Goal: Information Seeking & Learning: Learn about a topic

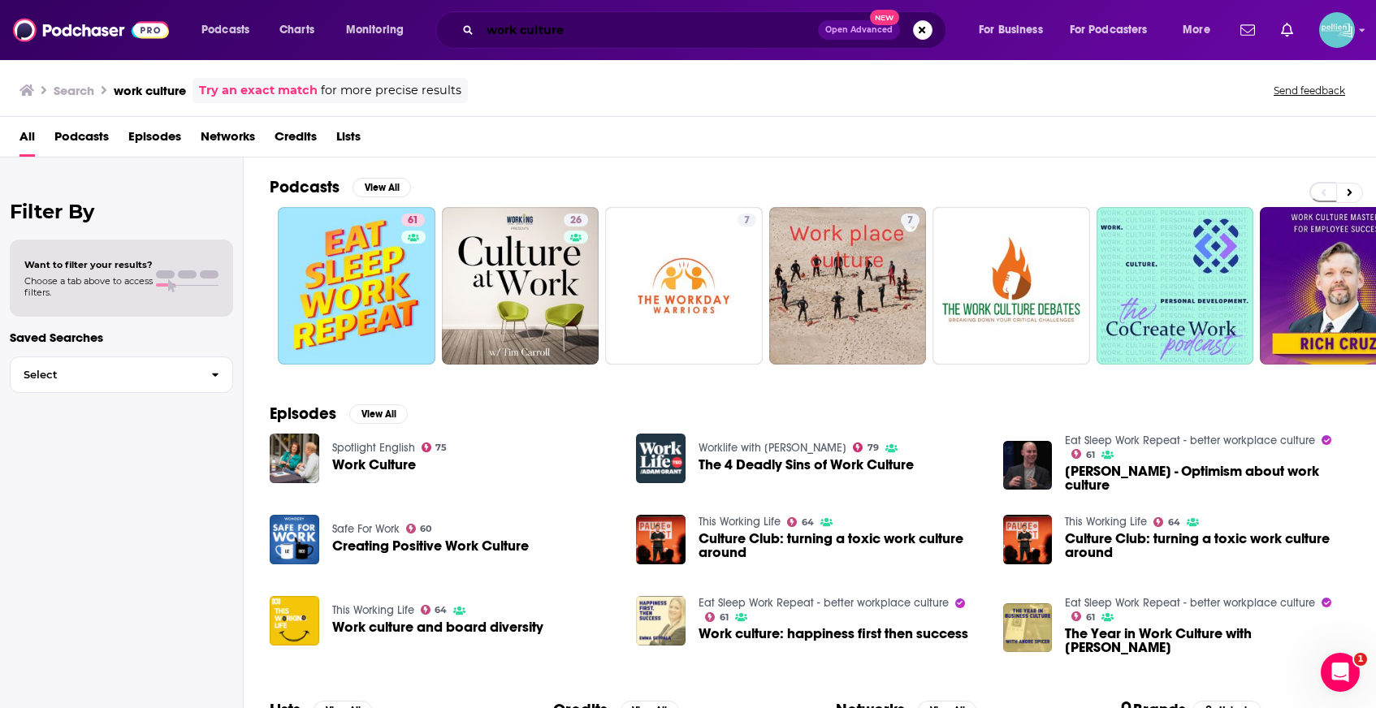
click at [564, 18] on input "work culture" at bounding box center [649, 30] width 338 height 26
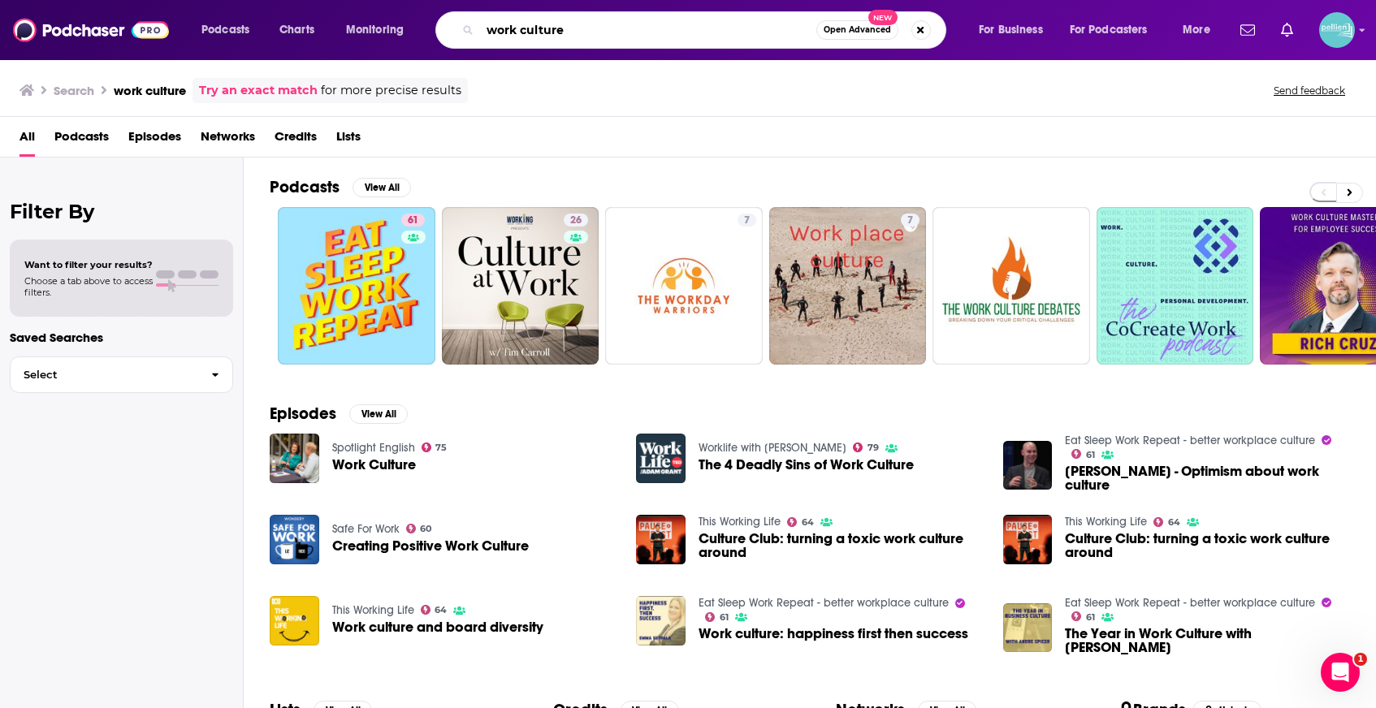
click at [564, 18] on input "work culture" at bounding box center [648, 30] width 336 height 26
paste input "Brain Science with Ginger Campbell, MD: Neuroscience for Everyon"
type input "Brain Science with Ginger Campbell, MD: Neuroscience for Everyone"
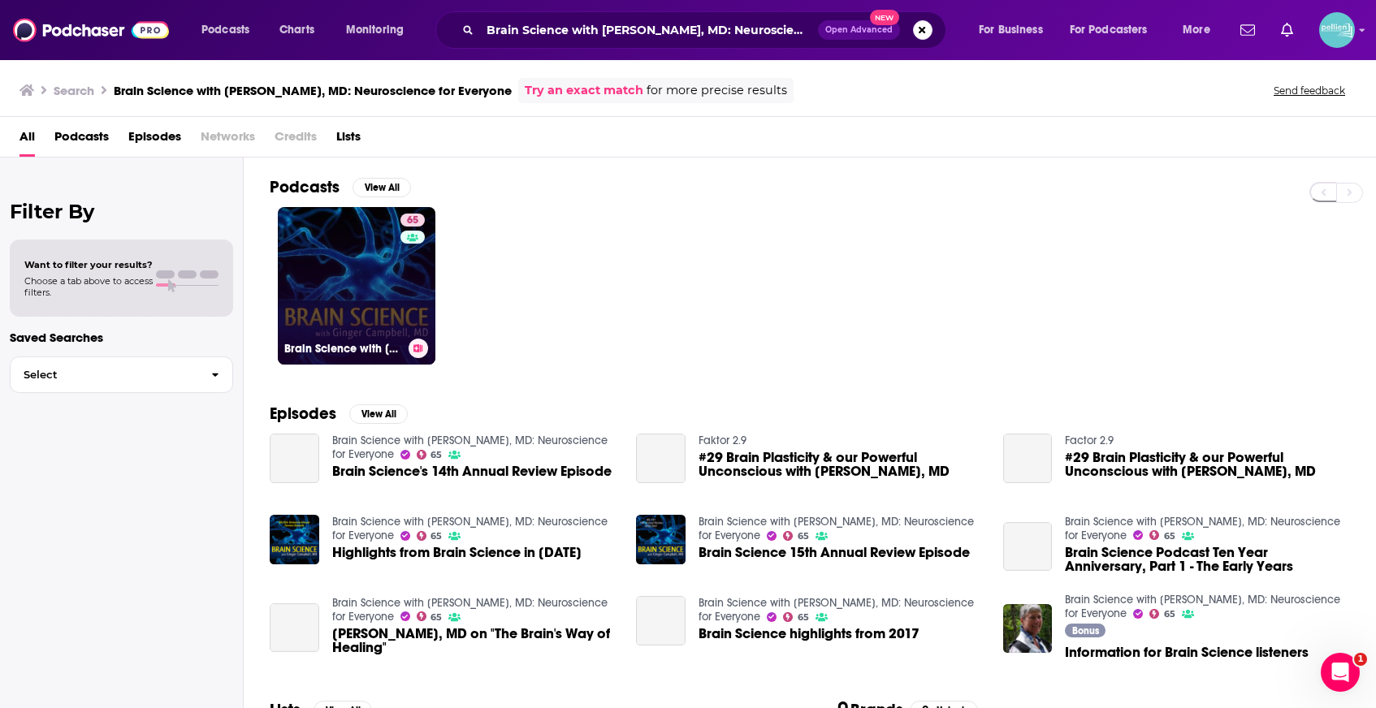
click at [338, 299] on link "65 Brain Science with Ginger Campbell, MD: Neuroscience for Everyone" at bounding box center [357, 286] width 158 height 158
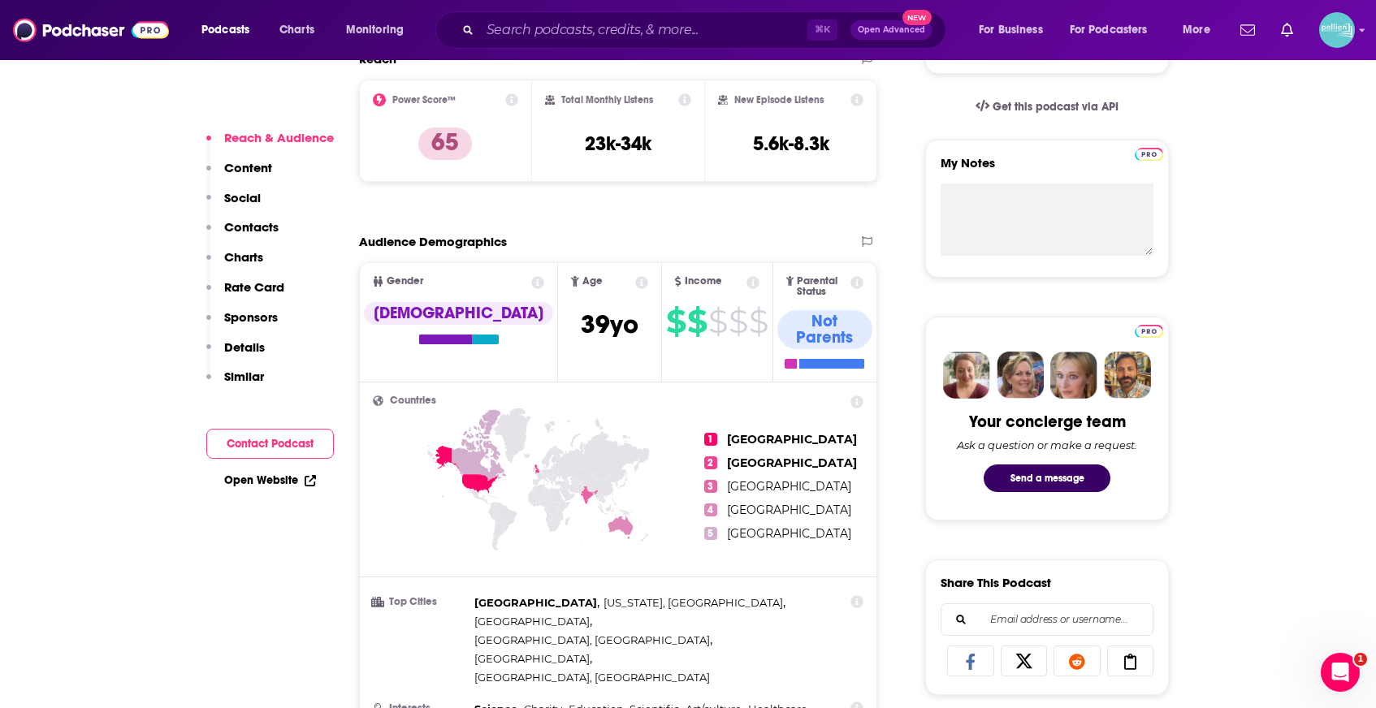
scroll to position [1108, 0]
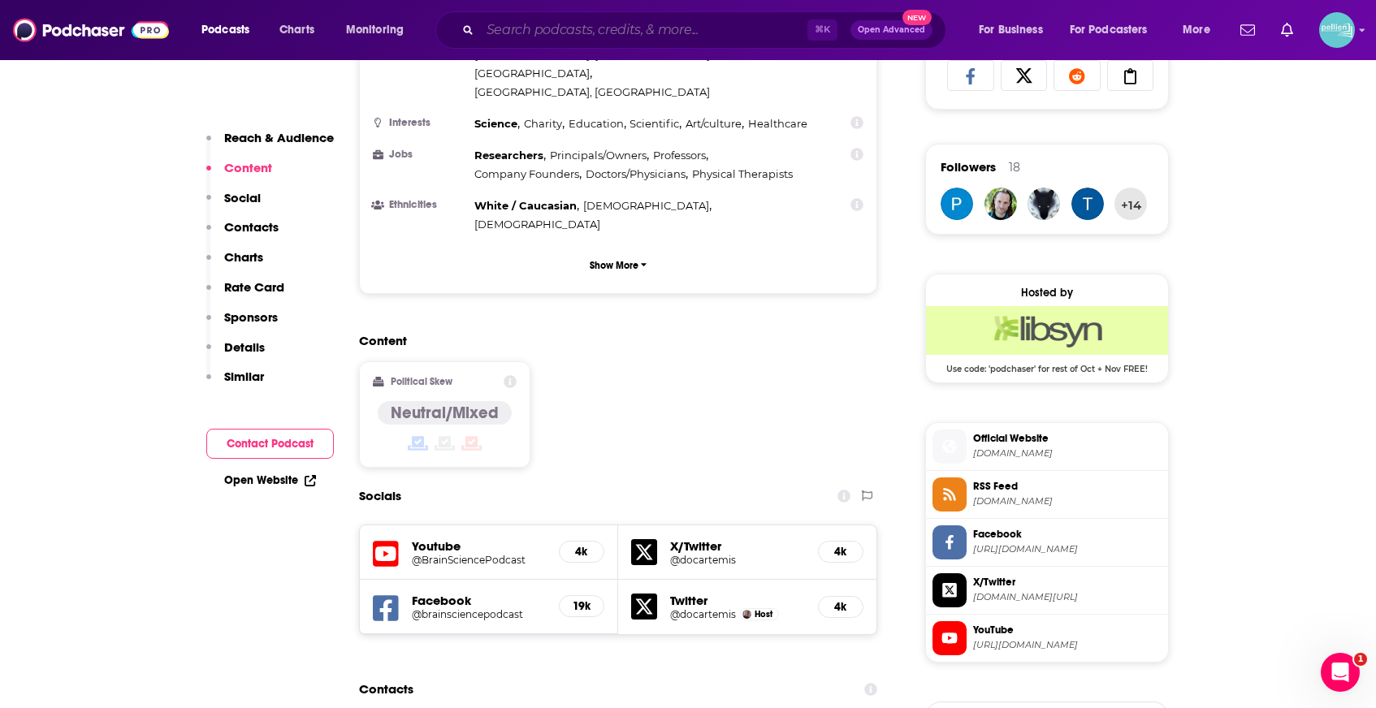
click at [508, 30] on input "Search podcasts, credits, & more..." at bounding box center [643, 30] width 327 height 26
paste input "War on the Rocks"
type input "War on the Rocks"
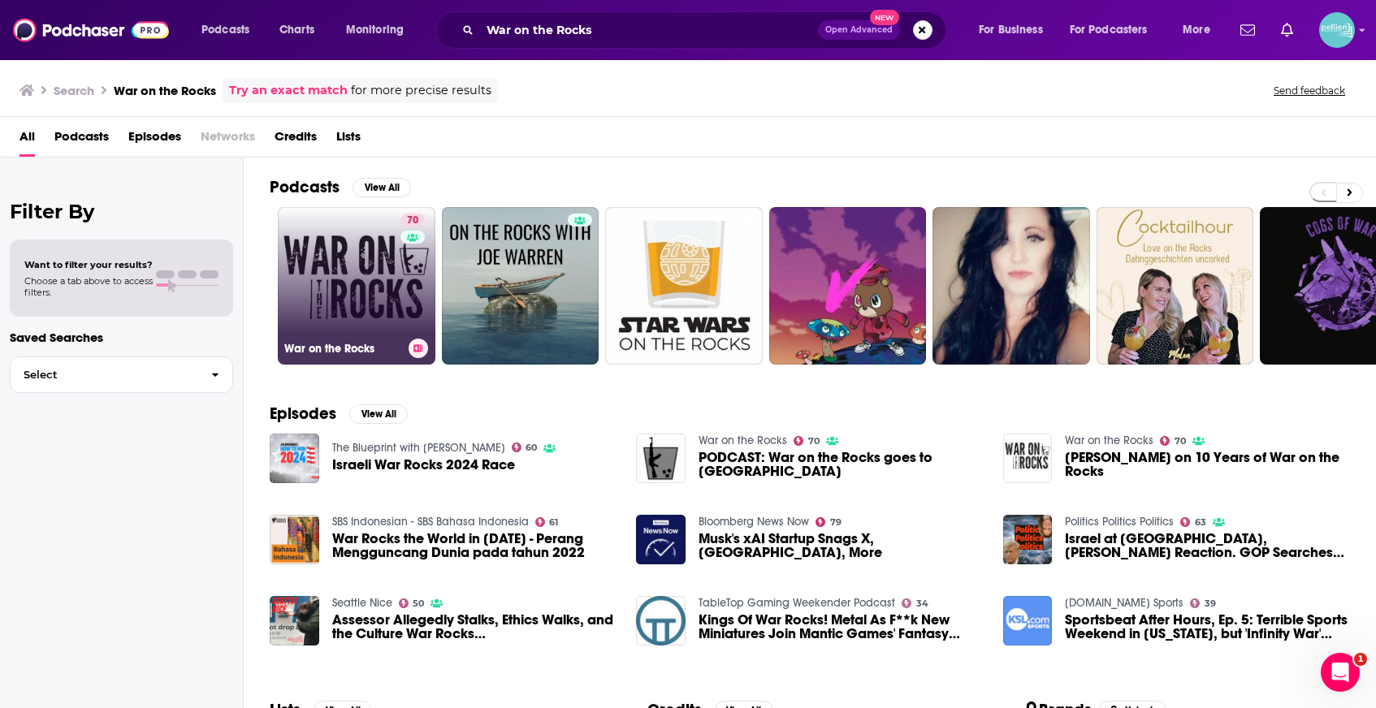
click at [327, 296] on link "70 War on the Rocks" at bounding box center [357, 286] width 158 height 158
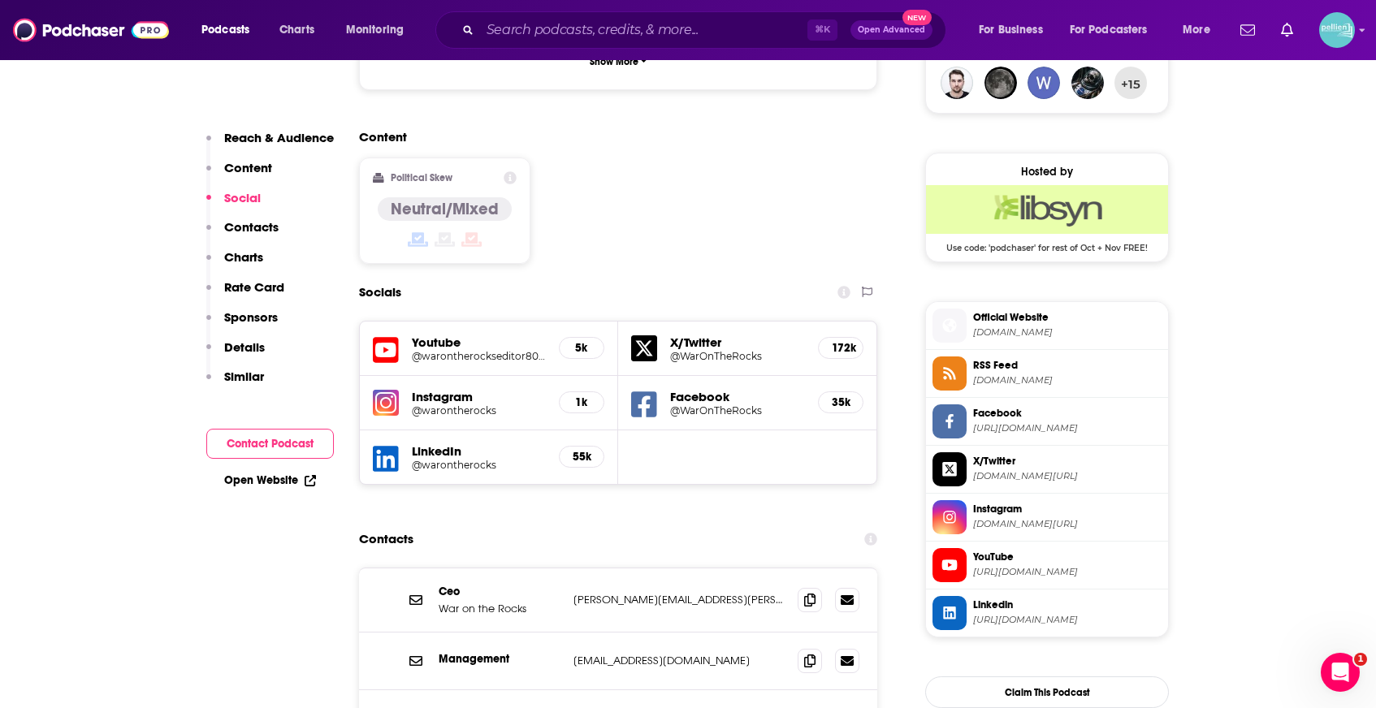
scroll to position [1253, 0]
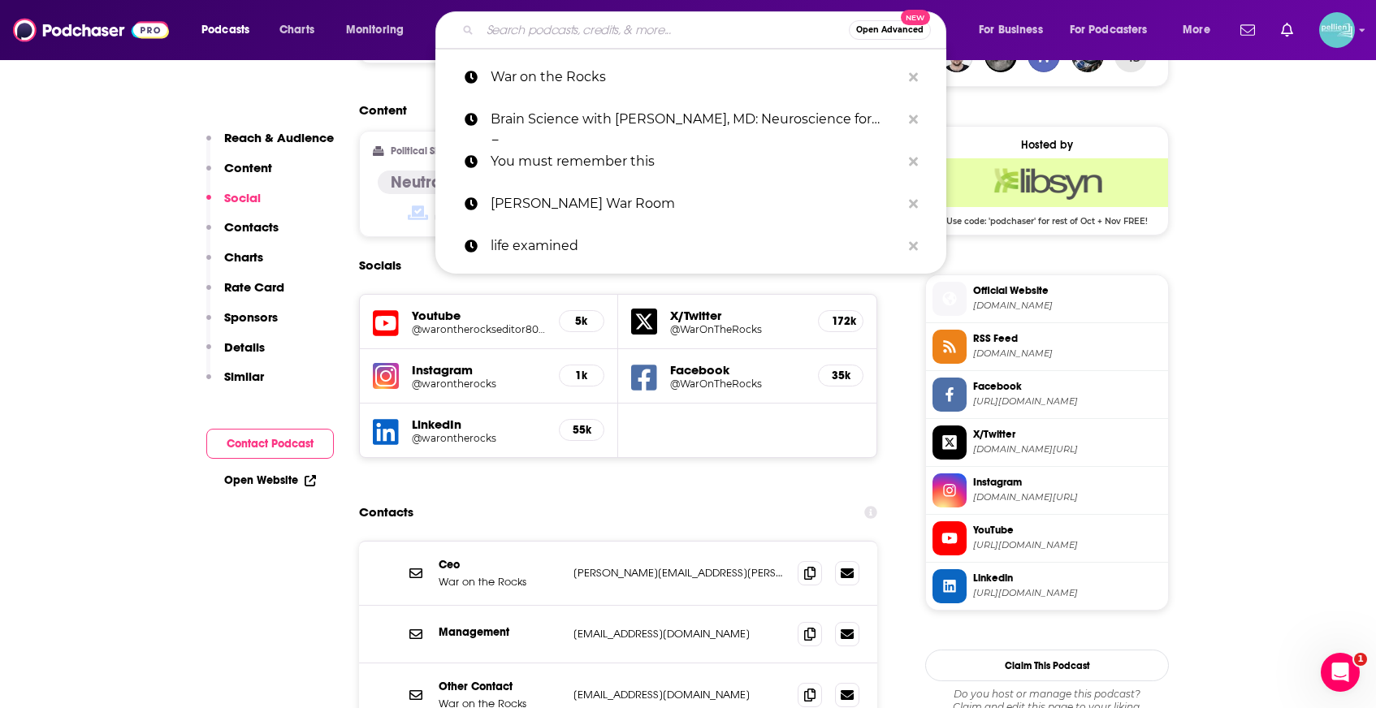
click at [526, 41] on input "Search podcasts, credits, & more..." at bounding box center [664, 30] width 369 height 26
paste input "Civil War Talk Radio"
type input "Civil War Talk Radio"
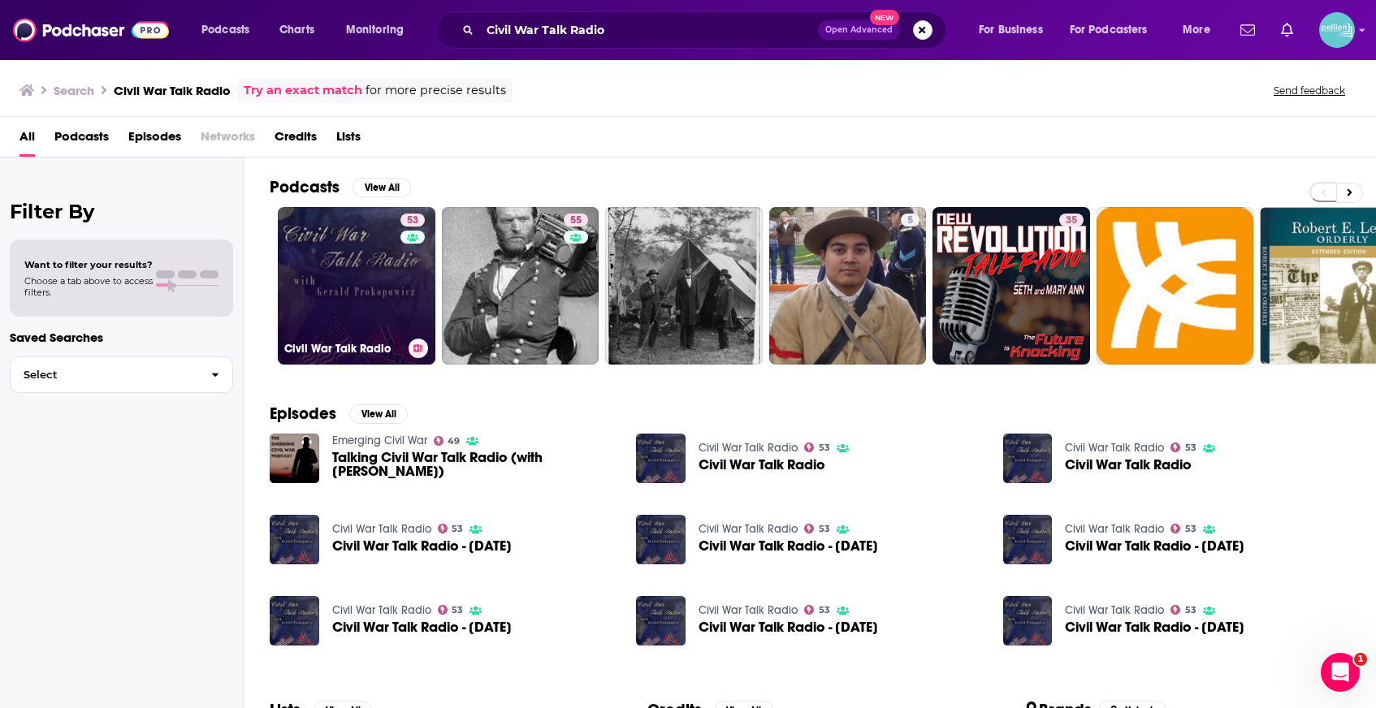
click at [340, 281] on link "53 Civil War Talk Radio" at bounding box center [357, 286] width 158 height 158
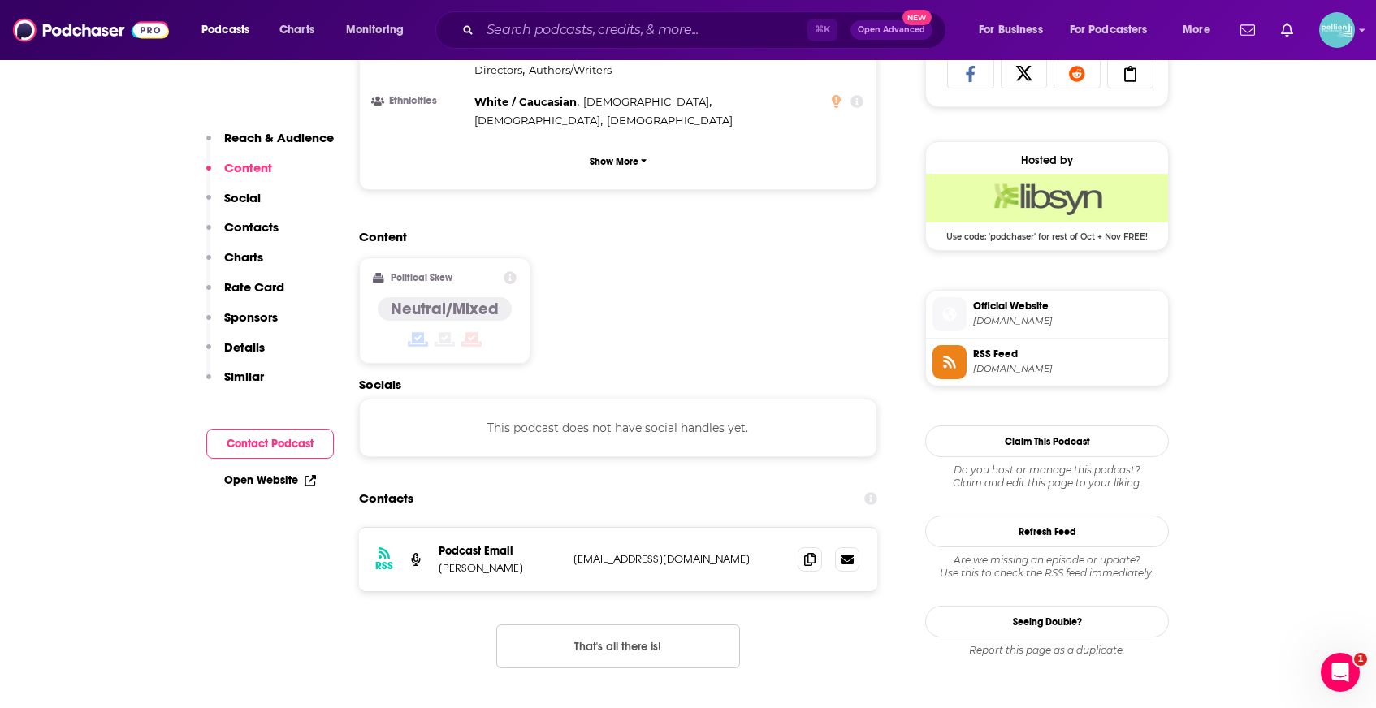
scroll to position [1117, 0]
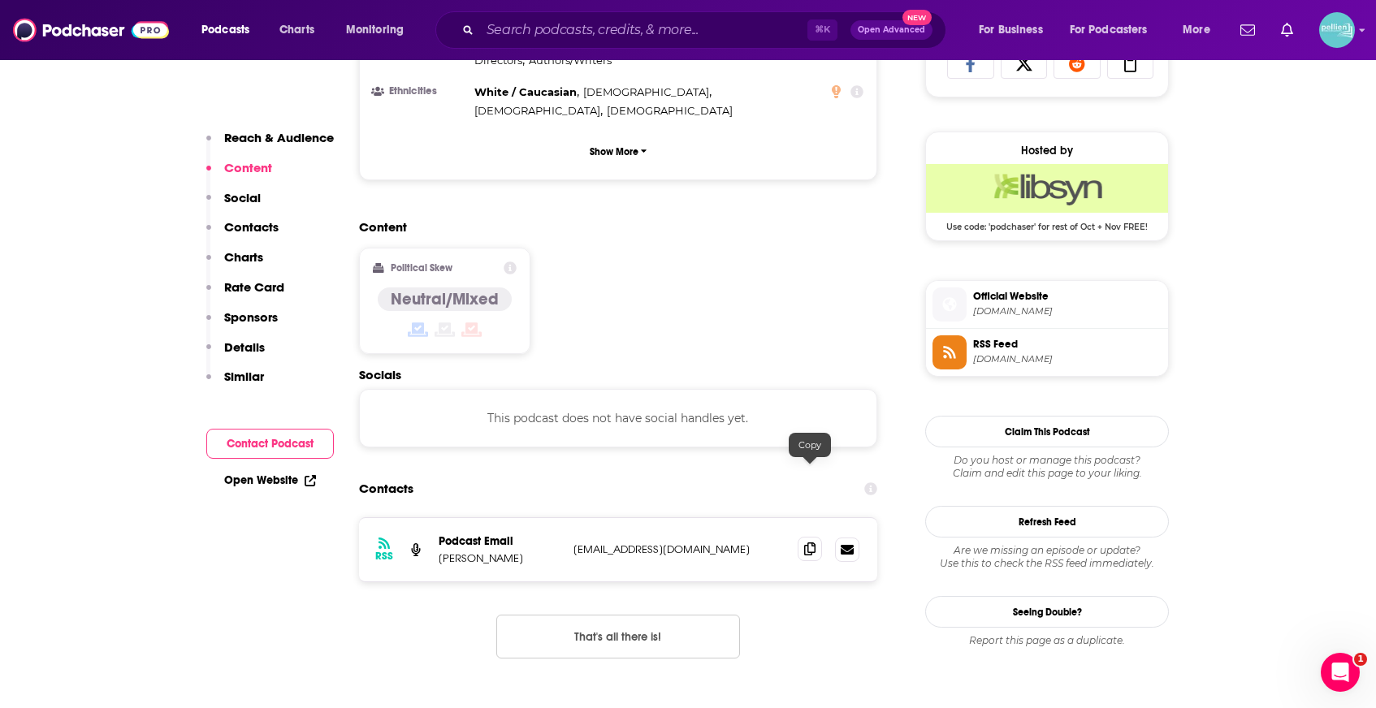
click at [803, 537] on span at bounding box center [810, 549] width 24 height 24
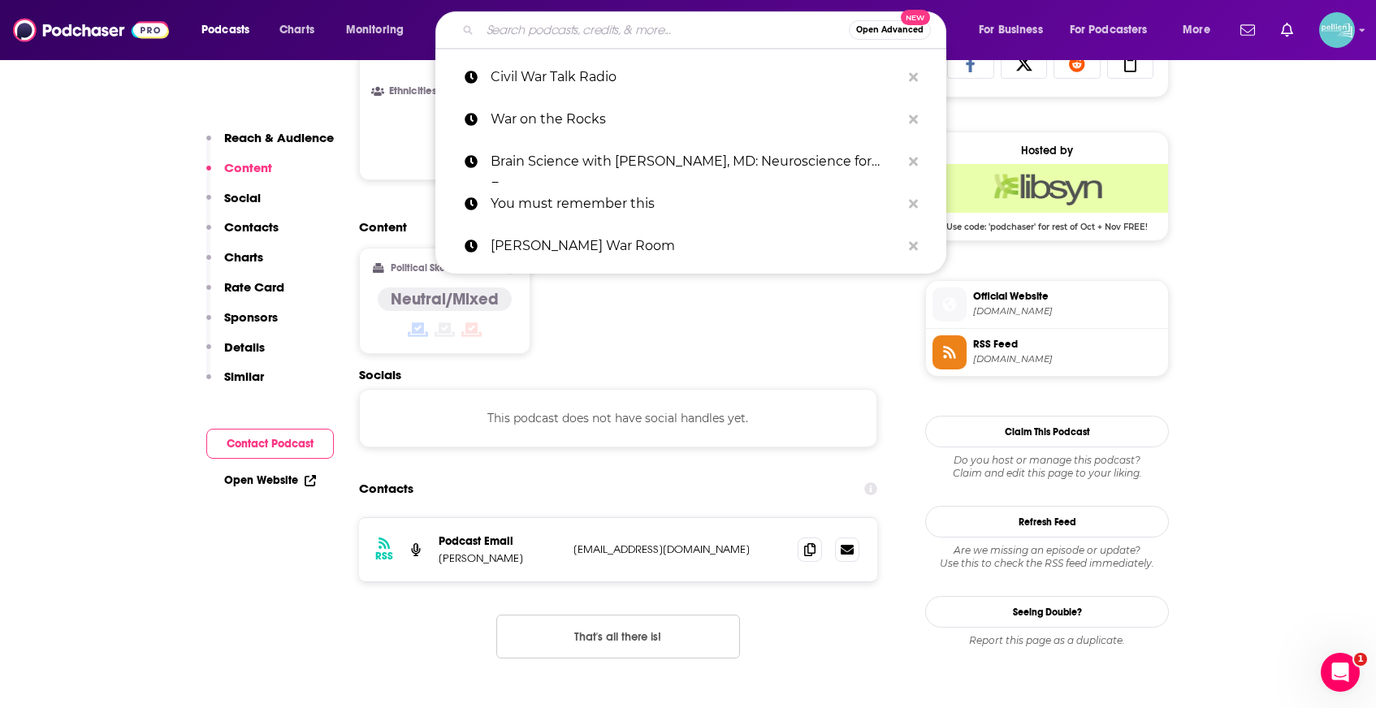
click at [572, 24] on input "Search podcasts, credits, & more..." at bounding box center [664, 30] width 369 height 26
paste input "Adam Graham Presents the War"
type input "Adam Graham Presents the War"
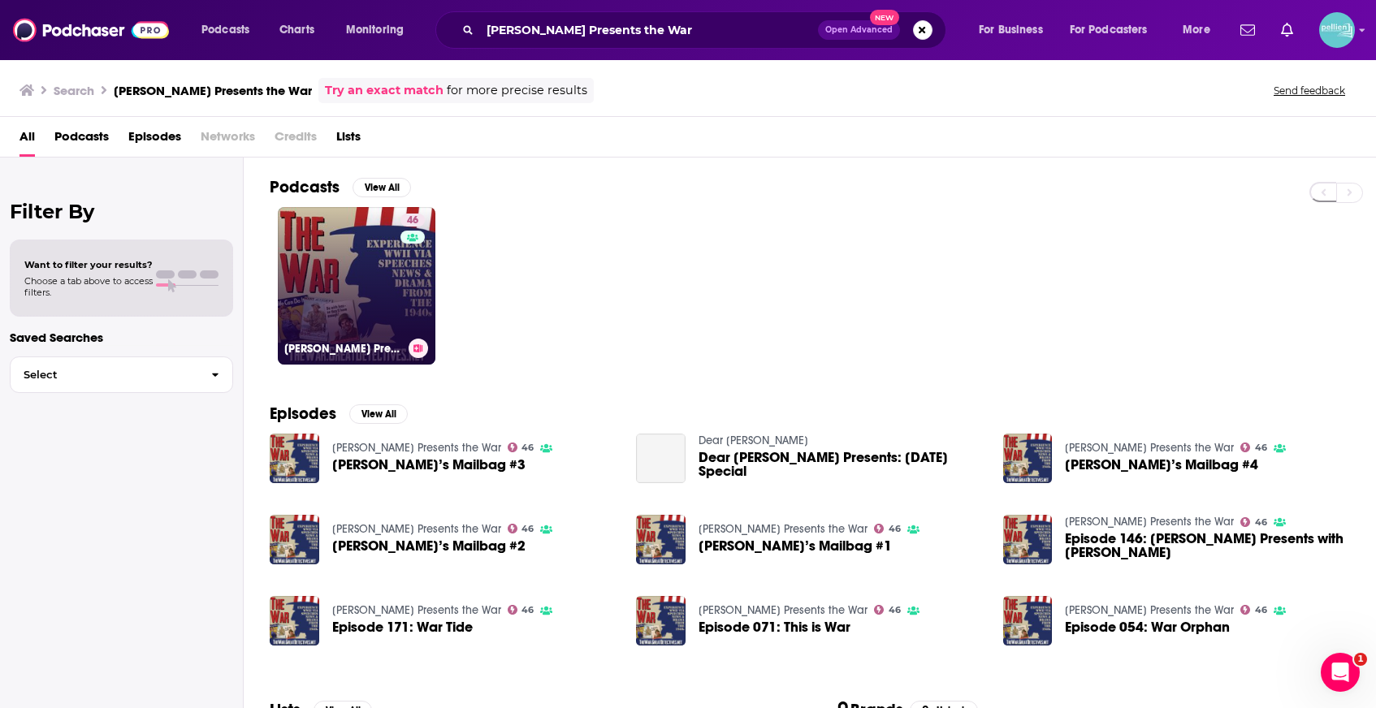
click at [355, 259] on link "46 Adam Graham Presents the War" at bounding box center [357, 286] width 158 height 158
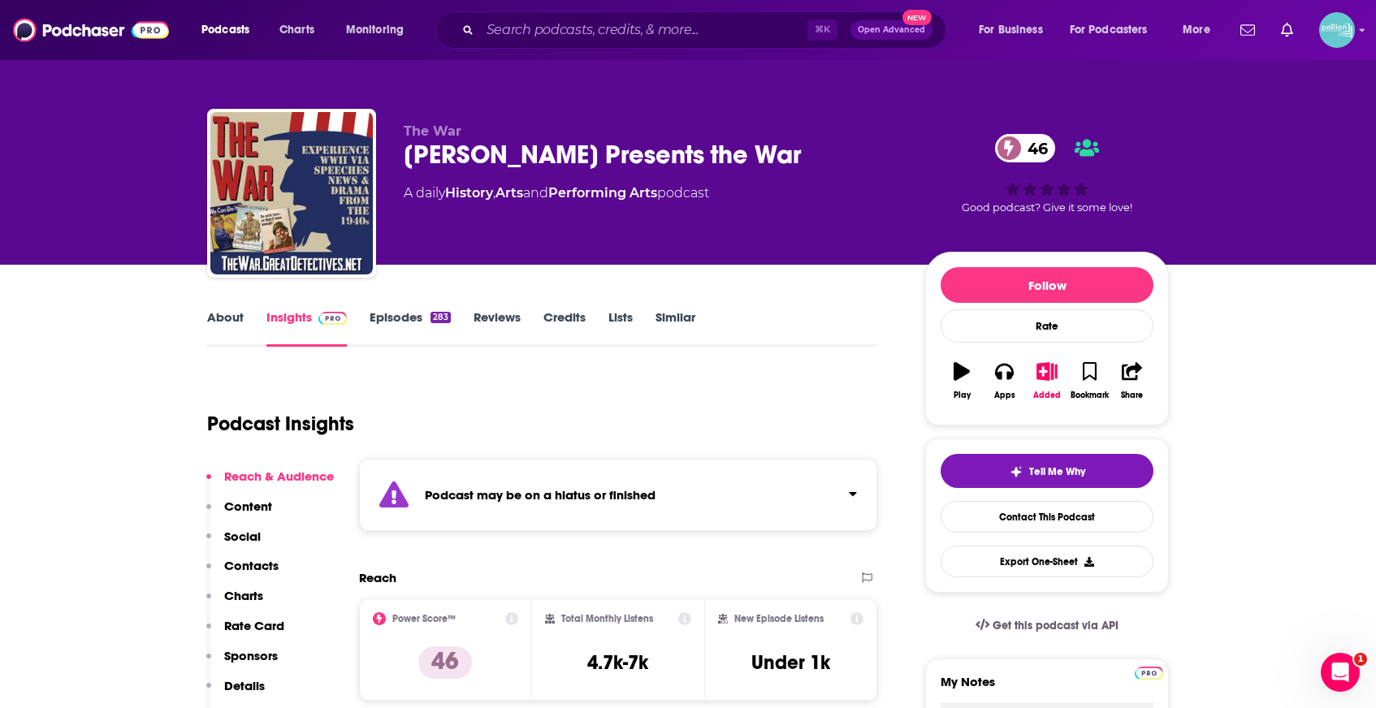
click at [390, 323] on link "Episodes 283" at bounding box center [410, 327] width 81 height 37
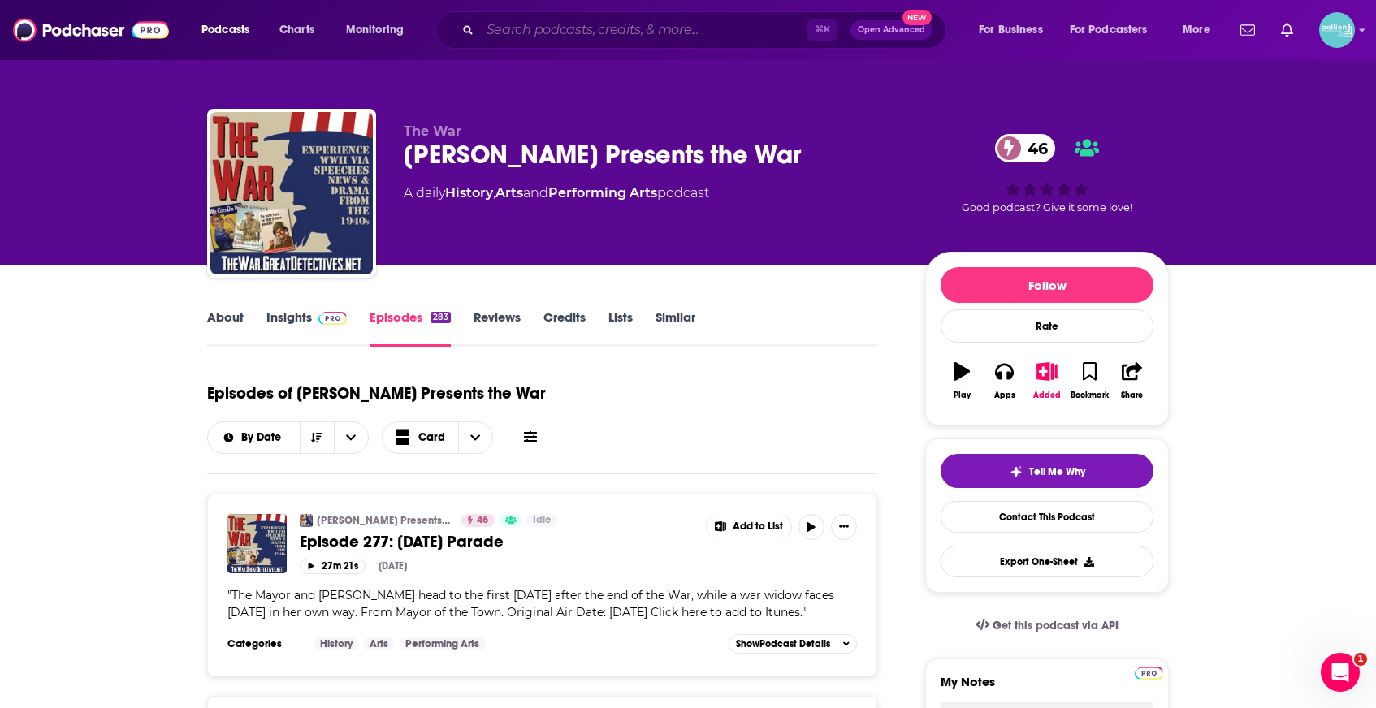
click at [519, 32] on input "Search podcasts, credits, & more..." at bounding box center [643, 30] width 327 height 26
paste input "Declarations of War"
type input "Declarations of War"
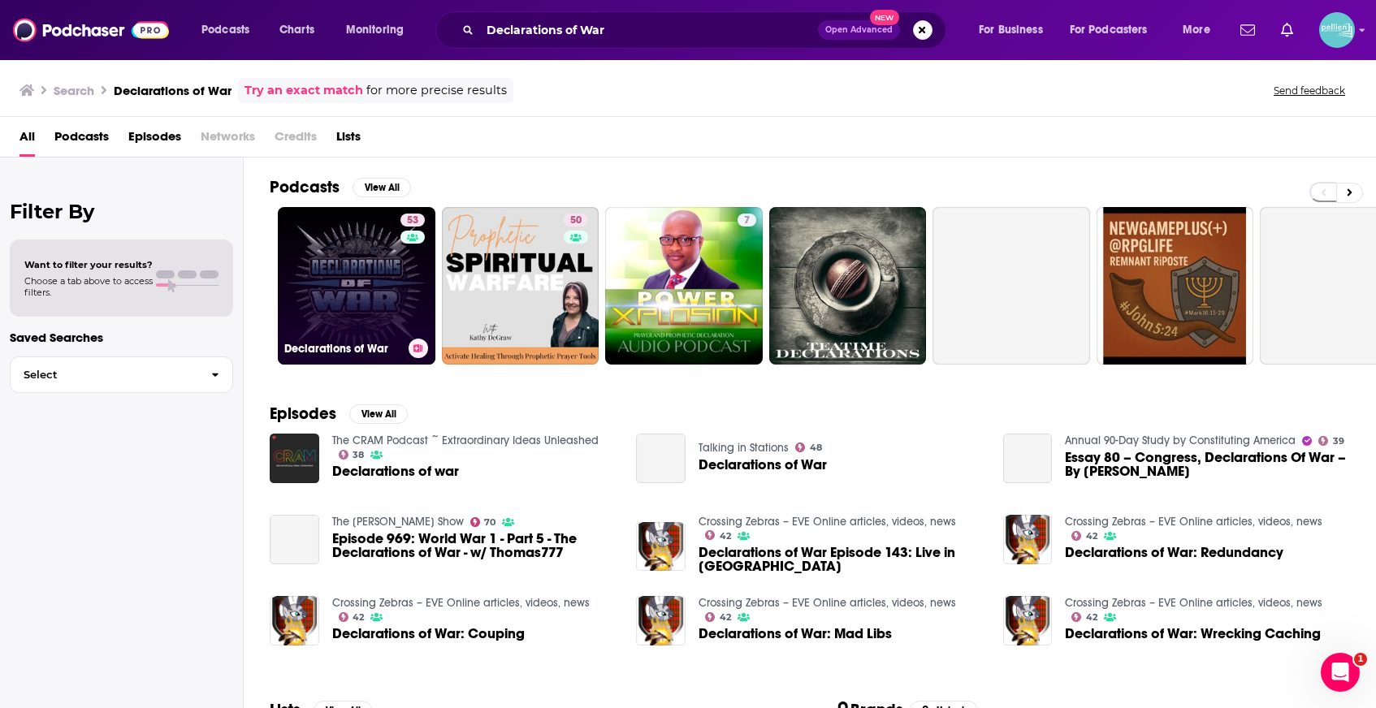
click at [361, 264] on link "53 Declarations of War" at bounding box center [357, 286] width 158 height 158
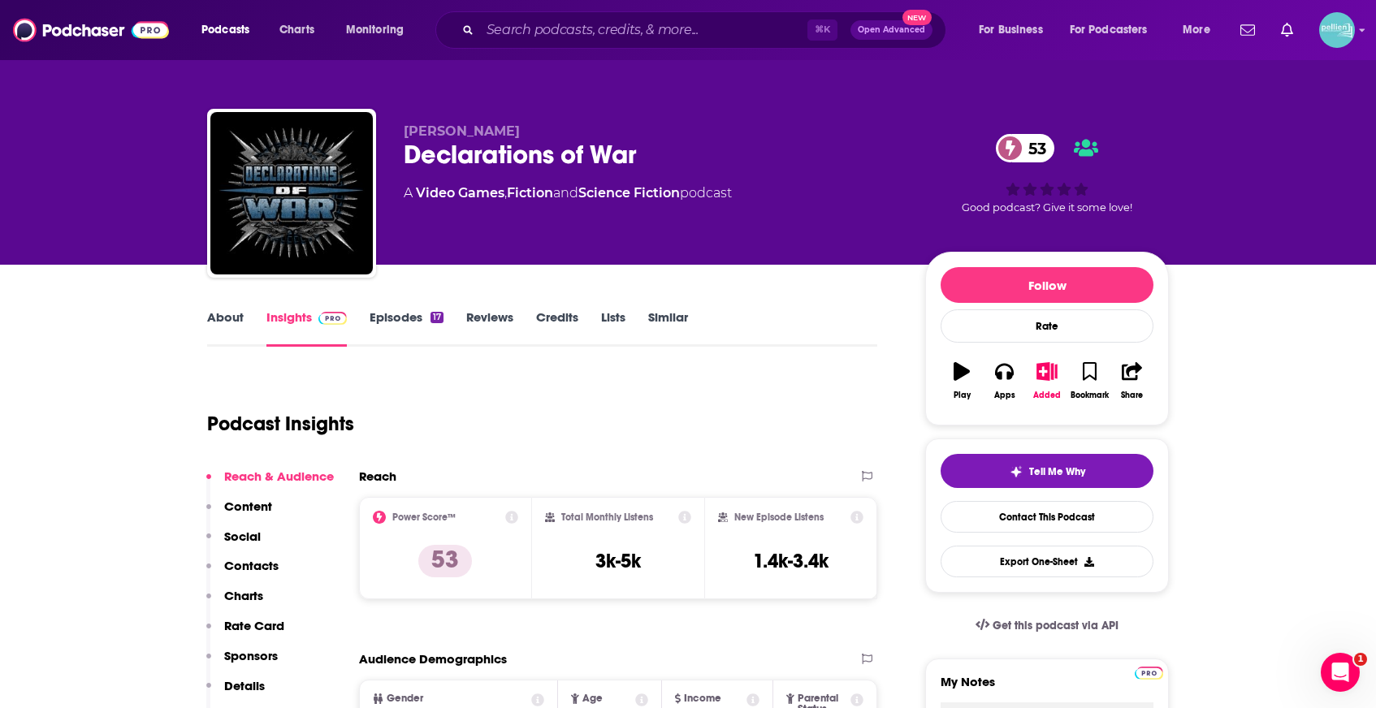
click at [232, 316] on link "About" at bounding box center [225, 327] width 37 height 37
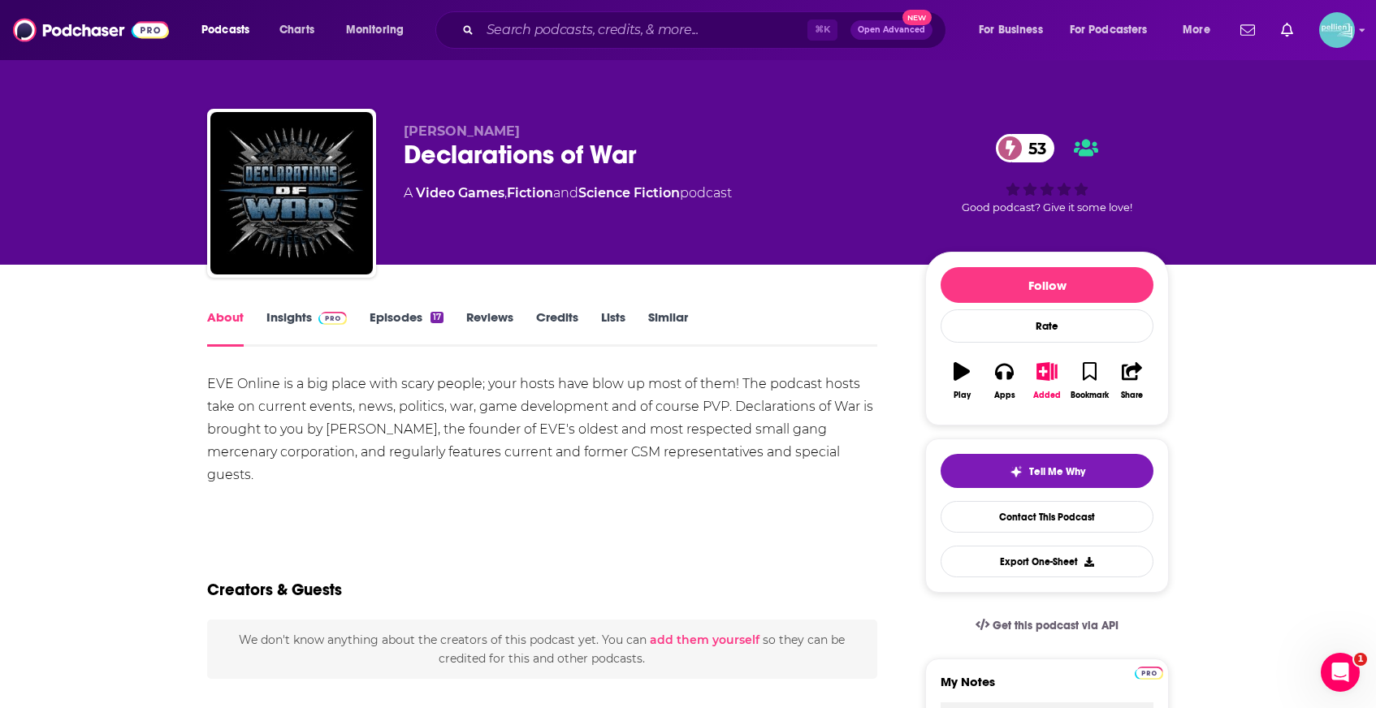
click at [306, 314] on link "Insights" at bounding box center [306, 327] width 80 height 37
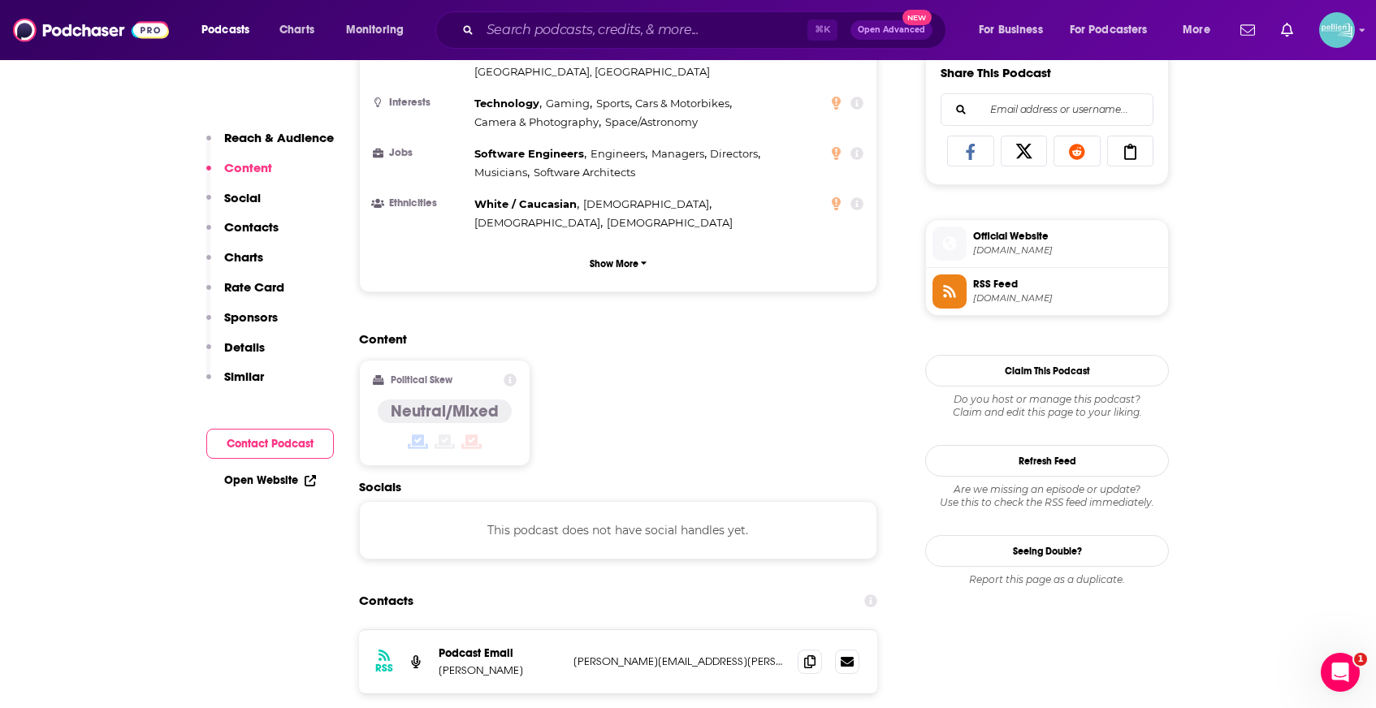
scroll to position [1032, 0]
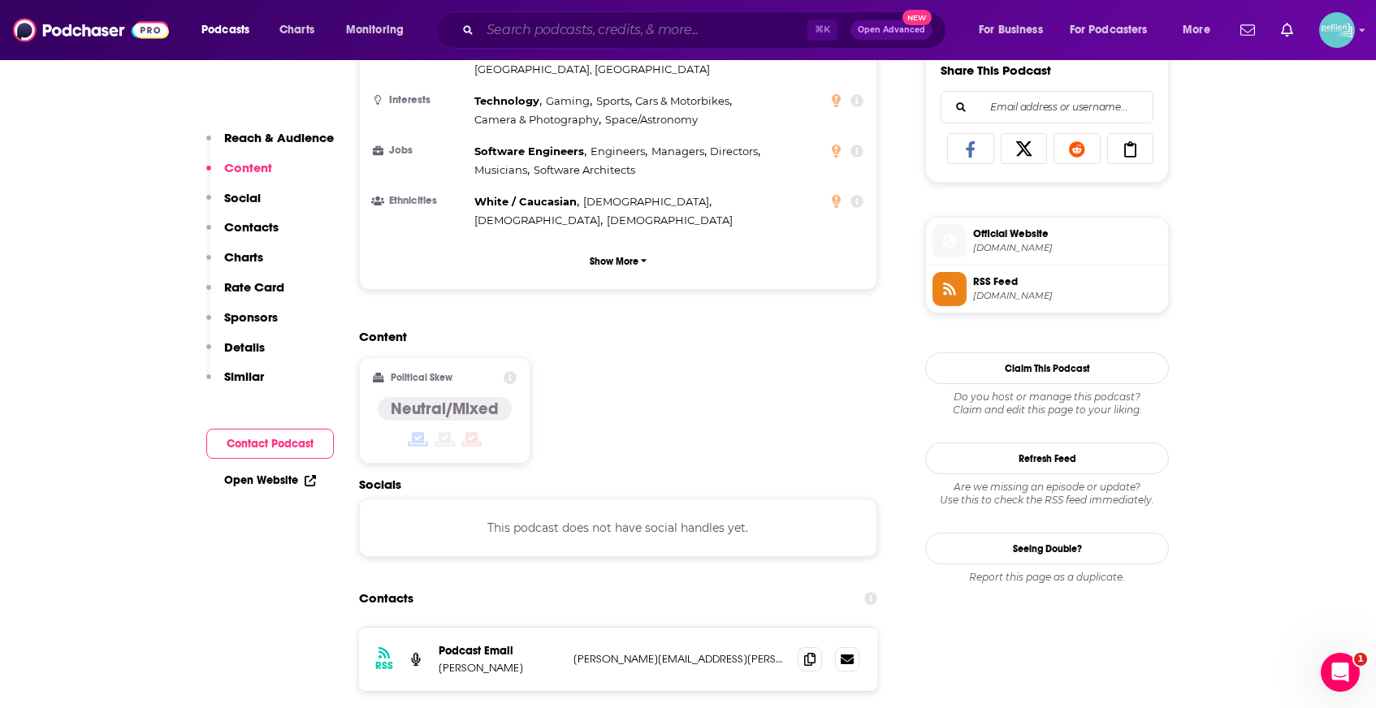
click at [508, 32] on input "Search podcasts, credits, & more..." at bounding box center [643, 30] width 327 height 26
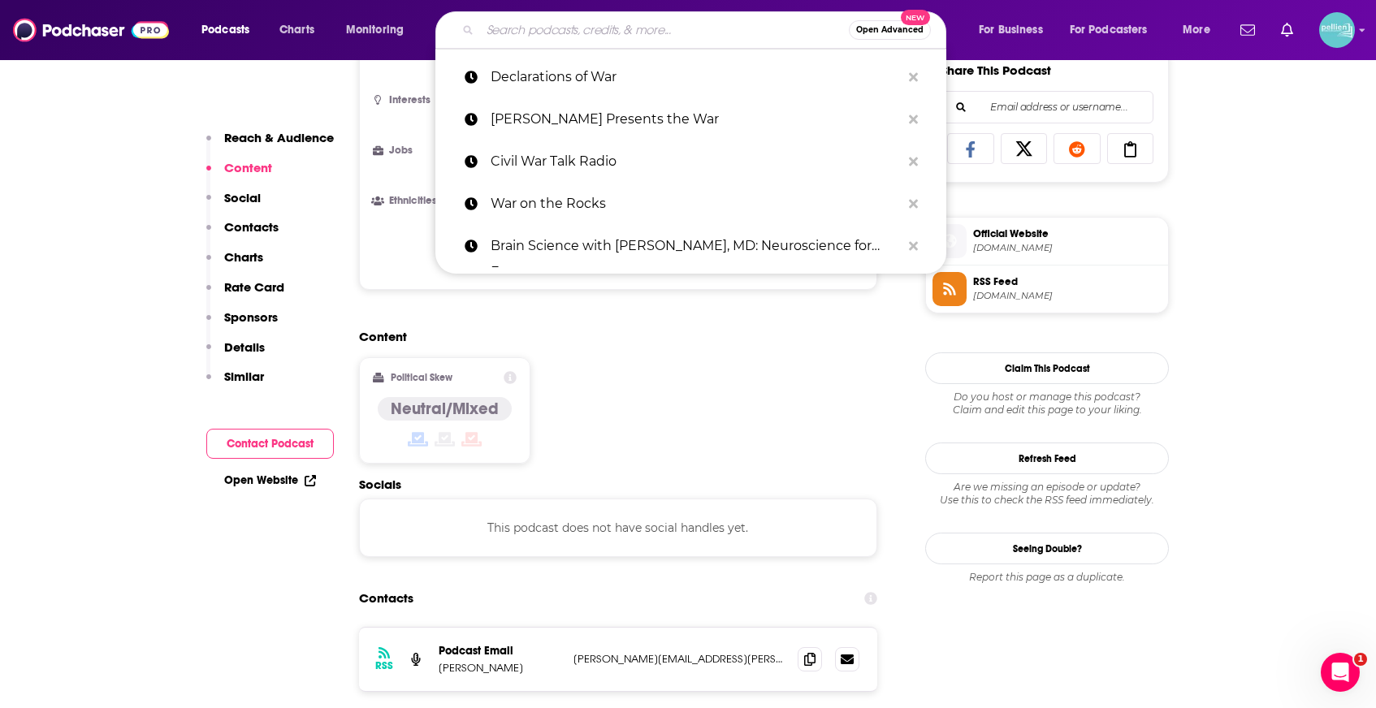
paste input "Irish History Podcast"
type input "Irish History Podcast"
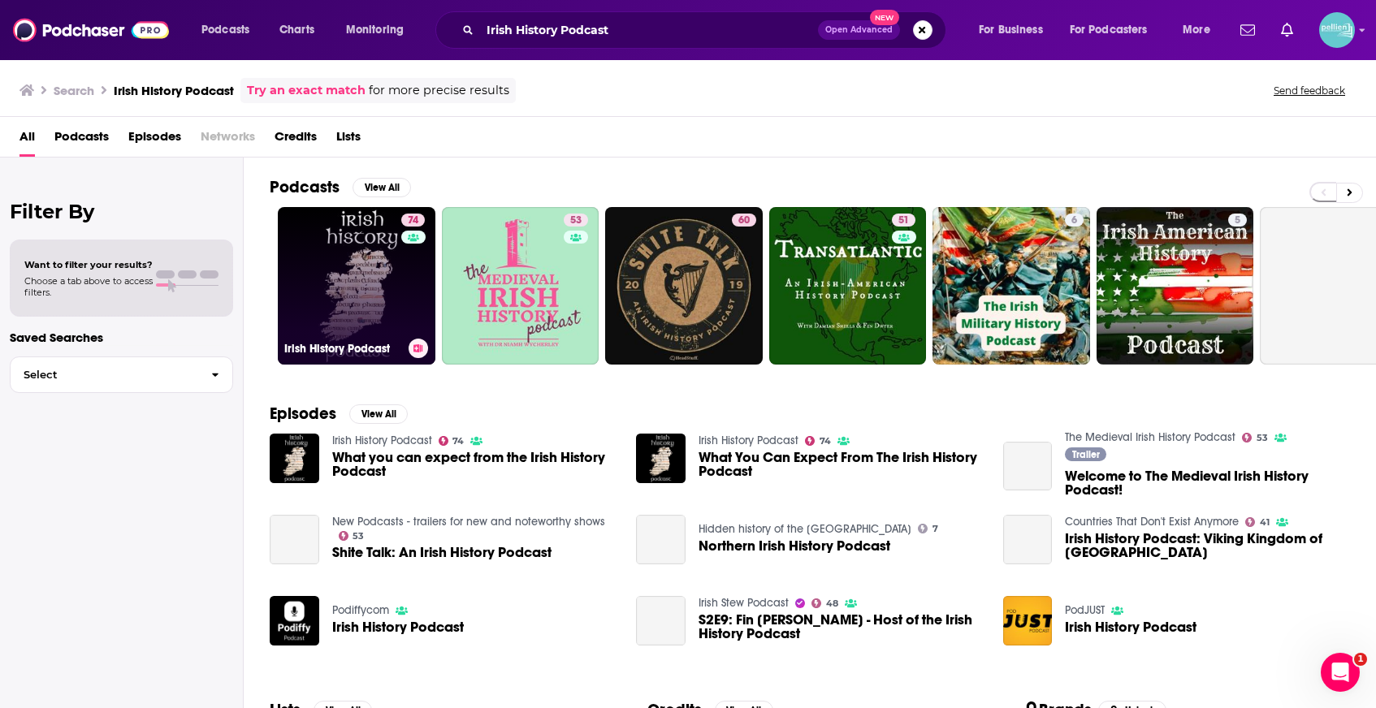
click at [368, 282] on link "74 Irish History Podcast" at bounding box center [357, 286] width 158 height 158
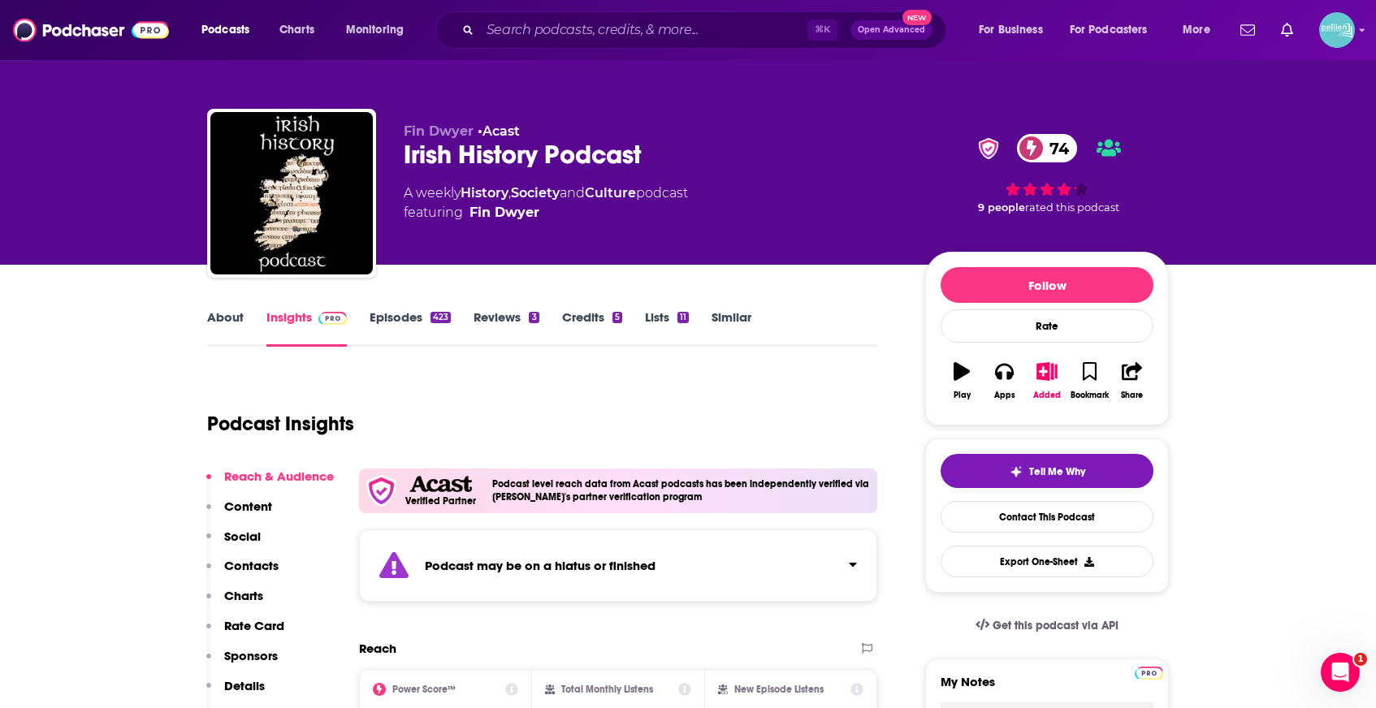
click at [406, 314] on link "Episodes 423" at bounding box center [410, 327] width 81 height 37
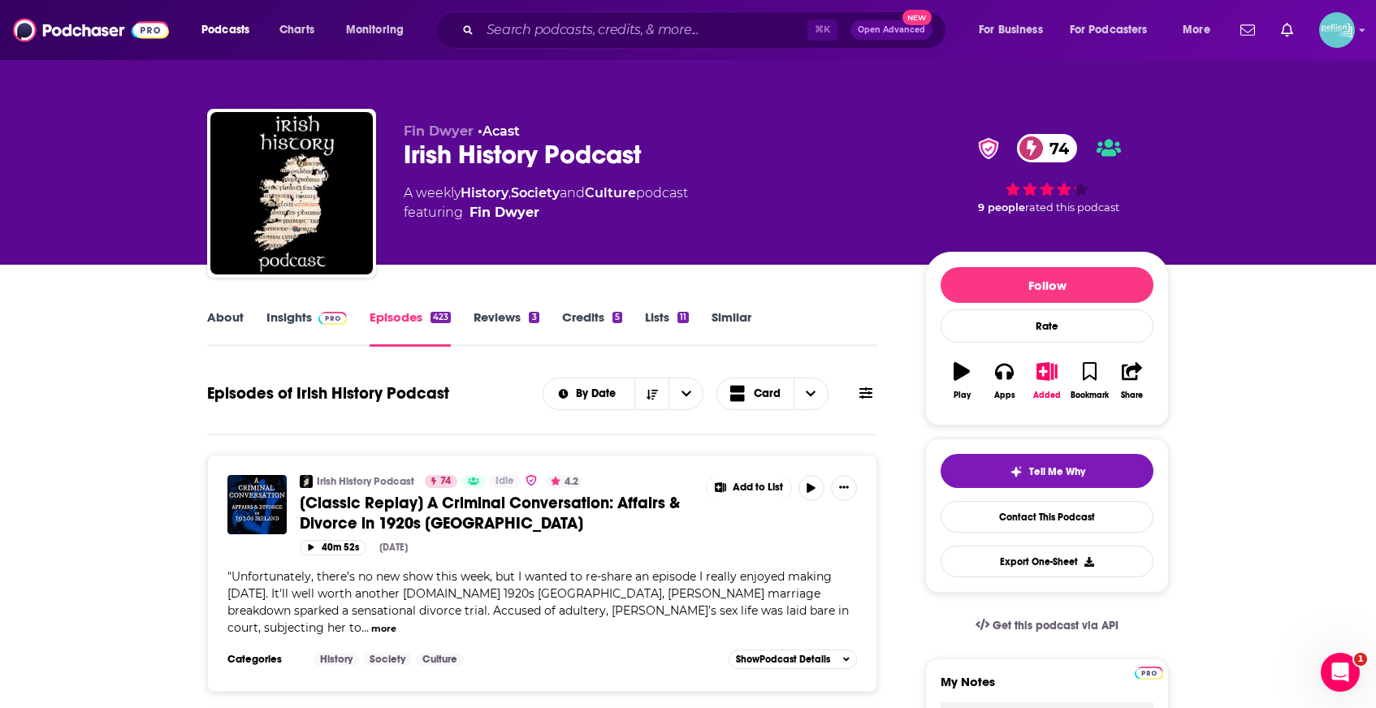
click at [299, 326] on link "Insights" at bounding box center [306, 327] width 80 height 37
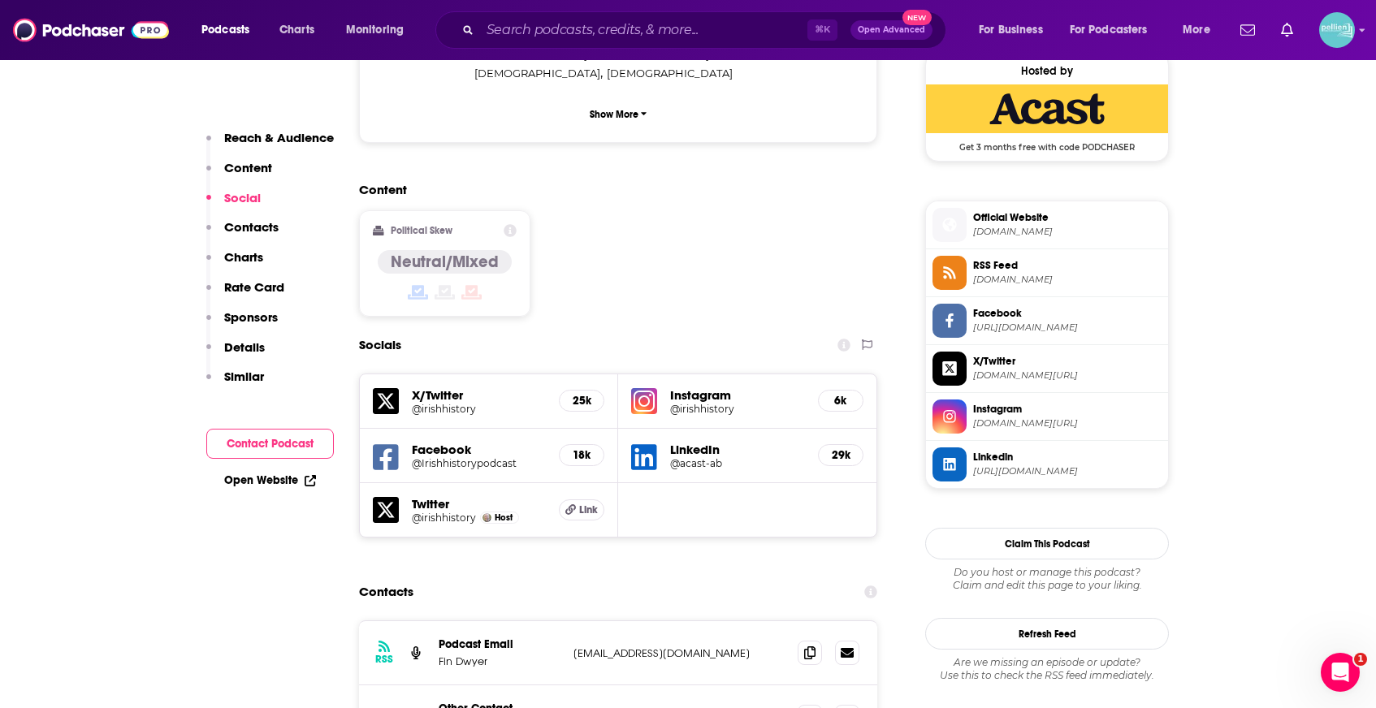
scroll to position [1446, 0]
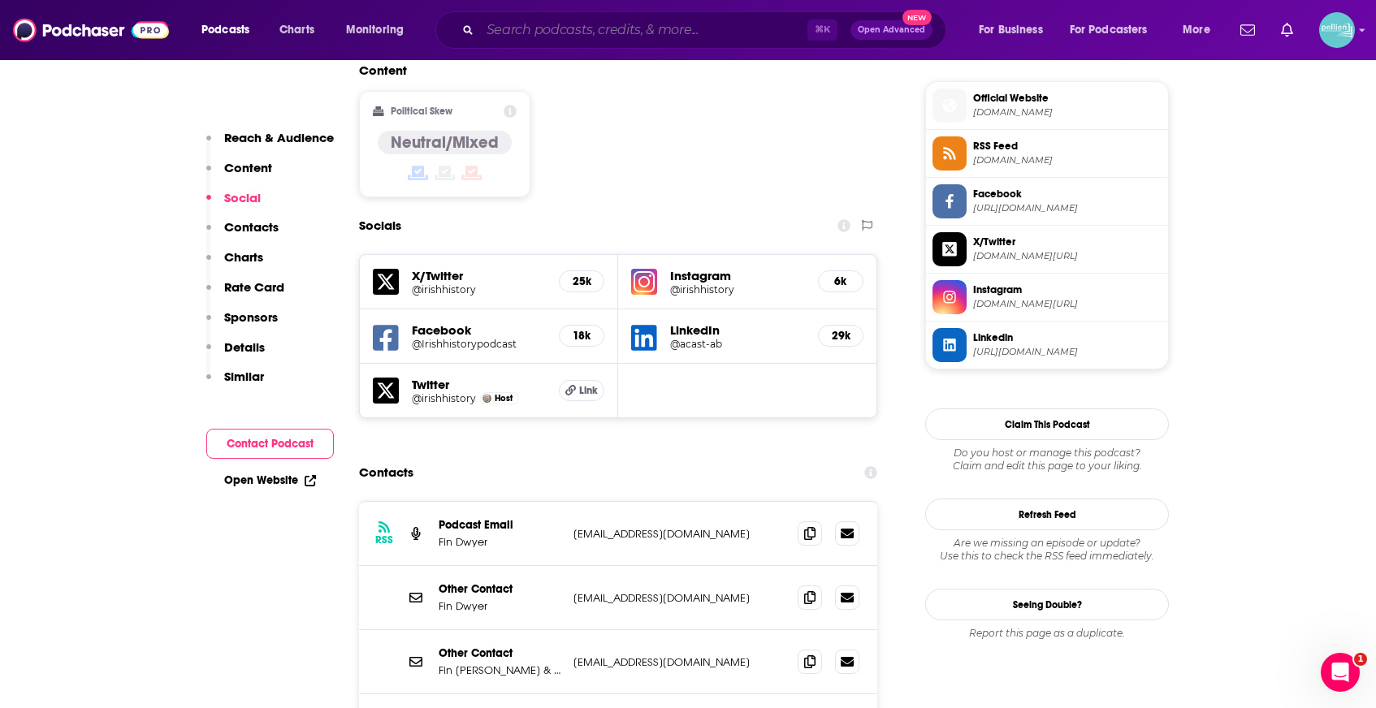
click at [531, 27] on input "Search podcasts, credits, & more..." at bounding box center [643, 30] width 327 height 26
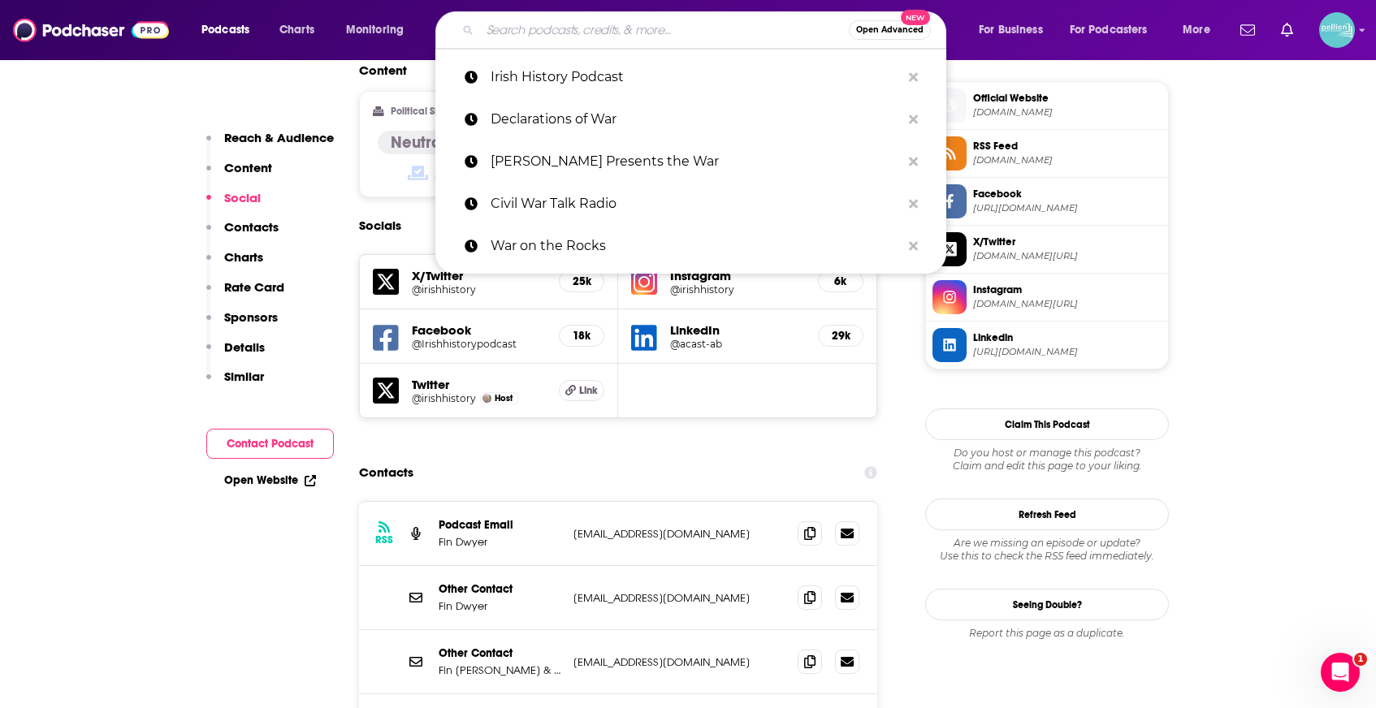
paste input "The History of WWII Podcast"
type input "The History of WWII Podcast"
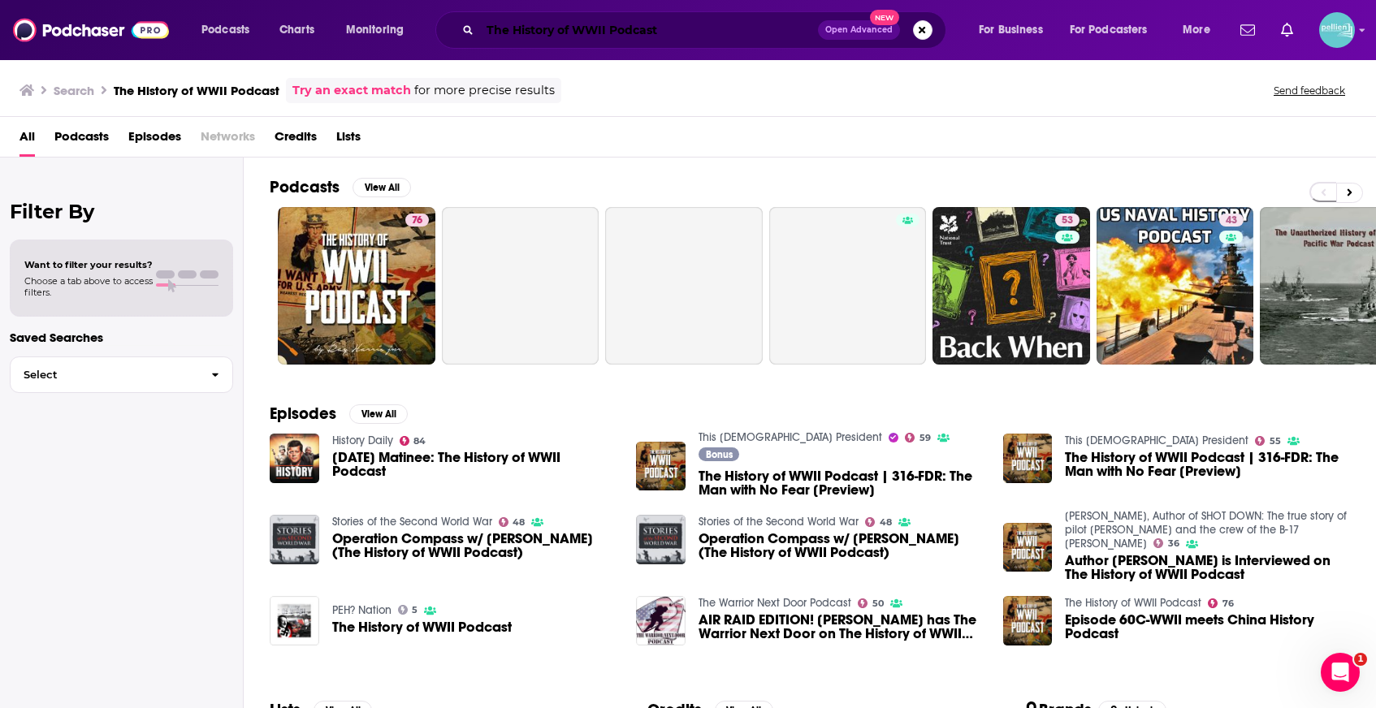
click at [582, 28] on input "The History of WWII Podcast" at bounding box center [649, 30] width 338 height 26
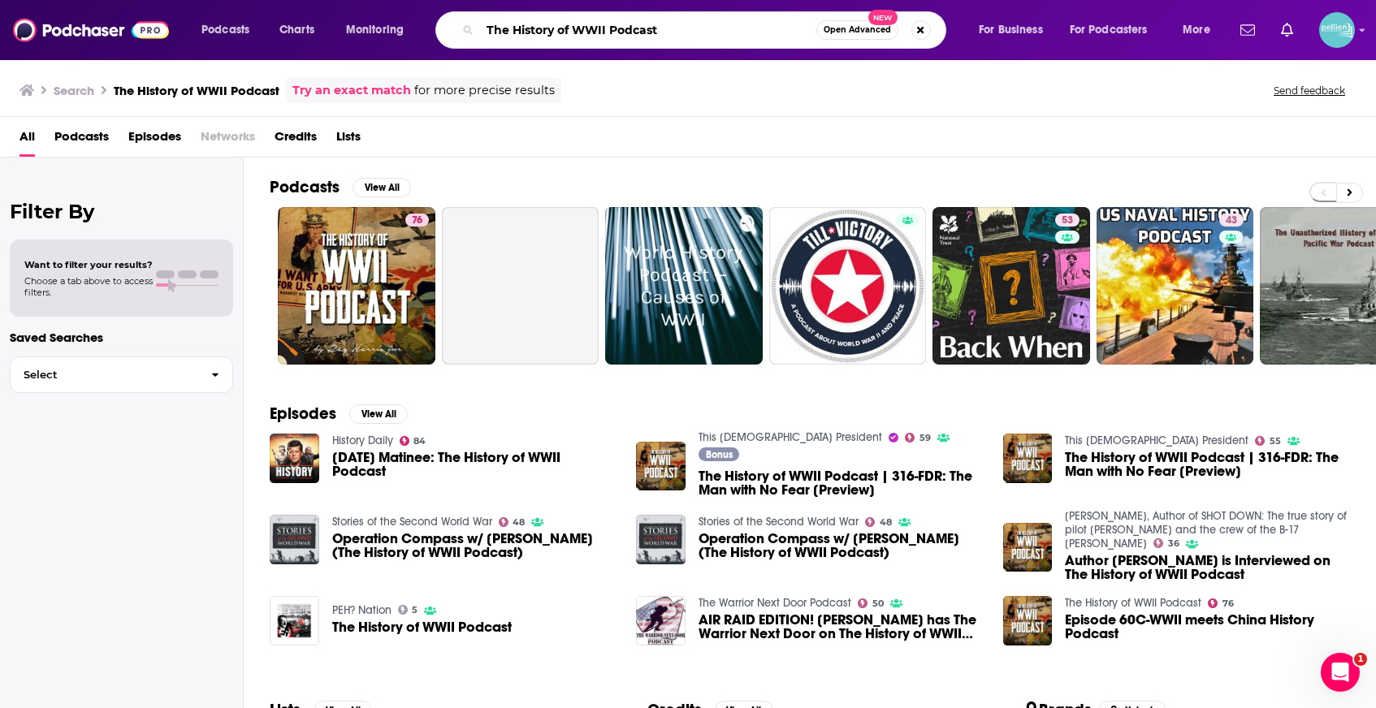
click at [582, 28] on input "The History of WWII Podcast" at bounding box center [648, 30] width 336 height 26
paste input "Tom Woods Show"
type input "The Tom Woods Show"
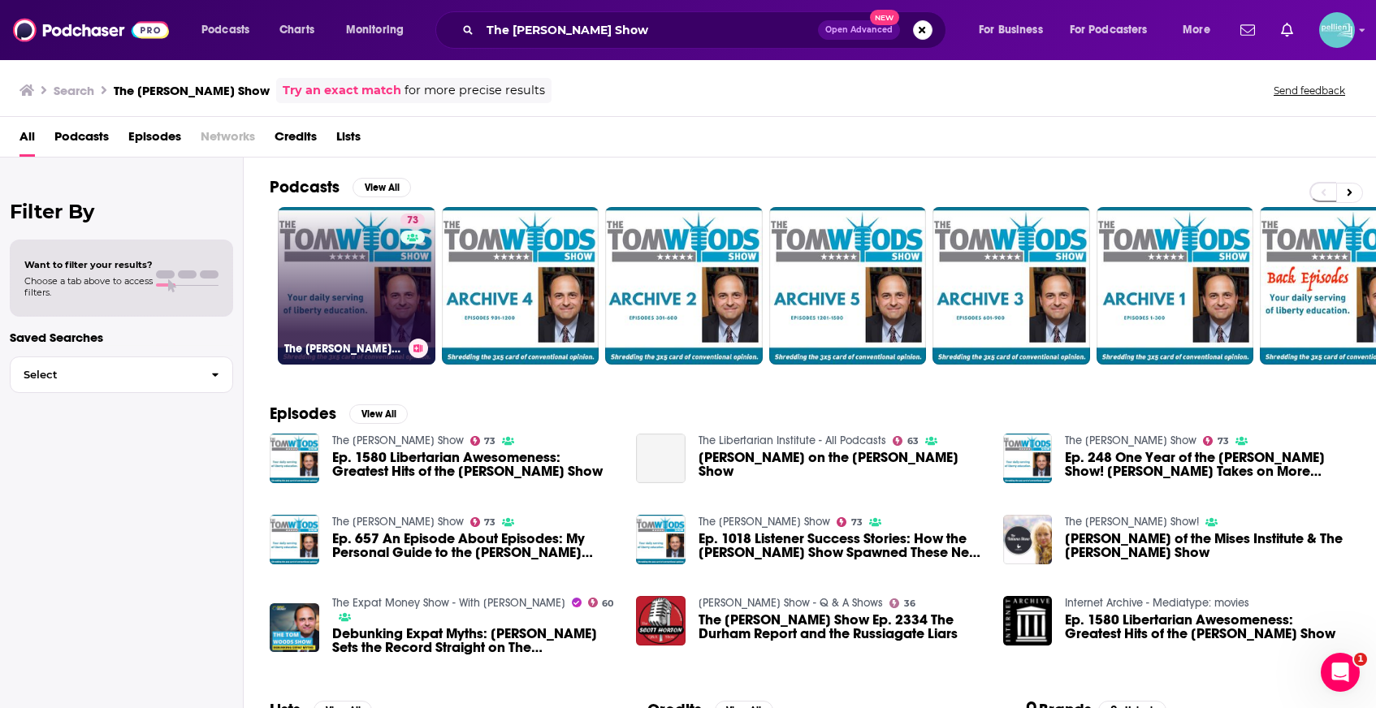
click at [372, 242] on link "73 The Tom Woods Show" at bounding box center [357, 286] width 158 height 158
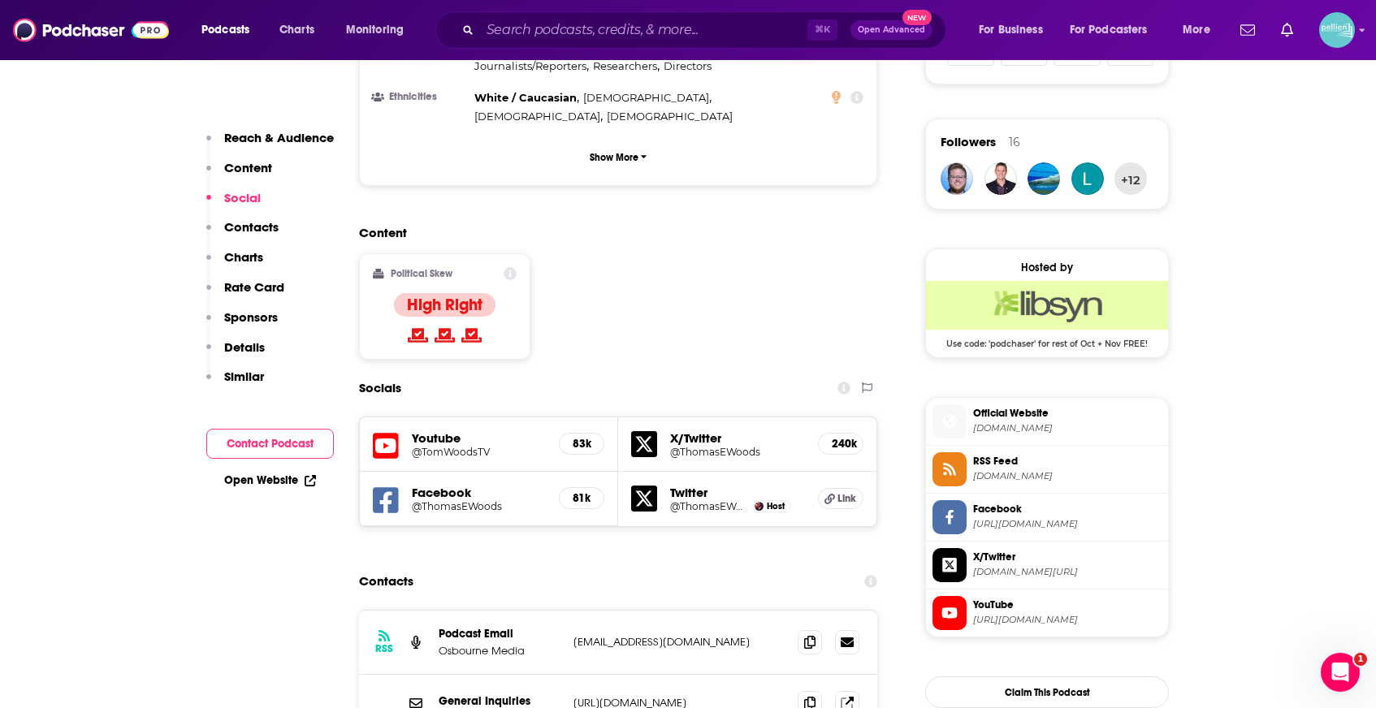
scroll to position [1157, 0]
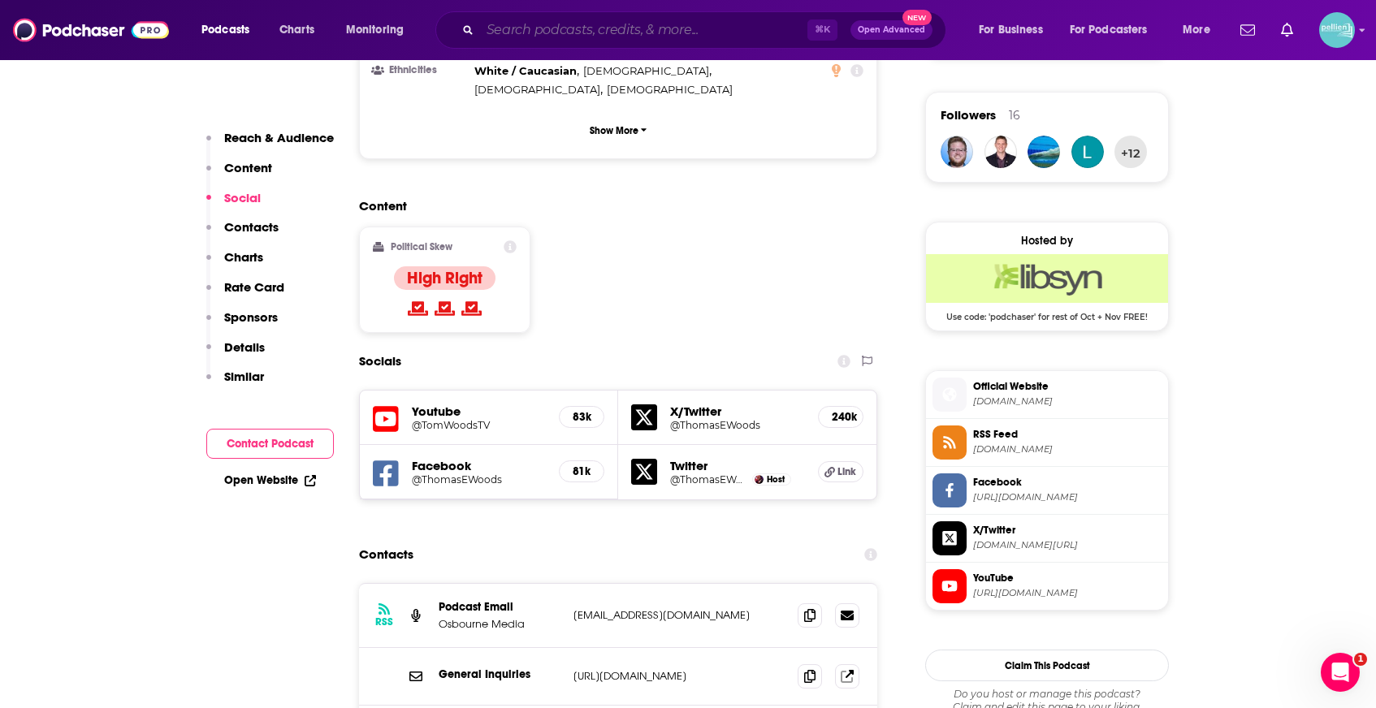
click at [505, 27] on input "Search podcasts, credits, & more..." at bounding box center [643, 30] width 327 height 26
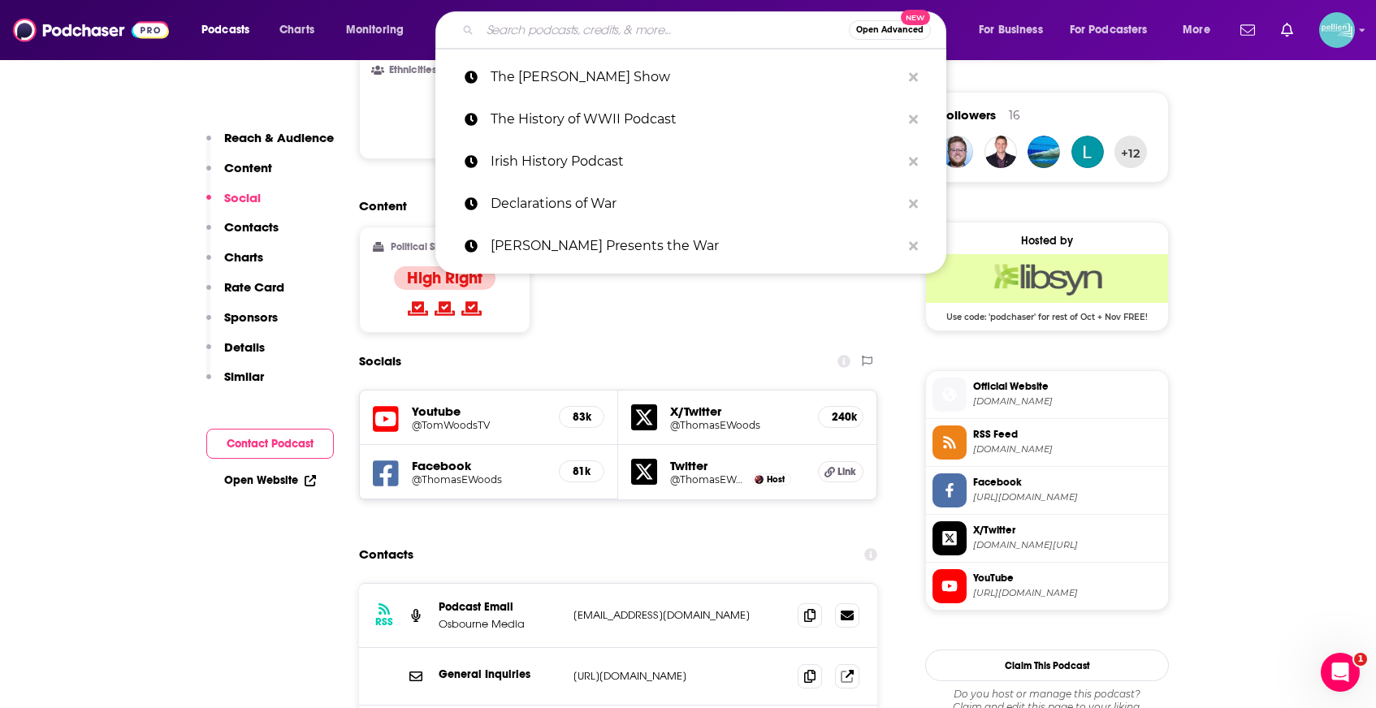
paste input "Ancient Warfare Podcast"
type input "Ancient Warfare Podcast"
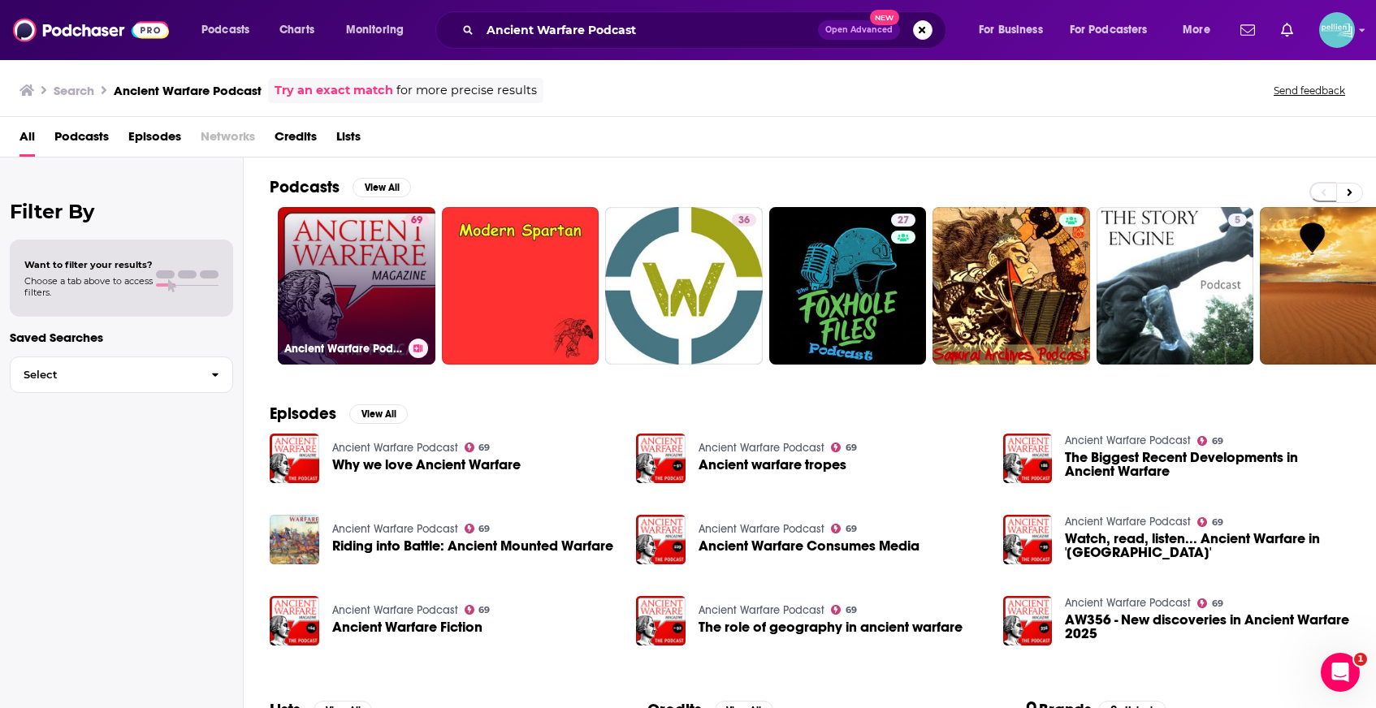
click at [332, 270] on link "69 Ancient Warfare Podcast" at bounding box center [357, 286] width 158 height 158
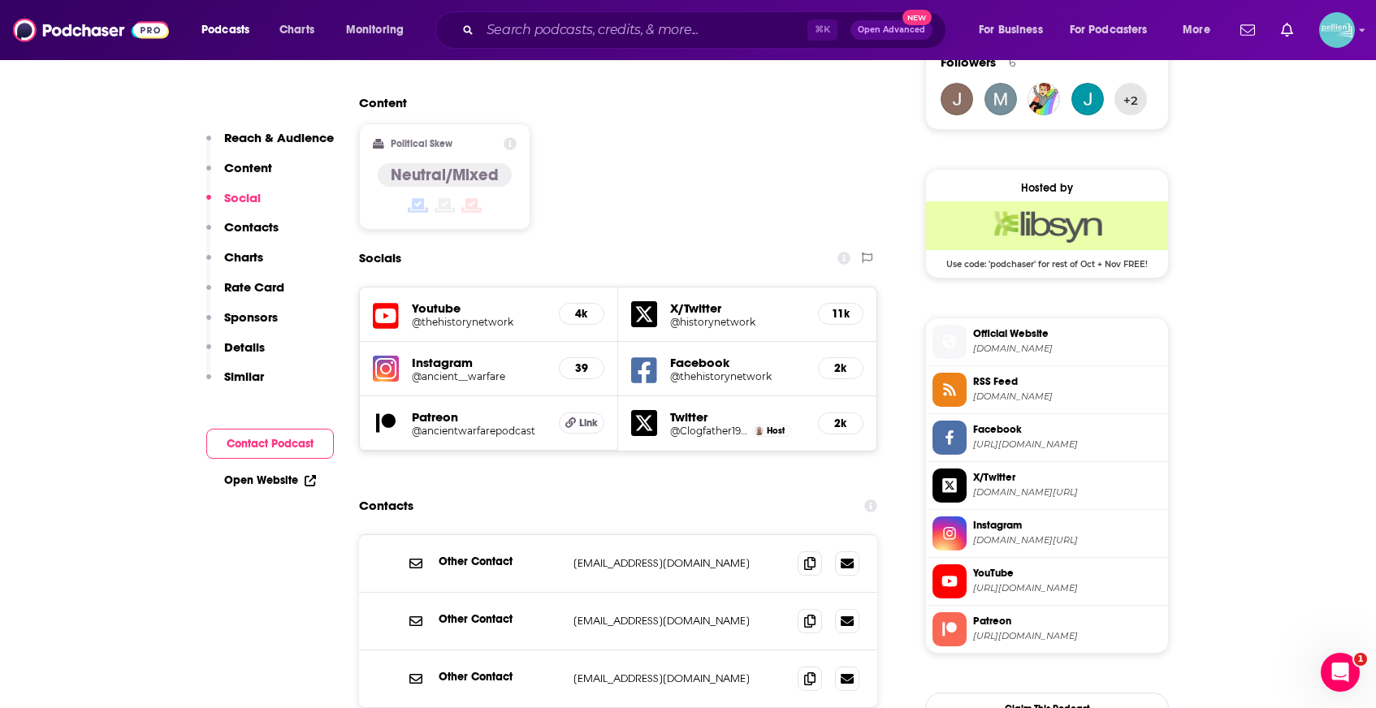
scroll to position [1305, 0]
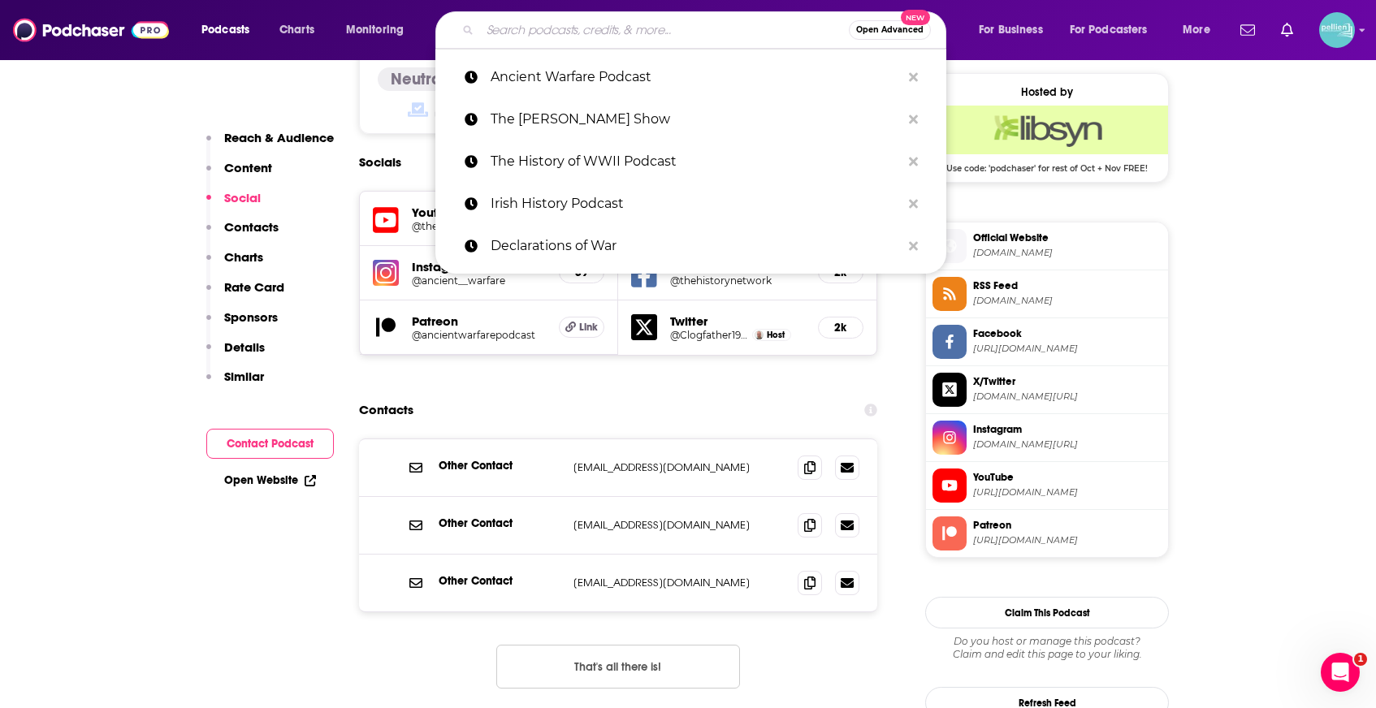
click at [560, 28] on input "Search podcasts, credits, & more..." at bounding box center [664, 30] width 369 height 26
paste input "On Your Mind Neuroscience Podcast"
type input "On Your Mind Neuroscience Podcast"
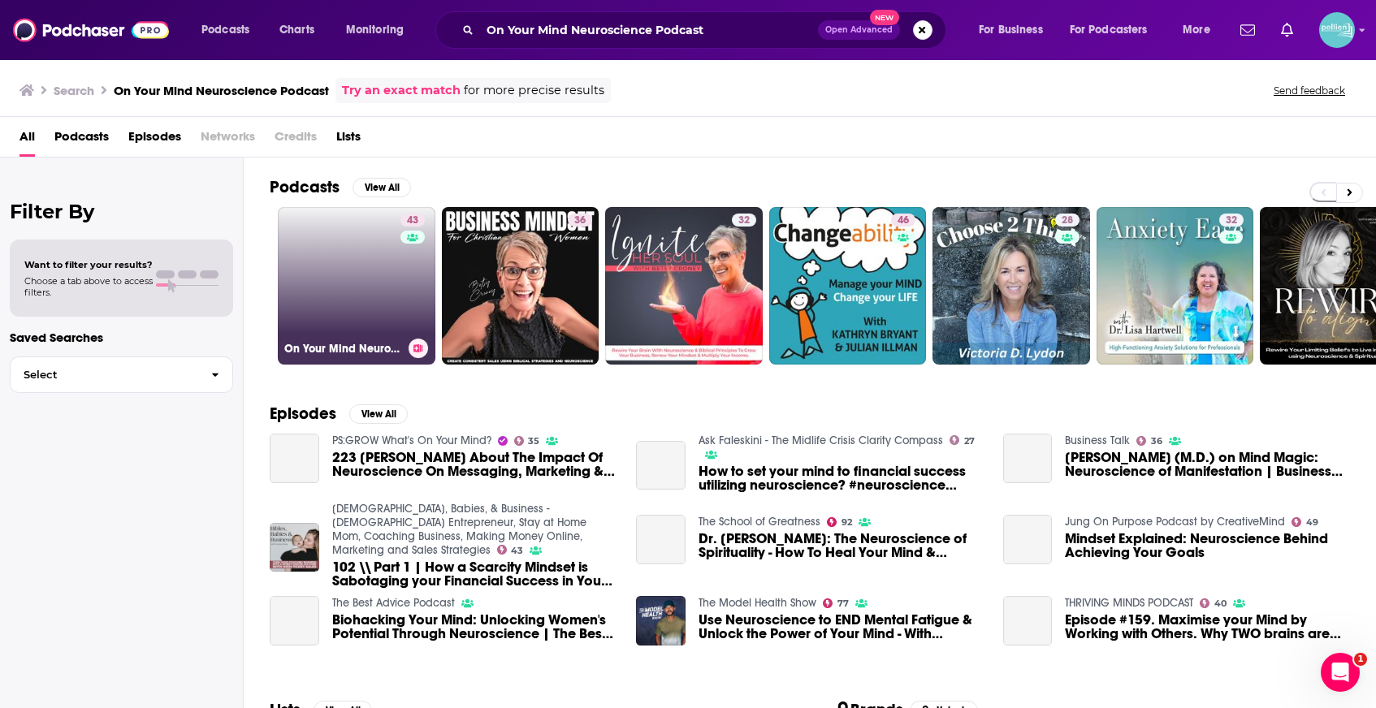
click at [359, 266] on link "43 On Your Mind Neuroscience Podcast" at bounding box center [357, 286] width 158 height 158
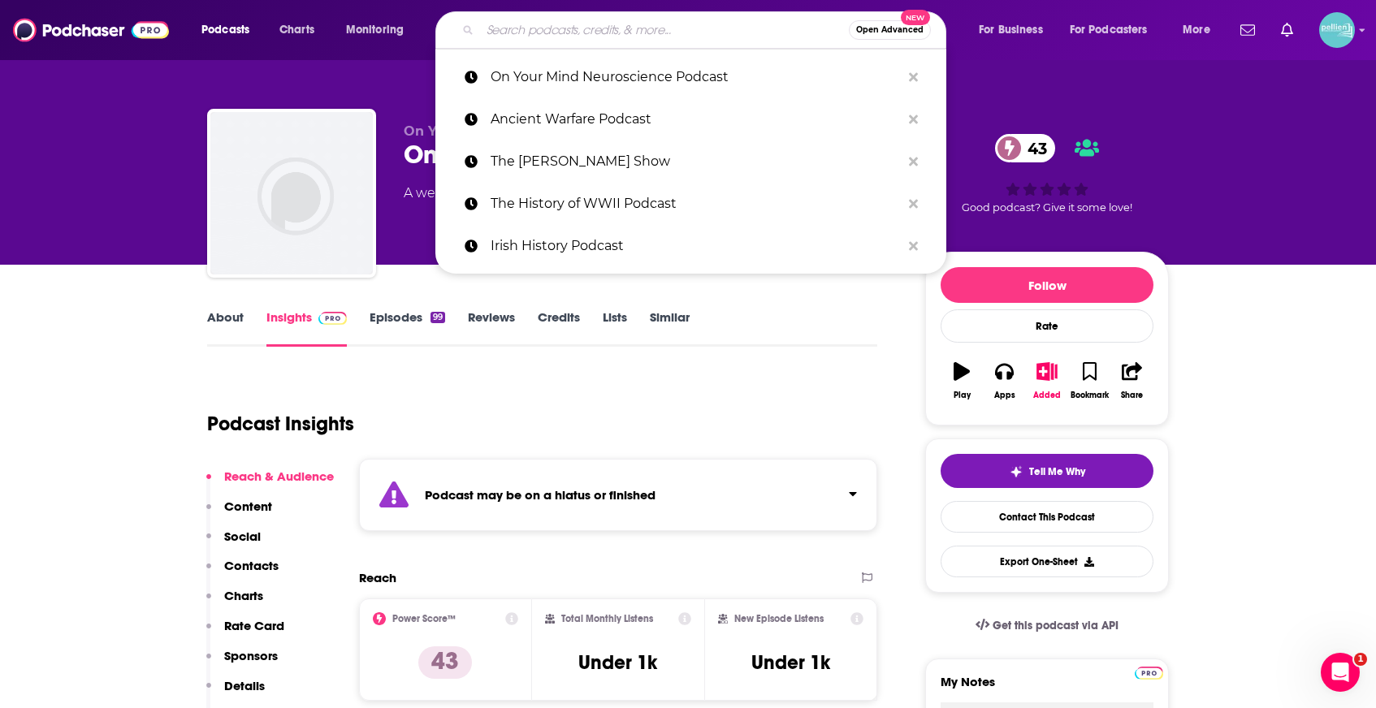
click at [524, 28] on input "Search podcasts, credits, & more..." at bounding box center [664, 30] width 369 height 26
paste input "The President’s Inbox"
type input "The President’s Inbox"
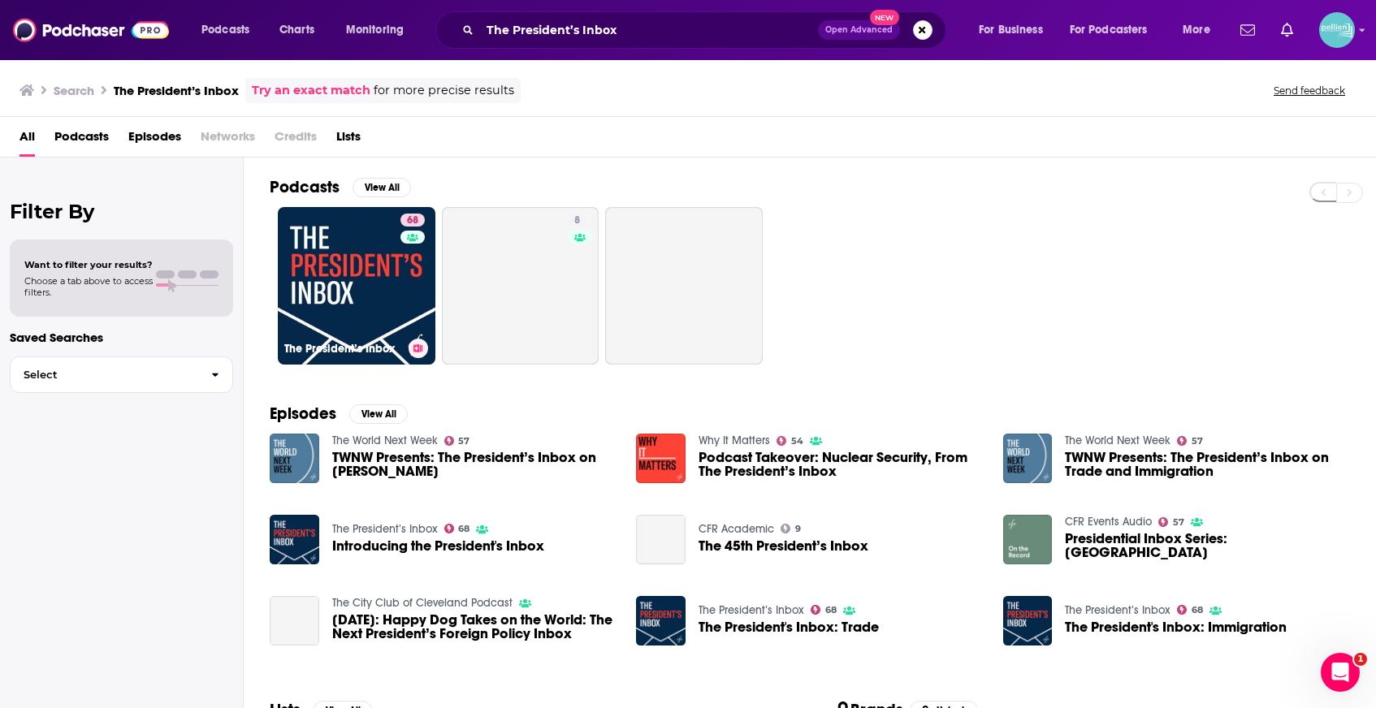
click at [355, 237] on link "68 The President’s Inbox" at bounding box center [357, 286] width 158 height 158
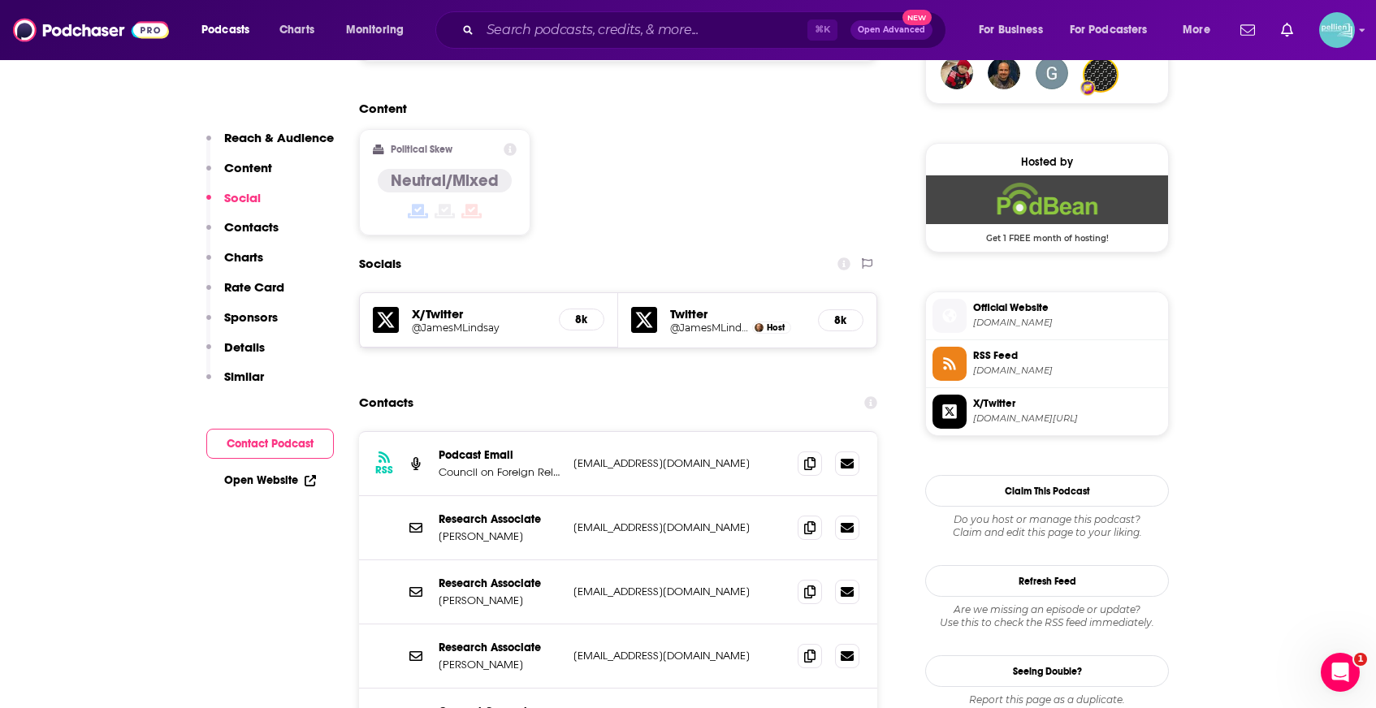
scroll to position [1244, 0]
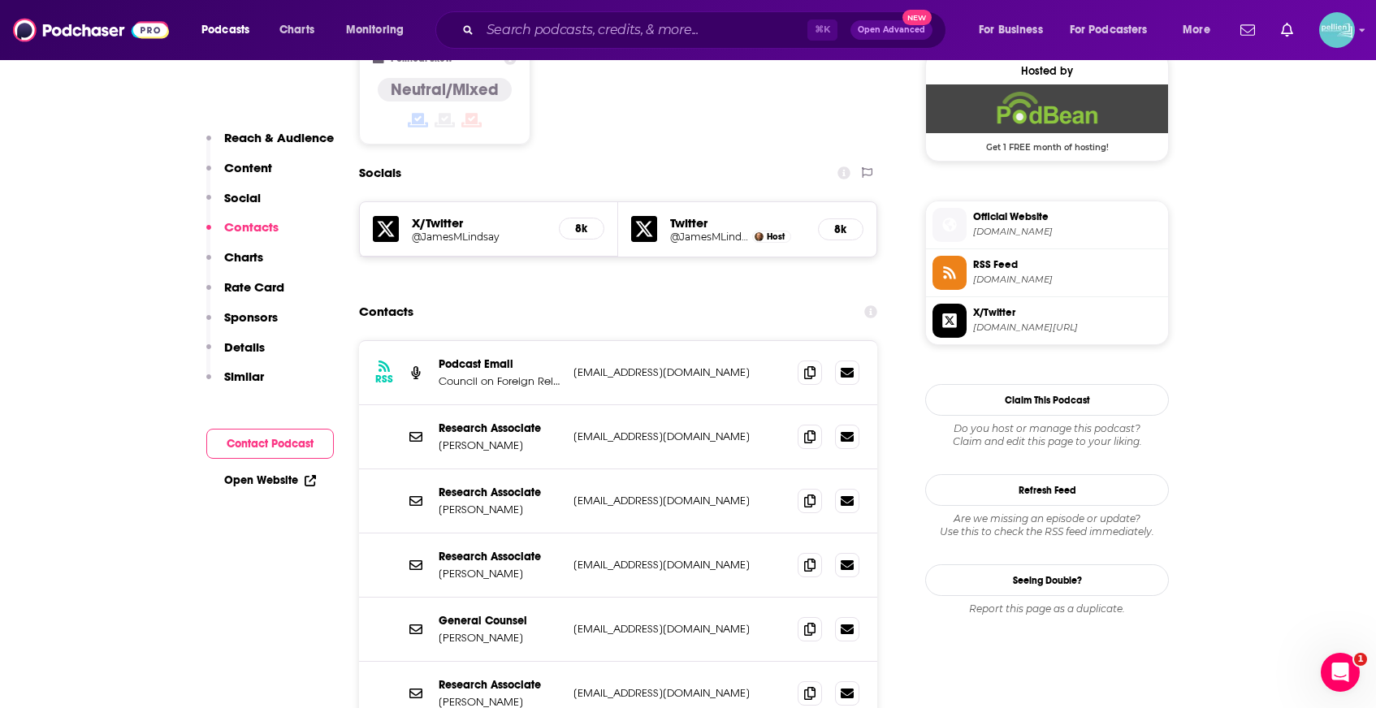
scroll to position [1322, 0]
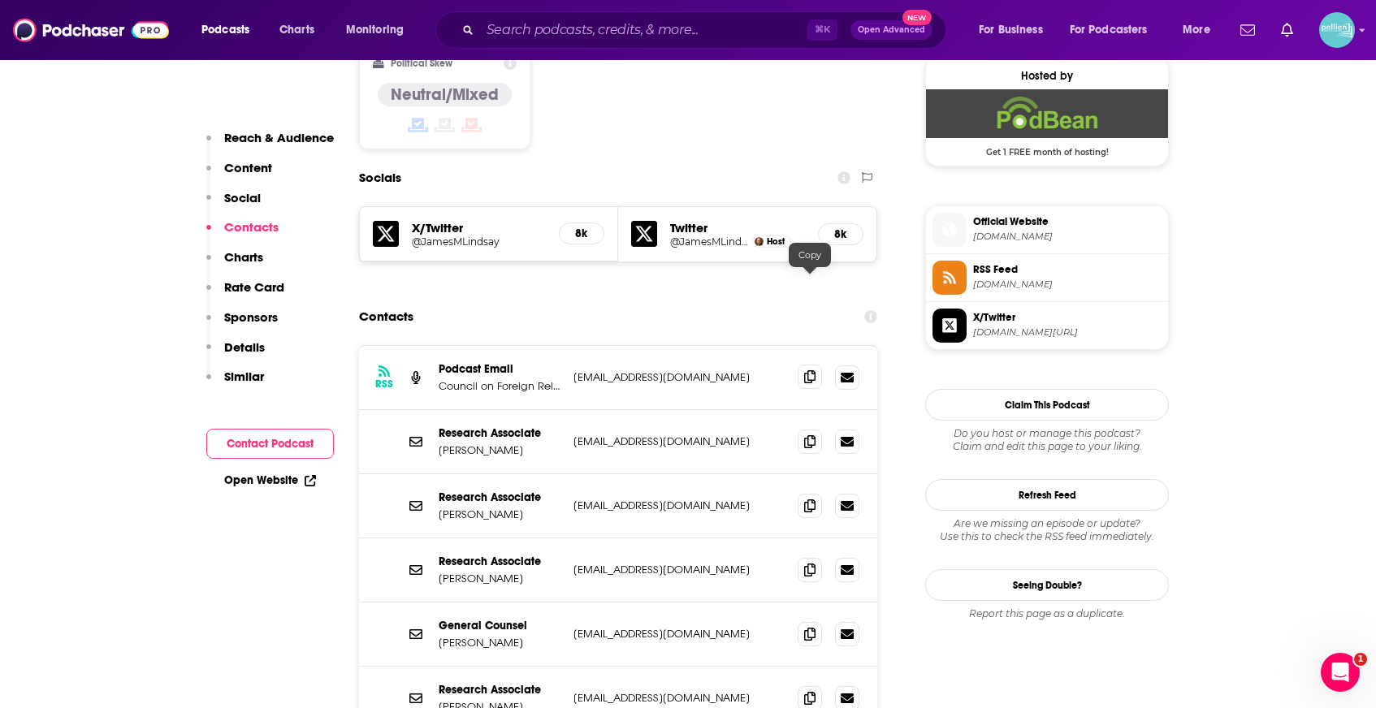
click at [812, 370] on icon at bounding box center [809, 376] width 11 height 13
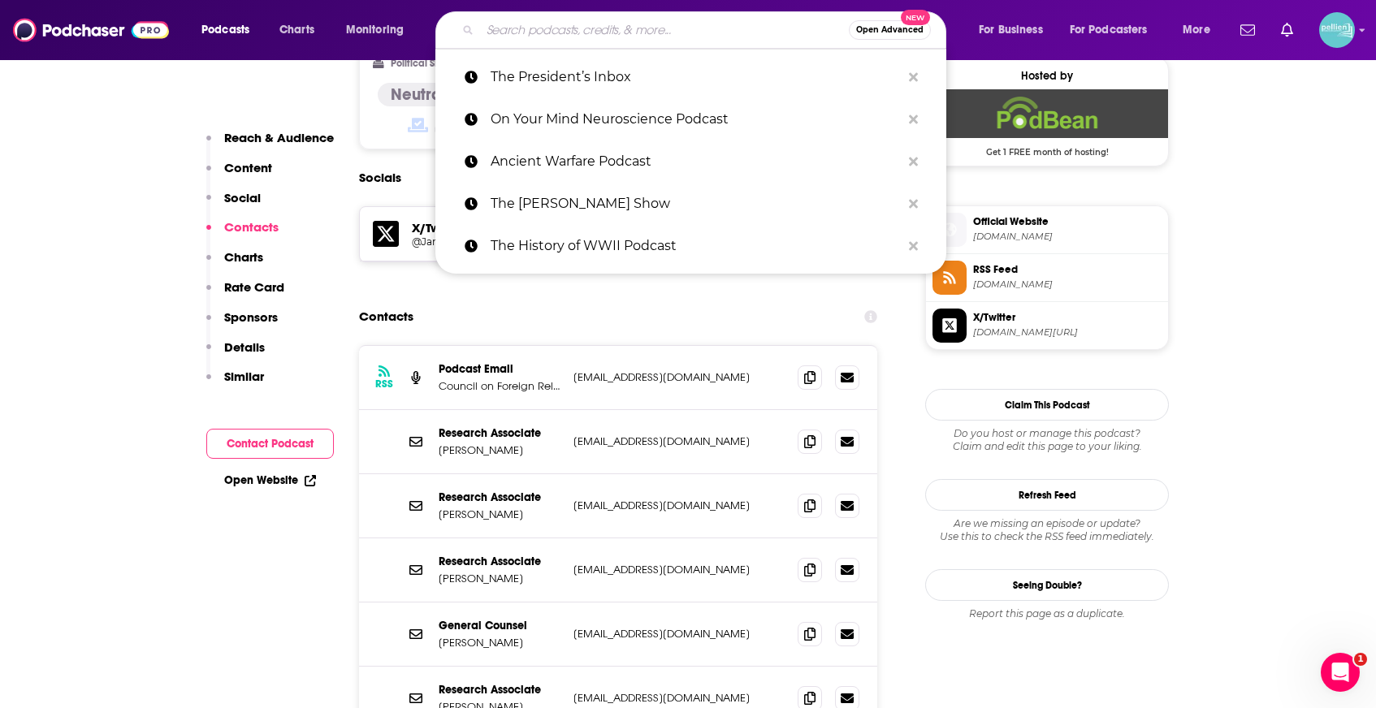
click at [542, 32] on input "Search podcasts, credits, & more..." at bounding box center [664, 30] width 369 height 26
paste input "Change Your Brain Every Day"
type input "Change Your Brain Every Day"
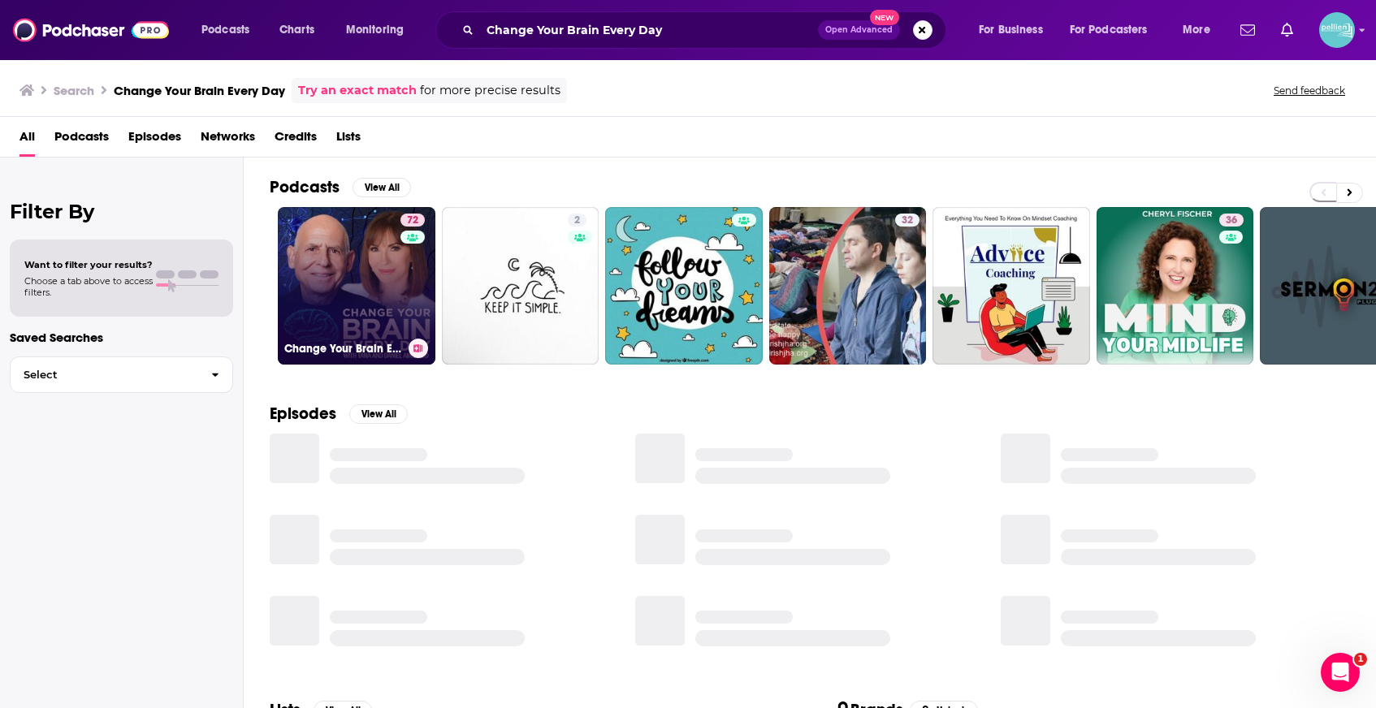
click at [336, 276] on link "72 Change Your Brain Every Day" at bounding box center [357, 286] width 158 height 158
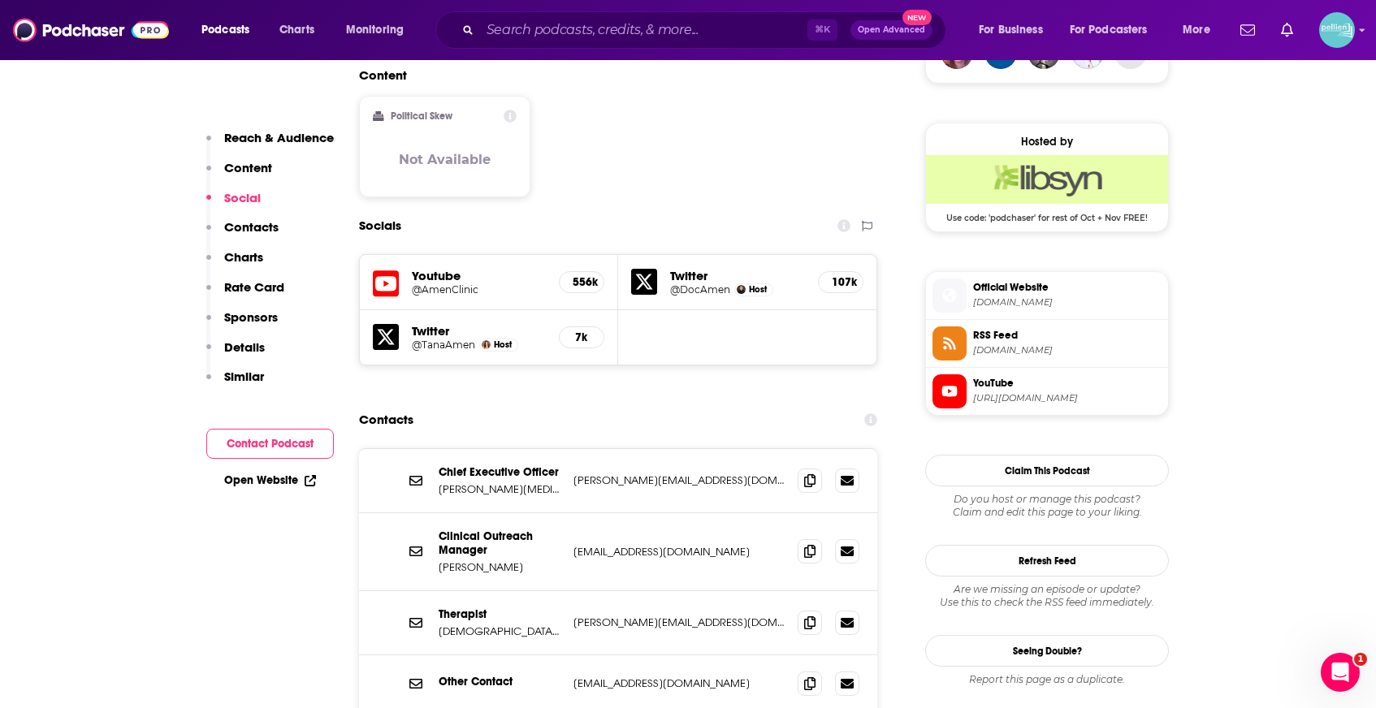
scroll to position [1284, 0]
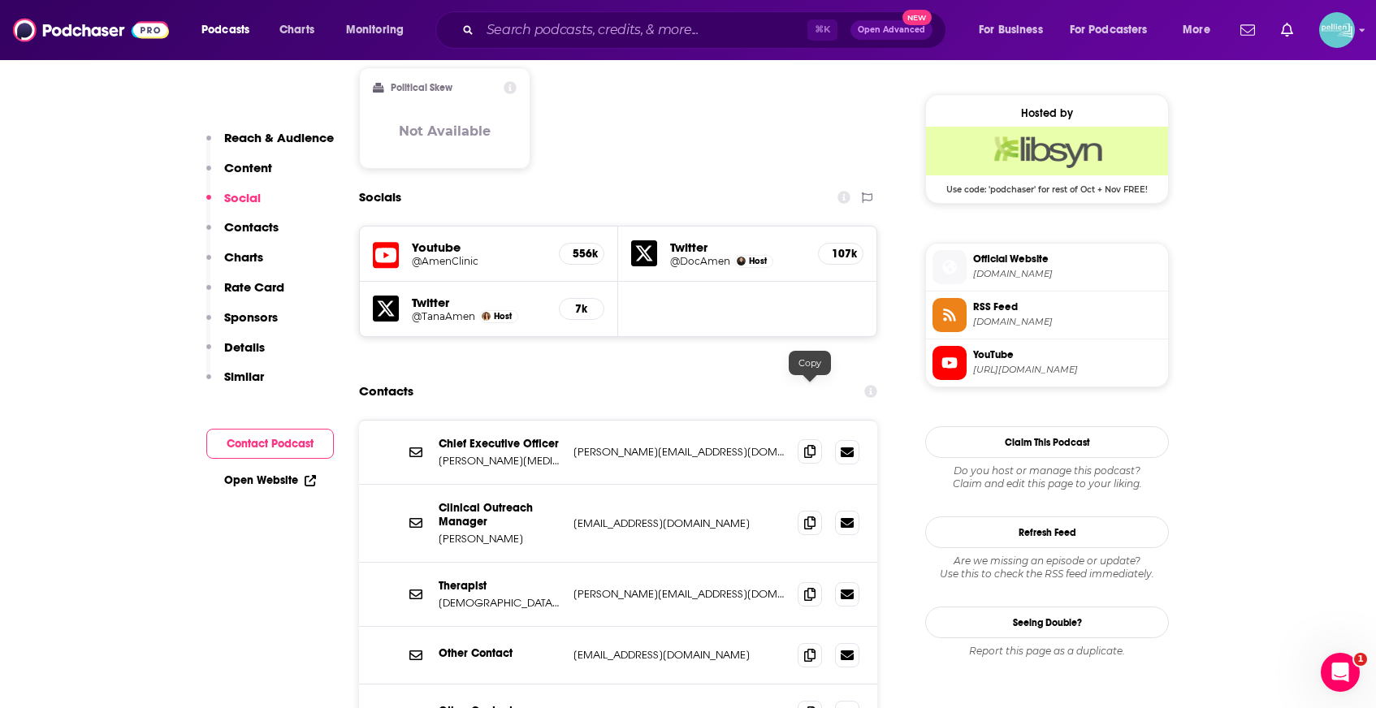
click at [811, 445] on icon at bounding box center [809, 451] width 11 height 13
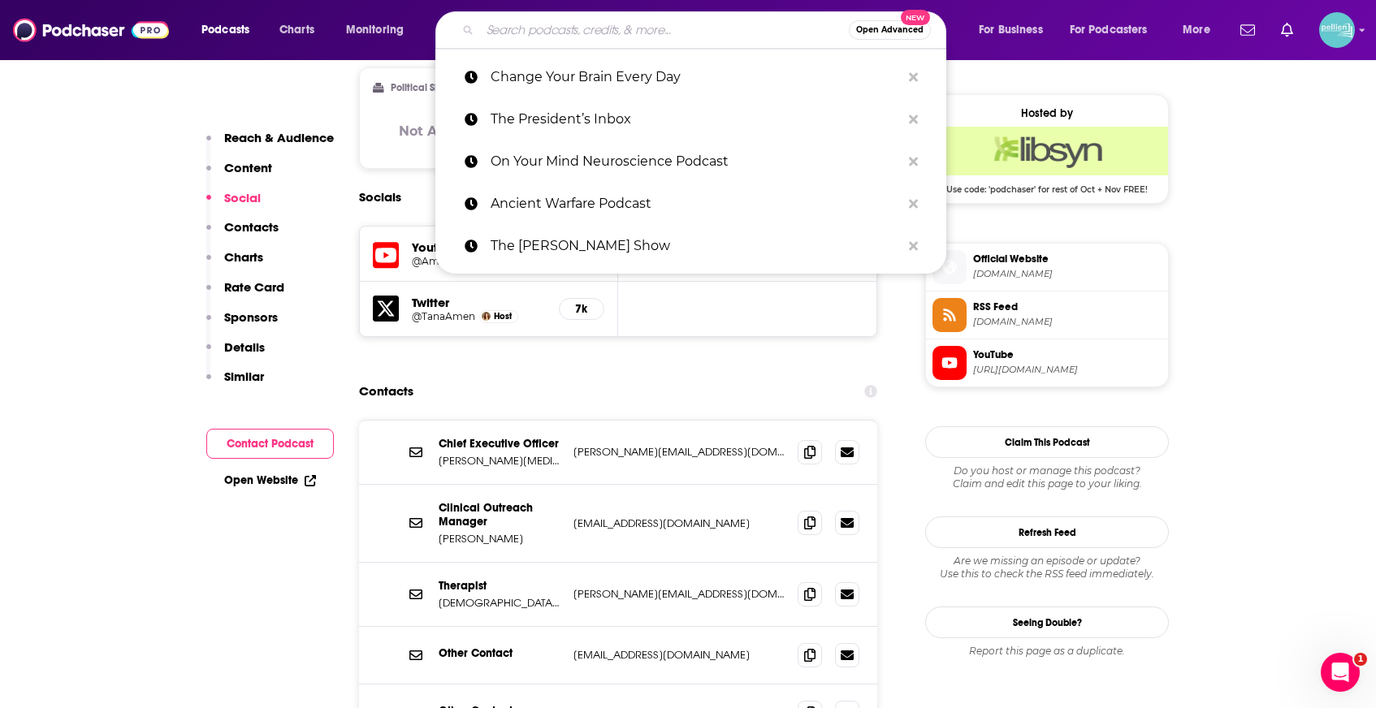
click at [545, 37] on input "Search podcasts, credits, & more..." at bounding box center [664, 30] width 369 height 26
paste input "The American War"
type input "The American War"
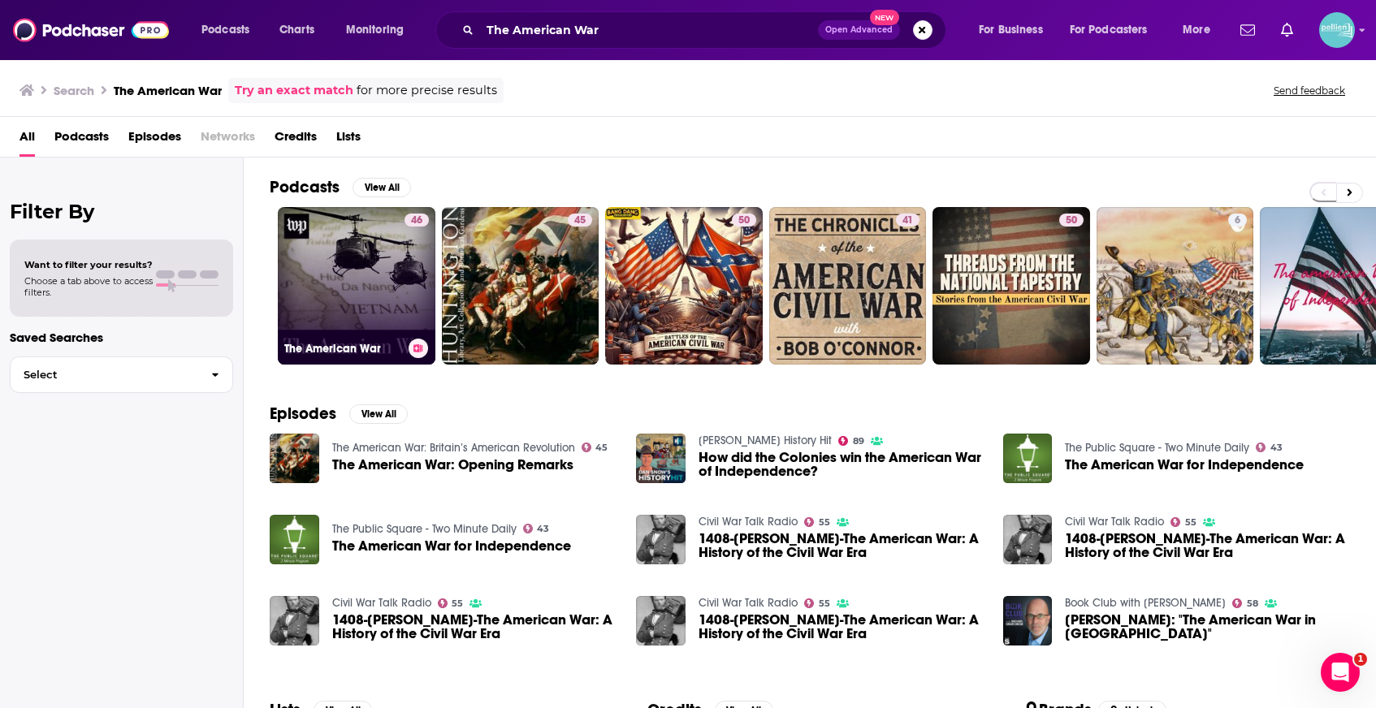
click at [348, 260] on link "46 The American War" at bounding box center [357, 286] width 158 height 158
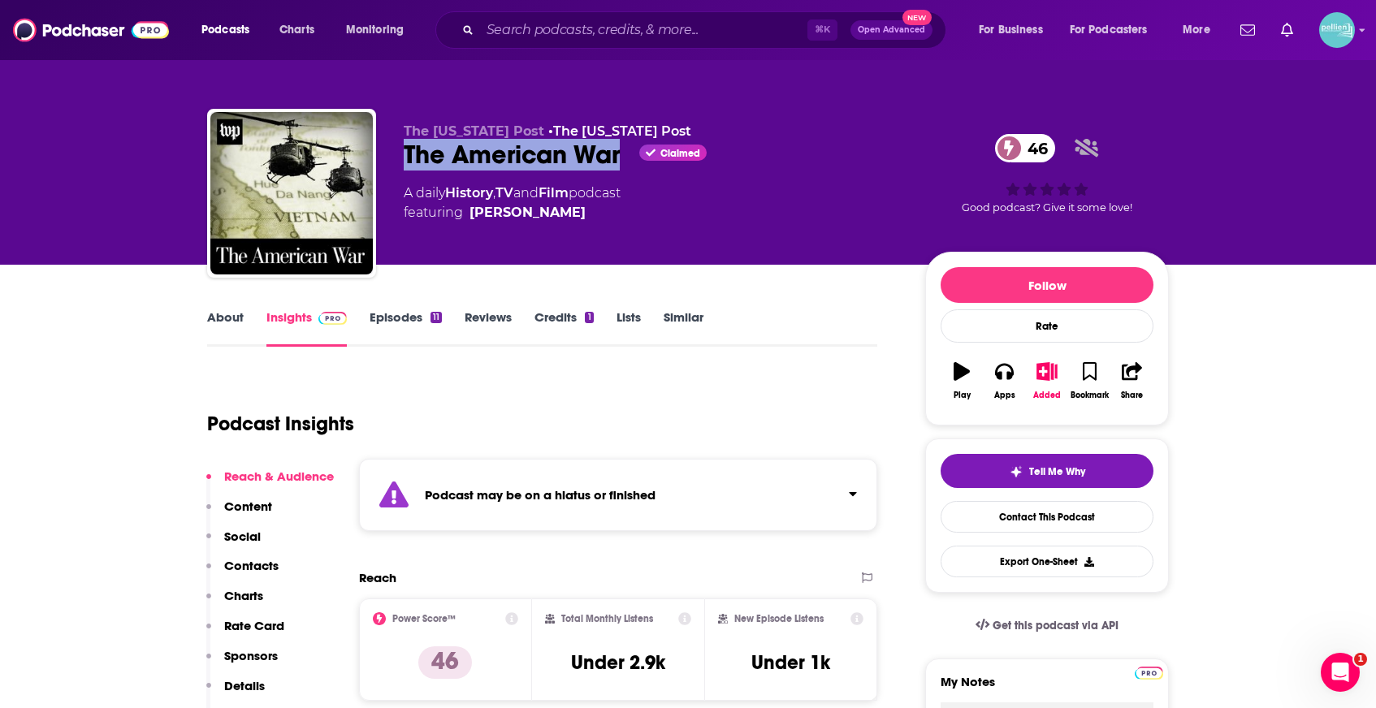
drag, startPoint x: 624, startPoint y: 159, endPoint x: 392, endPoint y: 162, distance: 231.5
click at [392, 162] on div "The Washington Post • The Washington Post The American War Claimed 46 A daily H…" at bounding box center [688, 196] width 962 height 175
copy h2 "The American War"
drag, startPoint x: 603, startPoint y: 222, endPoint x: 478, endPoint y: 222, distance: 125.1
click at [478, 222] on span "featuring Alyssa Rosenberg" at bounding box center [512, 212] width 217 height 19
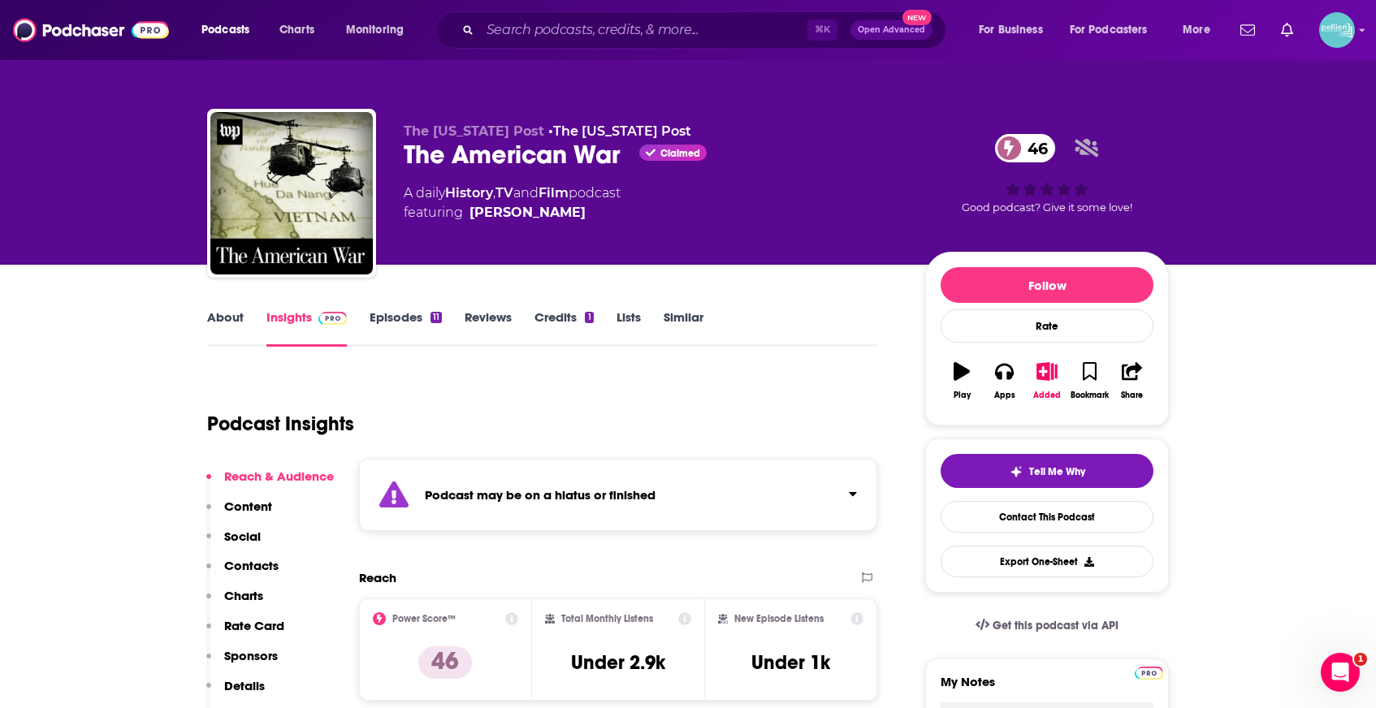
drag, startPoint x: 624, startPoint y: 214, endPoint x: 591, endPoint y: 221, distance: 34.1
click at [591, 221] on span "featuring Alyssa Rosenberg" at bounding box center [512, 212] width 217 height 19
click at [589, 212] on span "featuring Alyssa Rosenberg" at bounding box center [512, 212] width 217 height 19
copy span "Alyssa Rosenberg"
click at [384, 334] on link "Episodes 11" at bounding box center [406, 327] width 72 height 37
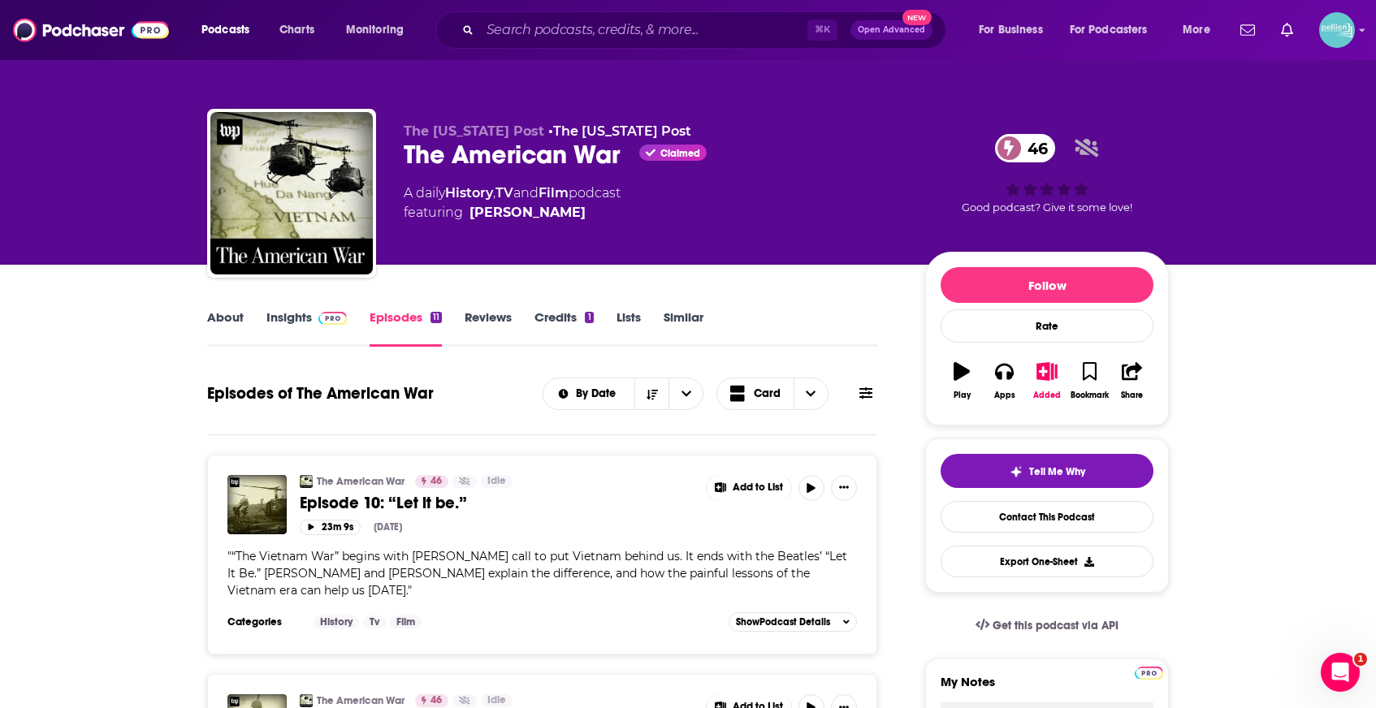
click at [306, 327] on link "Insights" at bounding box center [306, 327] width 80 height 37
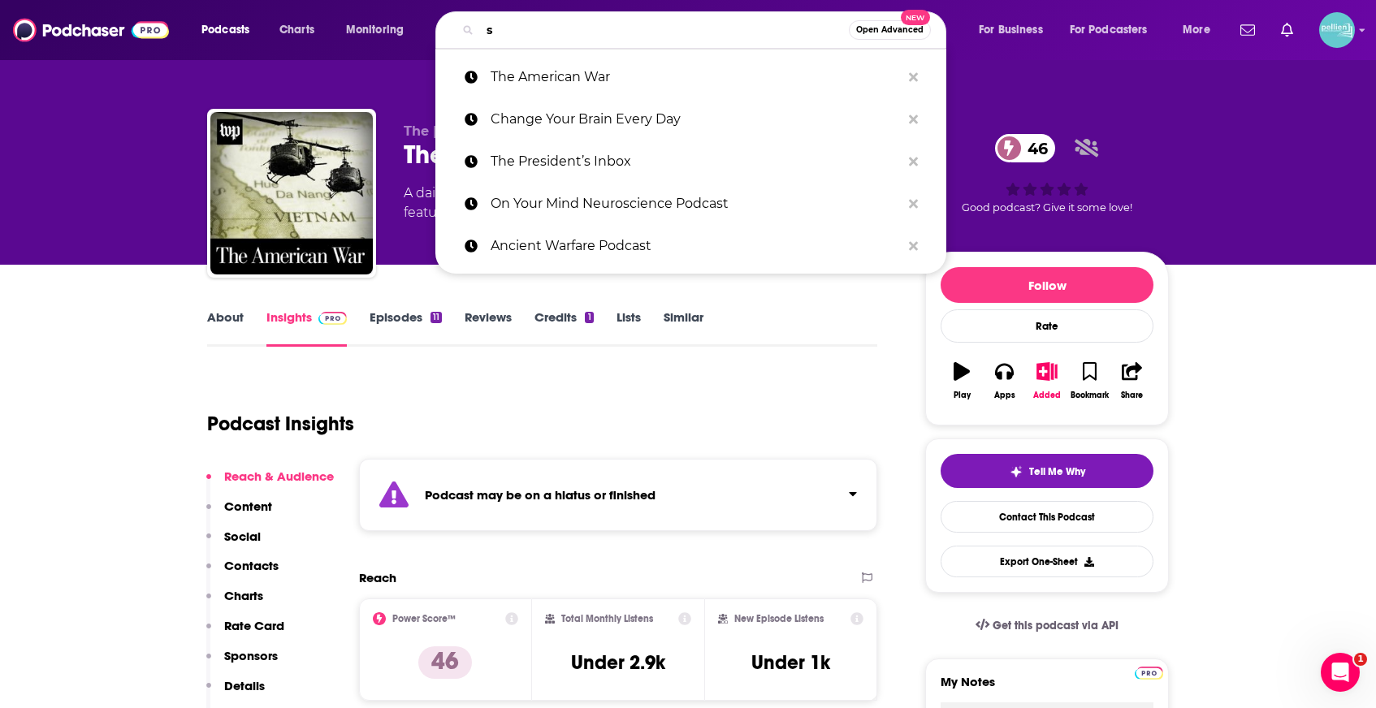
click at [548, 31] on input "s" at bounding box center [664, 30] width 369 height 26
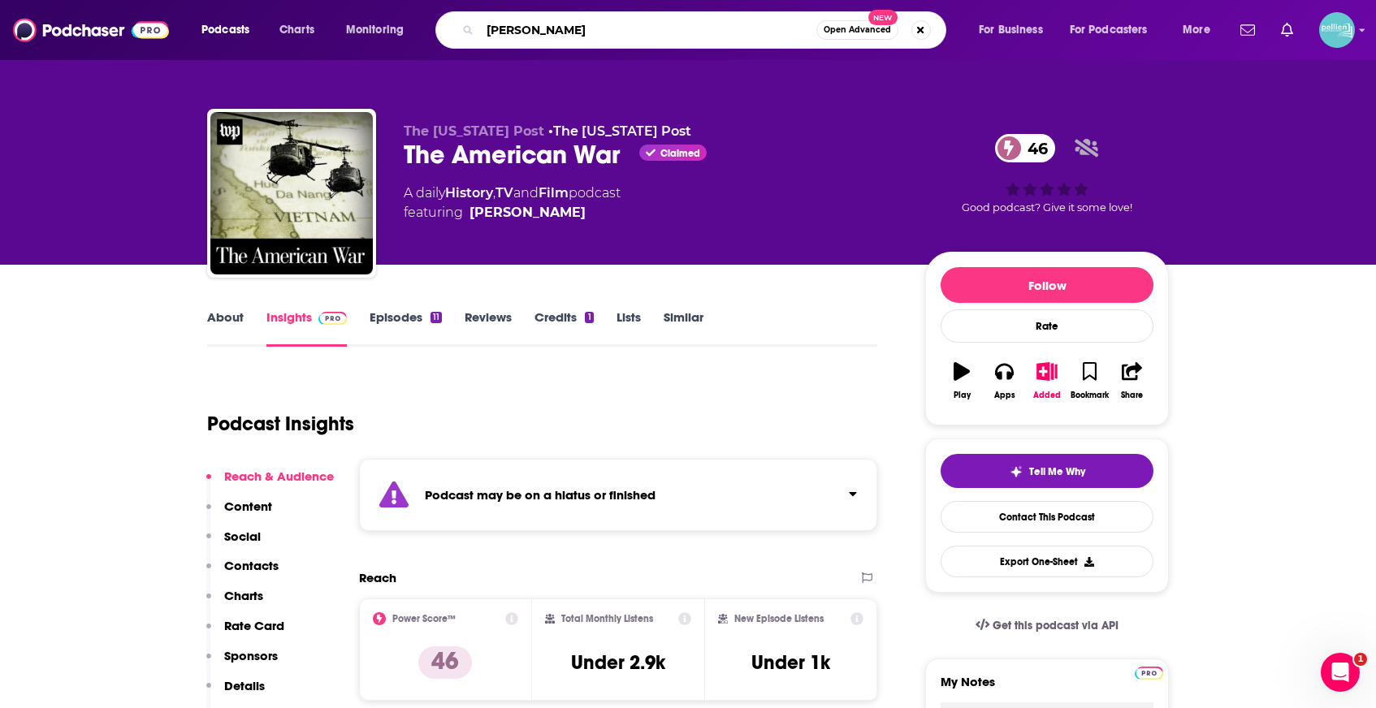
type input "steve bannon"
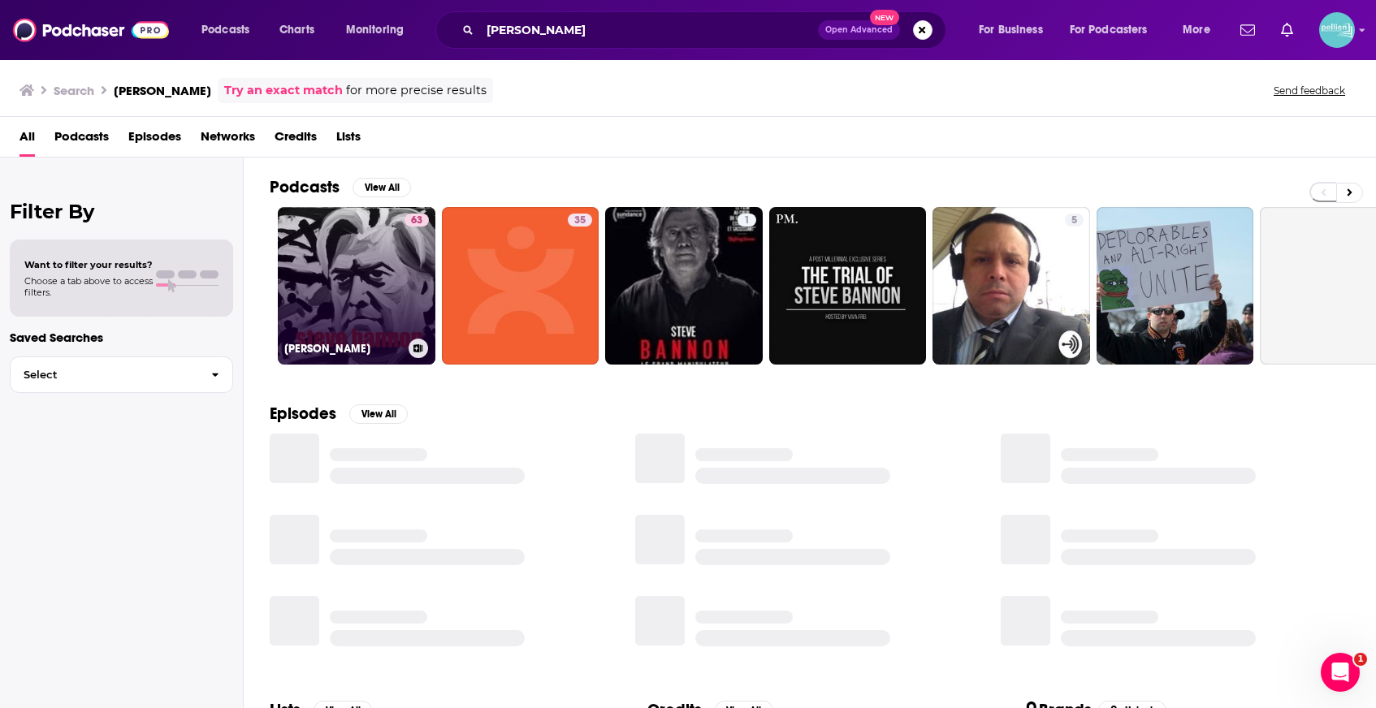
click at [331, 299] on link "63 Steve Bannon" at bounding box center [357, 286] width 158 height 158
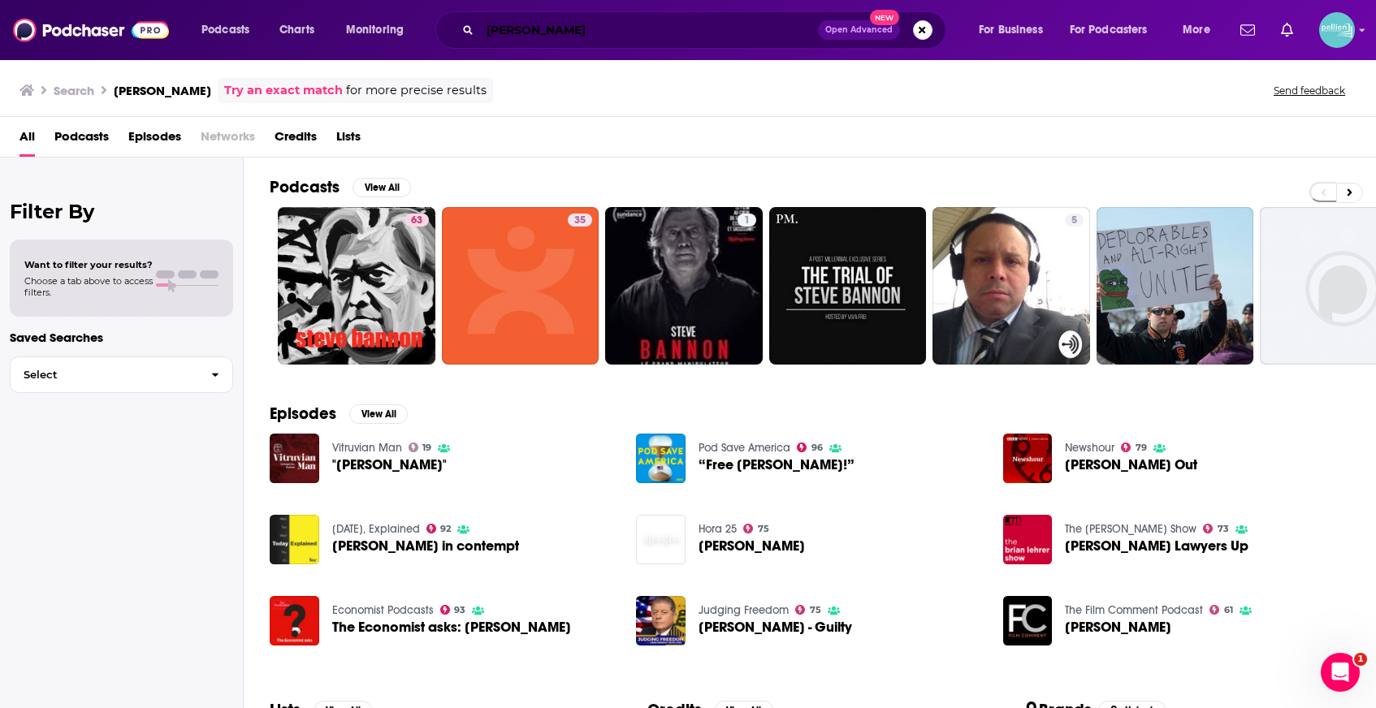
click at [634, 24] on input "steve bannon" at bounding box center [649, 30] width 338 height 26
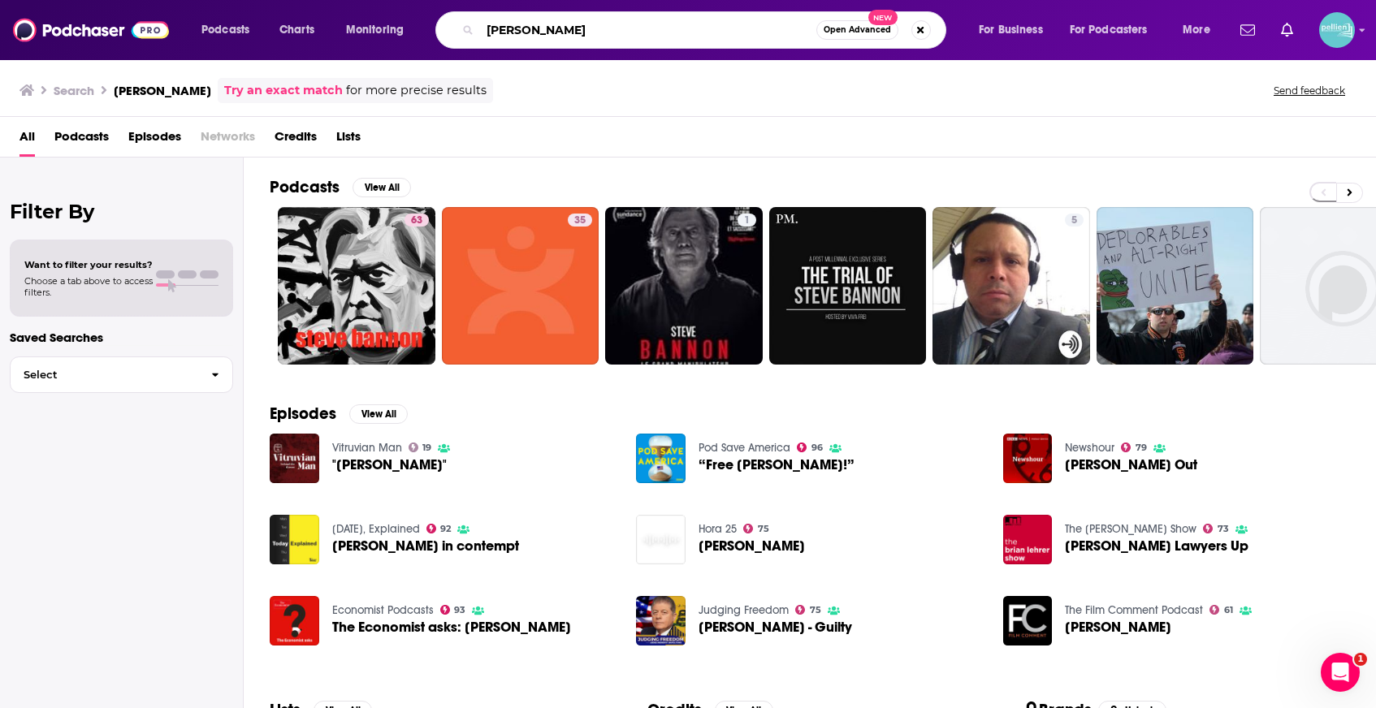
click at [634, 24] on input "steve bannon" at bounding box center [648, 30] width 336 height 26
type input "war room"
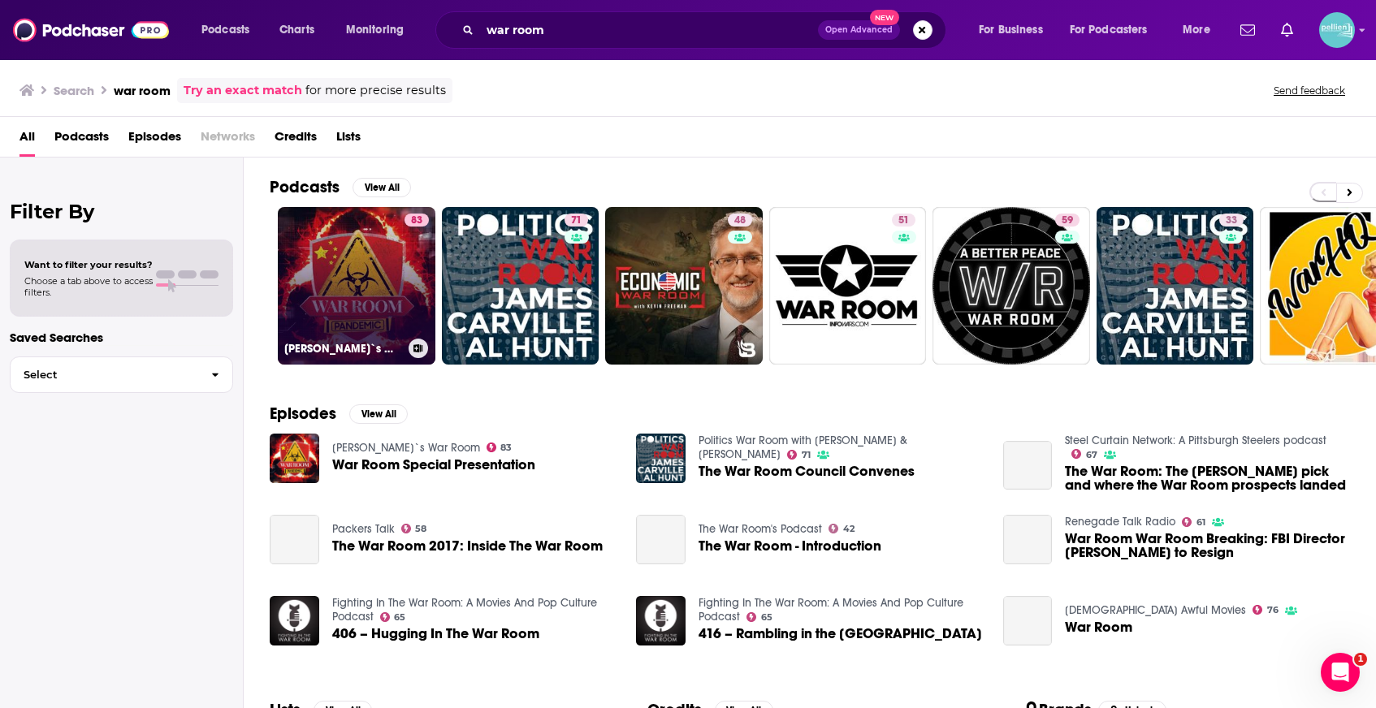
click at [340, 265] on link "83 Bannon`s War Room" at bounding box center [357, 286] width 158 height 158
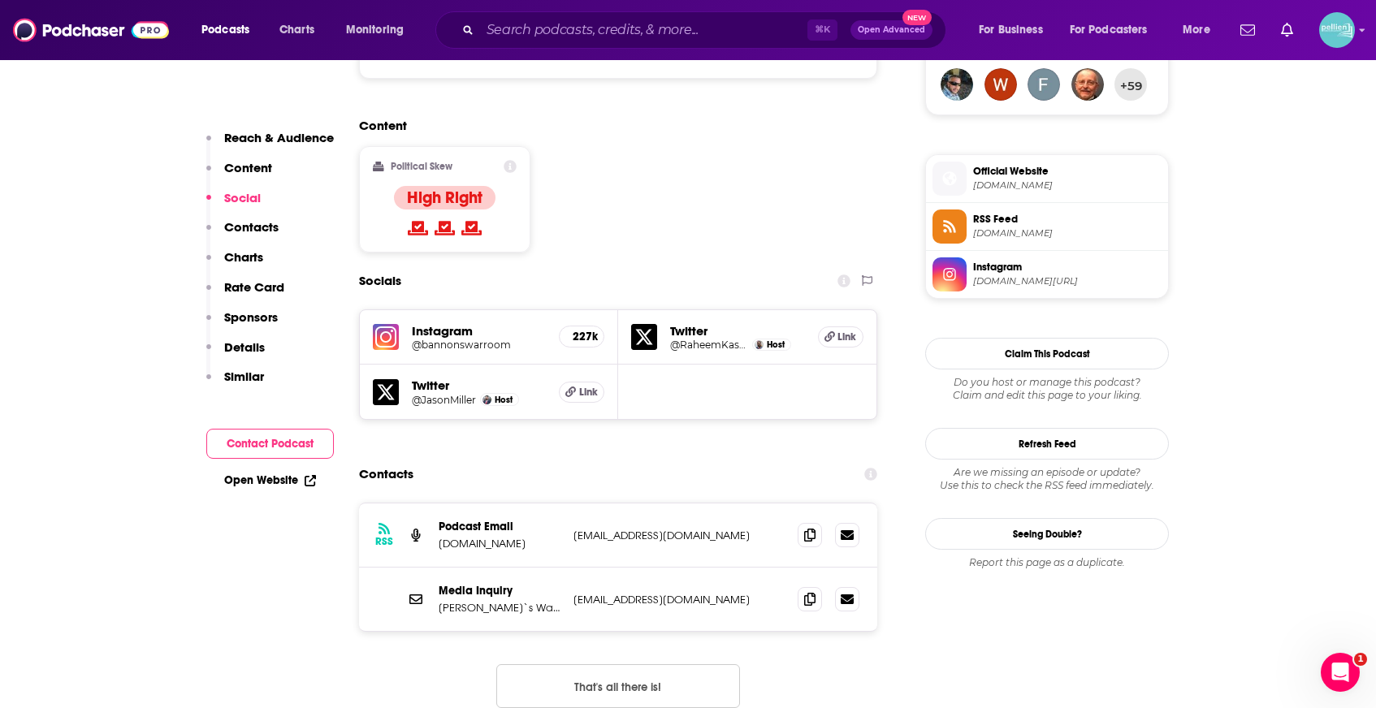
scroll to position [1226, 0]
click at [818, 521] on span at bounding box center [810, 533] width 24 height 24
click at [570, 28] on input "Search podcasts, credits, & more..." at bounding box center [643, 30] width 327 height 26
paste input "The Scott Horton Show from The Libertarian Institute"
type input "The Scott Horton Show from The Libertarian Institute"
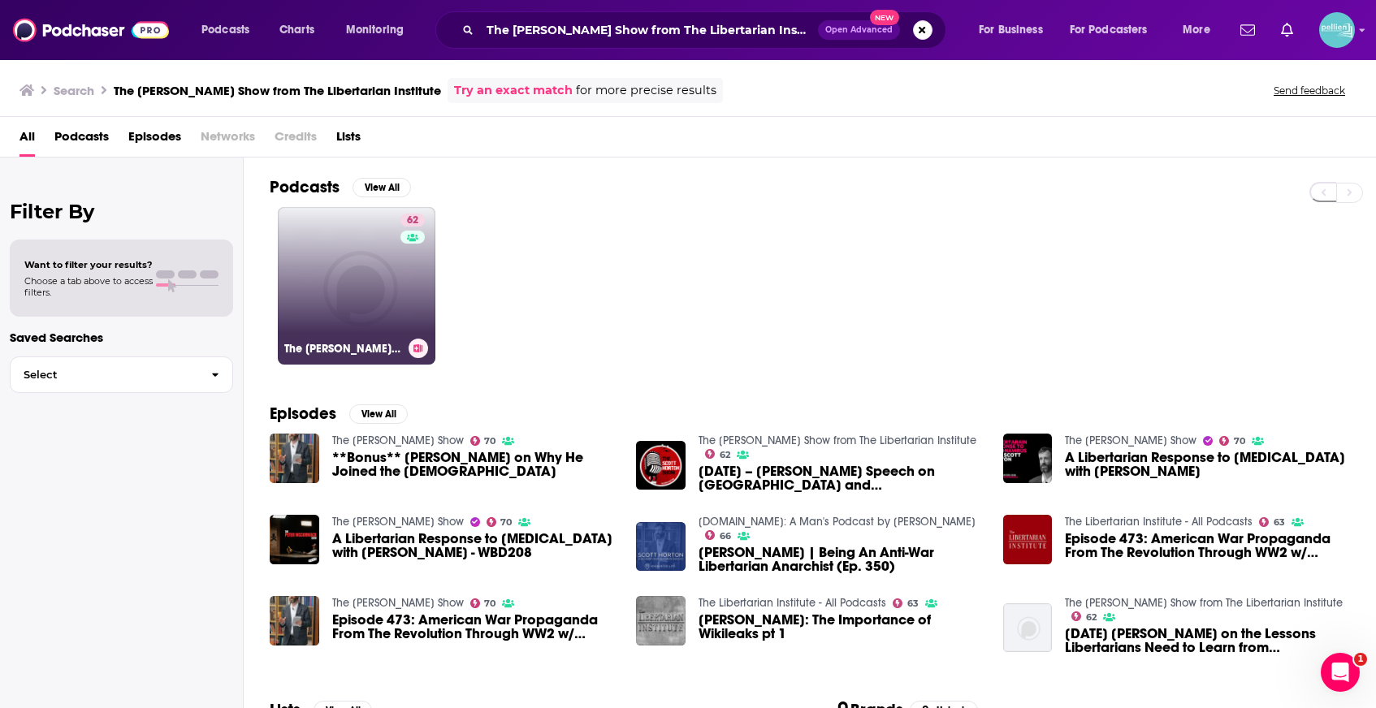
click at [363, 259] on link "62 The Scott Horton Show from The Libertarian Institute" at bounding box center [357, 286] width 158 height 158
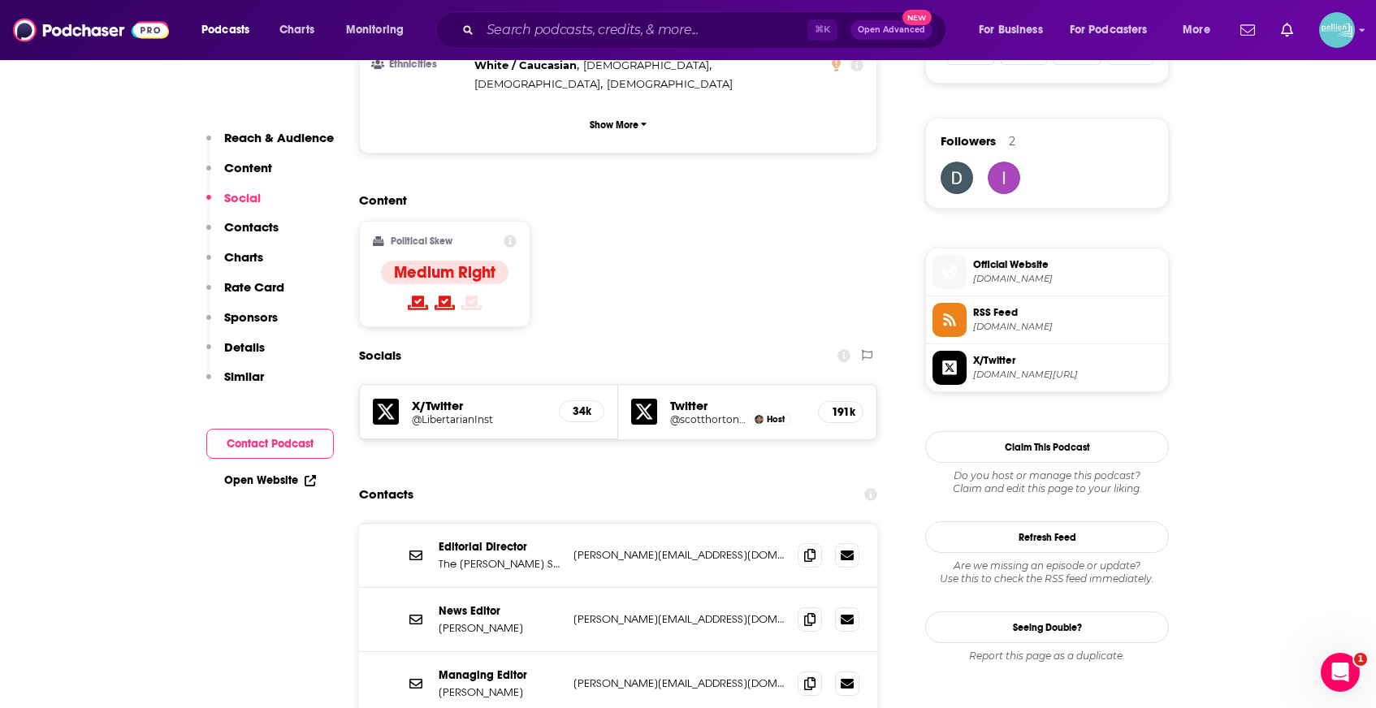
scroll to position [1133, 0]
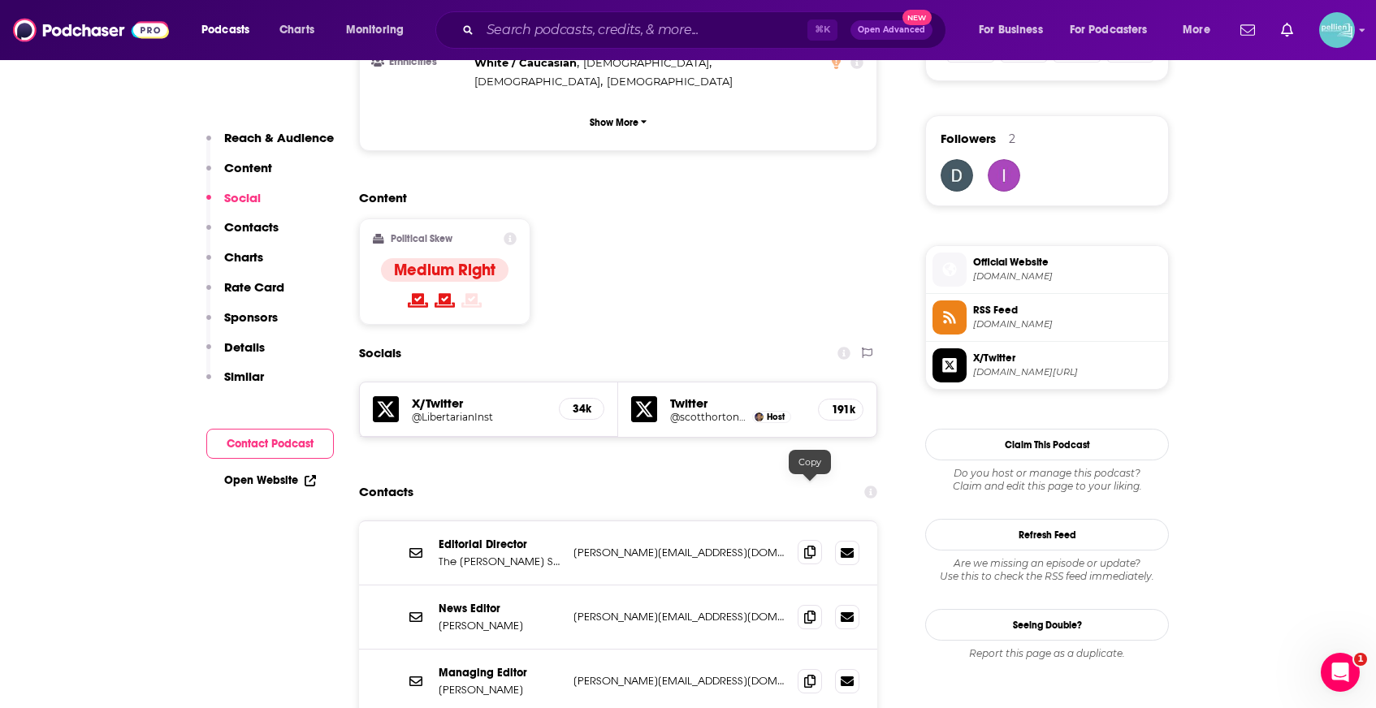
click at [814, 546] on icon at bounding box center [809, 552] width 11 height 13
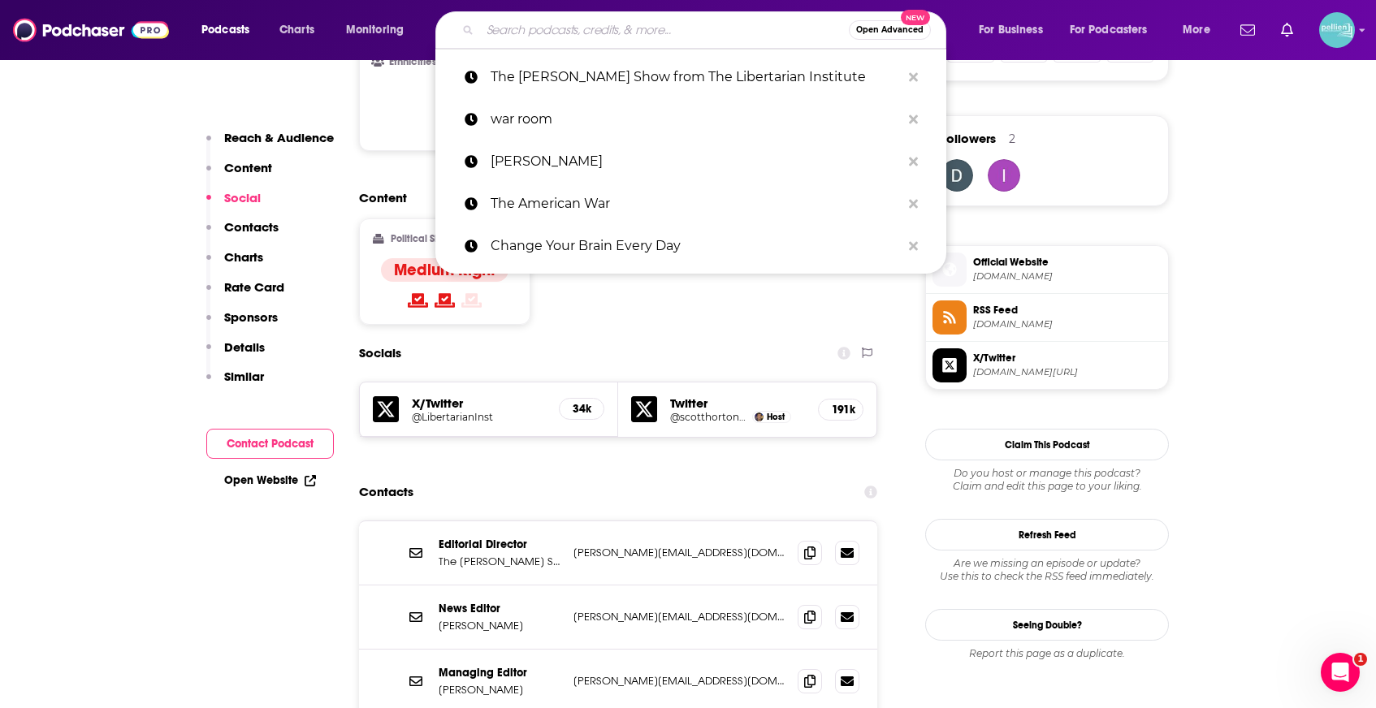
click at [517, 38] on input "Search podcasts, credits, & more..." at bounding box center [664, 30] width 369 height 26
paste input "sexyhistorypod@gmail.com"
type input "sexyhistorypod@gmail.com"
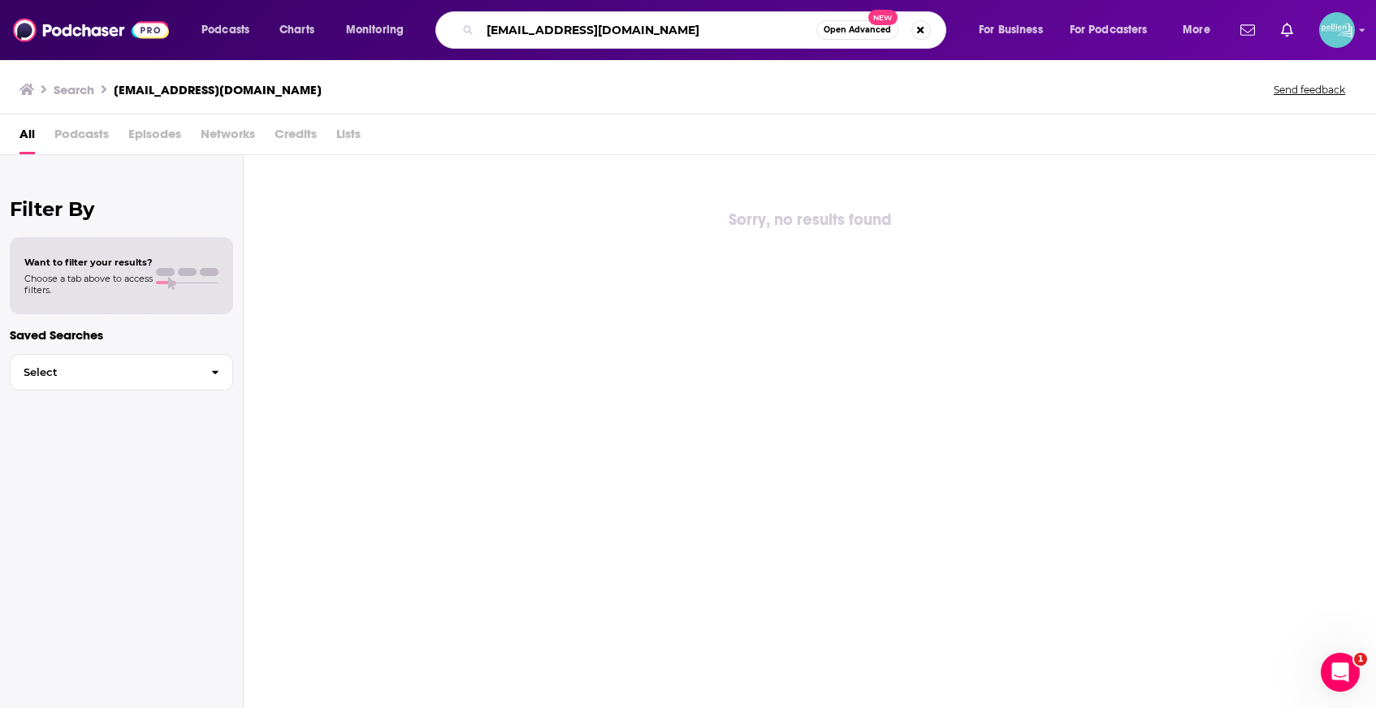
drag, startPoint x: 649, startPoint y: 38, endPoint x: 483, endPoint y: 28, distance: 166.8
click at [483, 28] on input "sexyhistorypod@gmail.com" at bounding box center [648, 30] width 336 height 26
type input "history is sexy"
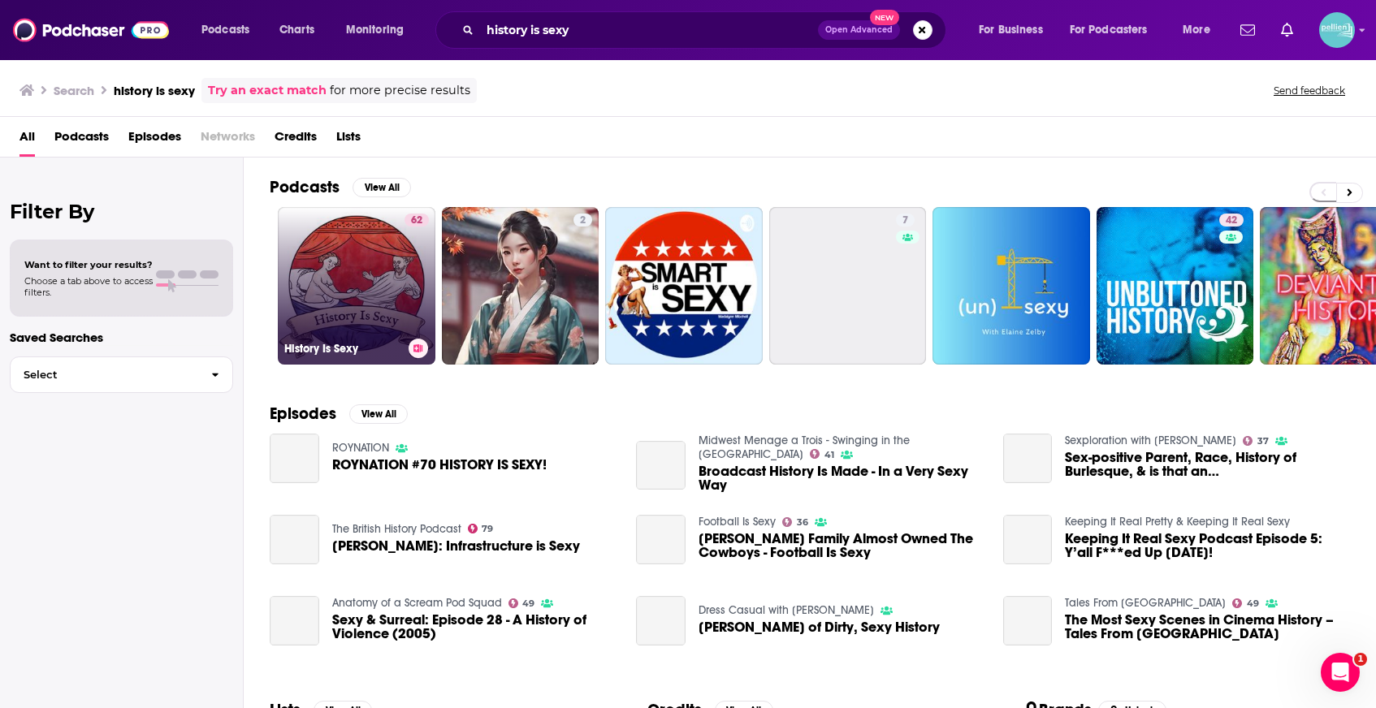
click at [357, 262] on link "62 History Is Sexy" at bounding box center [357, 286] width 158 height 158
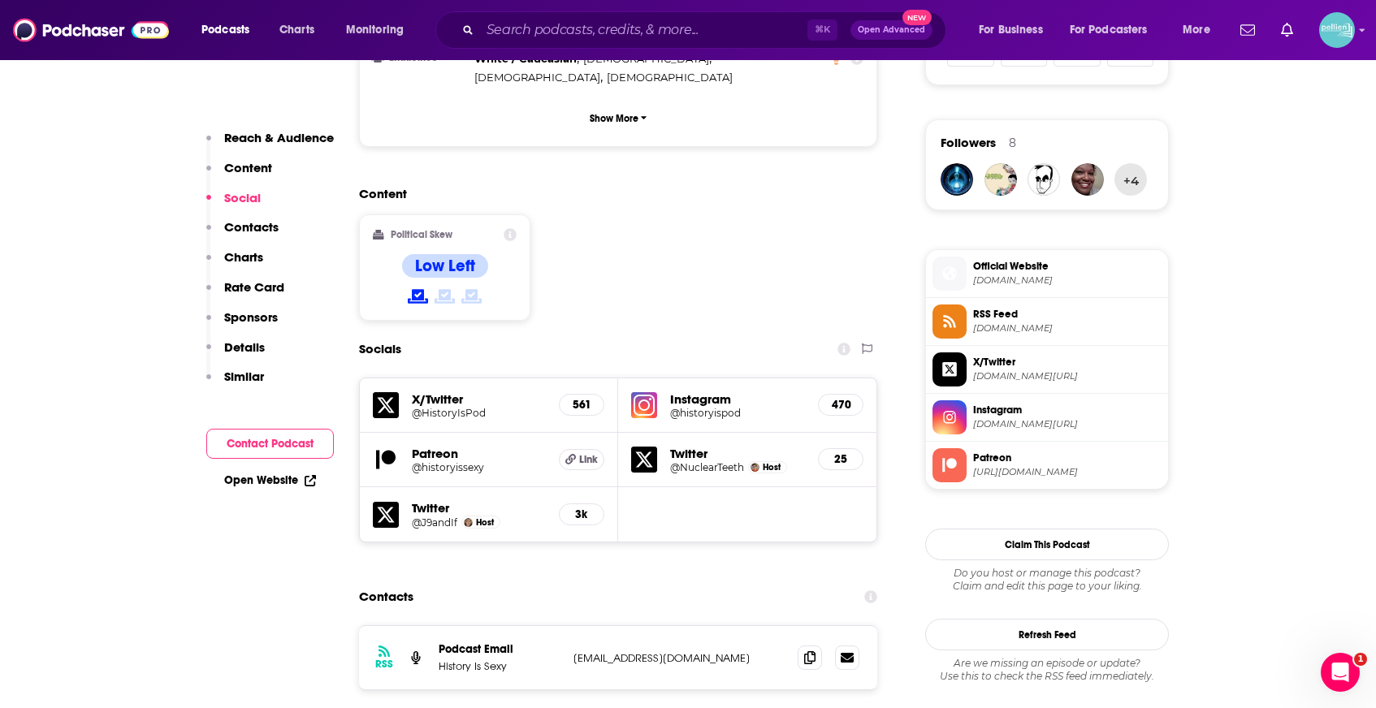
scroll to position [1193, 0]
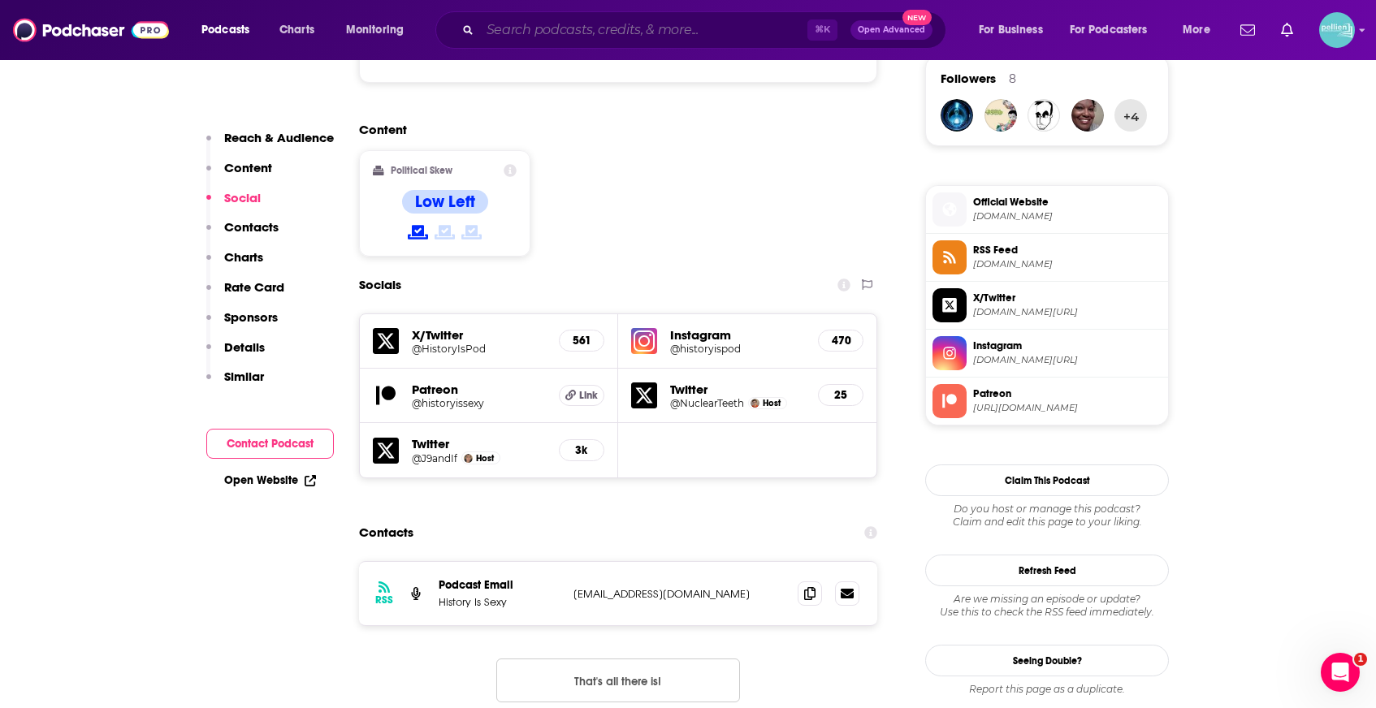
click at [516, 35] on input "Search podcasts, credits, & more..." at bounding box center [643, 30] width 327 height 26
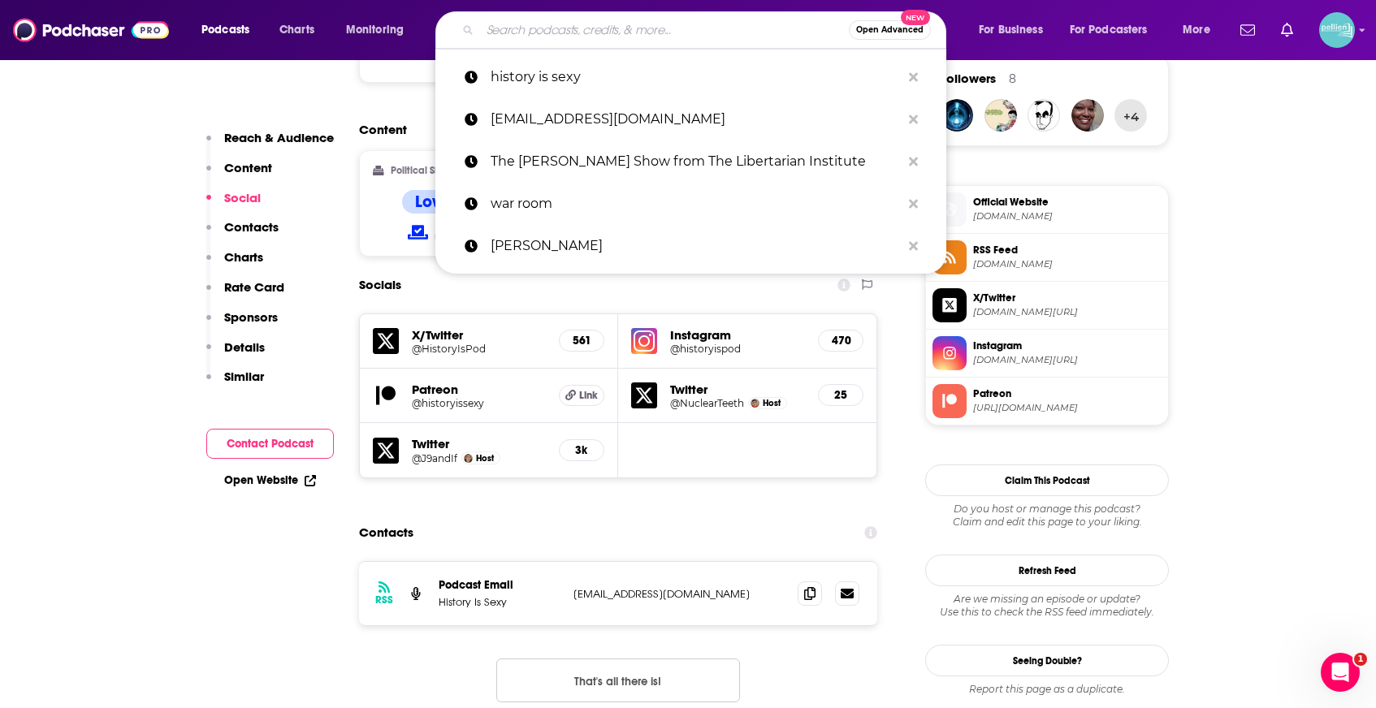
paste input "Warriors In Their Own Words | First Person War Stories"
type input "Warriors In Their Own Words | First Person War Stories"
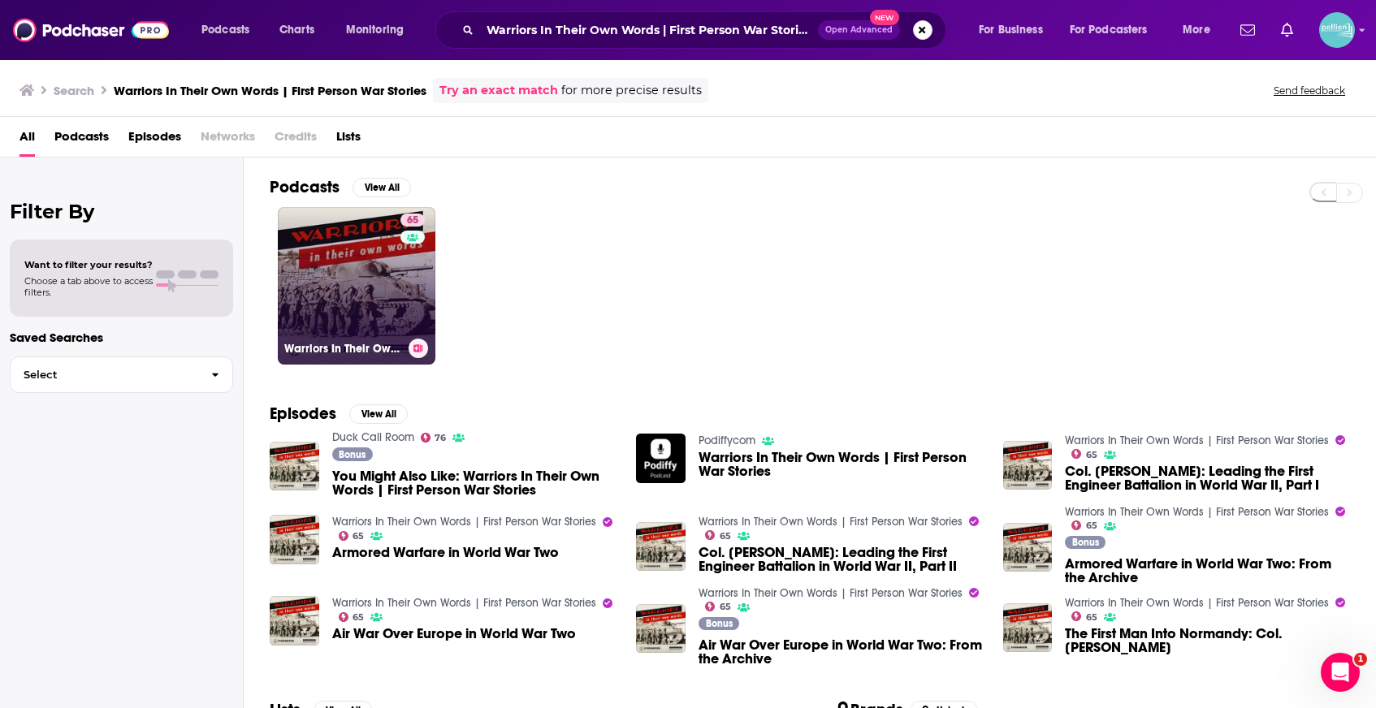
click at [367, 269] on link "65 Warriors In Their Own Words | First Person War Stories" at bounding box center [357, 286] width 158 height 158
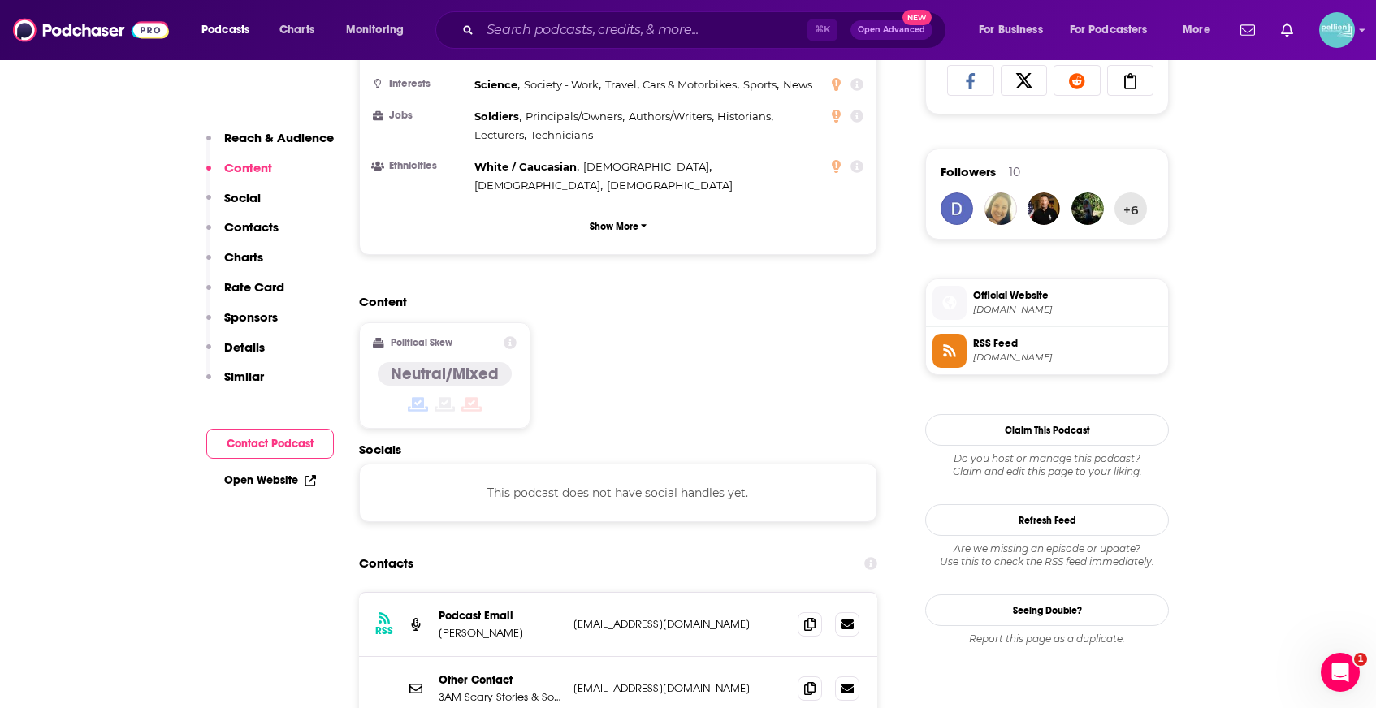
scroll to position [1103, 0]
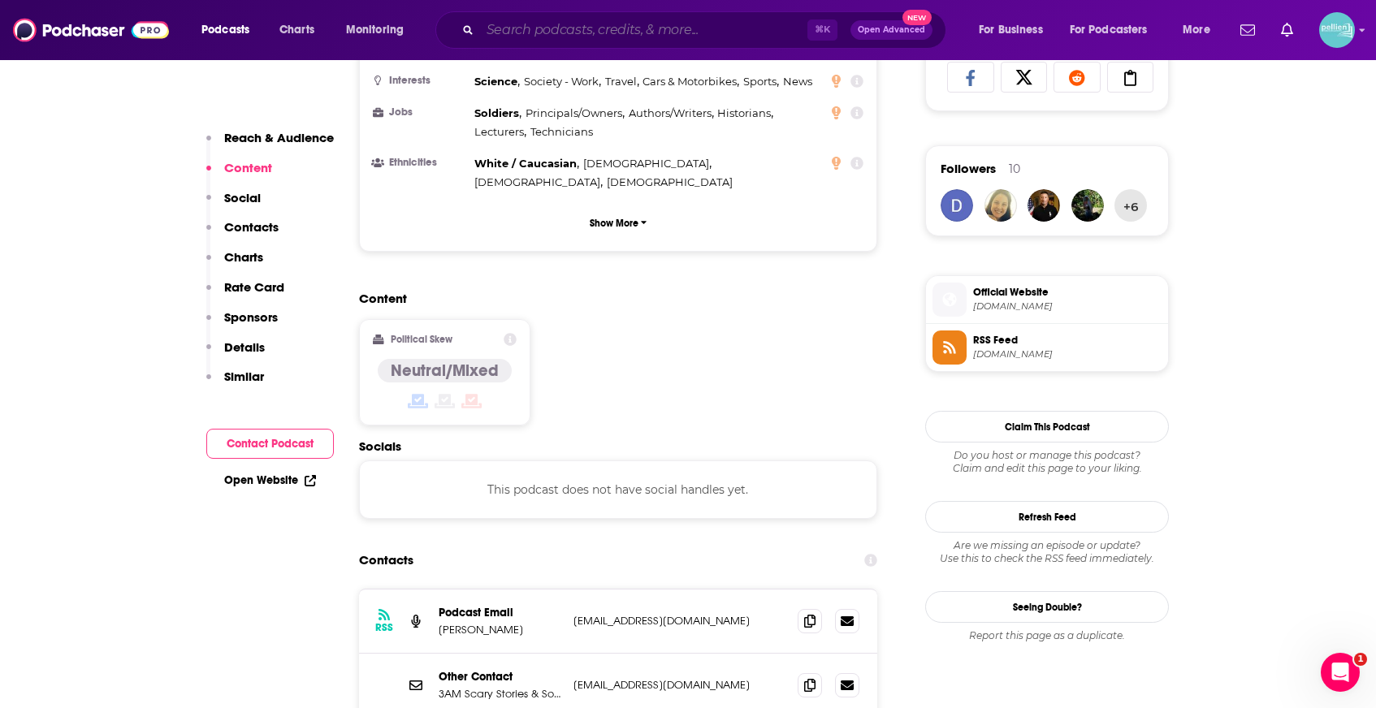
click at [502, 25] on input "Search podcasts, credits, & more..." at bounding box center [643, 30] width 327 height 26
paste input "Hunting Warhead"
type input "Hunting Warhead"
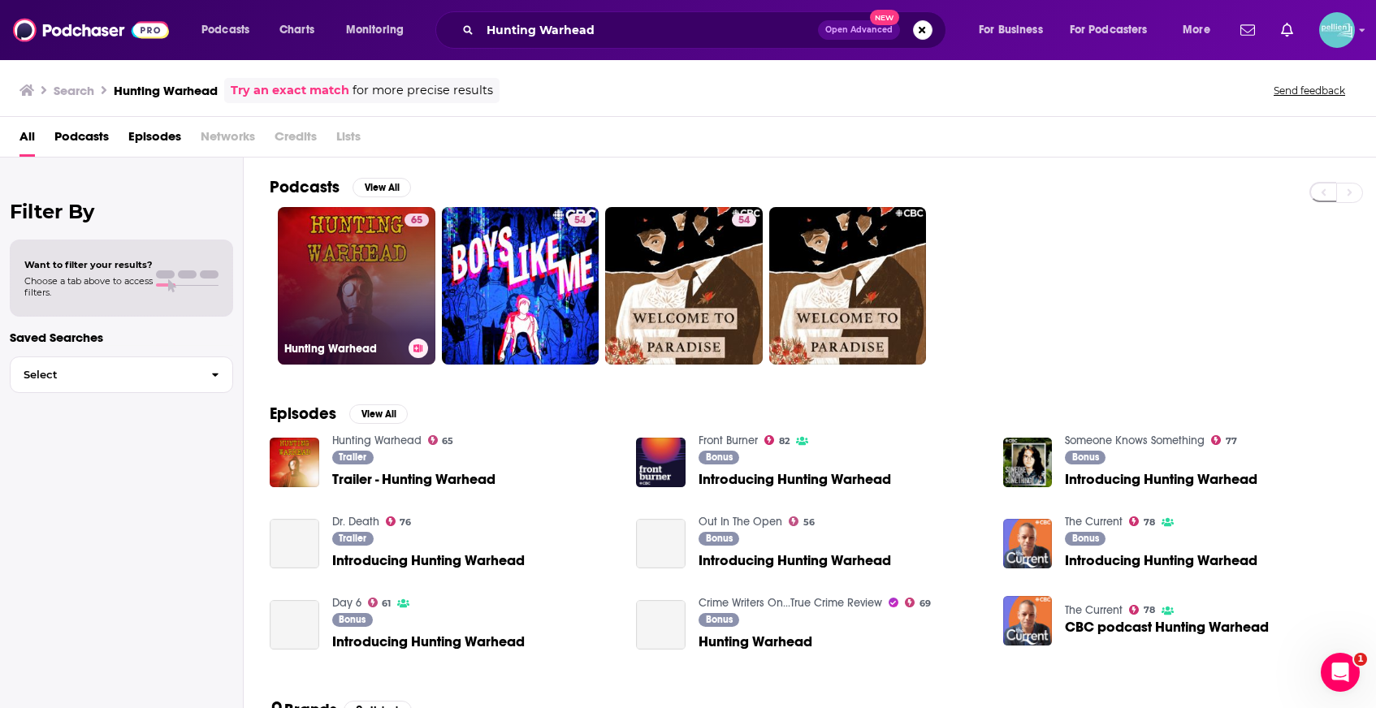
click at [344, 303] on link "65 Hunting Warhead" at bounding box center [357, 286] width 158 height 158
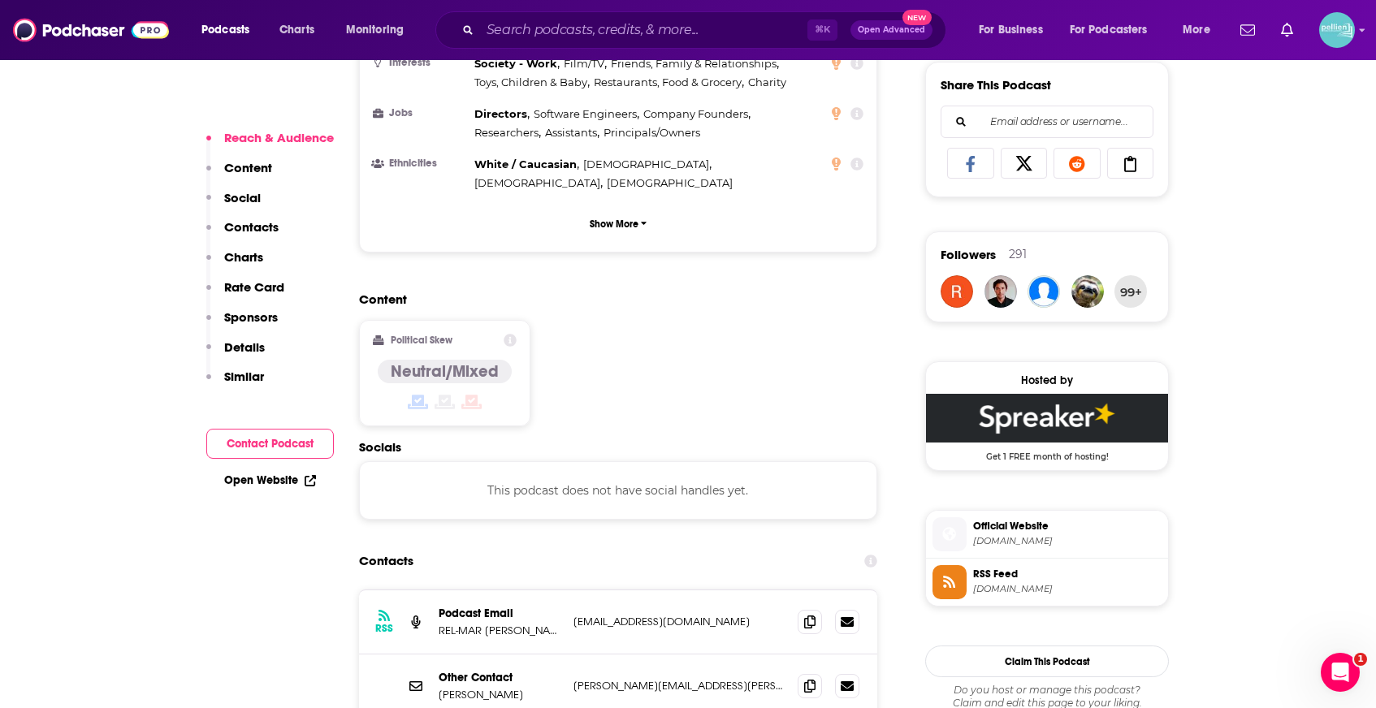
scroll to position [1332, 0]
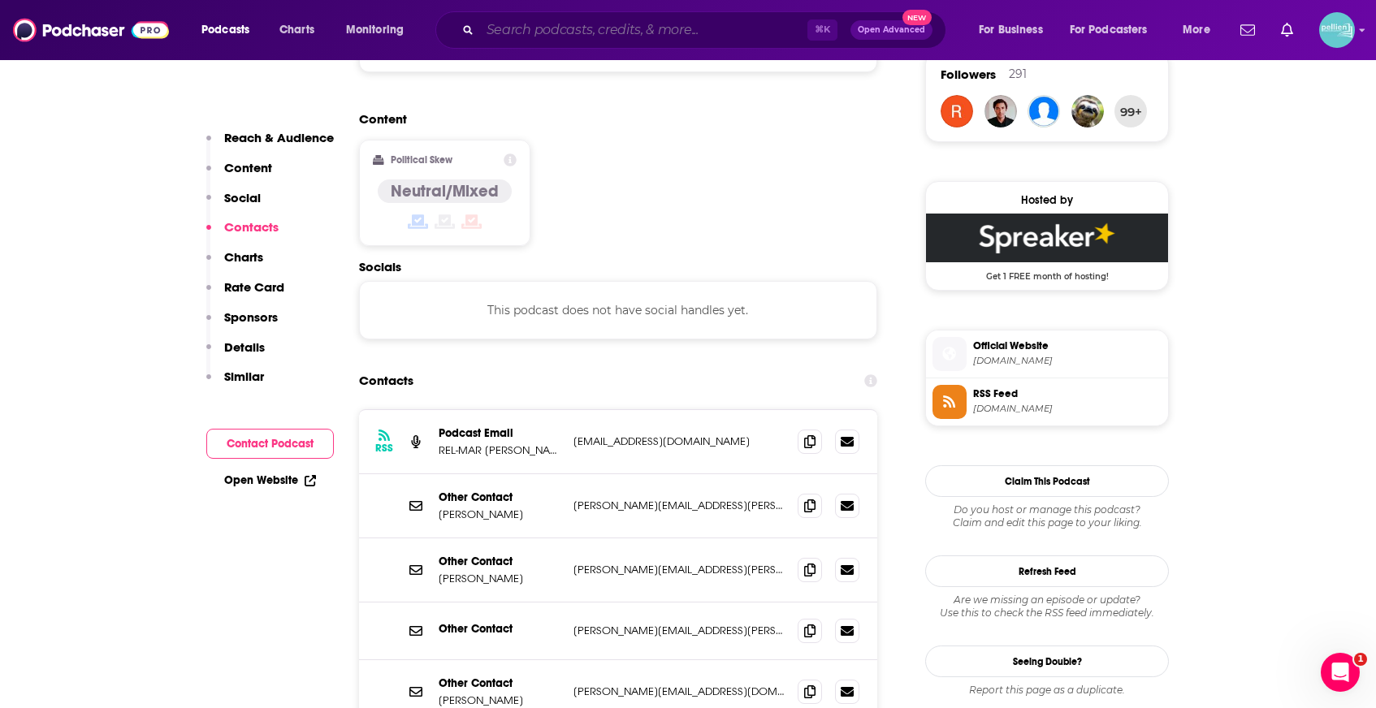
click at [577, 21] on input "Search podcasts, credits, & more..." at bounding box center [643, 30] width 327 height 26
paste input "For You The War Is Over"
type input "For You The War Is Over"
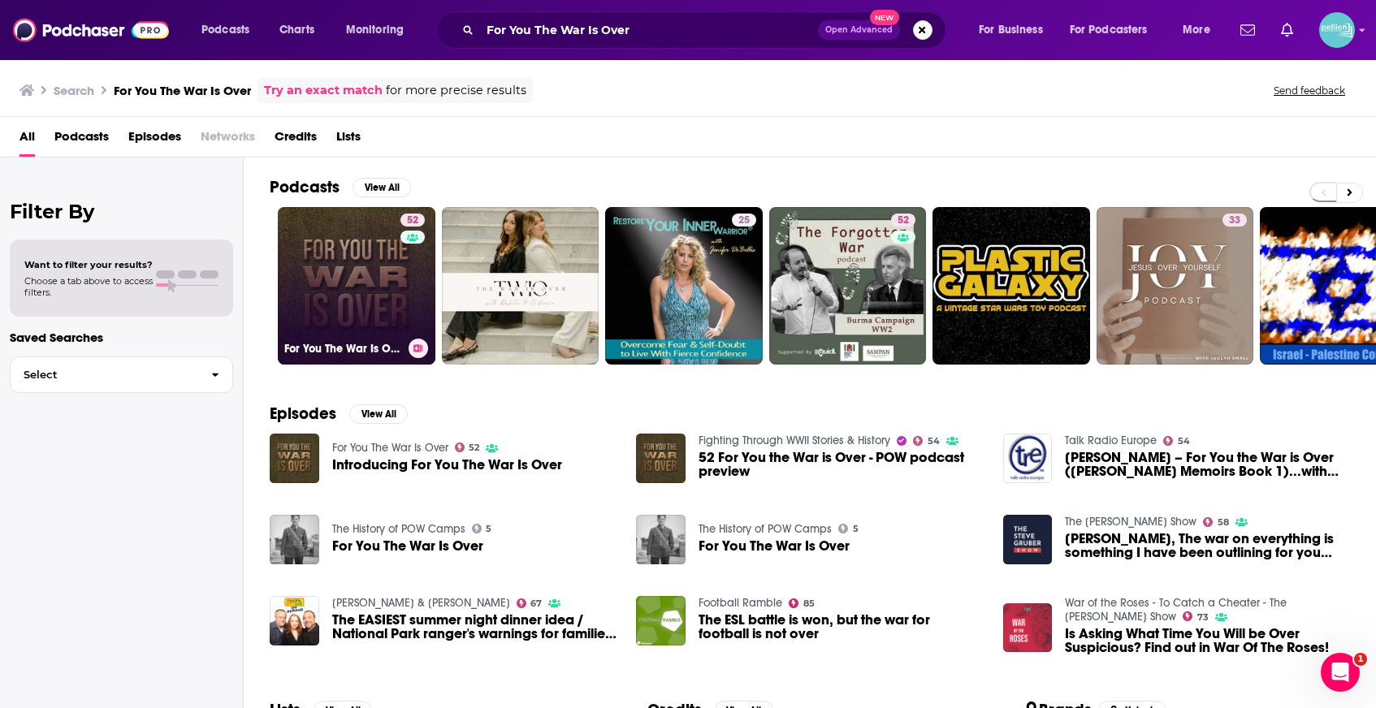
click at [380, 302] on link "52 For You The War Is Over" at bounding box center [357, 286] width 158 height 158
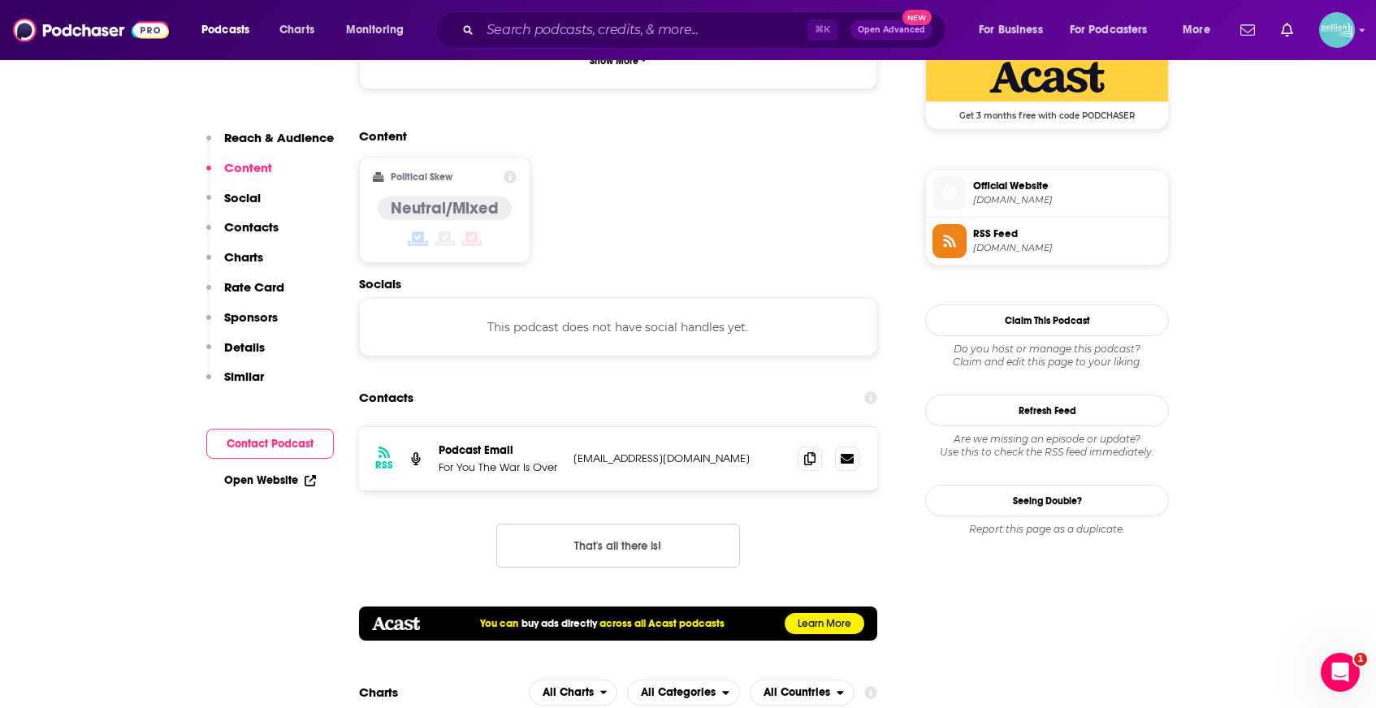
scroll to position [1263, 0]
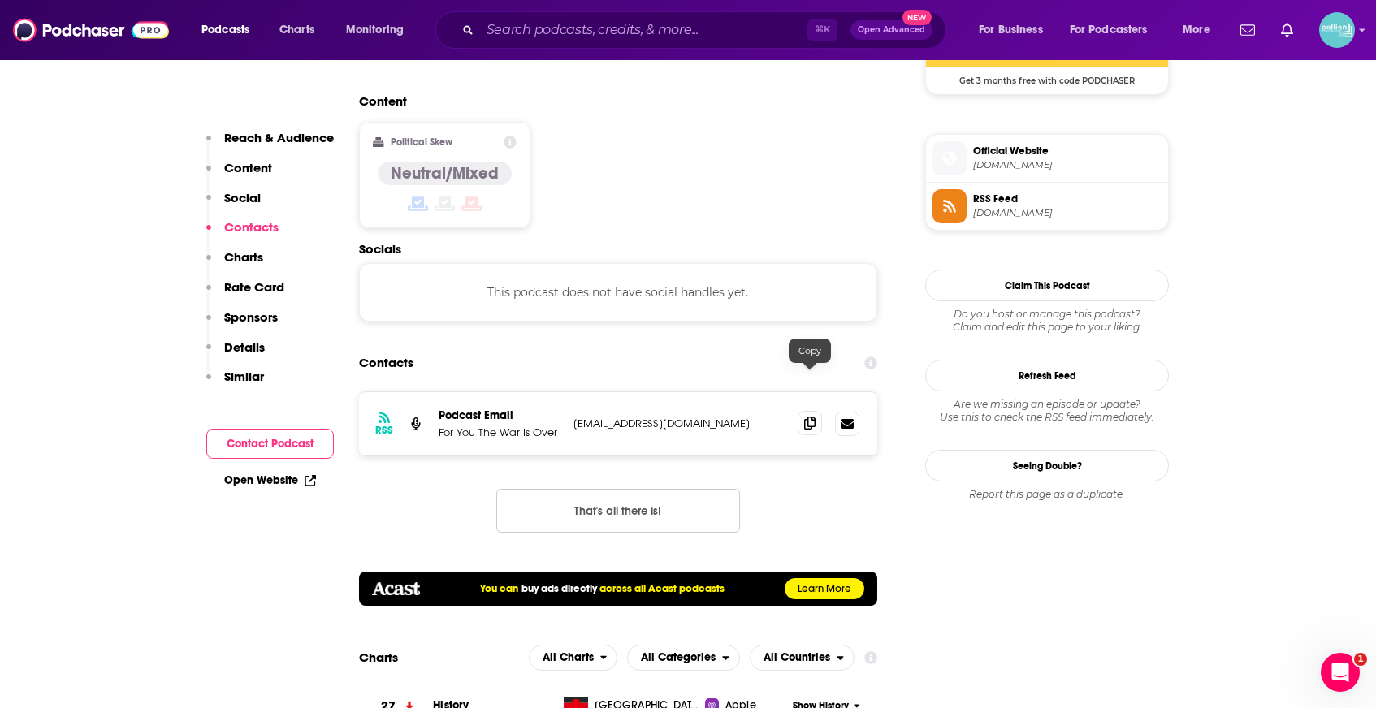
click at [811, 417] on icon at bounding box center [809, 423] width 11 height 13
click at [507, 29] on input "Search podcasts, credits, & more..." at bounding box center [643, 30] width 327 height 26
paste input "Culture Wars Podcast"
type input "Culture Wars Podcast"
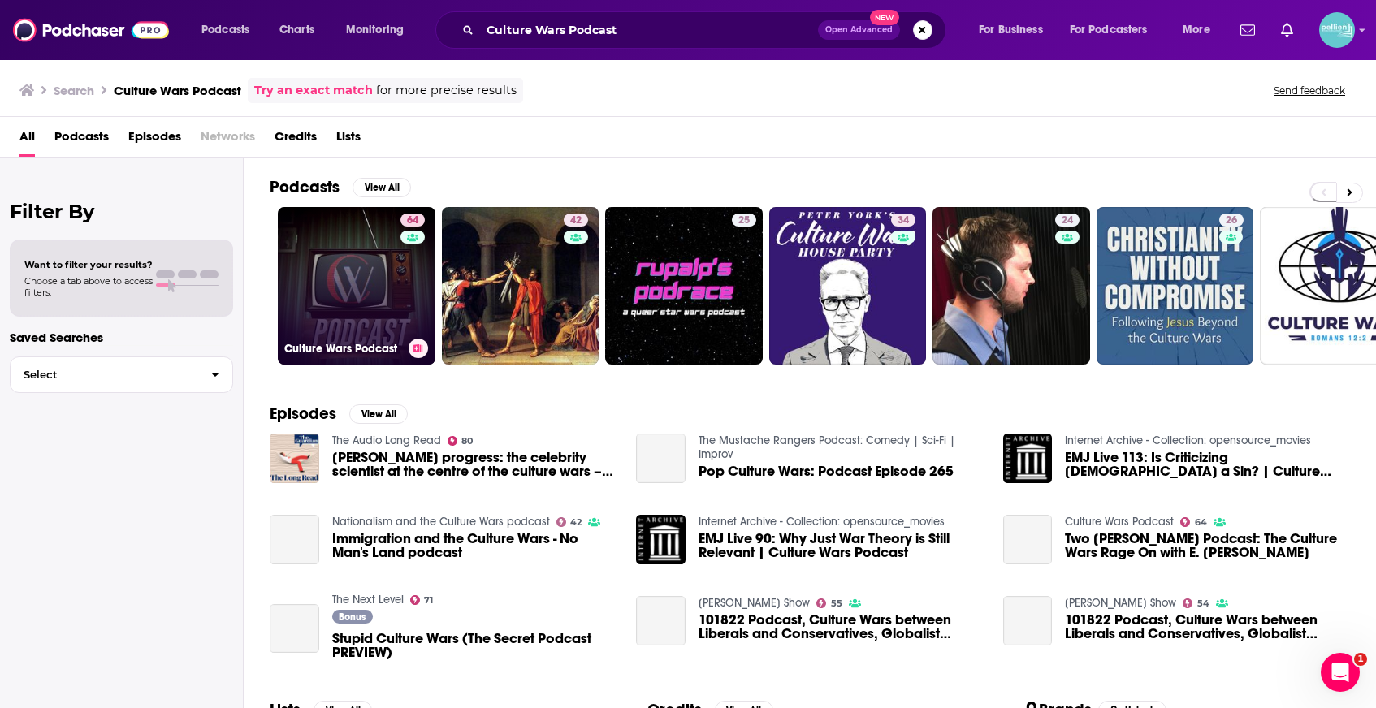
click at [355, 262] on link "64 Culture Wars Podcast" at bounding box center [357, 286] width 158 height 158
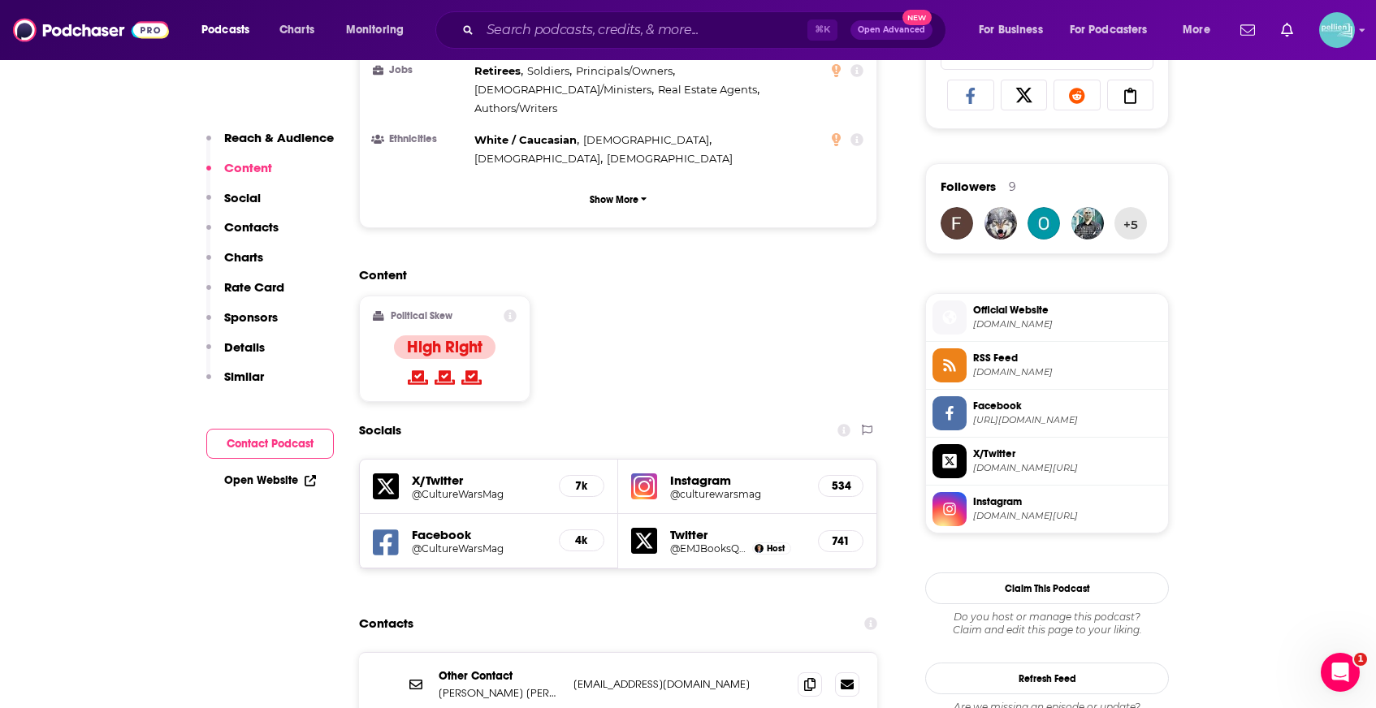
scroll to position [1141, 0]
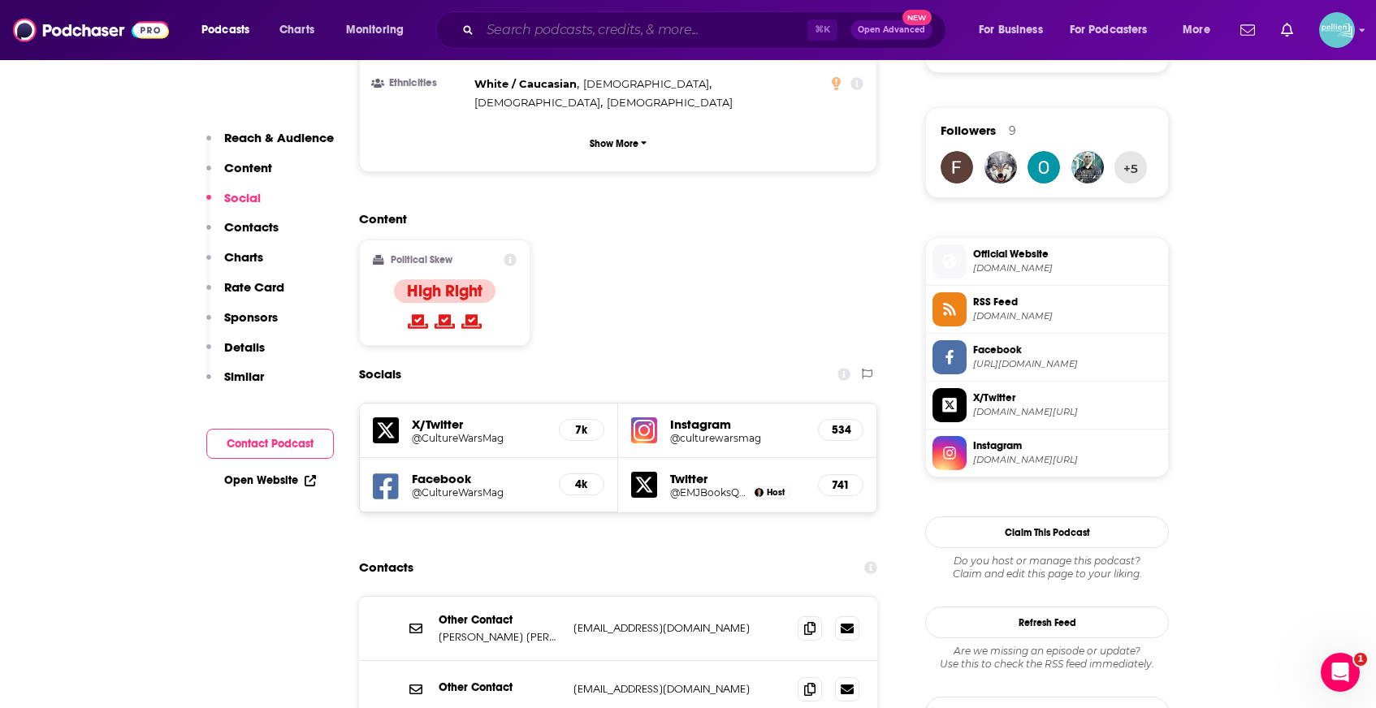
click at [544, 34] on input "Search podcasts, credits, & more..." at bounding box center [643, 30] width 327 height 26
paste input "The Women's War"
type input "The Women's War"
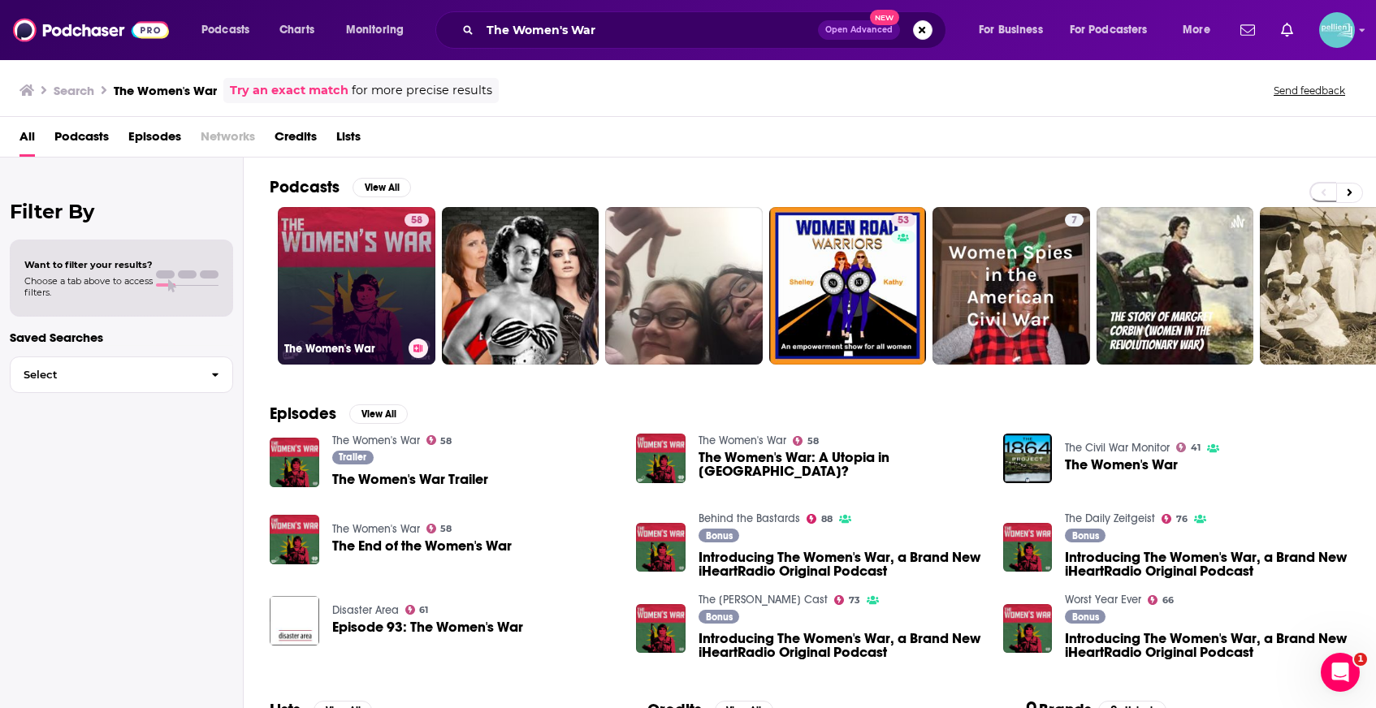
click at [341, 250] on link "58 The Women's War" at bounding box center [357, 286] width 158 height 158
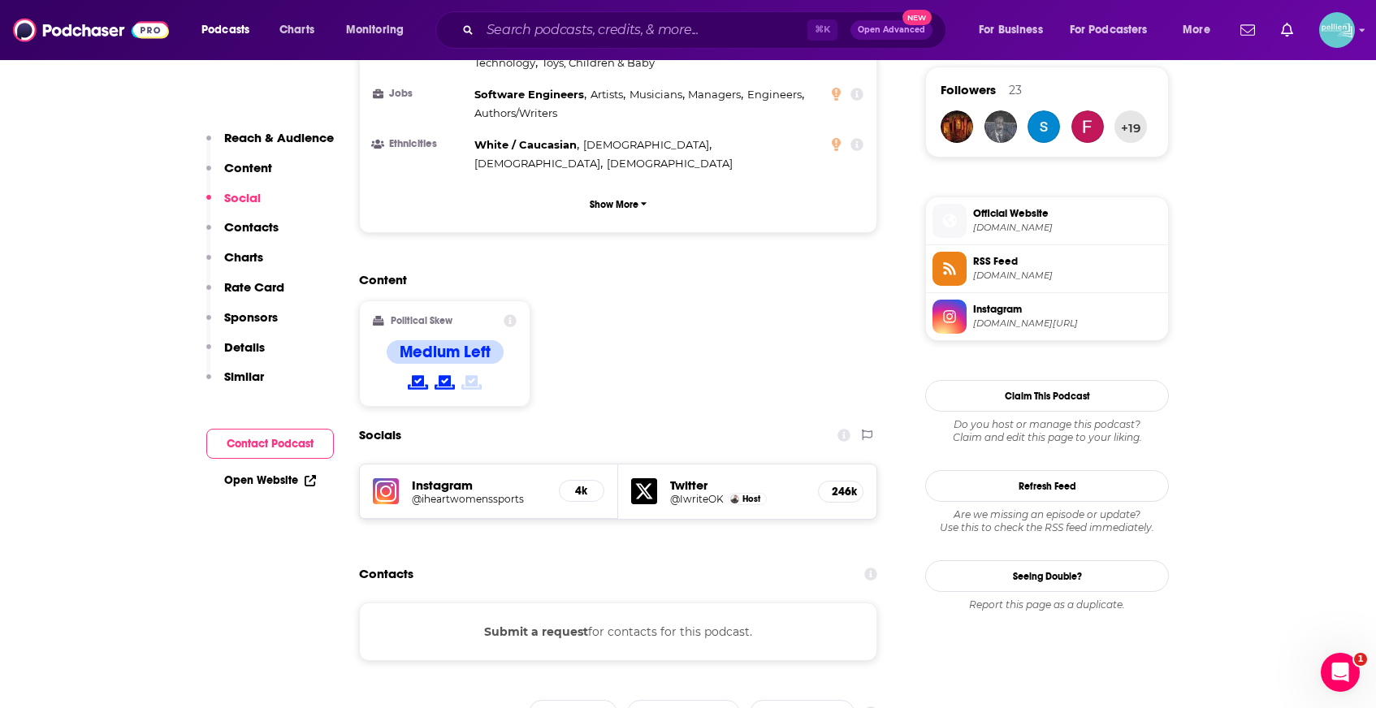
scroll to position [1241, 0]
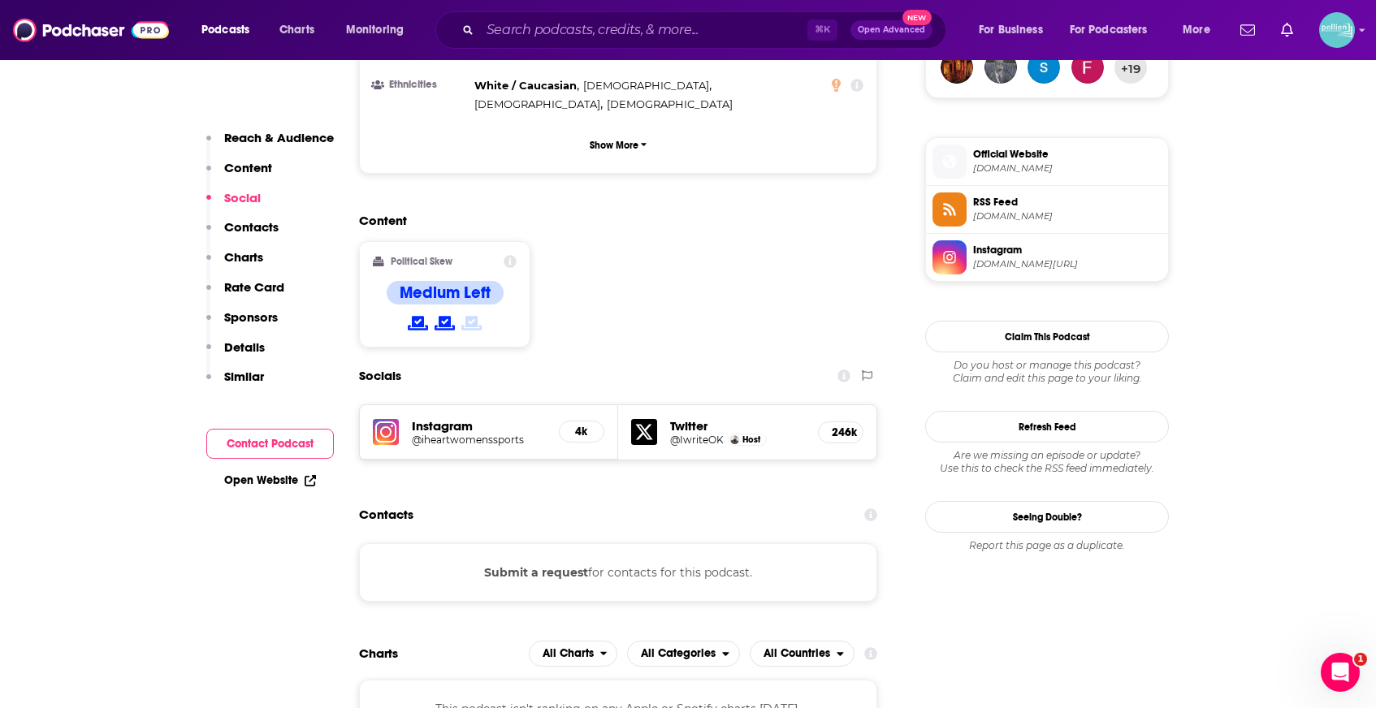
click at [706, 418] on h5 "Twitter" at bounding box center [737, 425] width 135 height 15
click at [699, 418] on h5 "Twitter" at bounding box center [737, 425] width 135 height 15
click at [665, 405] on div "Twitter @IwriteOK Host 246k" at bounding box center [747, 432] width 258 height 54
click at [644, 419] on icon at bounding box center [644, 432] width 26 height 26
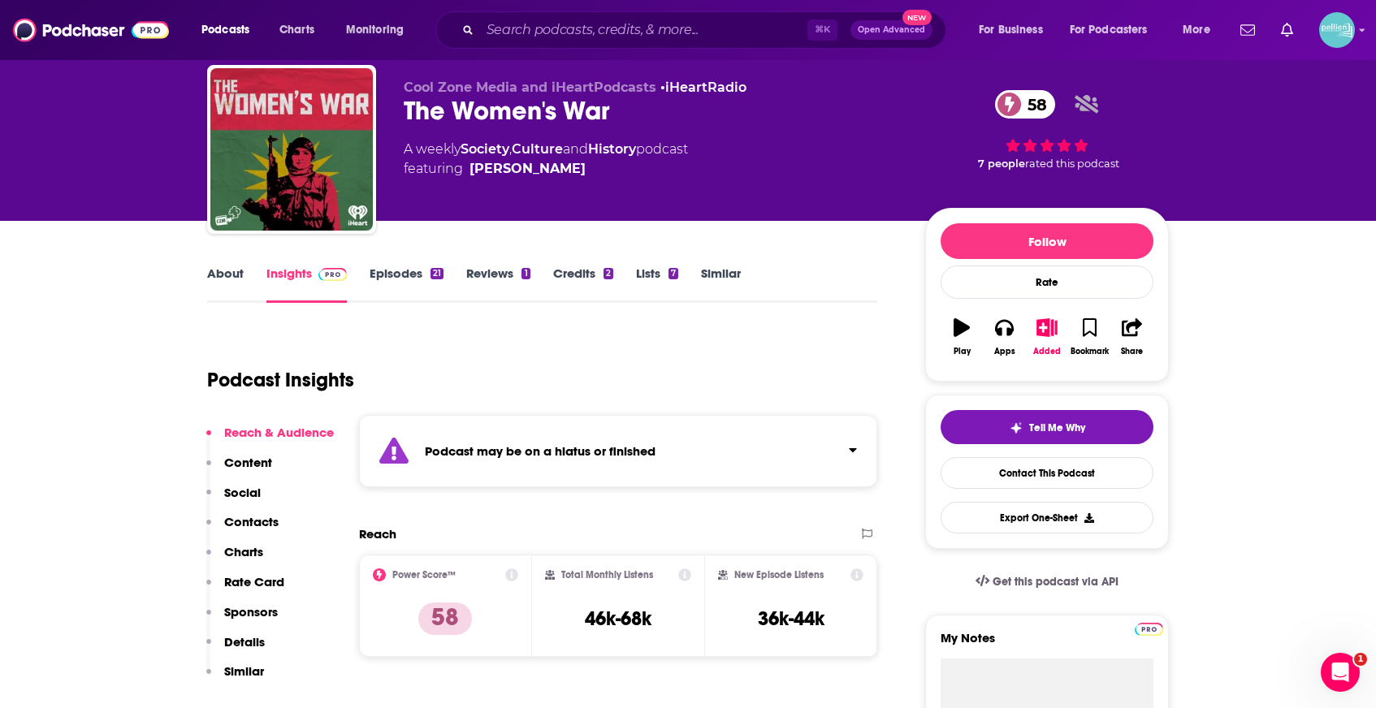
scroll to position [0, 0]
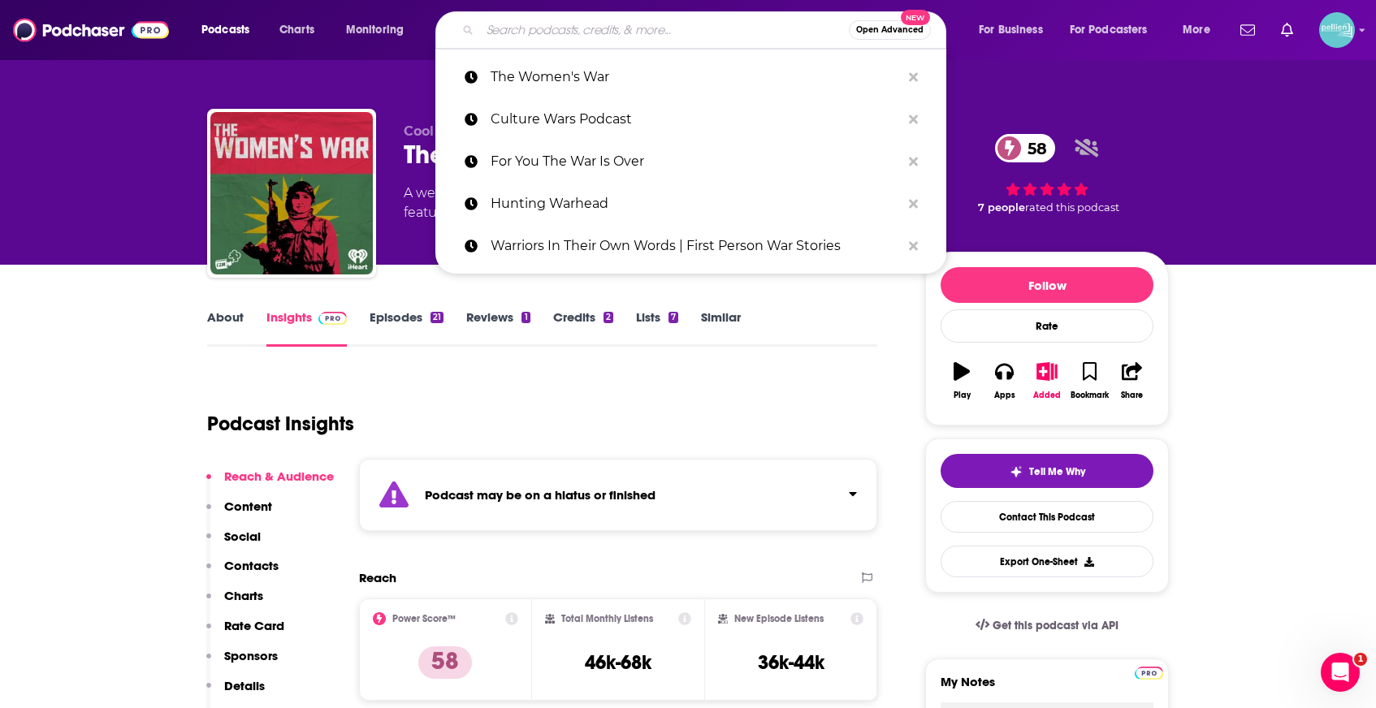
click at [516, 37] on input "Search podcasts, credits, & more..." at bounding box center [664, 30] width 369 height 26
paste input "The Wargame"
type input "The Wargame"
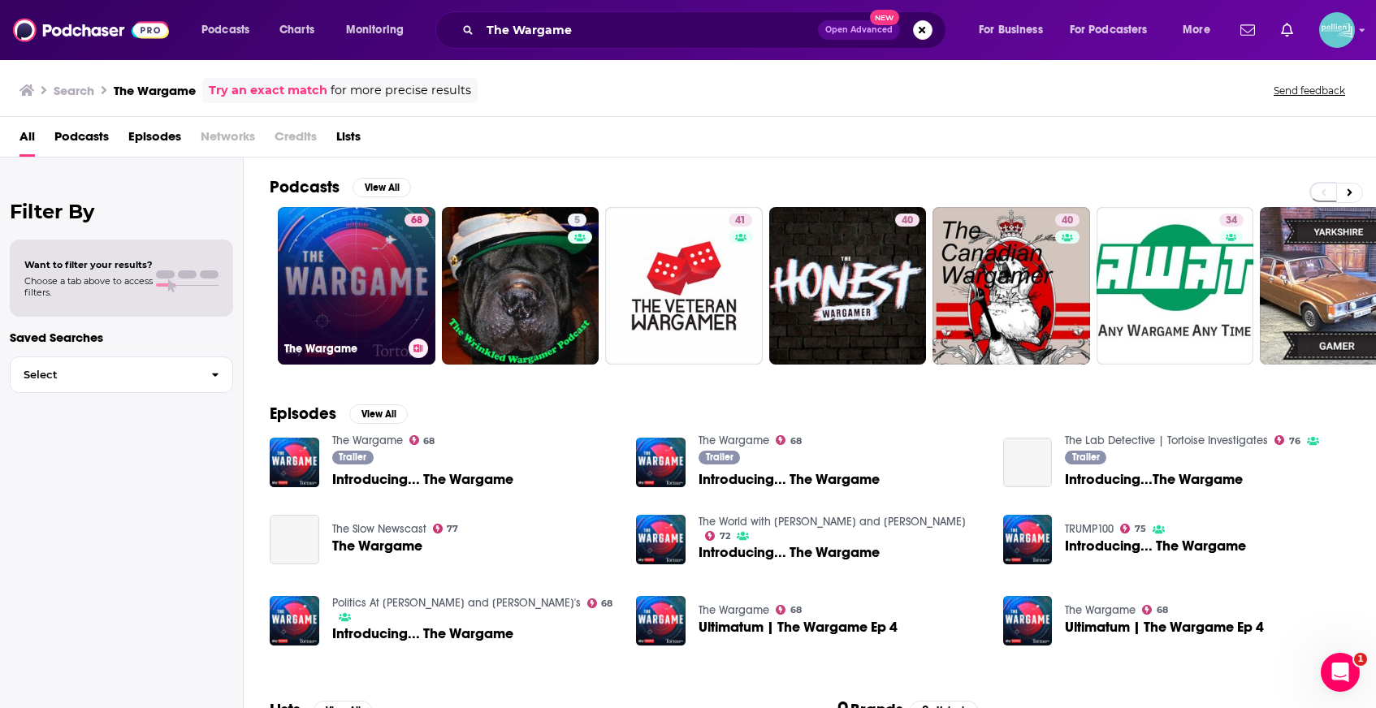
click at [344, 251] on link "68 The Wargame" at bounding box center [357, 286] width 158 height 158
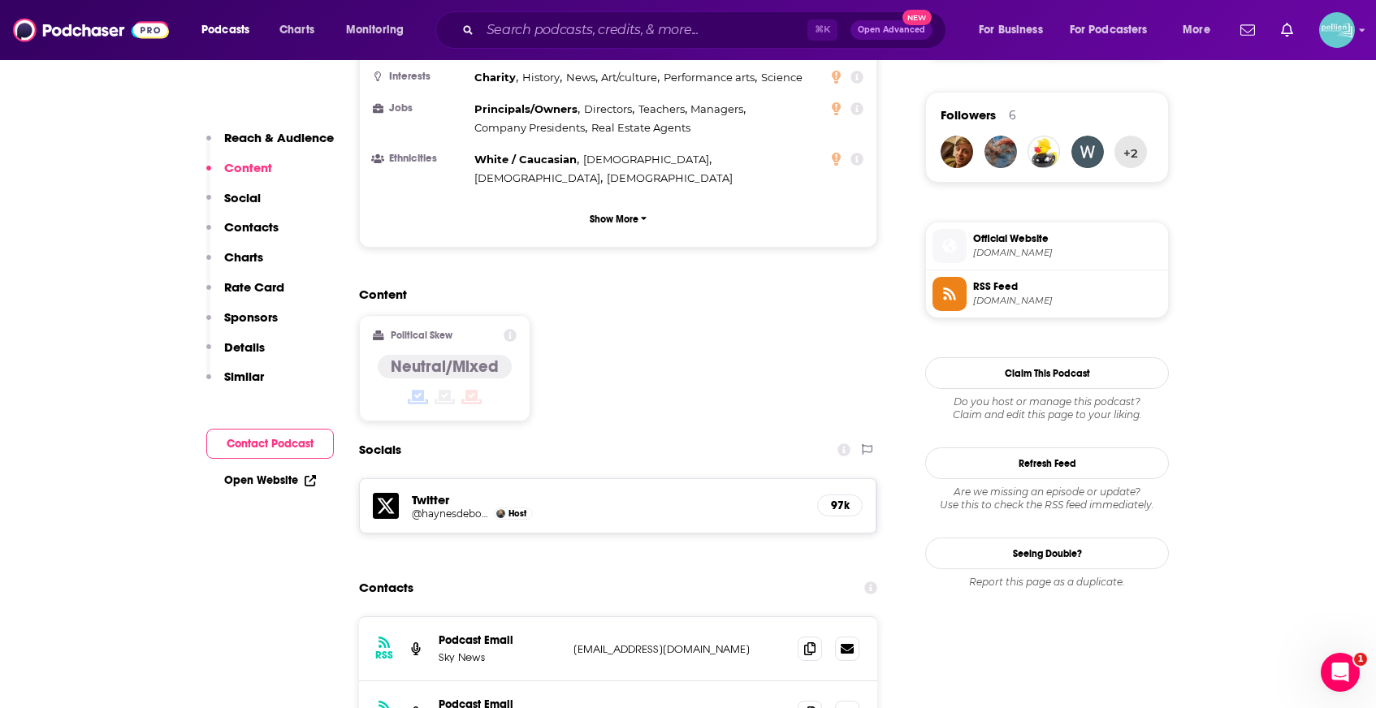
scroll to position [1162, 0]
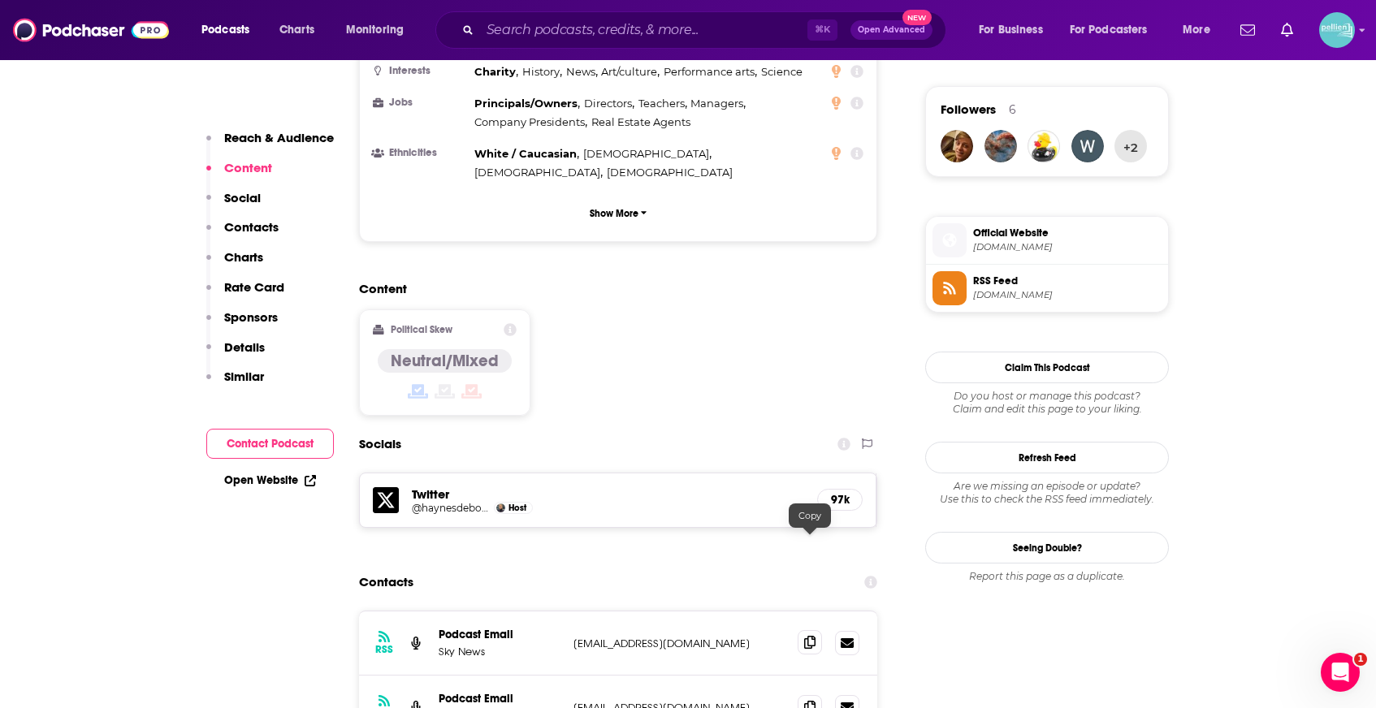
click at [807, 636] on icon at bounding box center [809, 642] width 11 height 13
click at [567, 30] on input "Search podcasts, credits, & more..." at bounding box center [643, 30] width 327 height 26
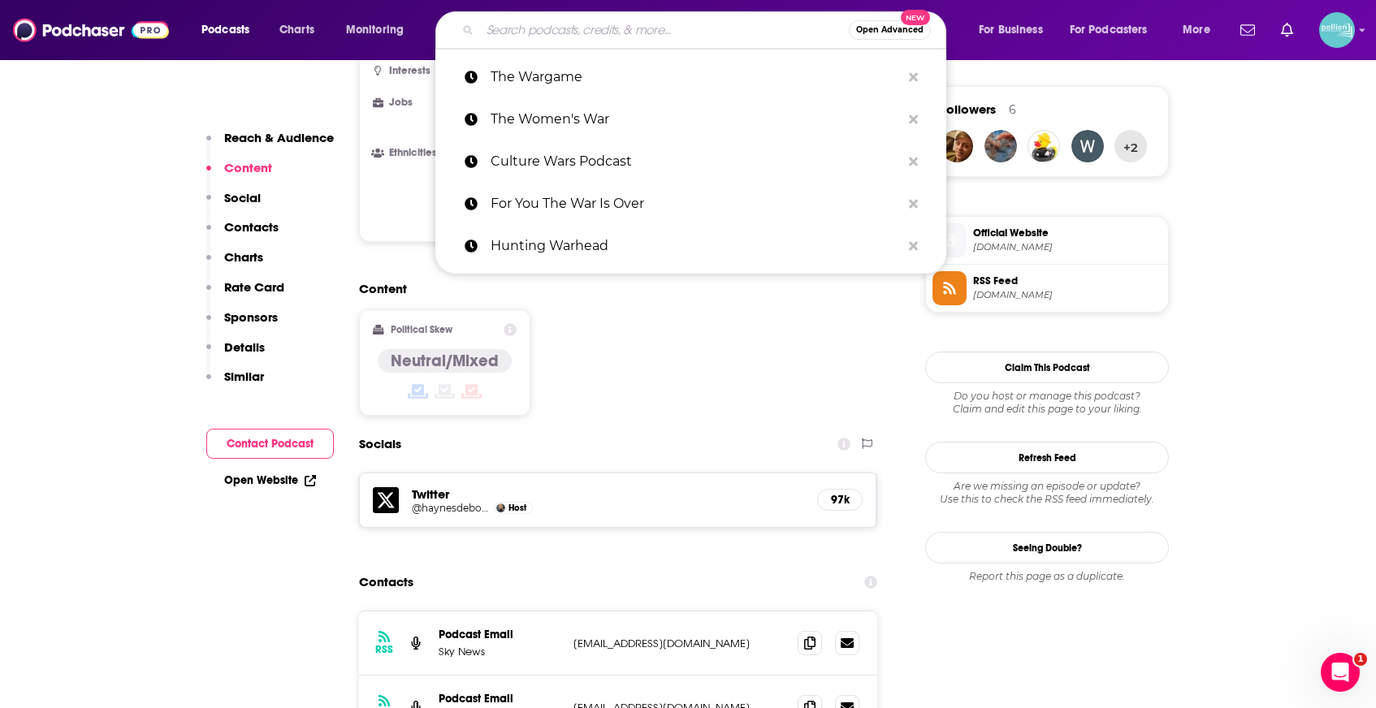
paste input "Urban Warfare Project"
type input "Urban Warfare Project"
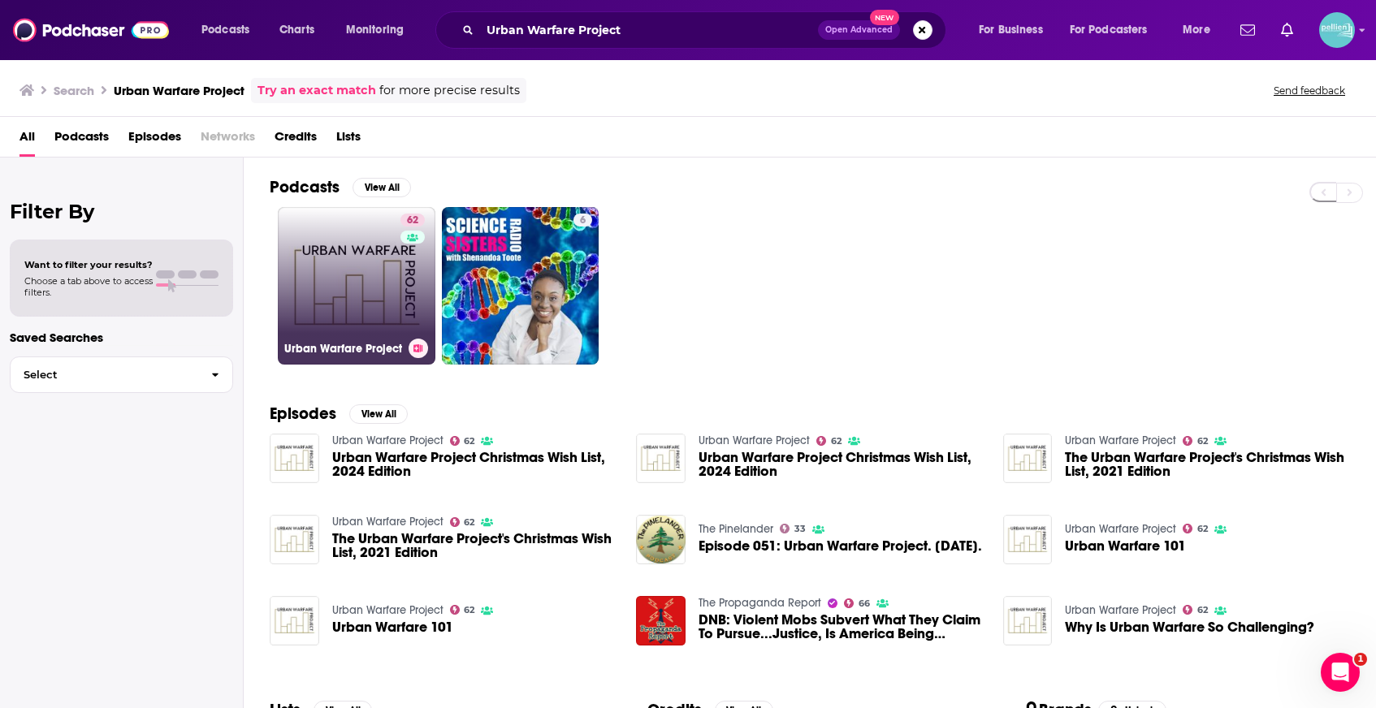
click at [362, 249] on link "62 Urban Warfare Project" at bounding box center [357, 286] width 158 height 158
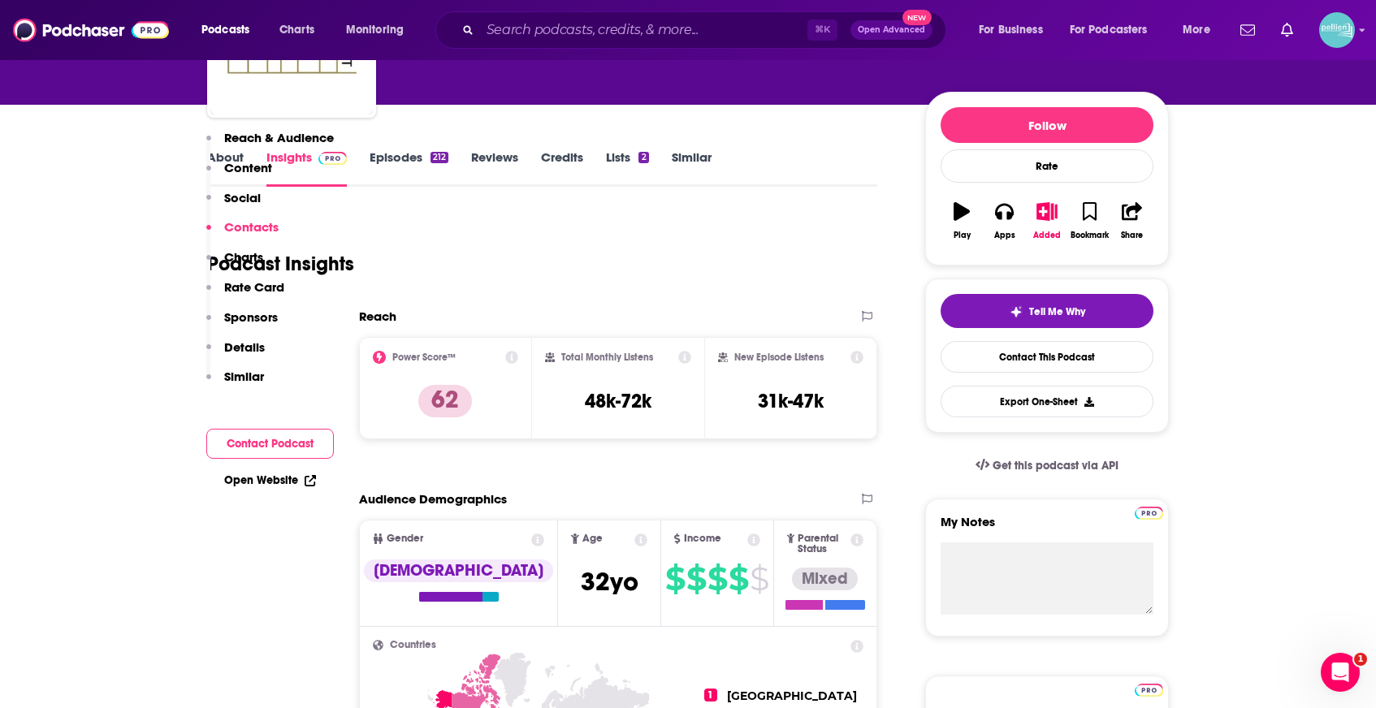
scroll to position [1268, 0]
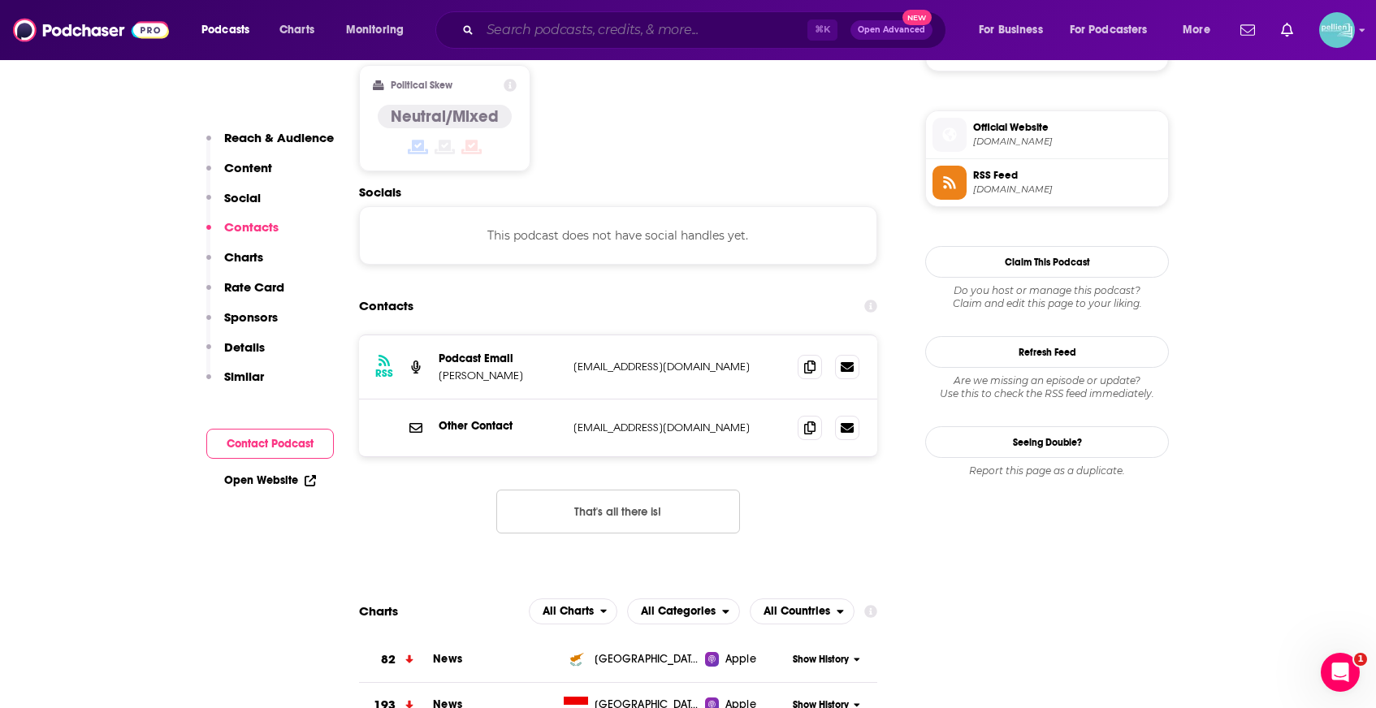
click at [585, 35] on input "Search podcasts, credits, & more..." at bounding box center [643, 30] width 327 height 26
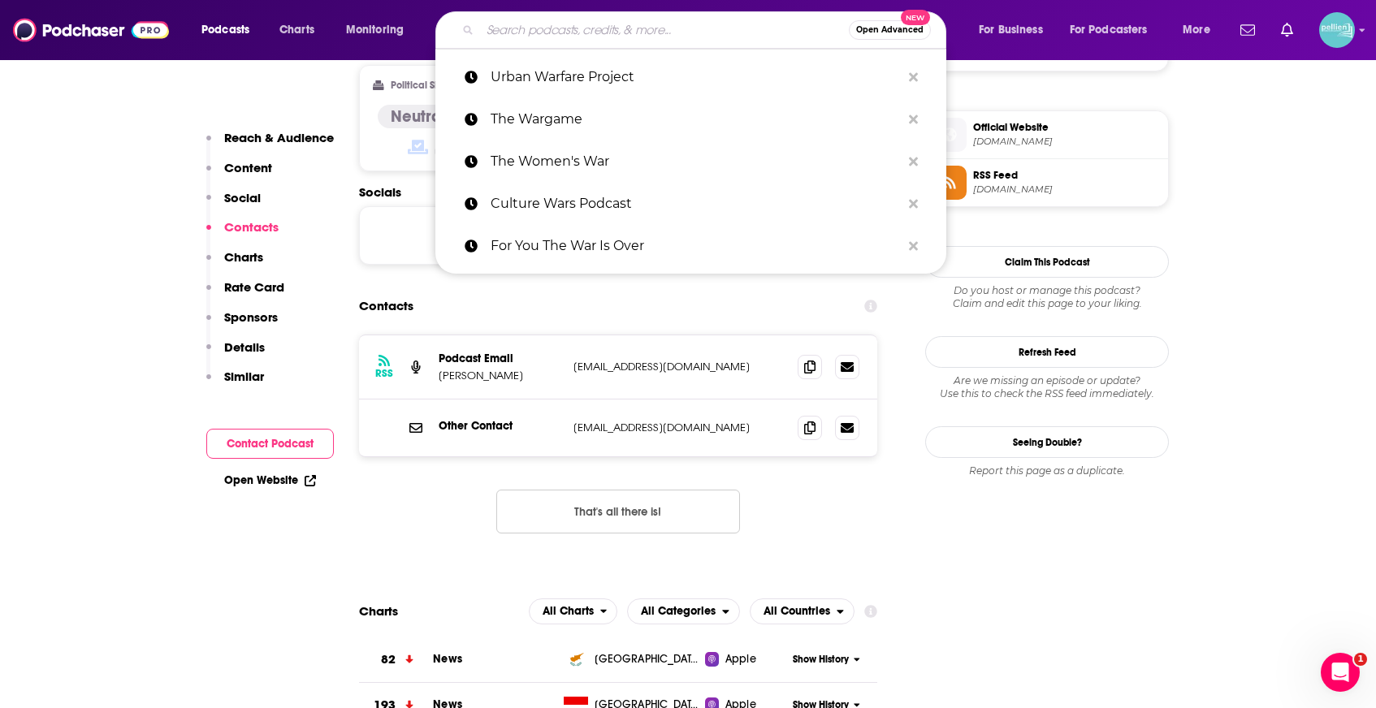
paste input "We Didn't Start the Fire: The History Podcast"
type input "We Didn't Start the Fire: The History Podcast"
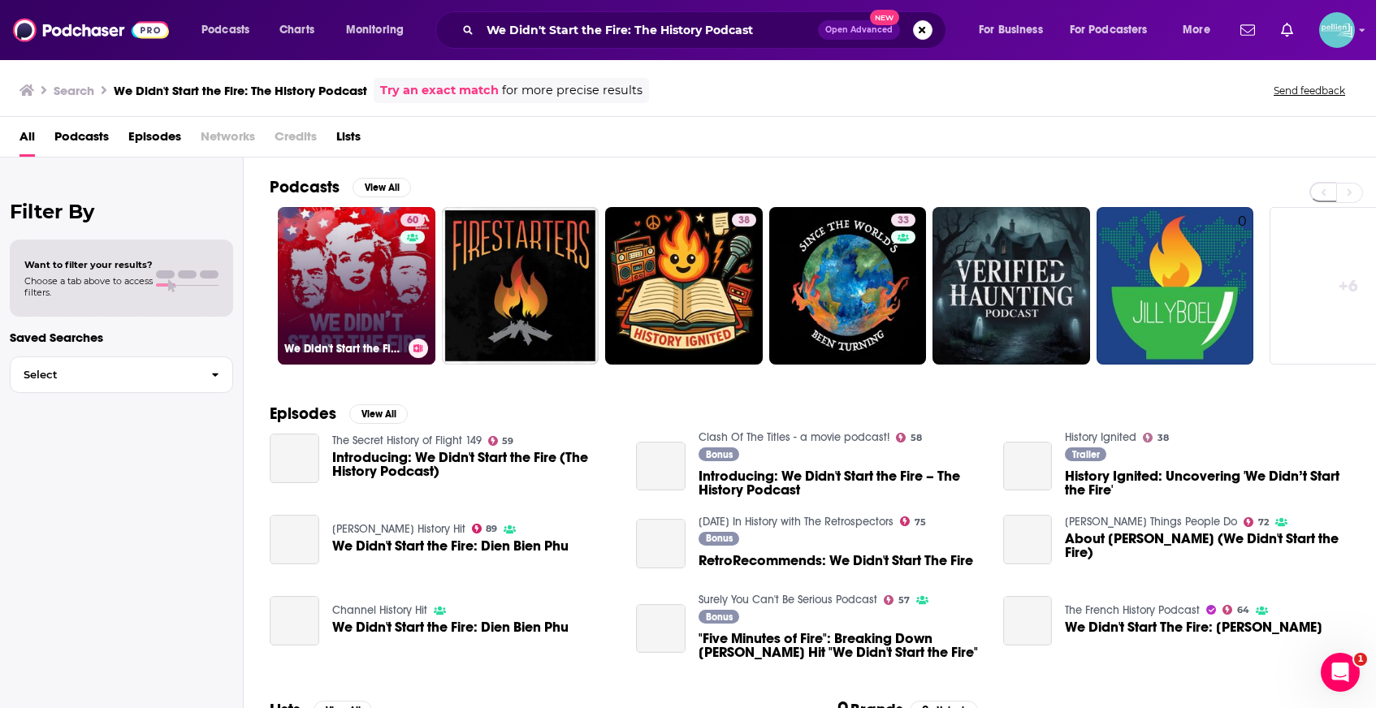
click at [334, 256] on link "60 We Didn't Start the Fire: The History Podcast" at bounding box center [357, 286] width 158 height 158
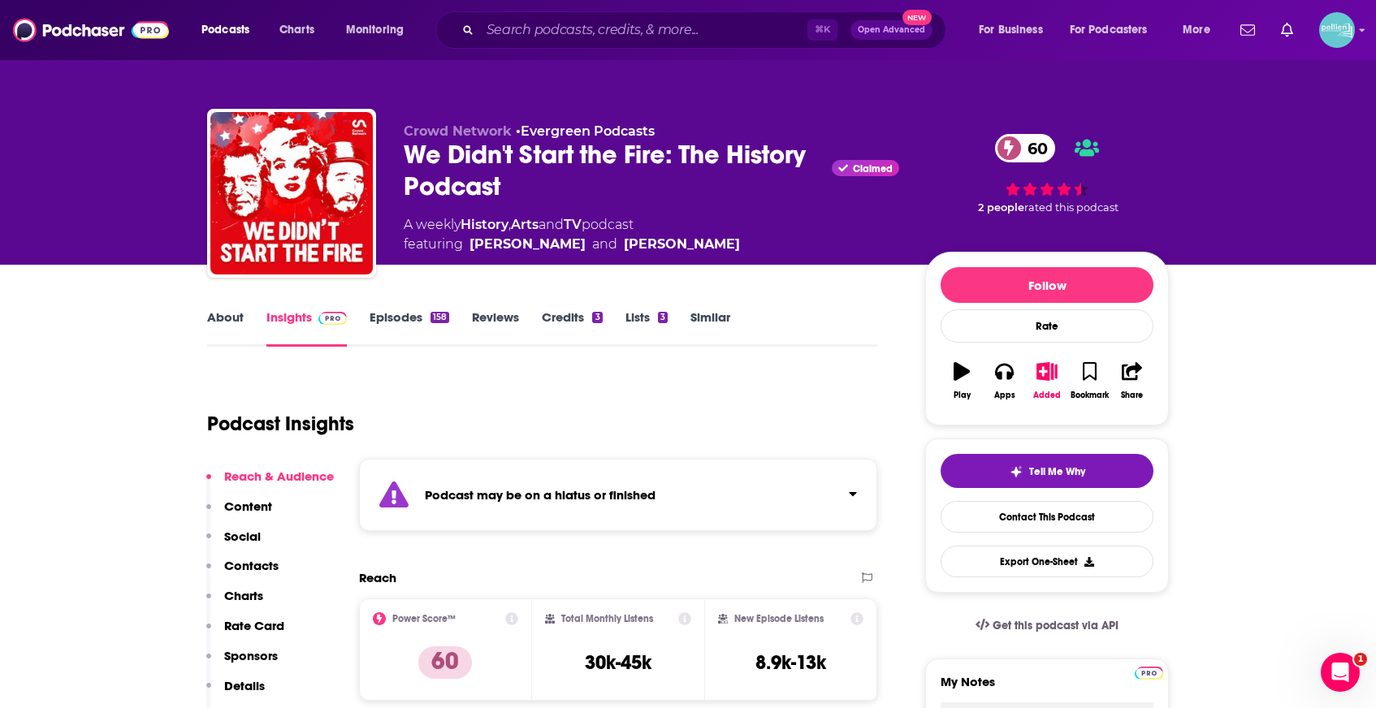
click at [401, 331] on link "Episodes 158" at bounding box center [410, 327] width 80 height 37
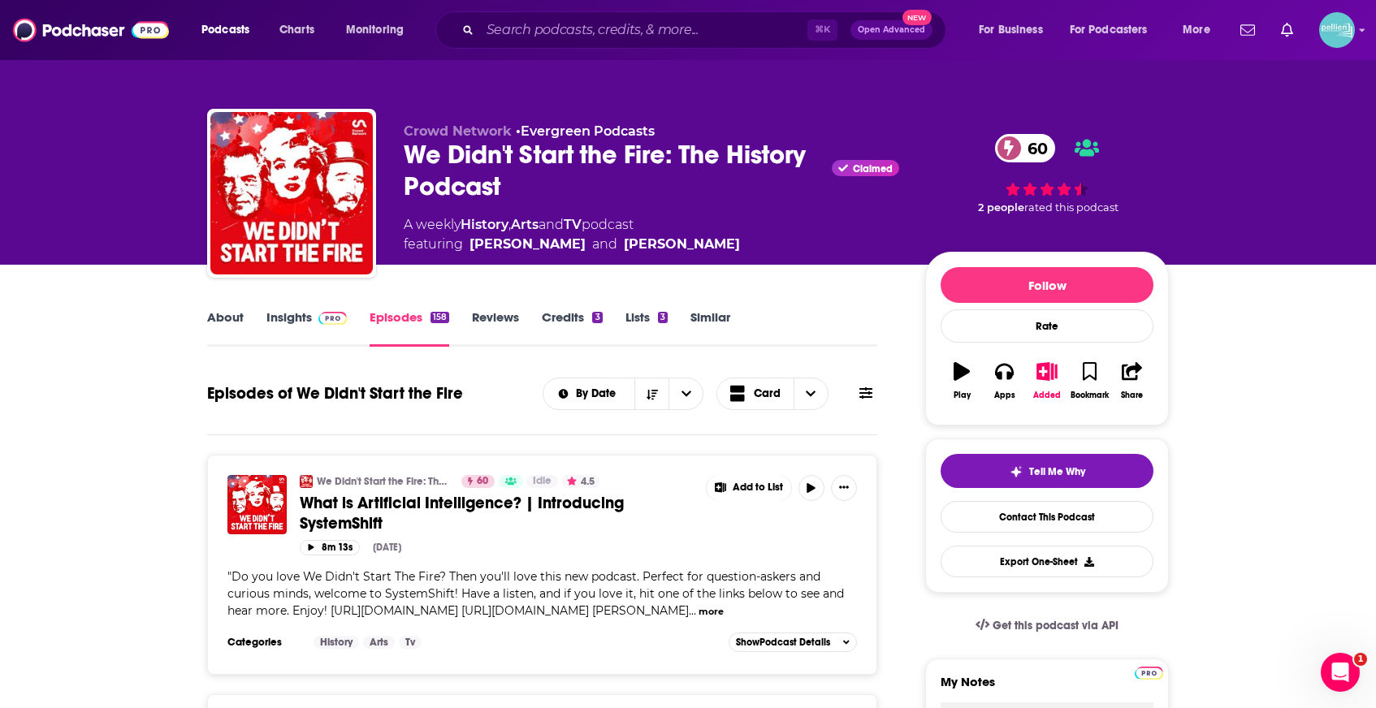
click at [291, 321] on link "Insights" at bounding box center [306, 327] width 80 height 37
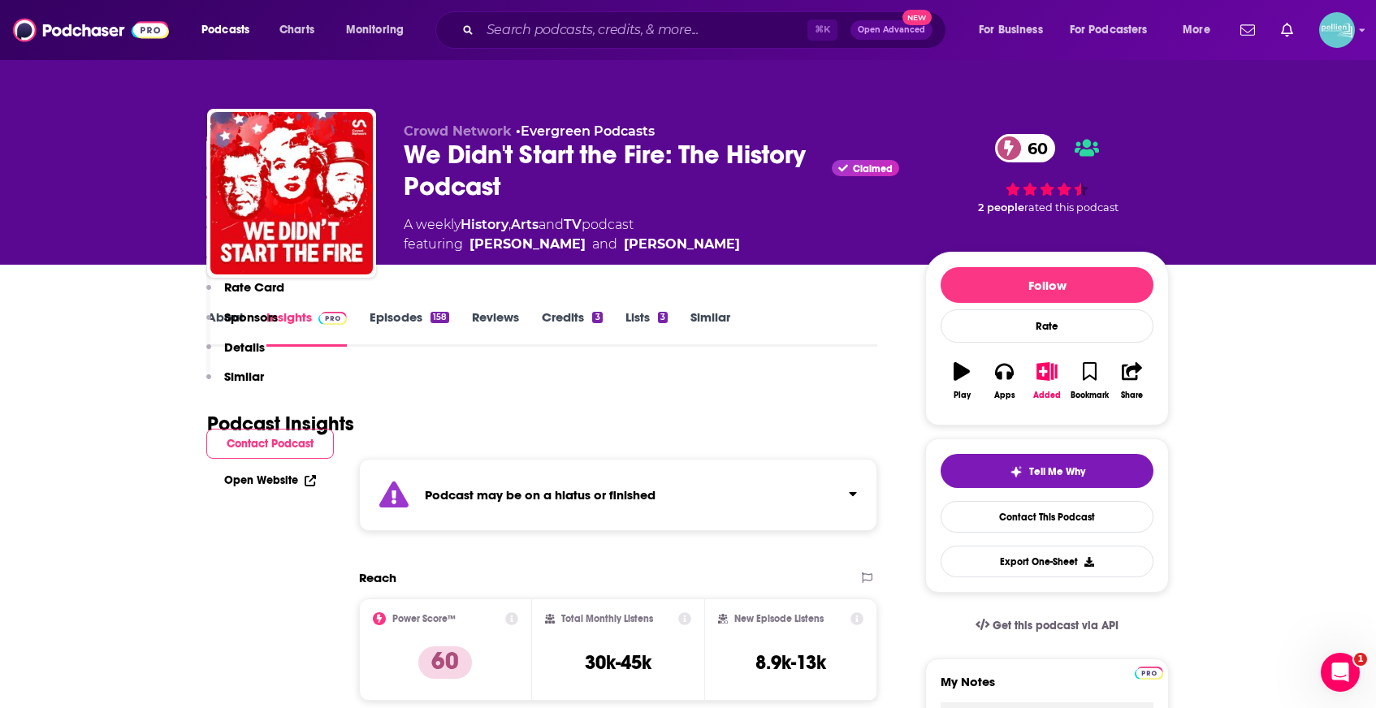
scroll to position [1478, 0]
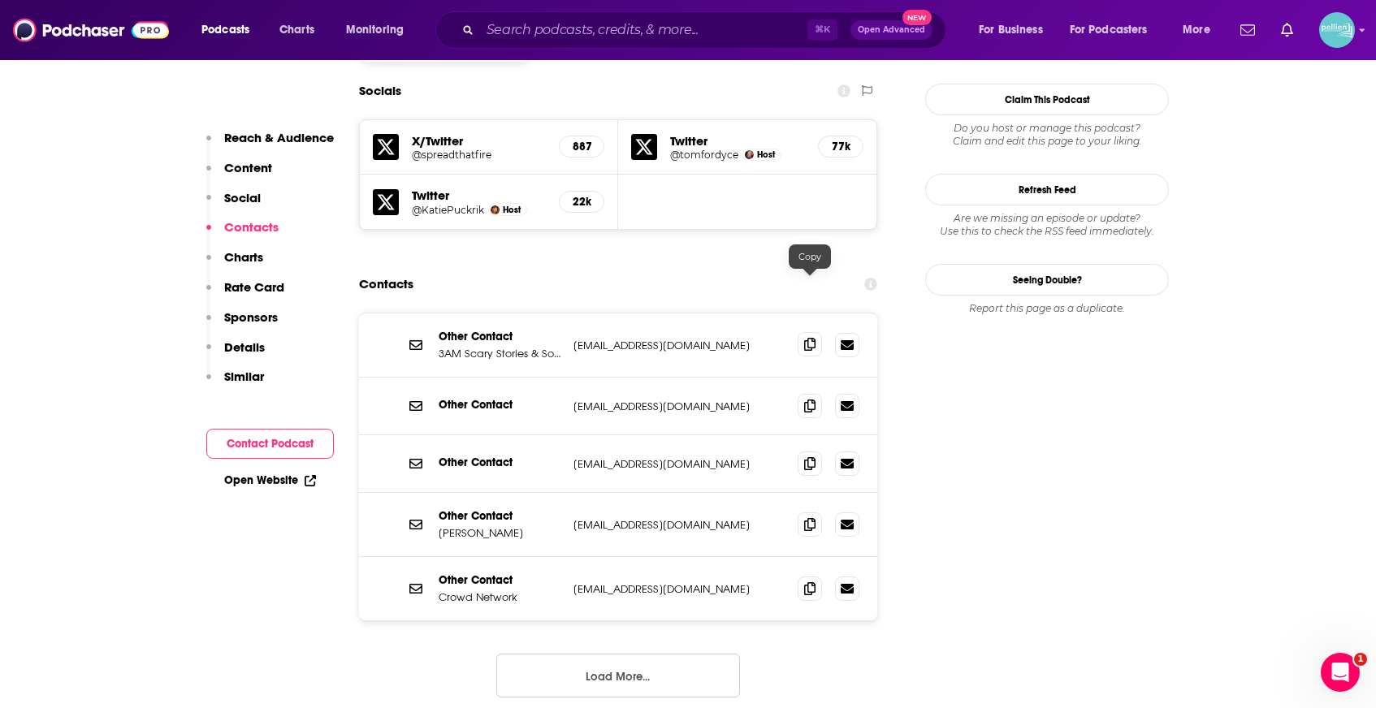
click at [809, 338] on icon at bounding box center [809, 344] width 11 height 13
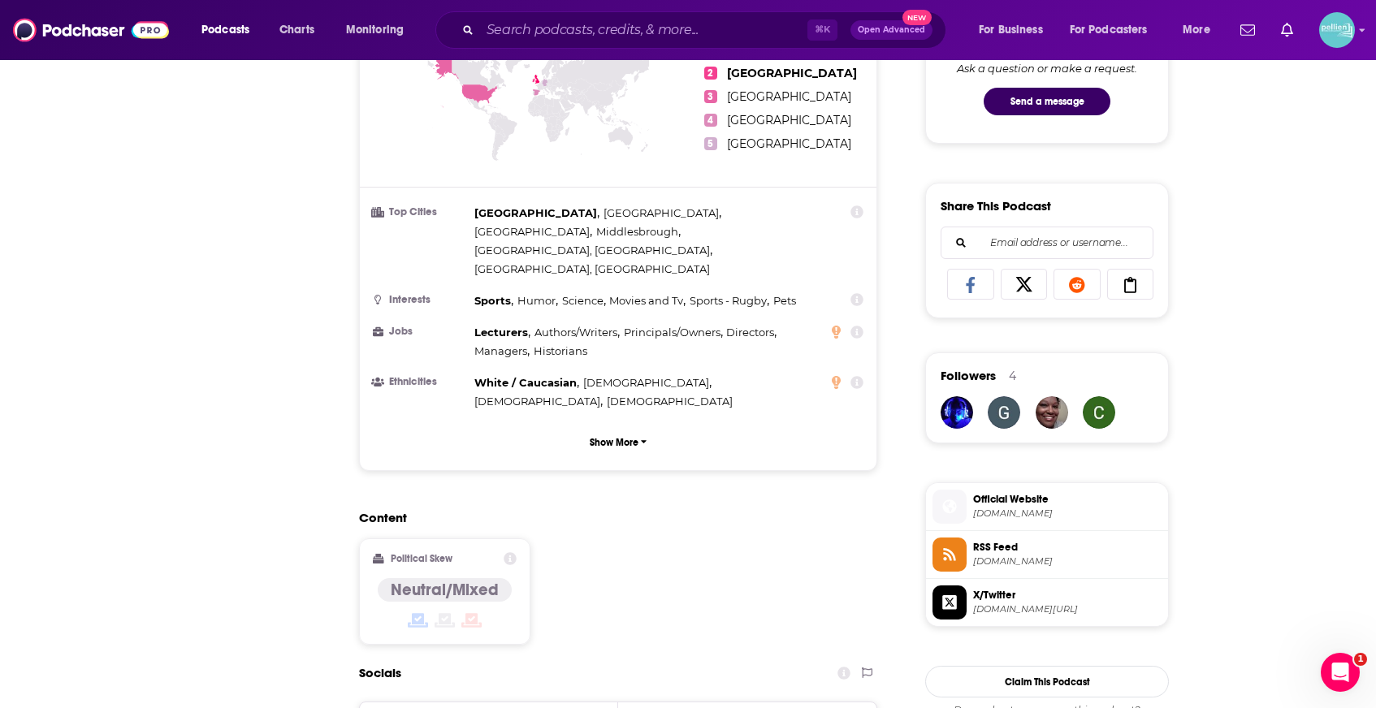
scroll to position [0, 0]
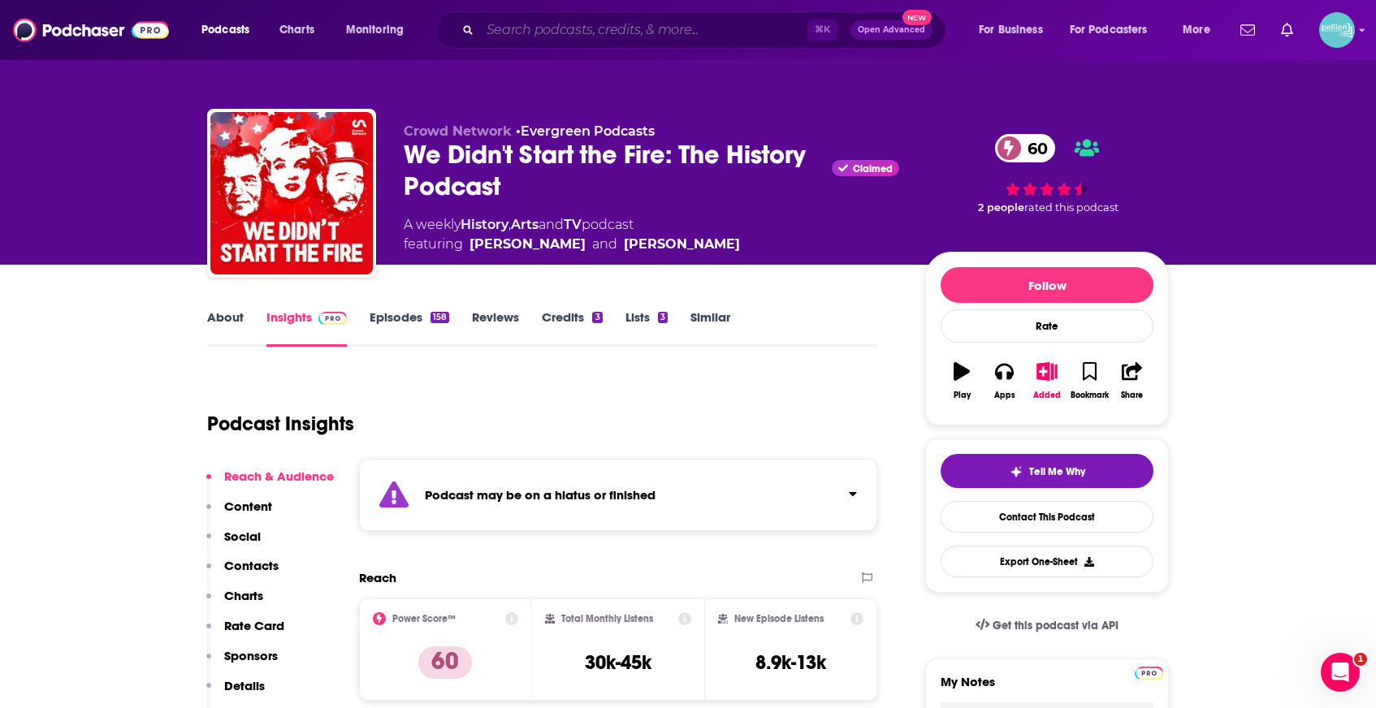
click at [518, 32] on input "Search podcasts, credits, & more..." at bounding box center [643, 30] width 327 height 26
paste input "Warfare"
type input "Warfare"
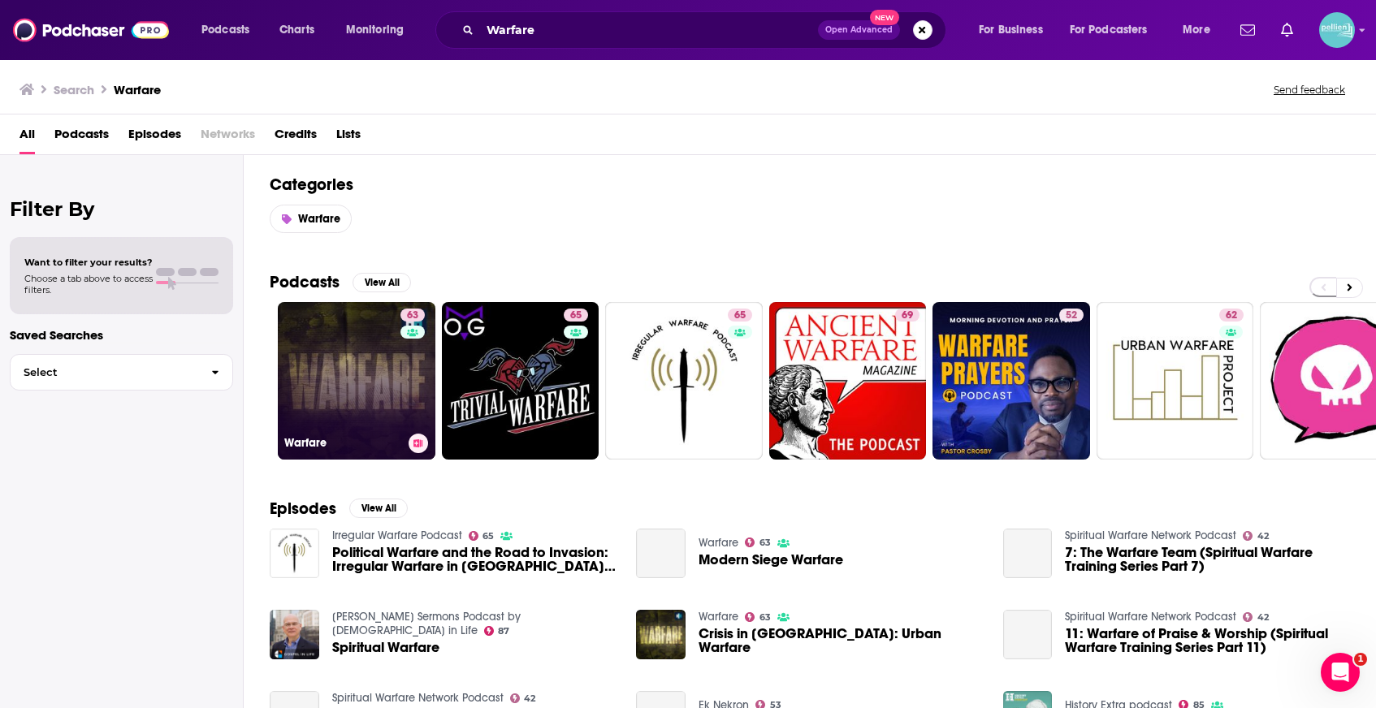
click at [354, 336] on link "63 Warfare" at bounding box center [357, 381] width 158 height 158
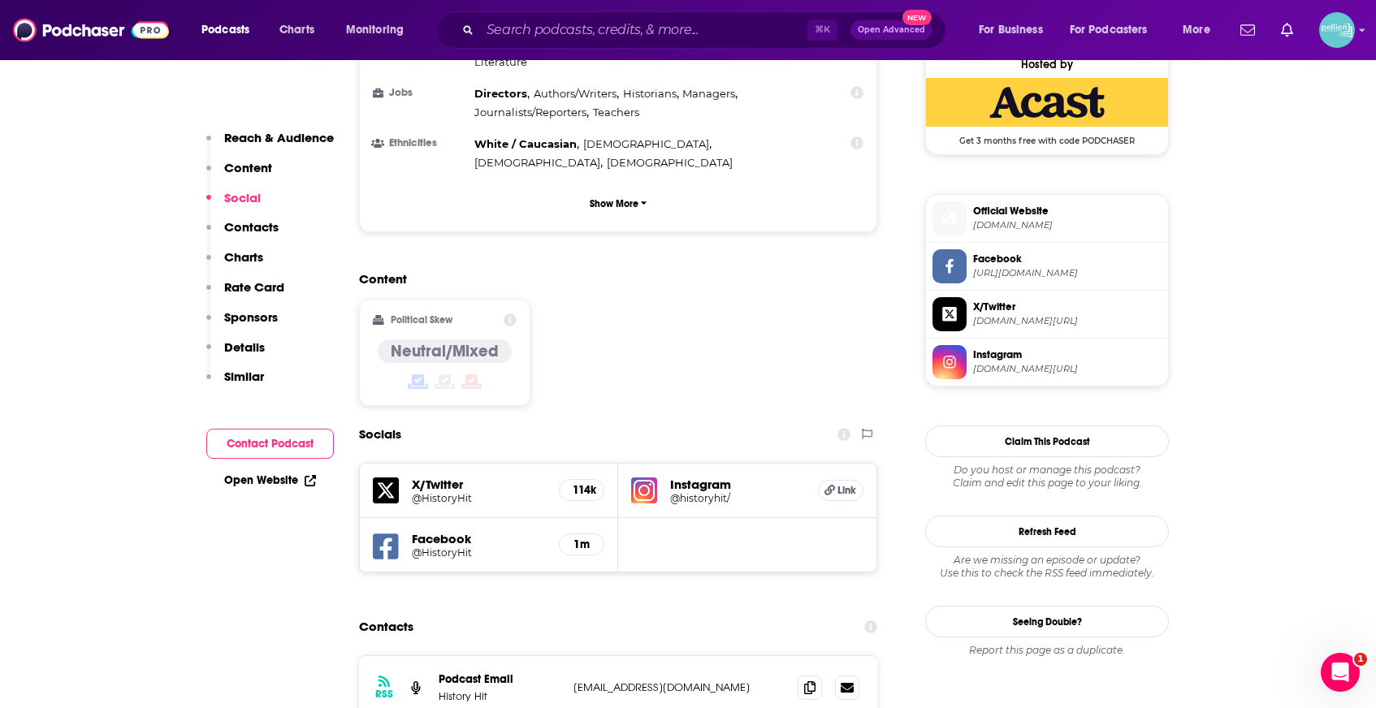
scroll to position [1337, 0]
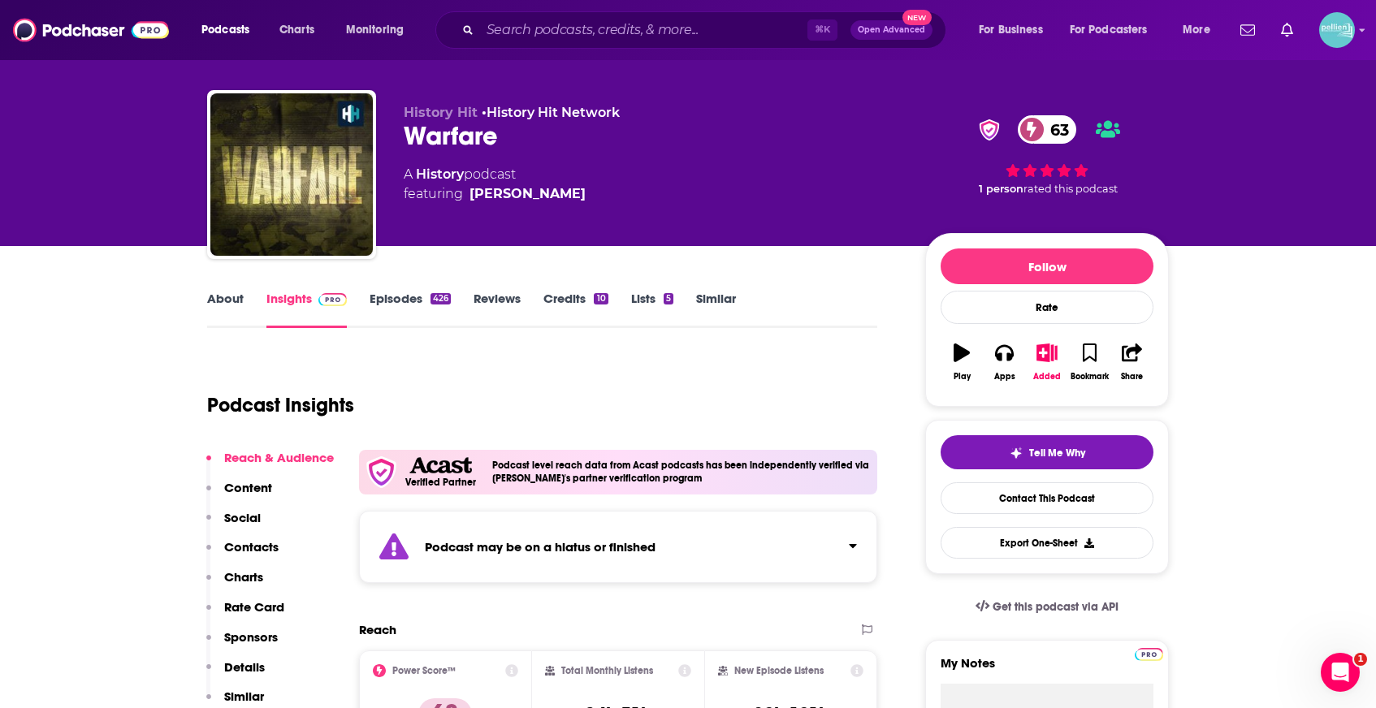
scroll to position [0, 0]
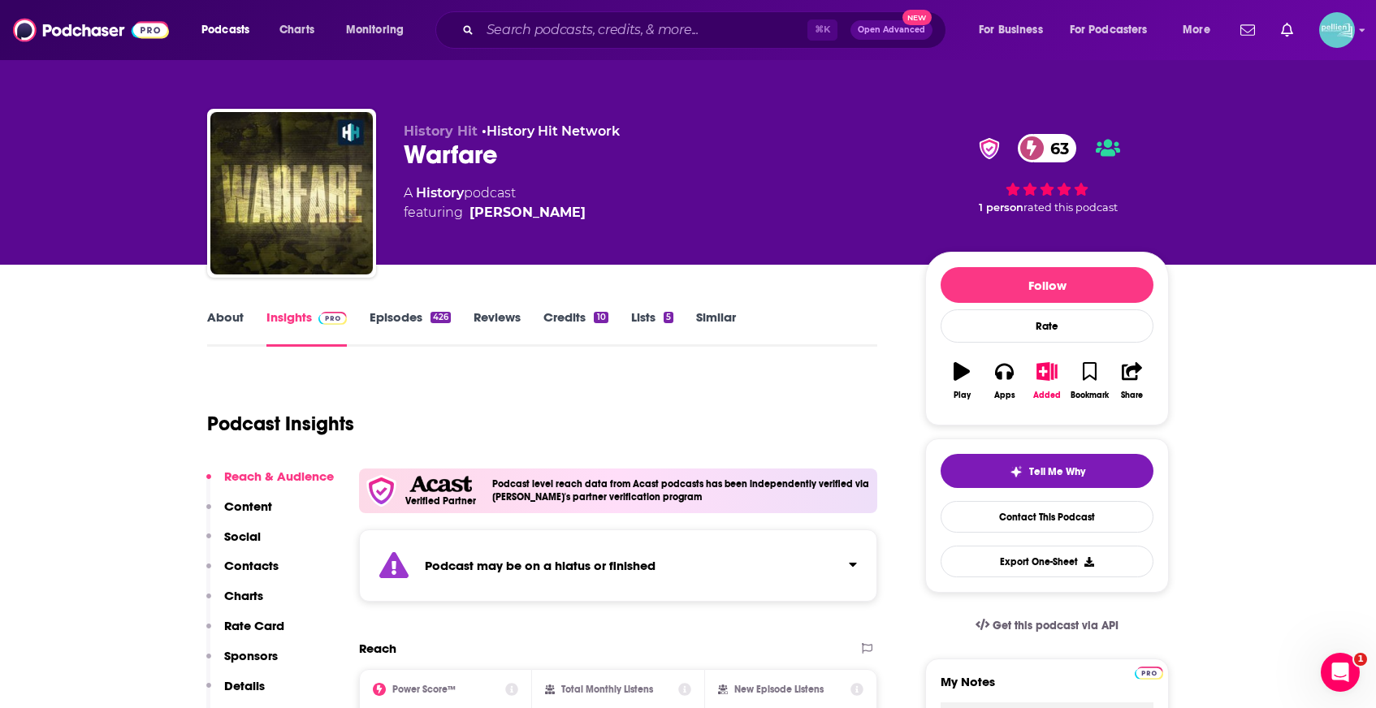
click at [383, 329] on link "Episodes 426" at bounding box center [410, 327] width 81 height 37
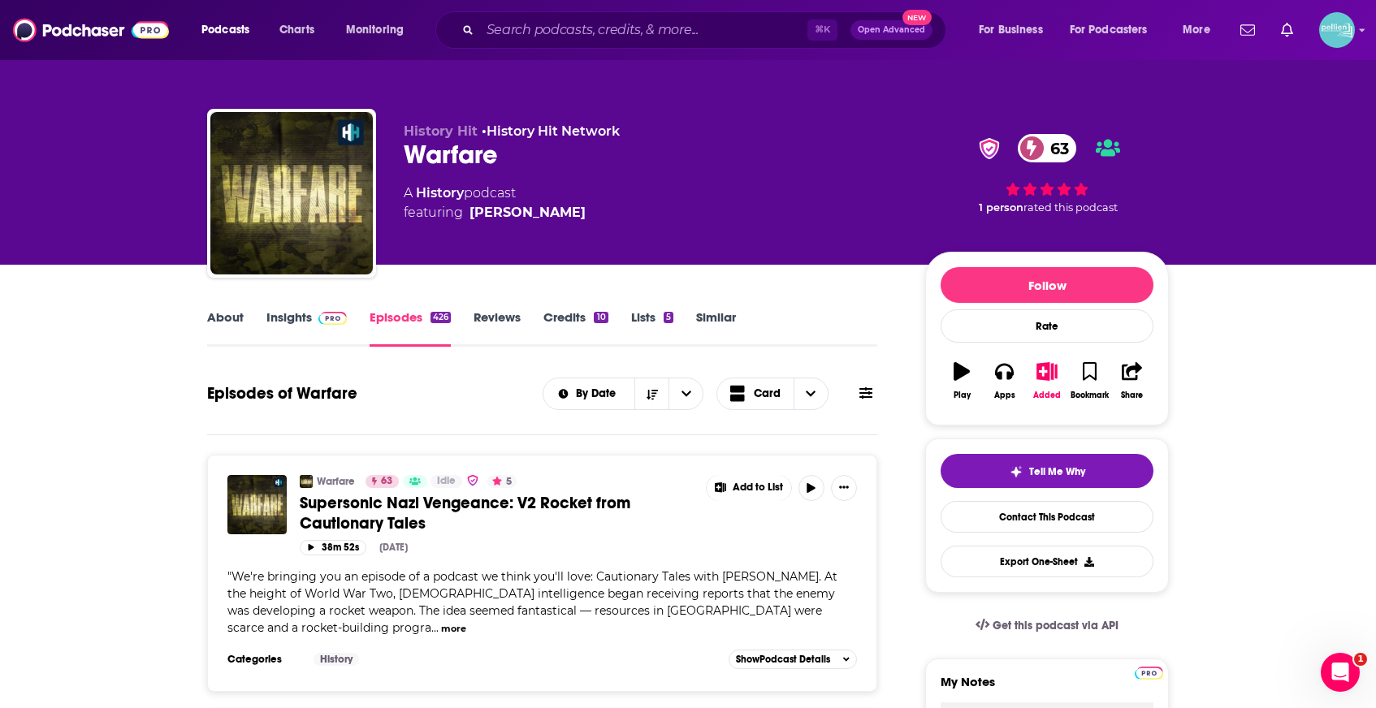
click at [334, 320] on img at bounding box center [332, 318] width 28 height 13
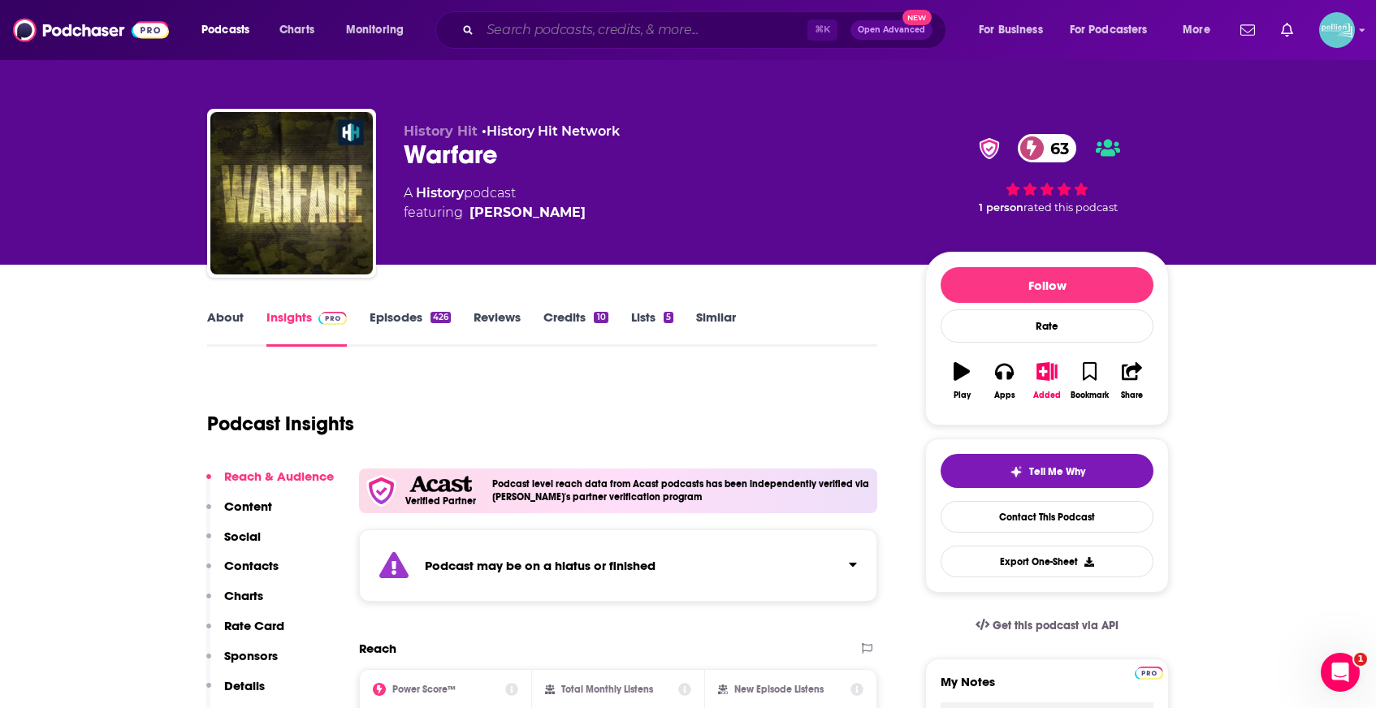
click at [520, 32] on input "Search podcasts, credits, & more..." at bounding box center [643, 30] width 327 height 26
paste input "School of War"
type input "School of War"
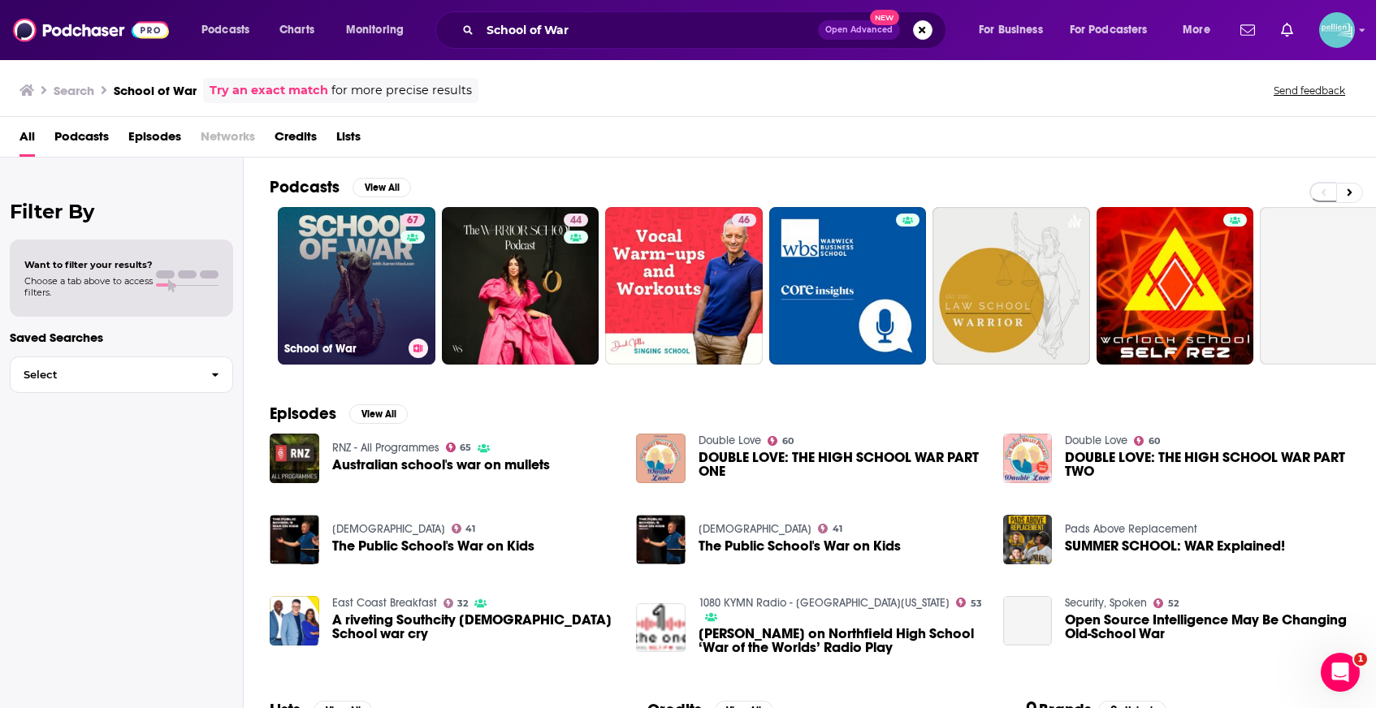
click at [385, 263] on link "67 School of War" at bounding box center [357, 286] width 158 height 158
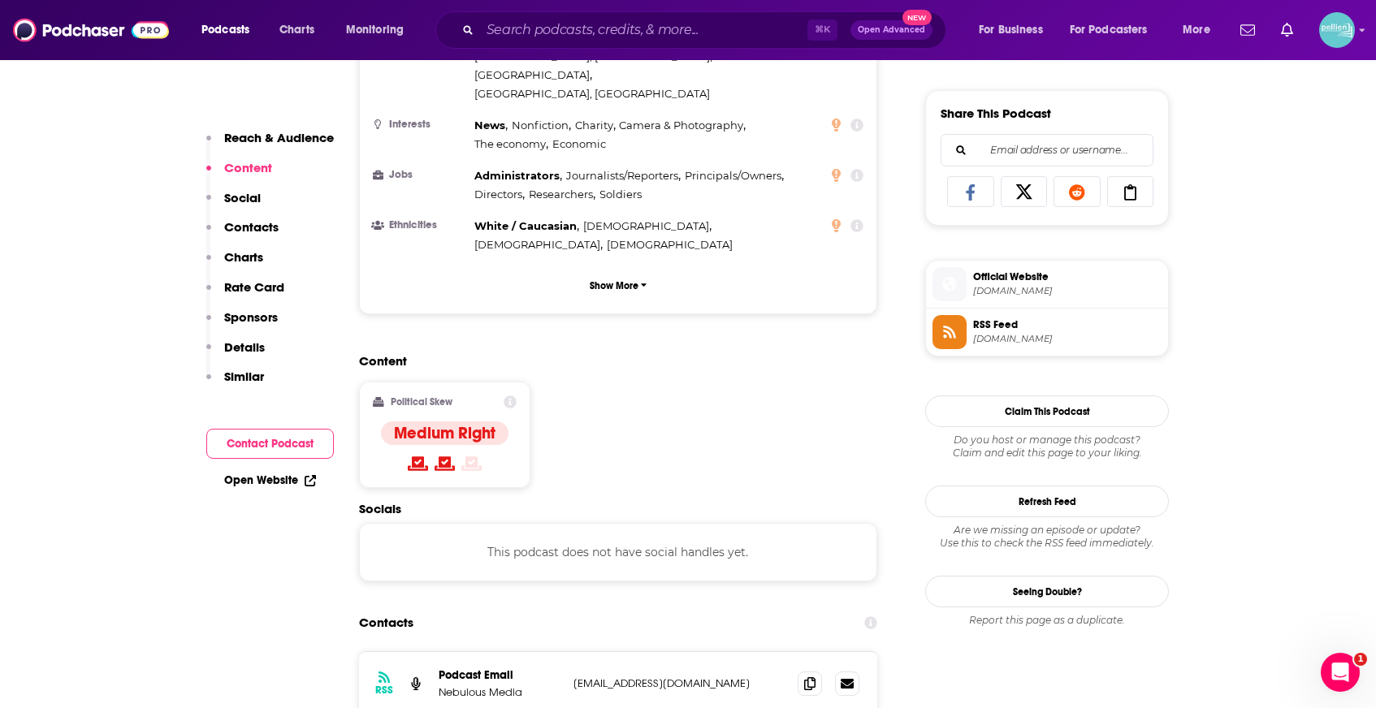
scroll to position [1159, 0]
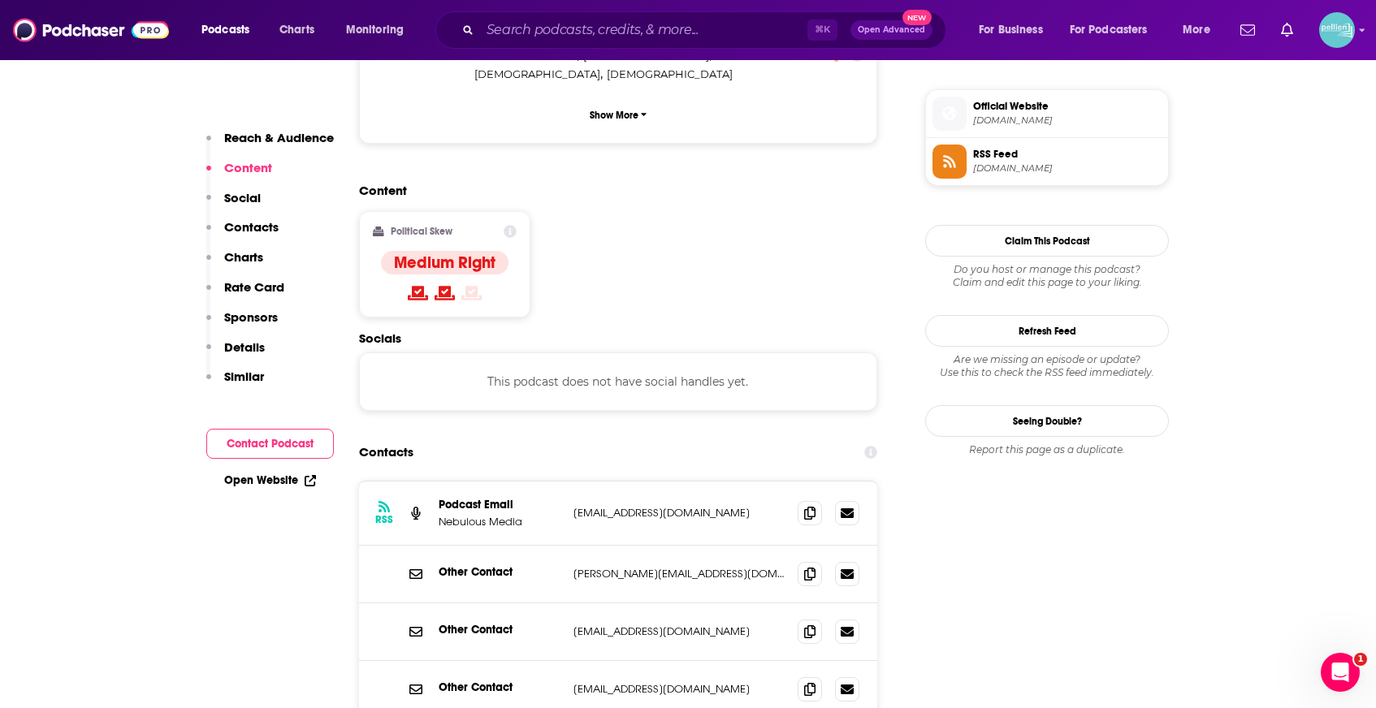
click at [512, 17] on div "⌘ K Open Advanced New" at bounding box center [690, 29] width 511 height 37
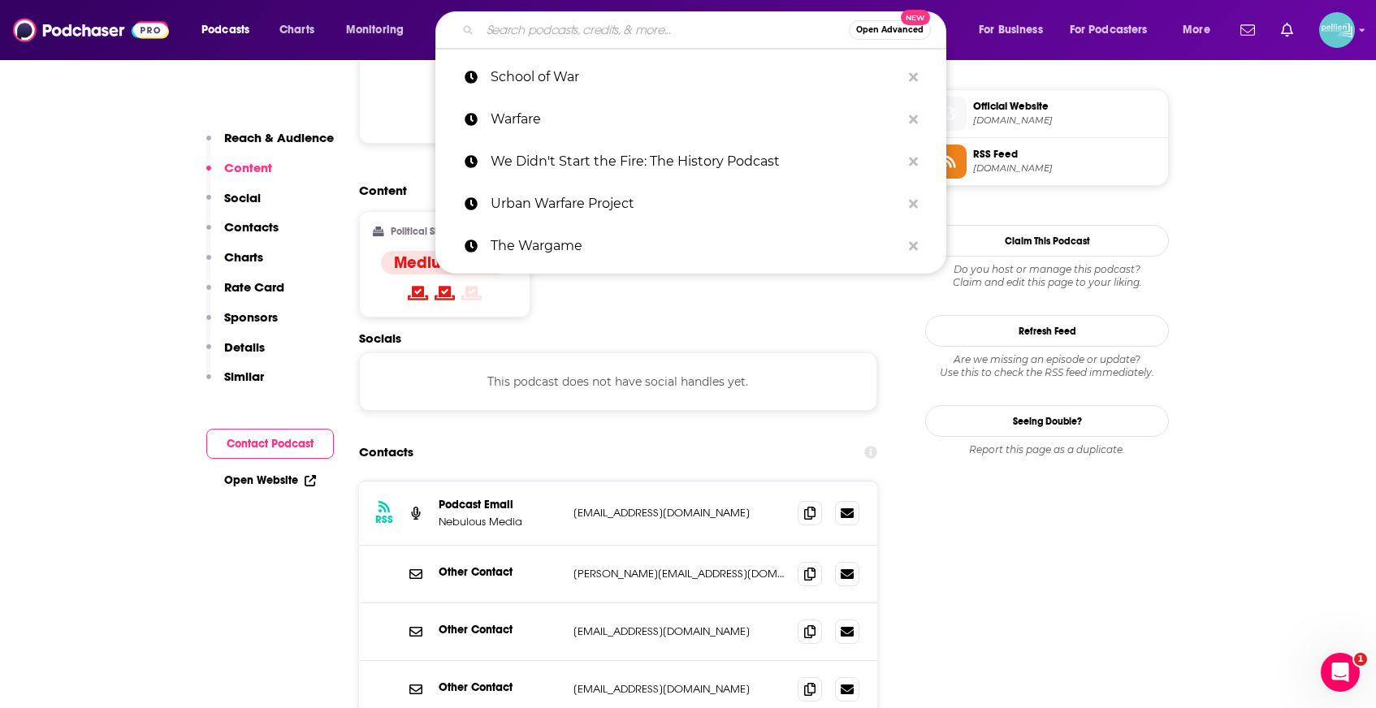
click at [569, 24] on input "Search podcasts, credits, & more..." at bounding box center [664, 30] width 369 height 26
paste input "The Great War Channel Podcast"
type input "The Great War Channel Podcast"
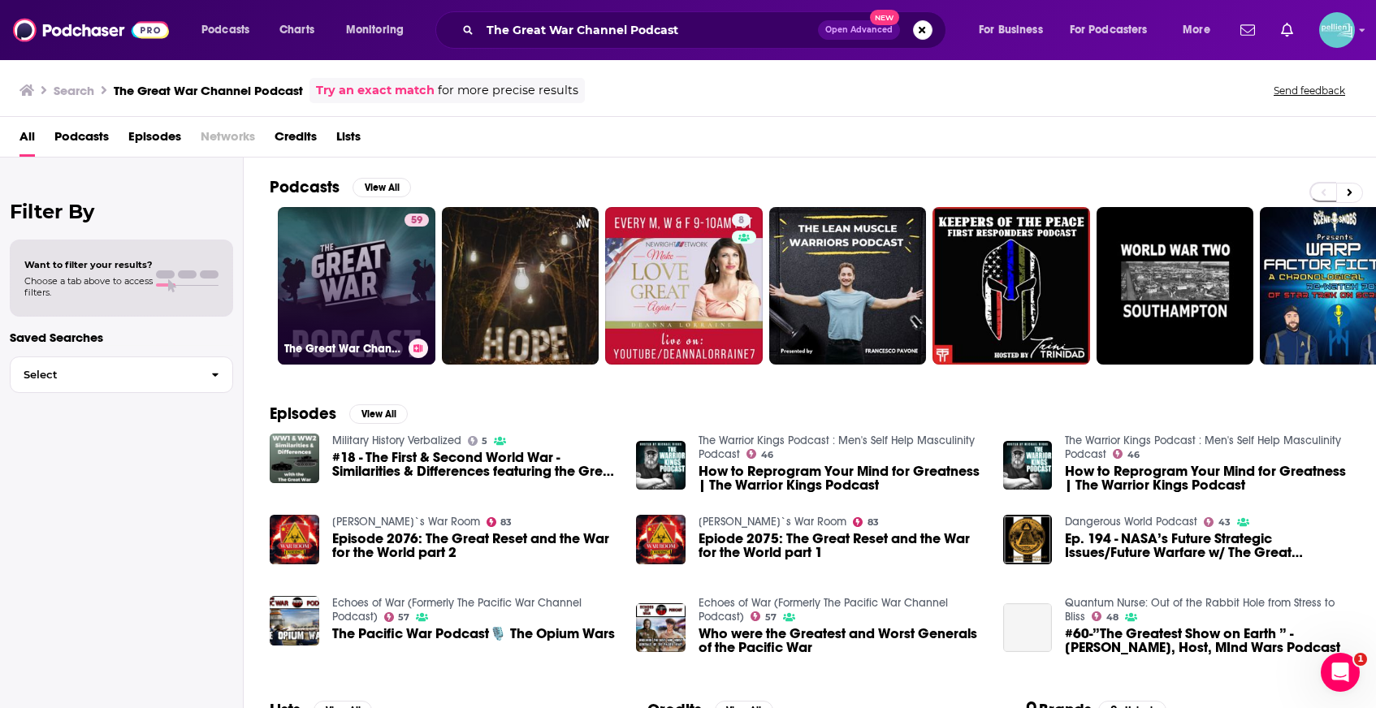
click at [411, 245] on div "59" at bounding box center [417, 276] width 24 height 125
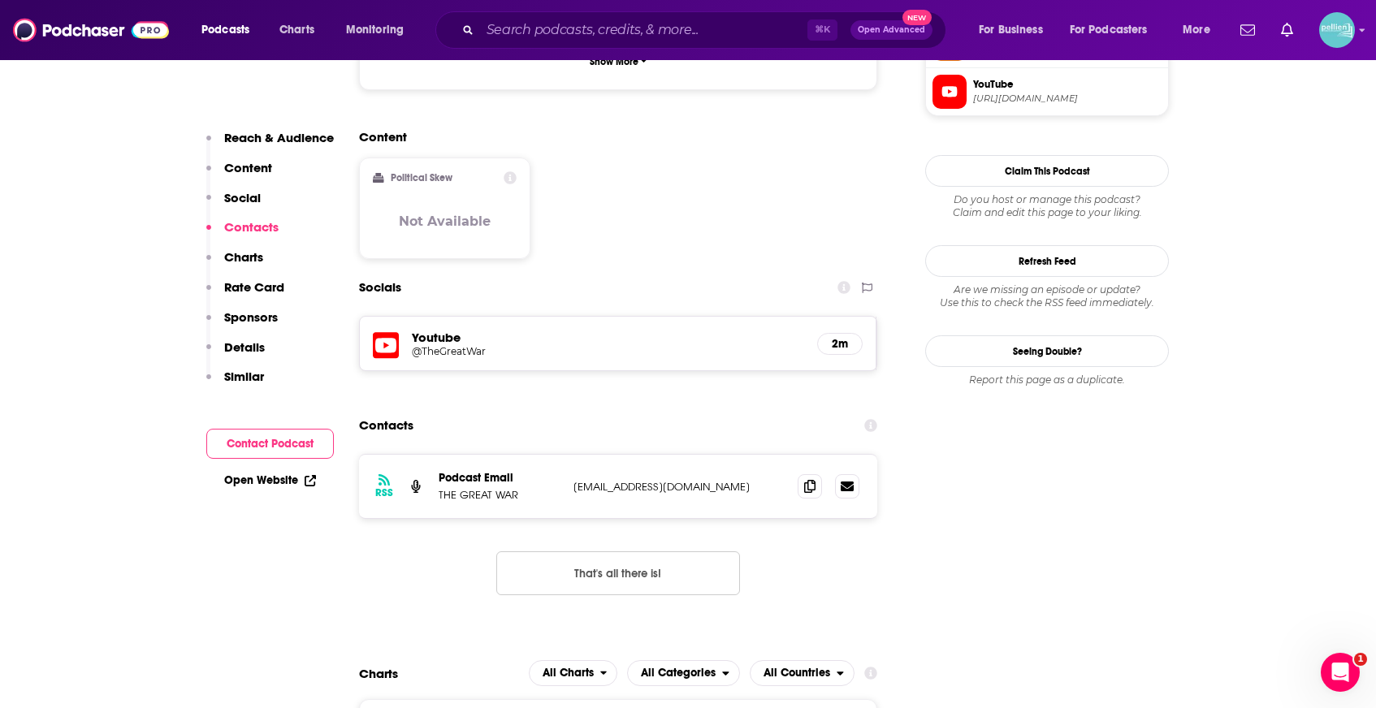
scroll to position [1532, 0]
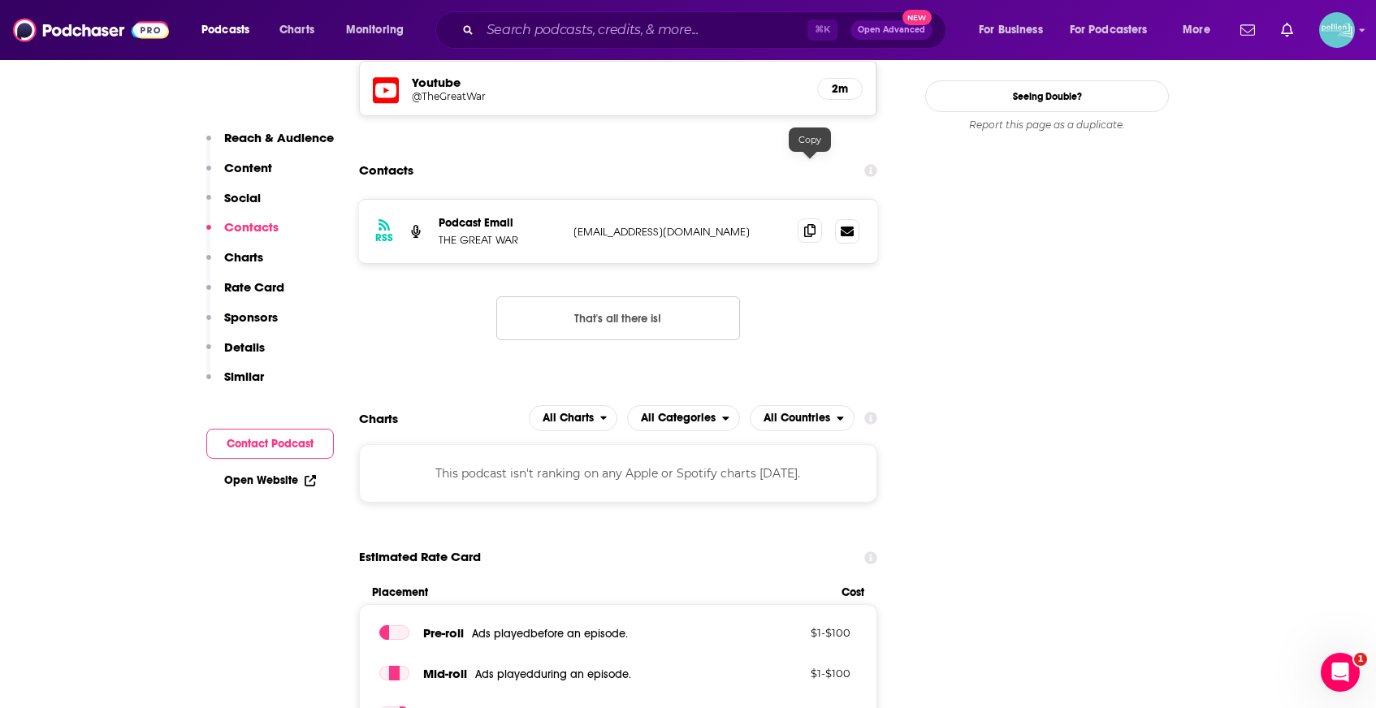
click at [814, 224] on icon at bounding box center [809, 230] width 11 height 13
click at [522, 41] on input "Search podcasts, credits, & more..." at bounding box center [643, 30] width 327 height 26
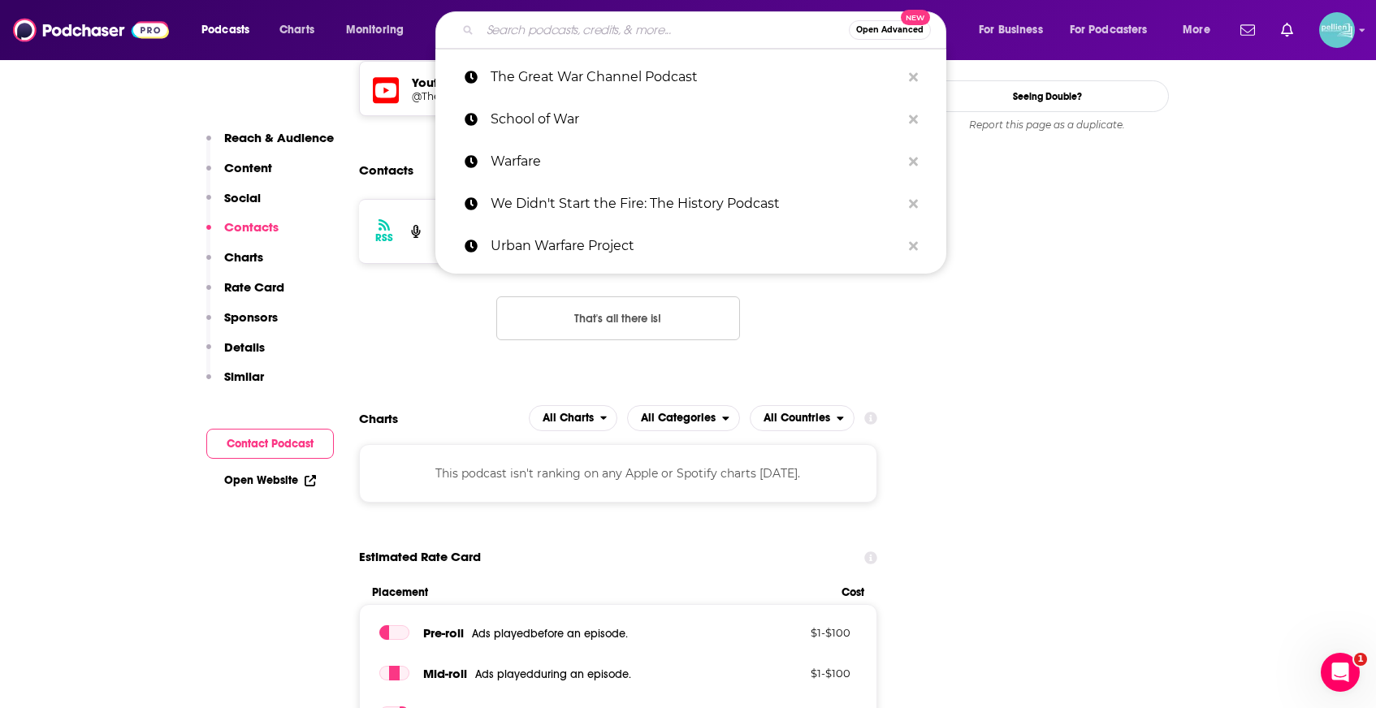
paste input "OPENMINDS Centre for Psychiatry, Counselling & Neuroscience, Dubai, UAE"
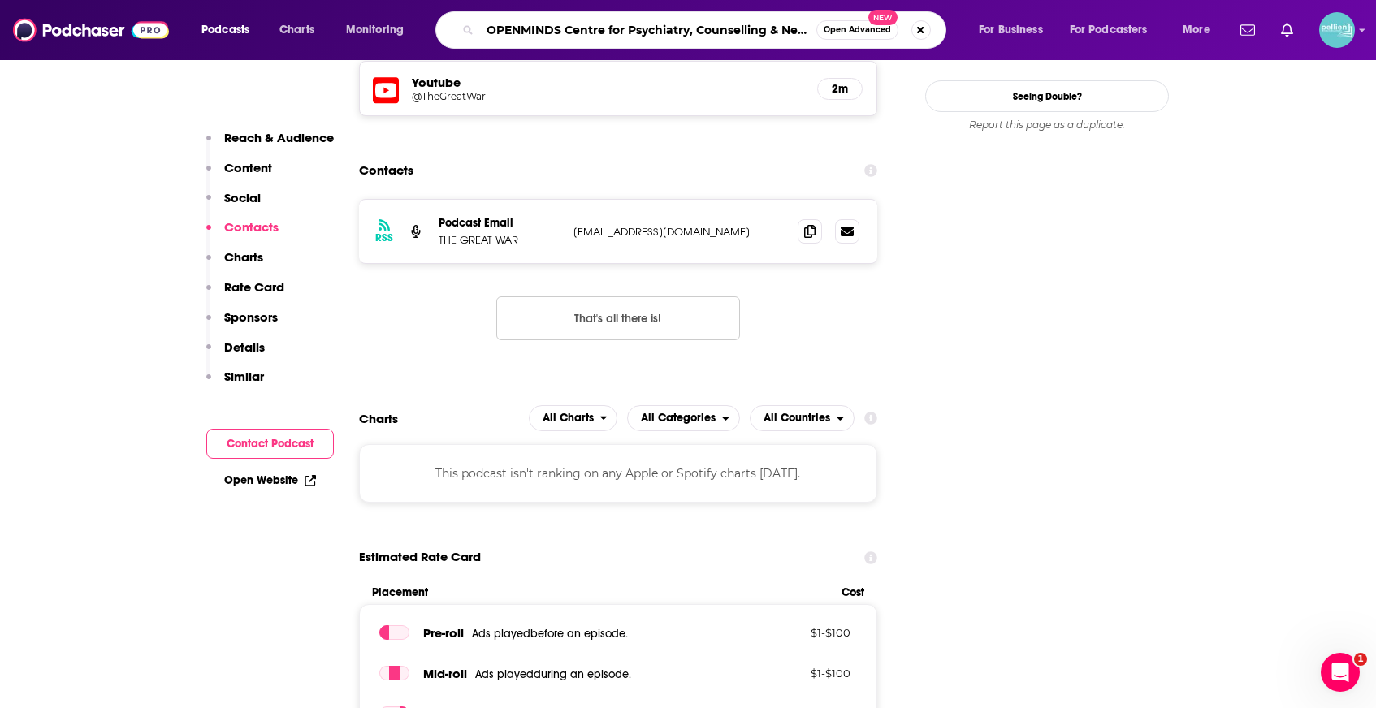
type input "OPENMINDS Centre for Psychiatry, Counselling & Neuroscience, Dubai, UAE"
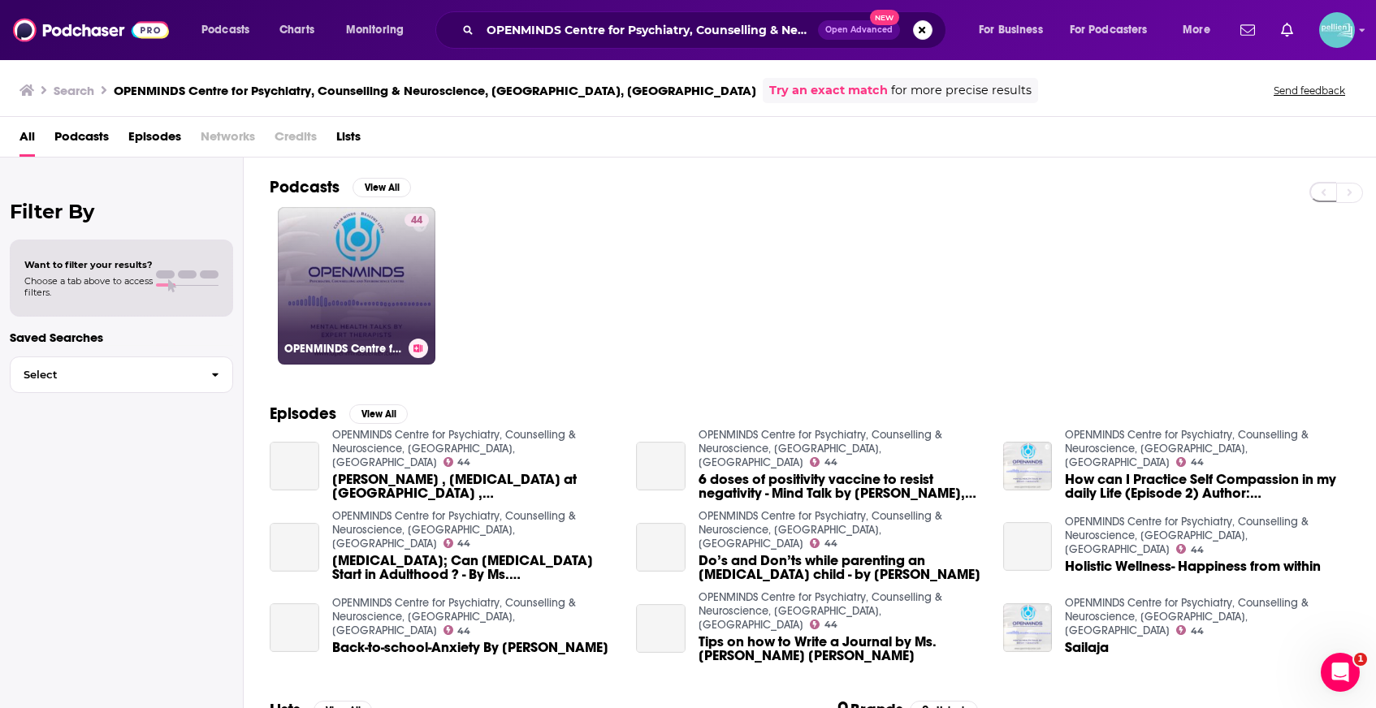
click at [340, 286] on link "44 OPENMINDS Centre for Psychiatry, Counselling & Neuroscience, Dubai, UAE" at bounding box center [357, 286] width 158 height 158
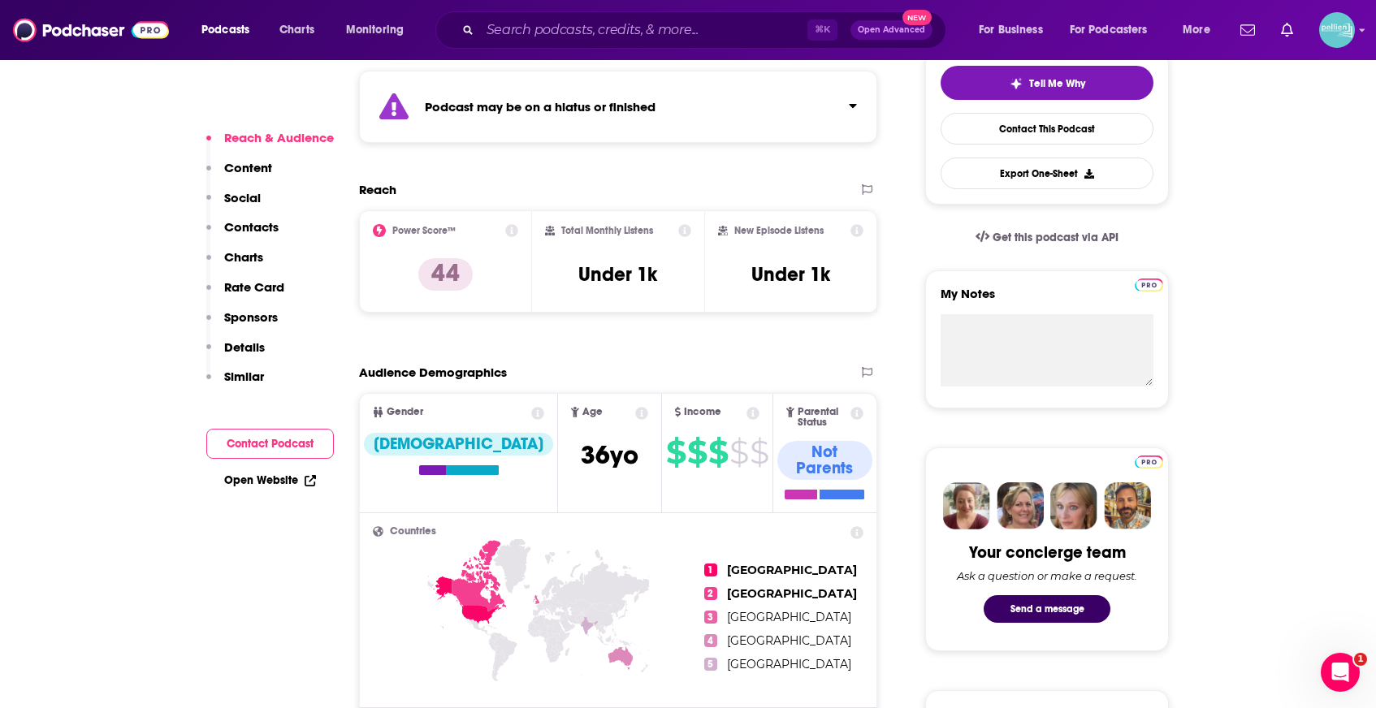
scroll to position [11, 0]
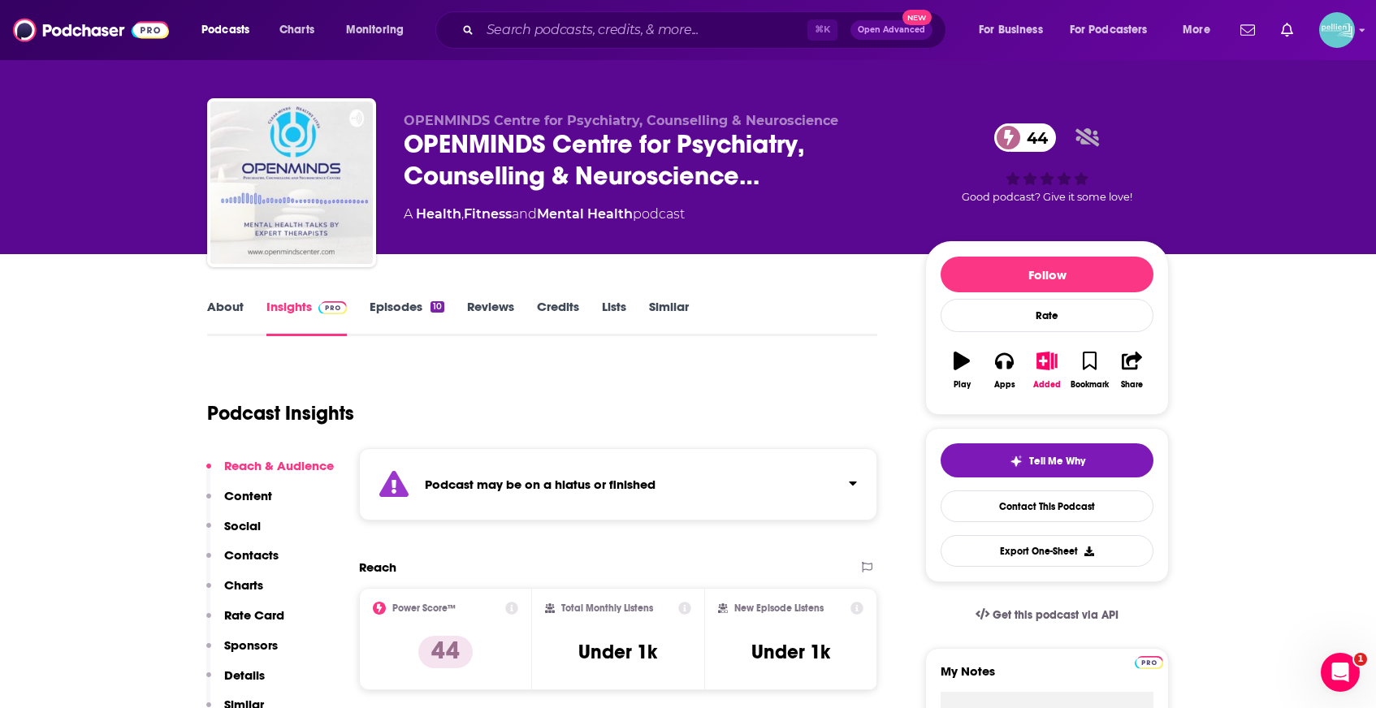
click at [387, 315] on link "Episodes 10" at bounding box center [407, 317] width 75 height 37
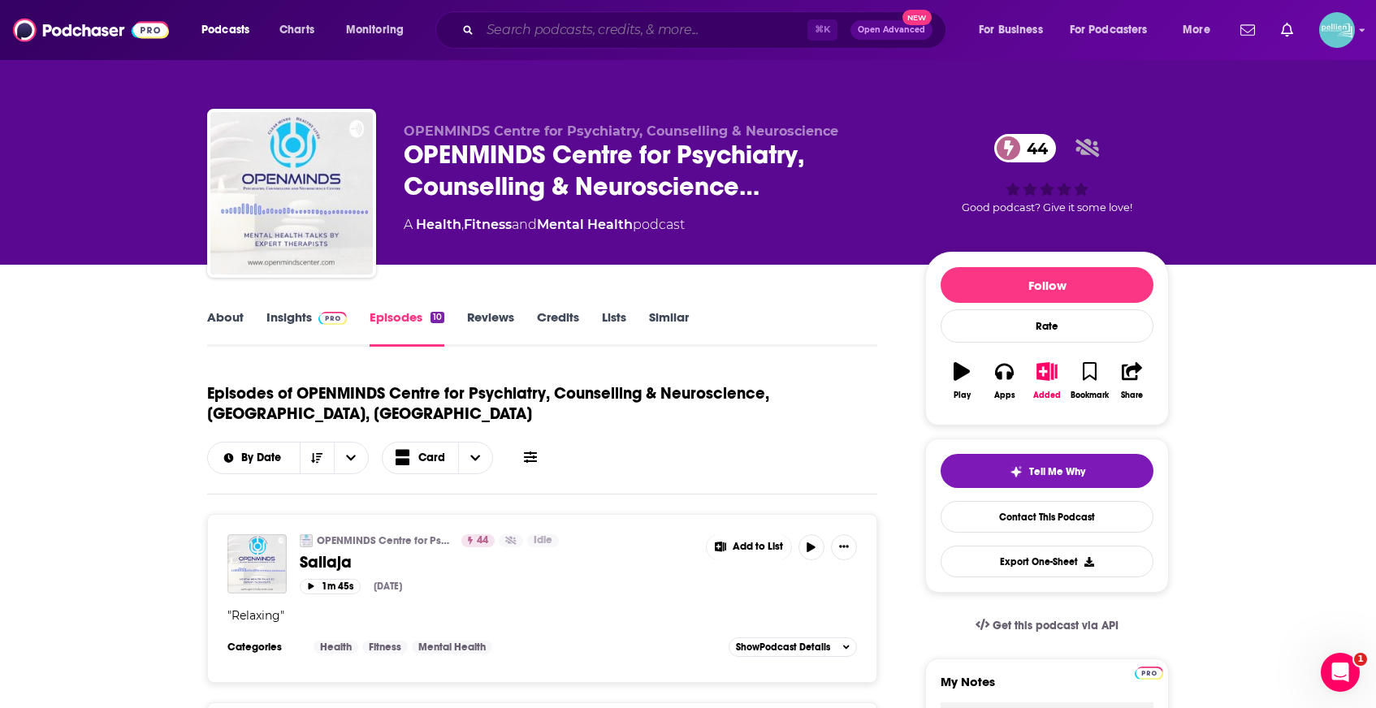
click at [569, 41] on input "Search podcasts, credits, & more..." at bounding box center [643, 30] width 327 height 26
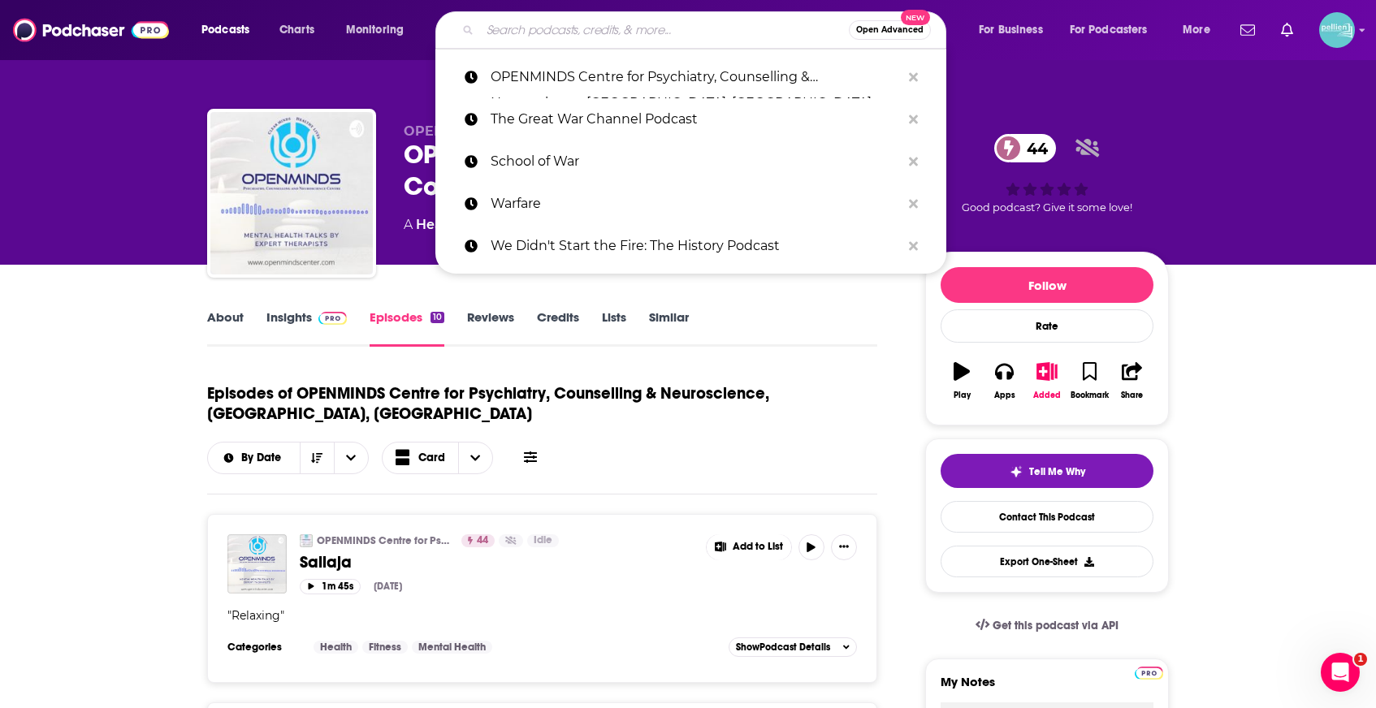
paste input "The World with Richard Engel and Yalda Hakim"
type input "The World with Richard Engel and Yalda Hakim"
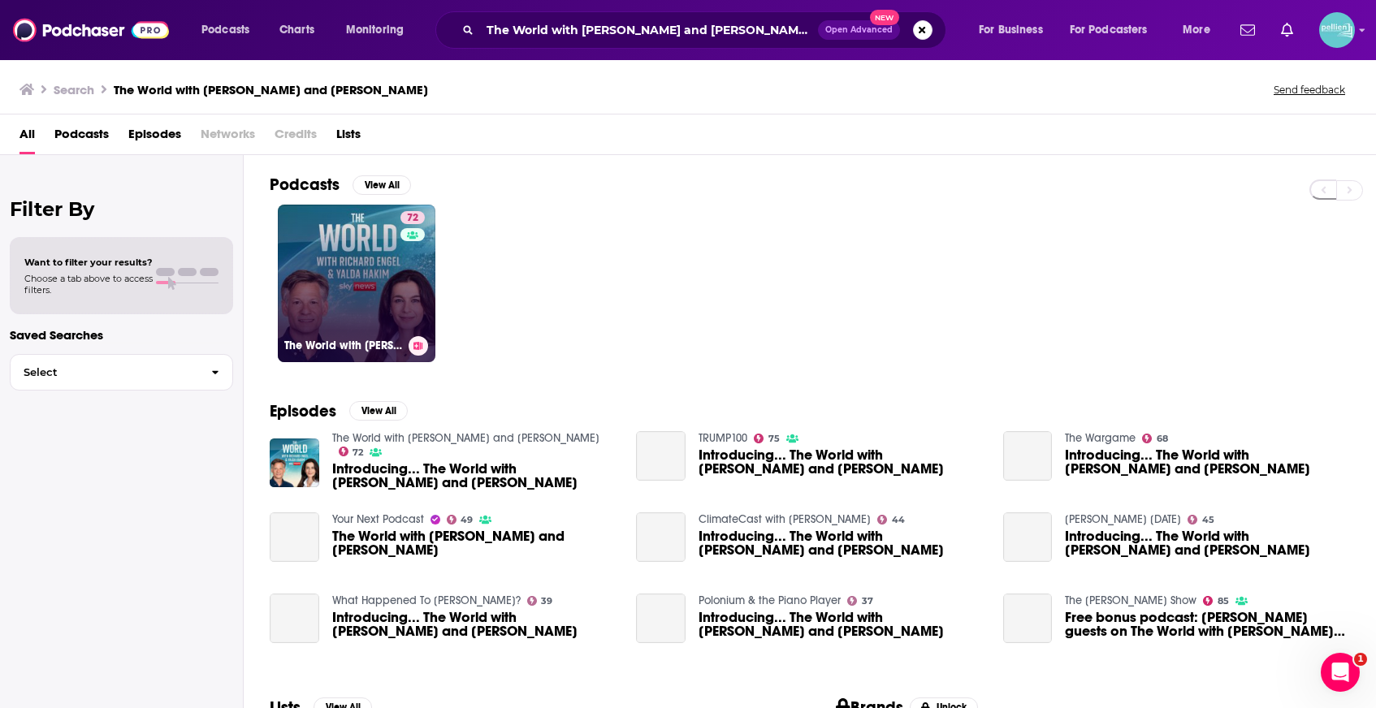
click at [353, 273] on link "72 The World with Richard Engel and Yalda Hakim" at bounding box center [357, 284] width 158 height 158
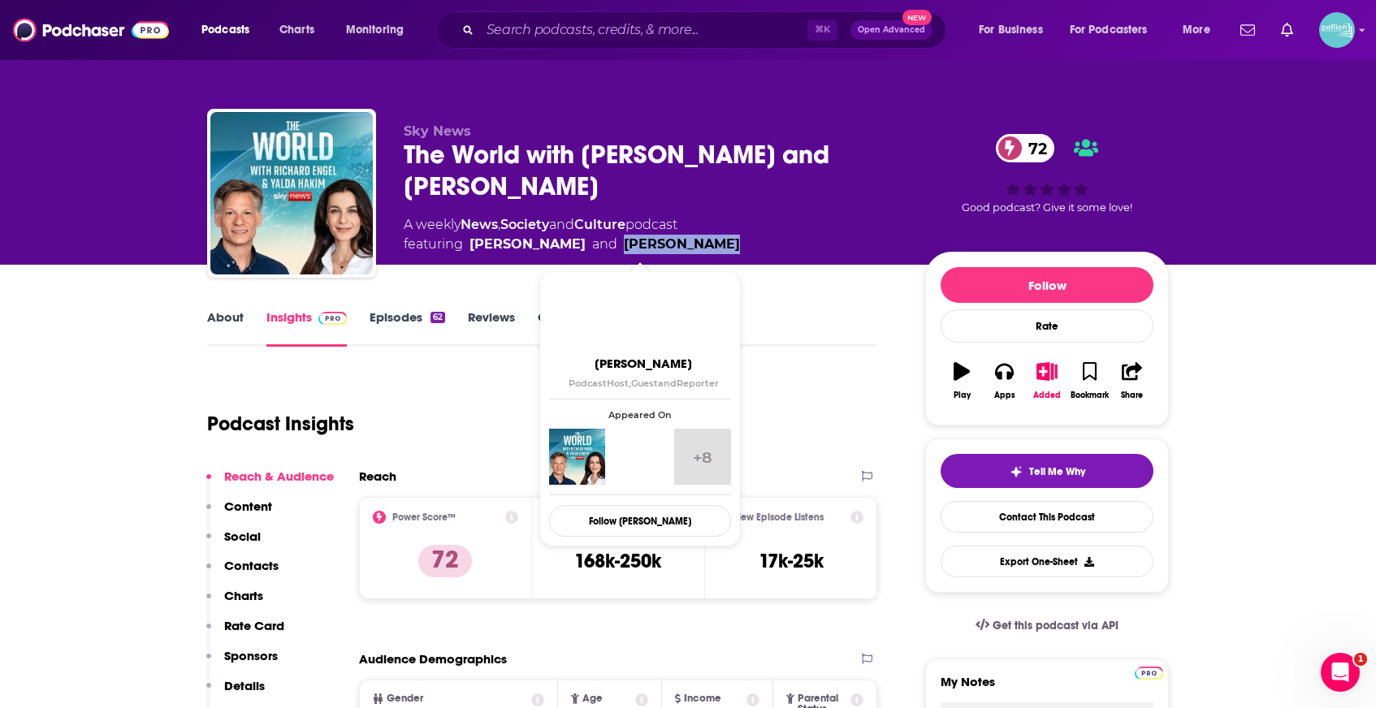
drag, startPoint x: 701, startPoint y: 240, endPoint x: 595, endPoint y: 241, distance: 106.4
click at [595, 241] on div "A weekly News , Society and Culture podcast featuring Yalda Hakim and Richard E…" at bounding box center [652, 234] width 496 height 39
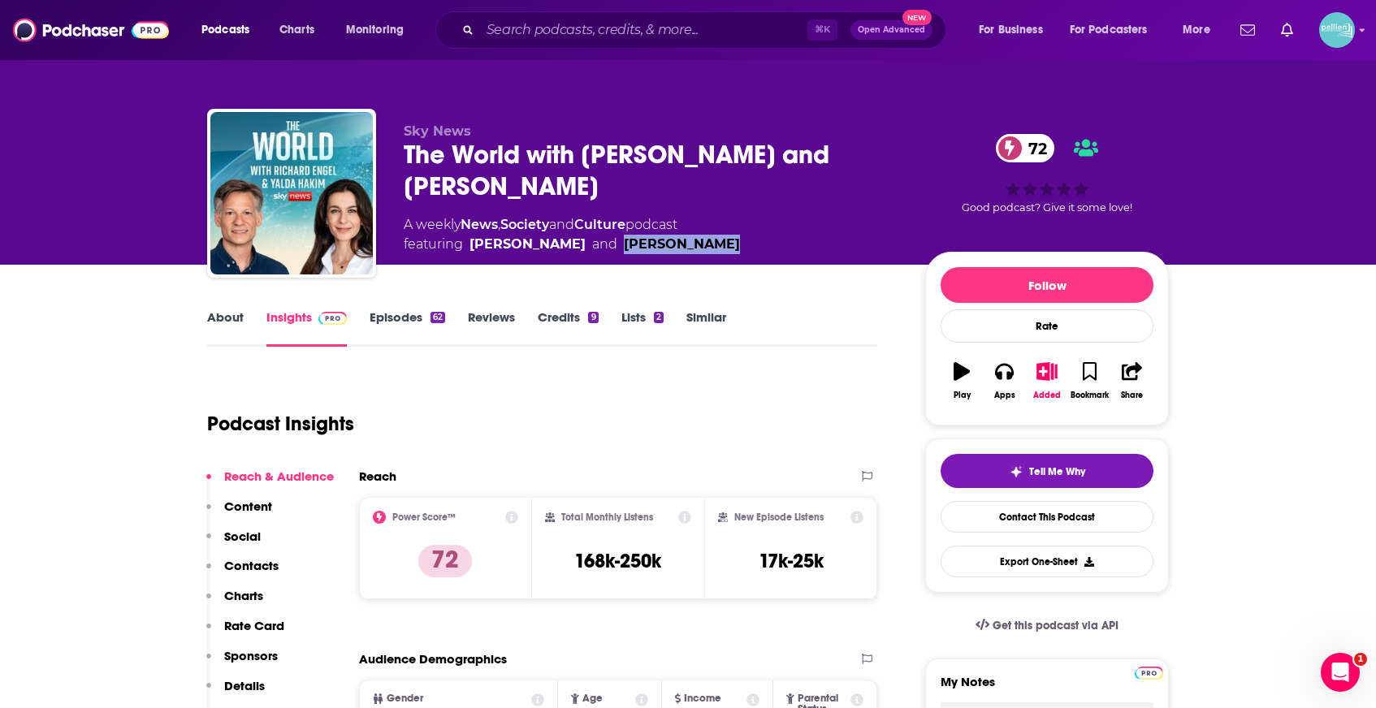
copy link "Richard Engel"
click at [510, 36] on input "Search podcasts, credits, & more..." at bounding box center [643, 30] width 327 height 26
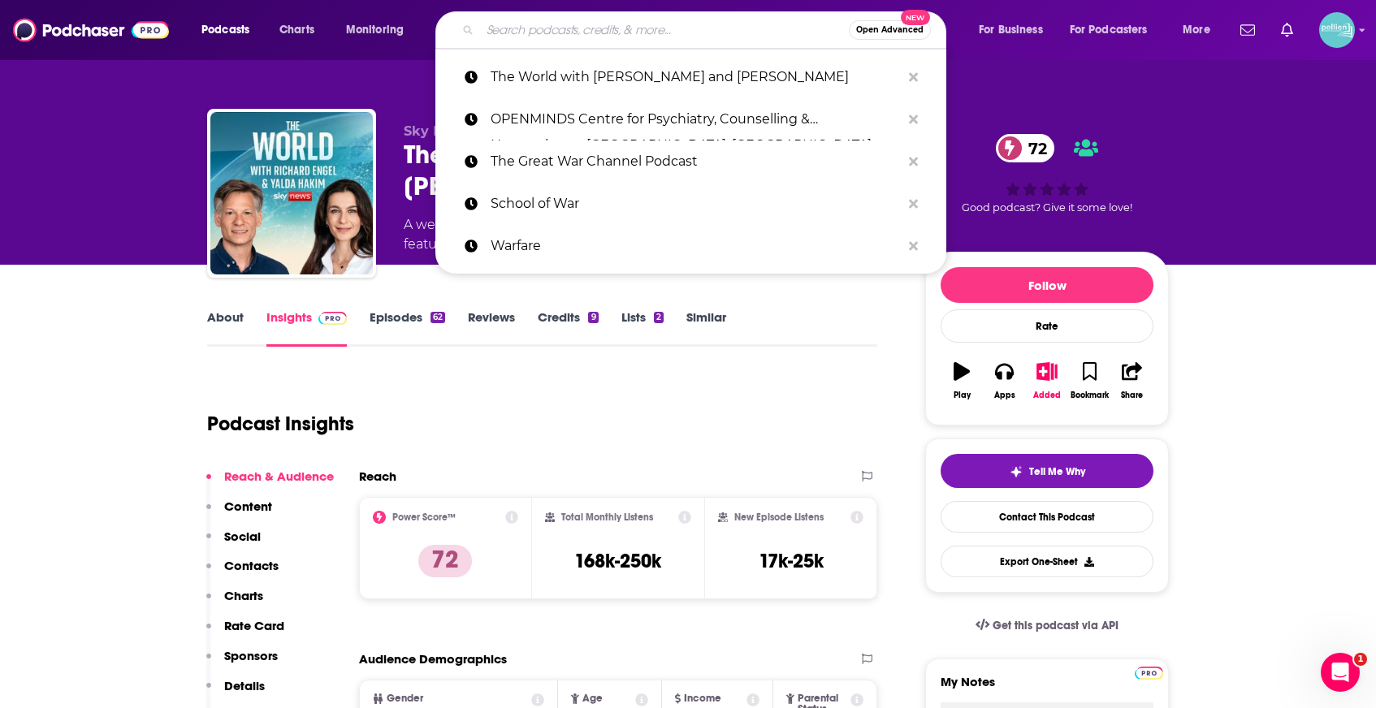
paste input "NeuroEd: Brain science for everyone!"
type input "NeuroEd: Brain science for everyone!"
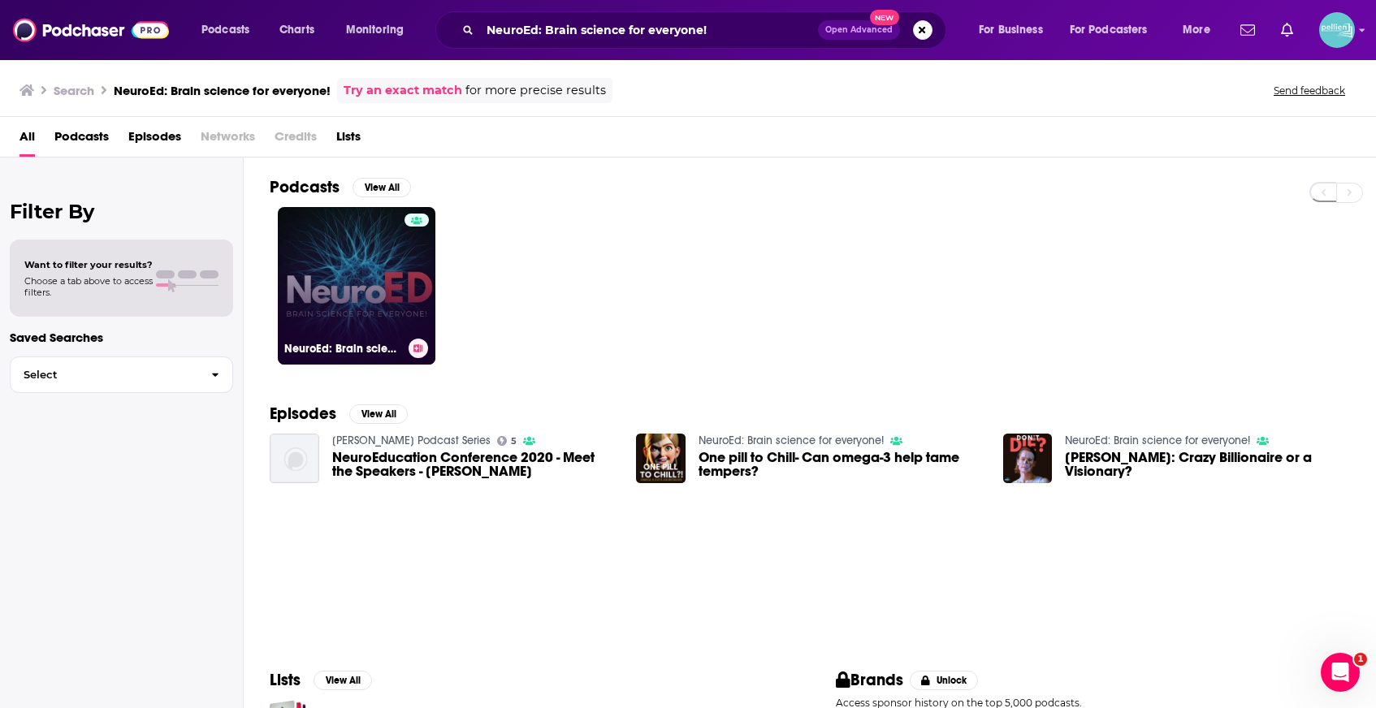
click at [340, 249] on link "NeuroEd: Brain science for everyone!" at bounding box center [357, 286] width 158 height 158
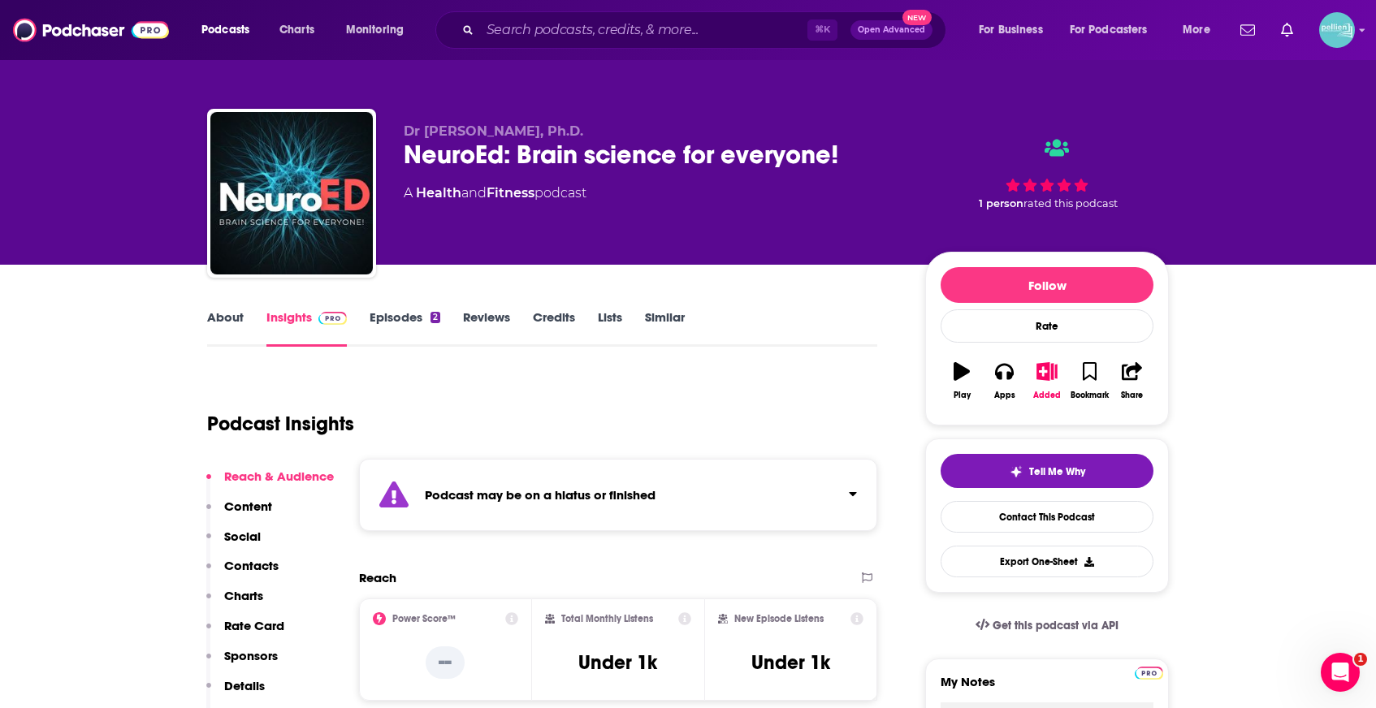
scroll to position [17, 0]
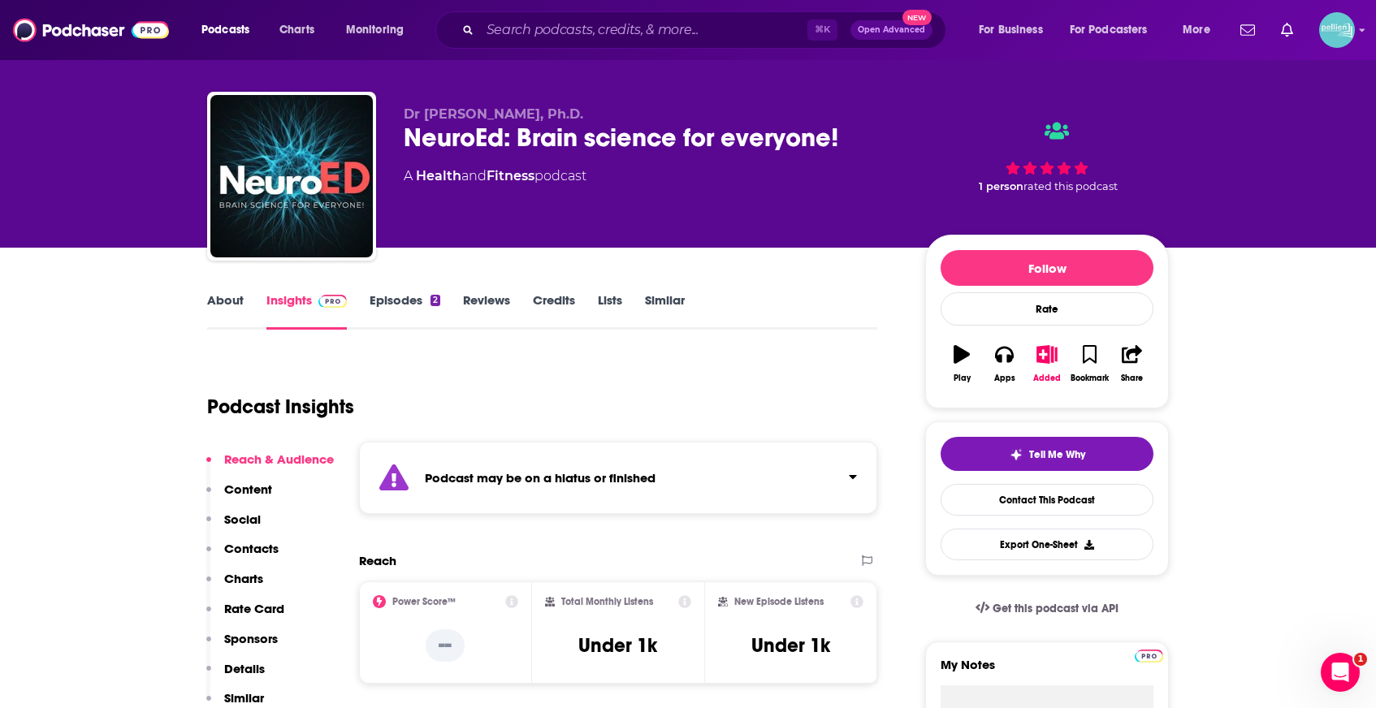
click at [404, 316] on link "Episodes 2" at bounding box center [405, 310] width 71 height 37
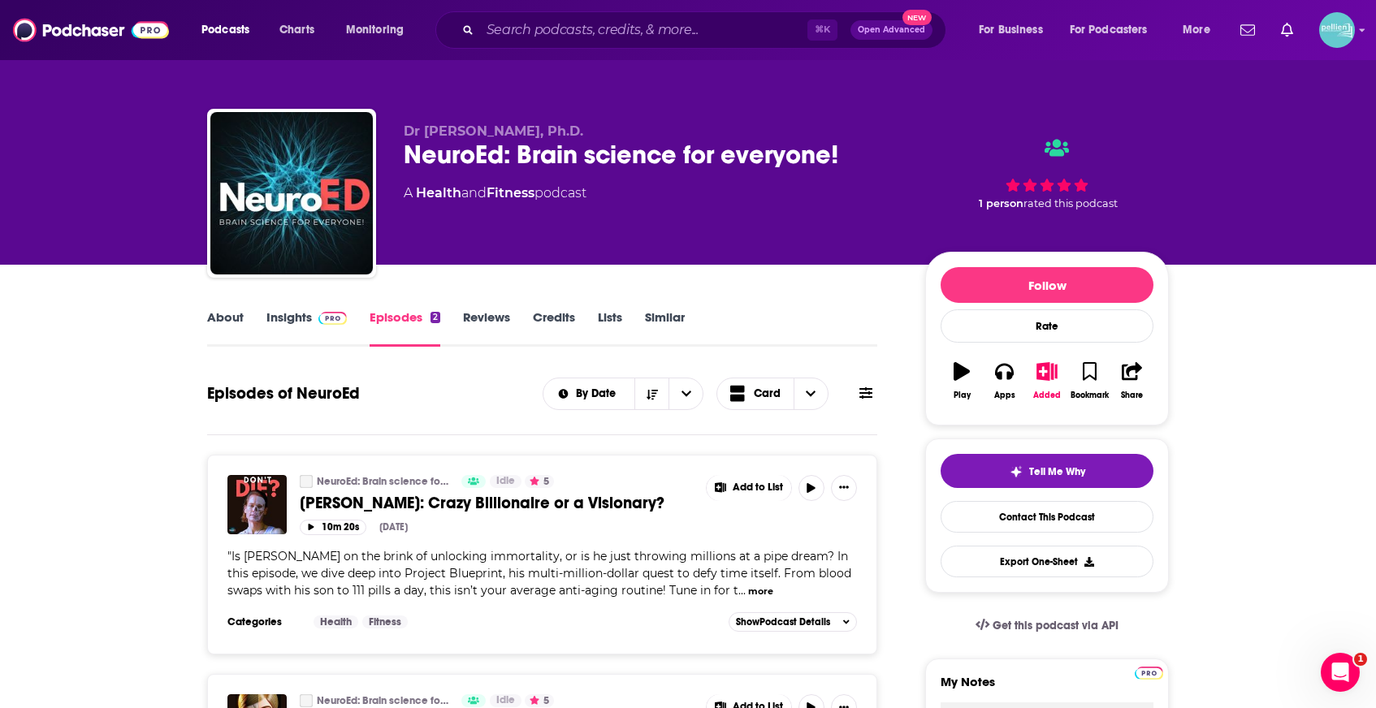
click at [284, 323] on link "Insights" at bounding box center [306, 327] width 80 height 37
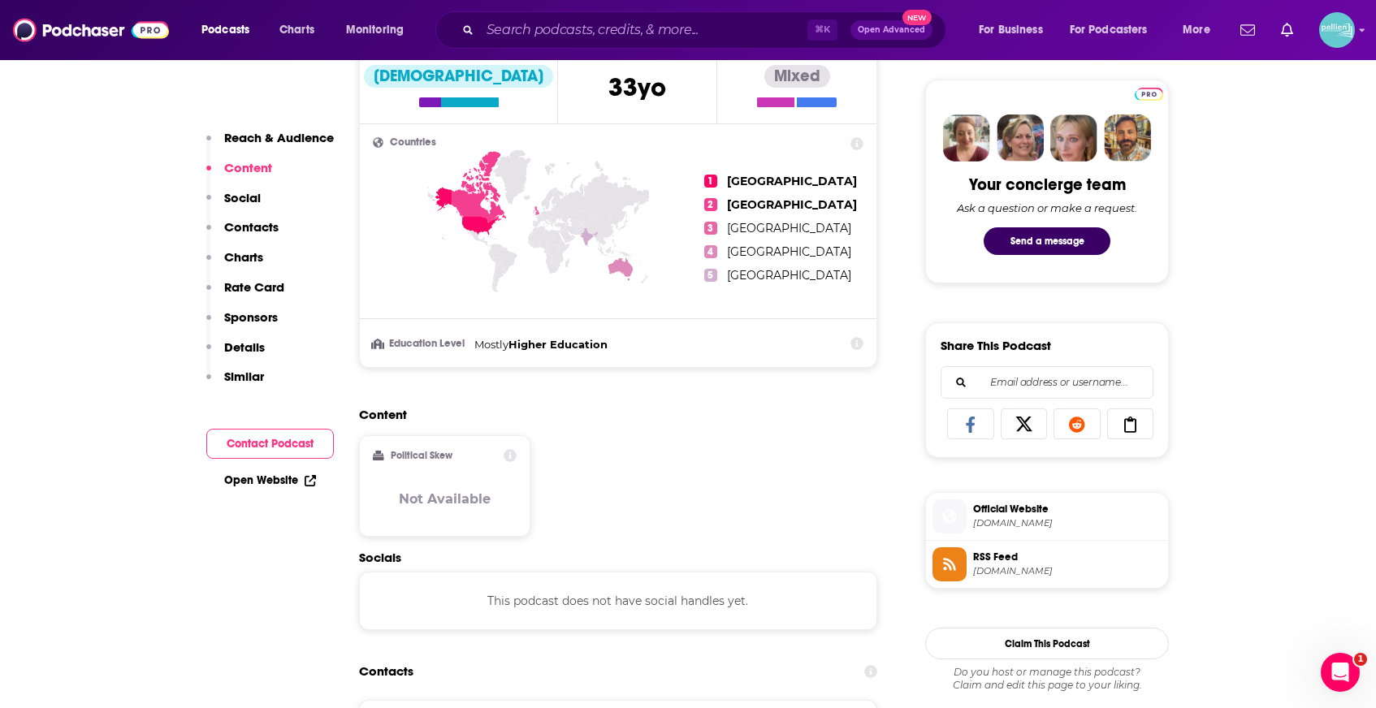
scroll to position [1001, 0]
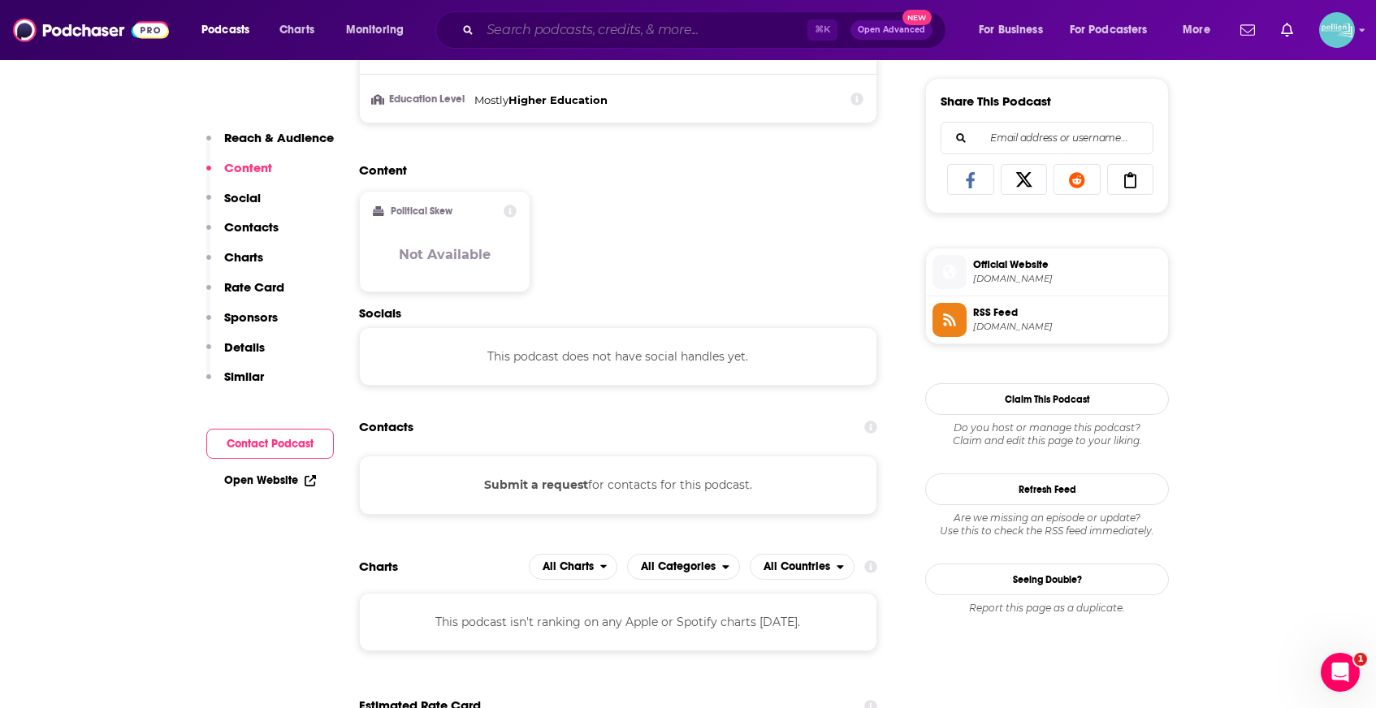
click at [568, 19] on input "Search podcasts, credits, & more..." at bounding box center [643, 30] width 327 height 26
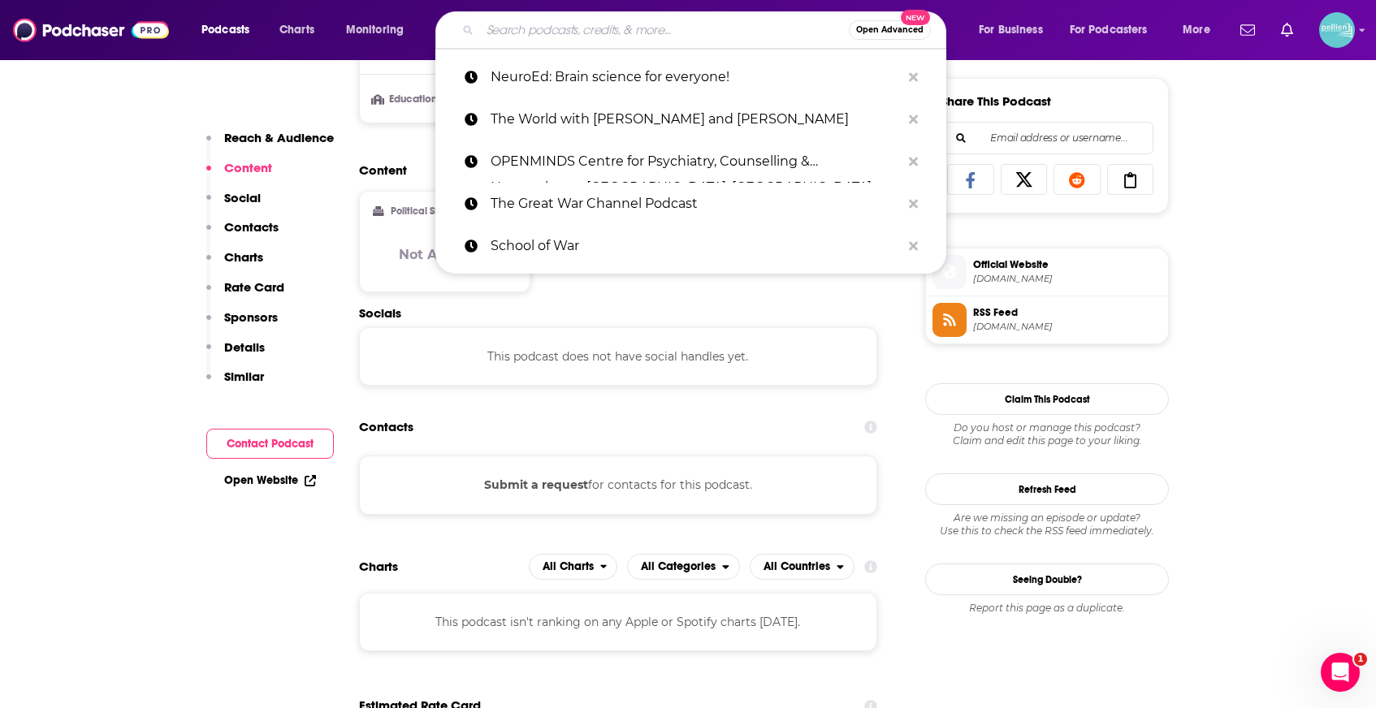
paste input "Journey Through Time"
type input "Journey Through Time"
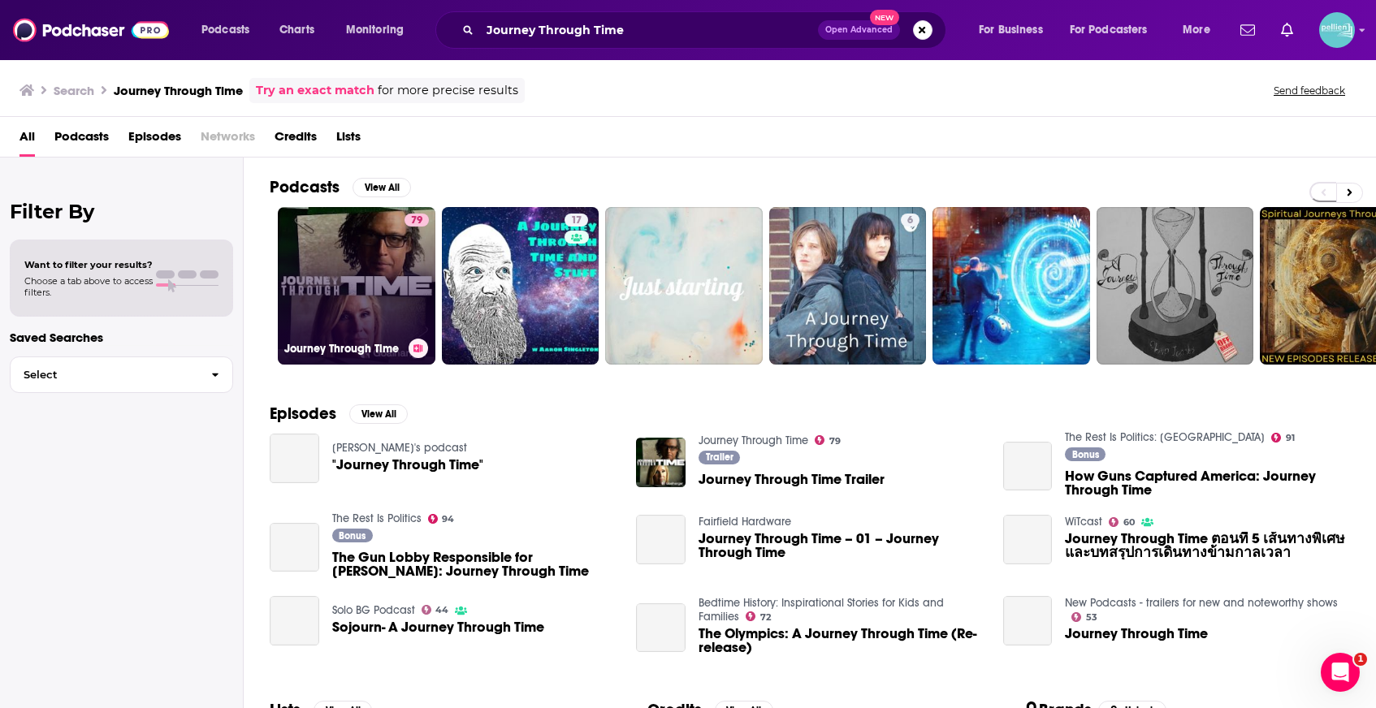
click at [348, 269] on link "79 Journey Through Time" at bounding box center [357, 286] width 158 height 158
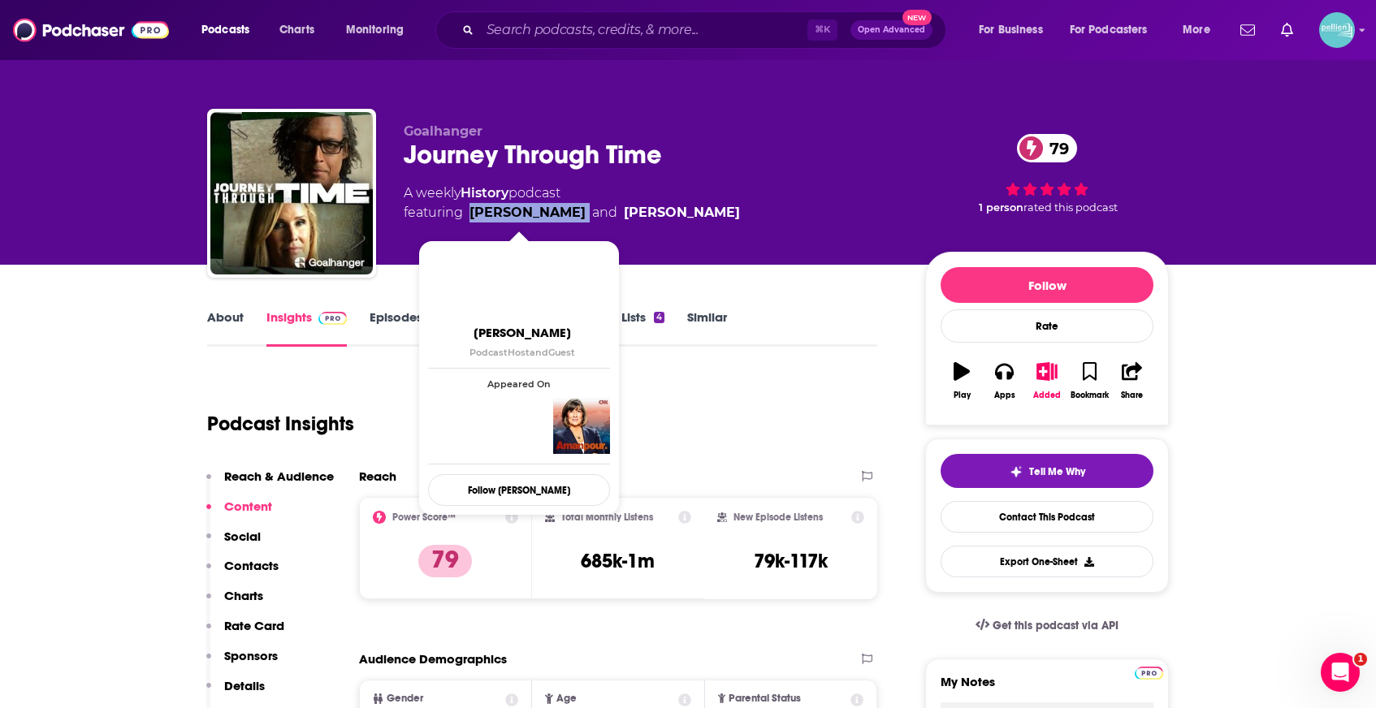
click at [469, 220] on span "featuring David Olusoga and Sarah Churchwell" at bounding box center [572, 212] width 336 height 19
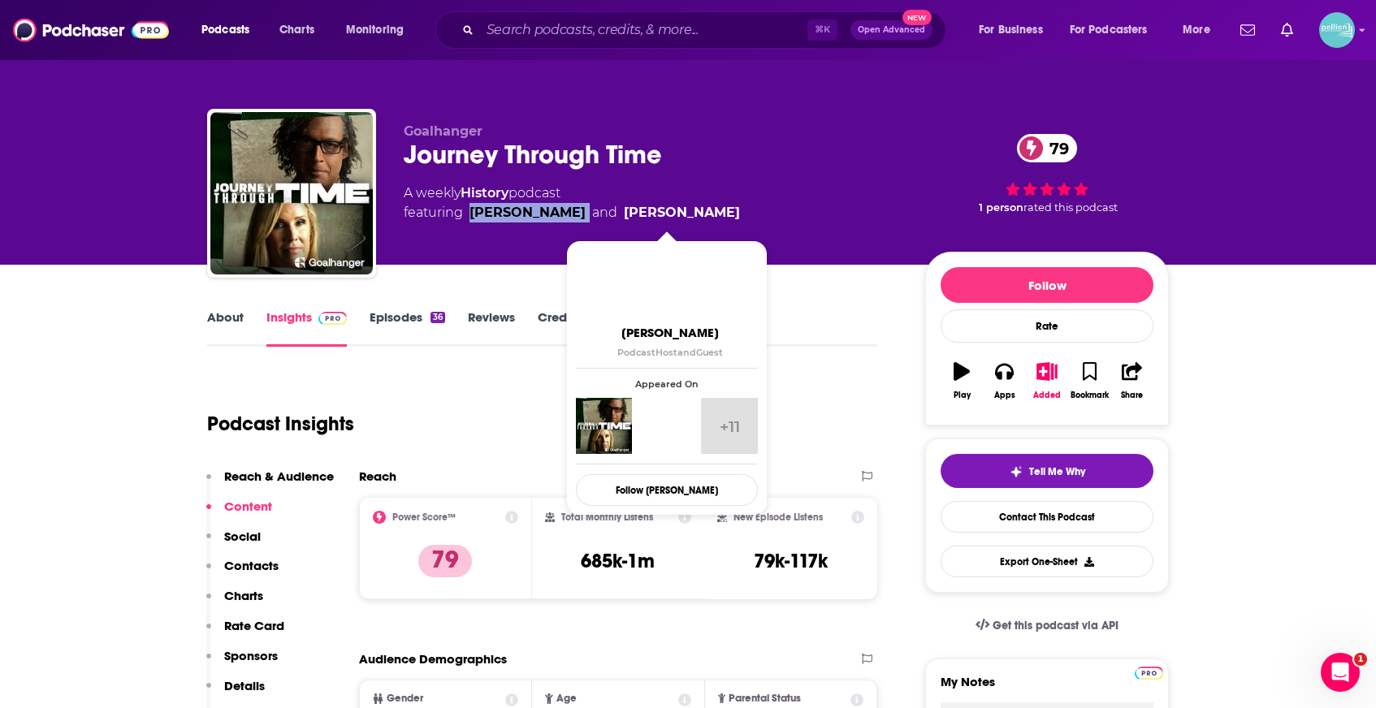
drag, startPoint x: 700, startPoint y: 211, endPoint x: 605, endPoint y: 209, distance: 95.1
click at [605, 209] on div "A weekly History podcast featuring David Olusoga and Sarah Churchwell" at bounding box center [652, 203] width 496 height 39
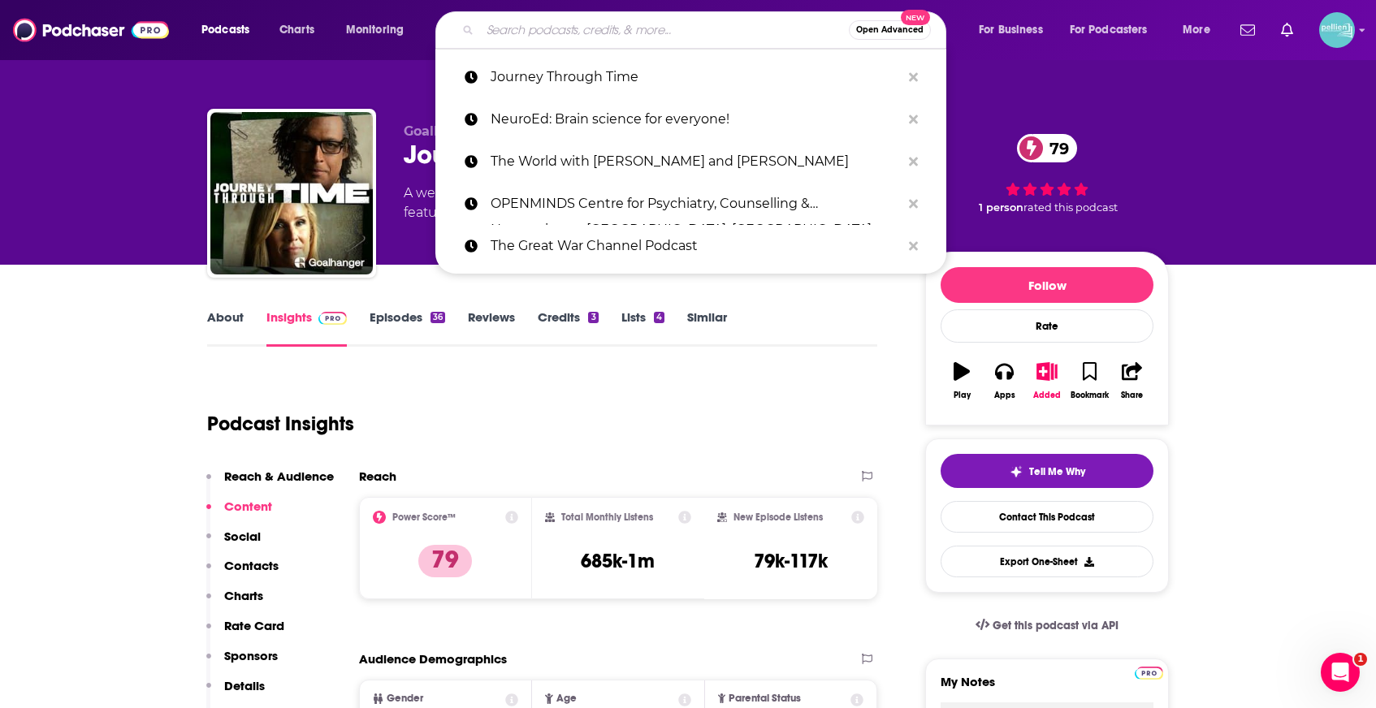
click at [569, 27] on input "Search podcasts, credits, & more..." at bounding box center [664, 30] width 369 height 26
paste input "The Rest Is Classified"
type input "The Rest Is Classified"
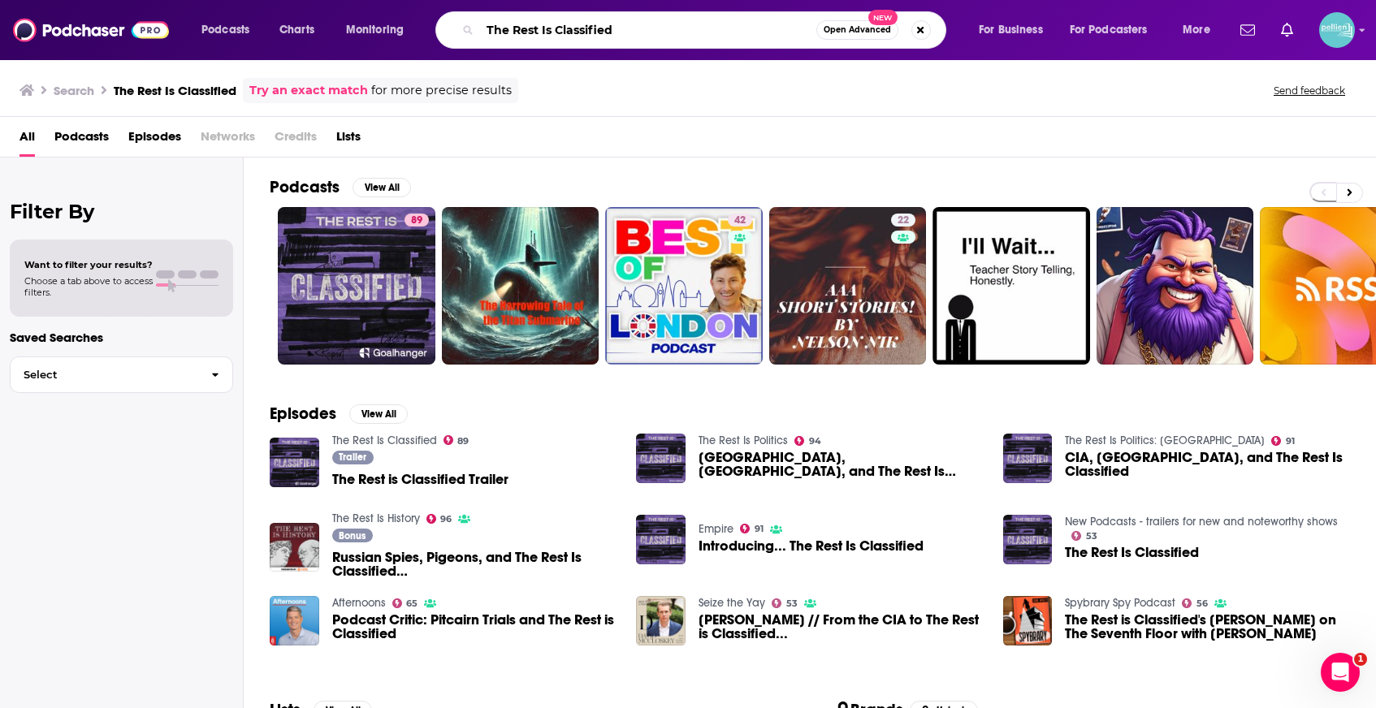
click at [569, 27] on input "The Rest Is Classified" at bounding box center [648, 30] width 336 height 26
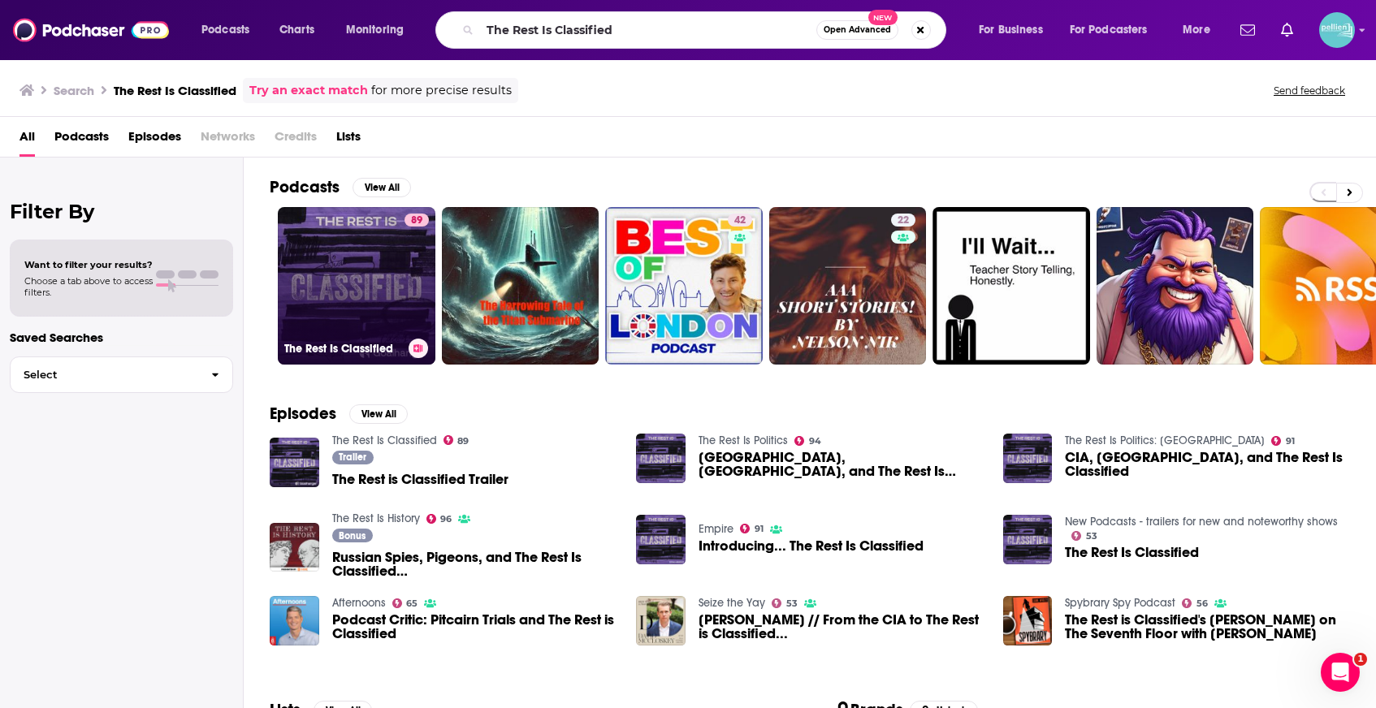
click at [337, 300] on link "89 The Rest Is Classified" at bounding box center [357, 286] width 158 height 158
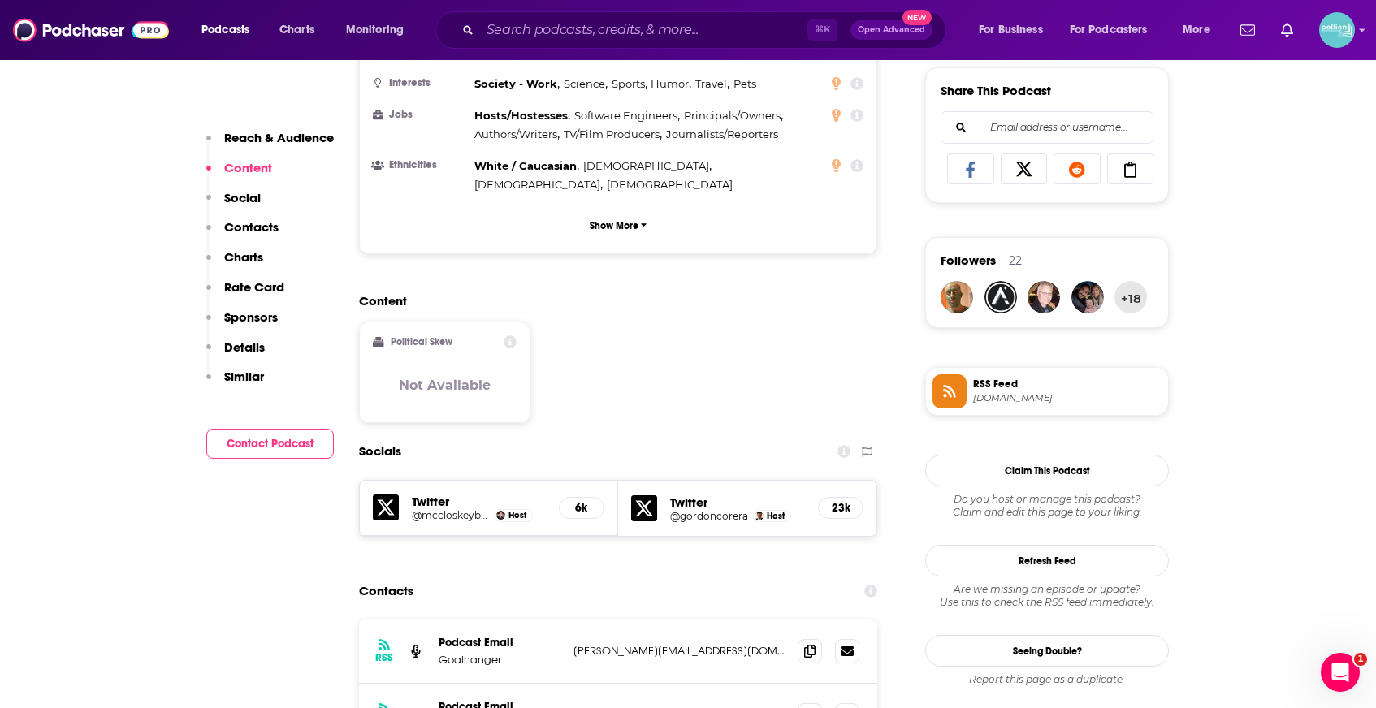
scroll to position [1048, 0]
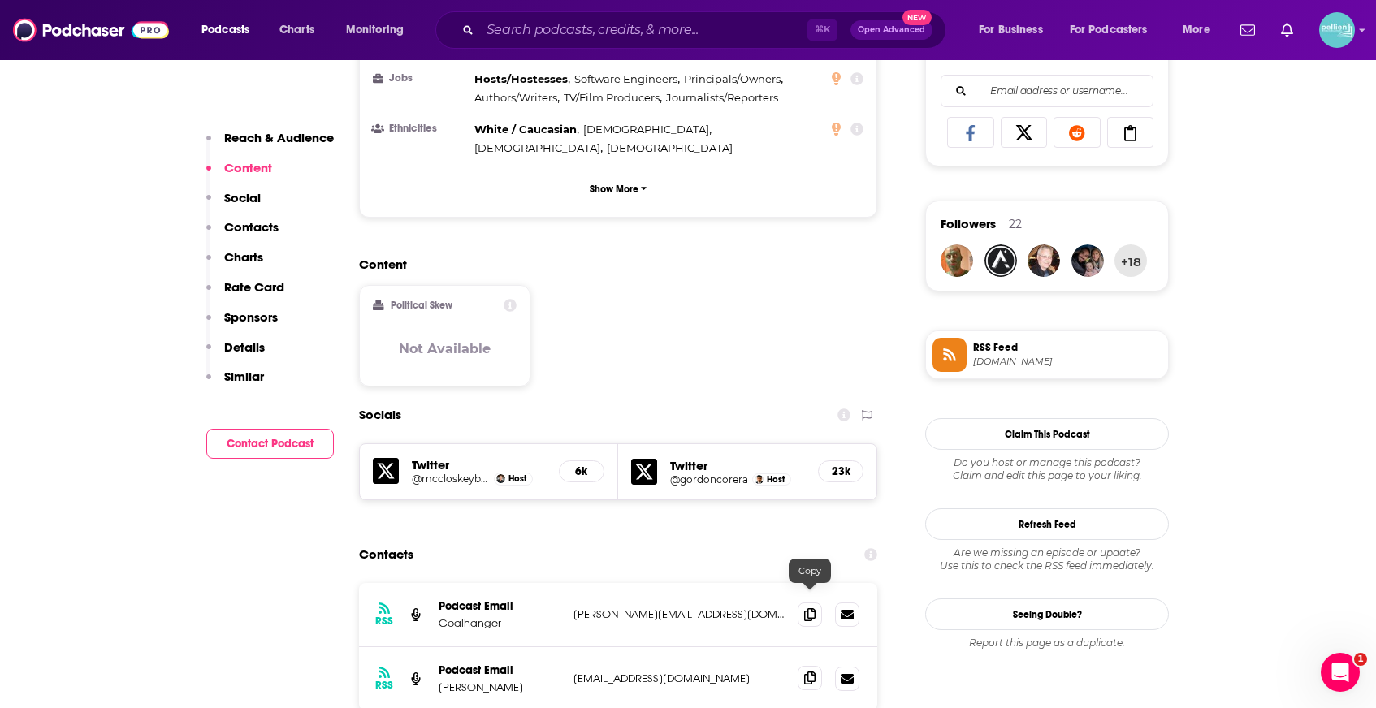
click at [816, 666] on span at bounding box center [810, 678] width 24 height 24
click at [546, 28] on input "Search podcasts, credits, & more..." at bounding box center [643, 30] width 327 height 26
paste input "War Podcast"
type input "War Podcast"
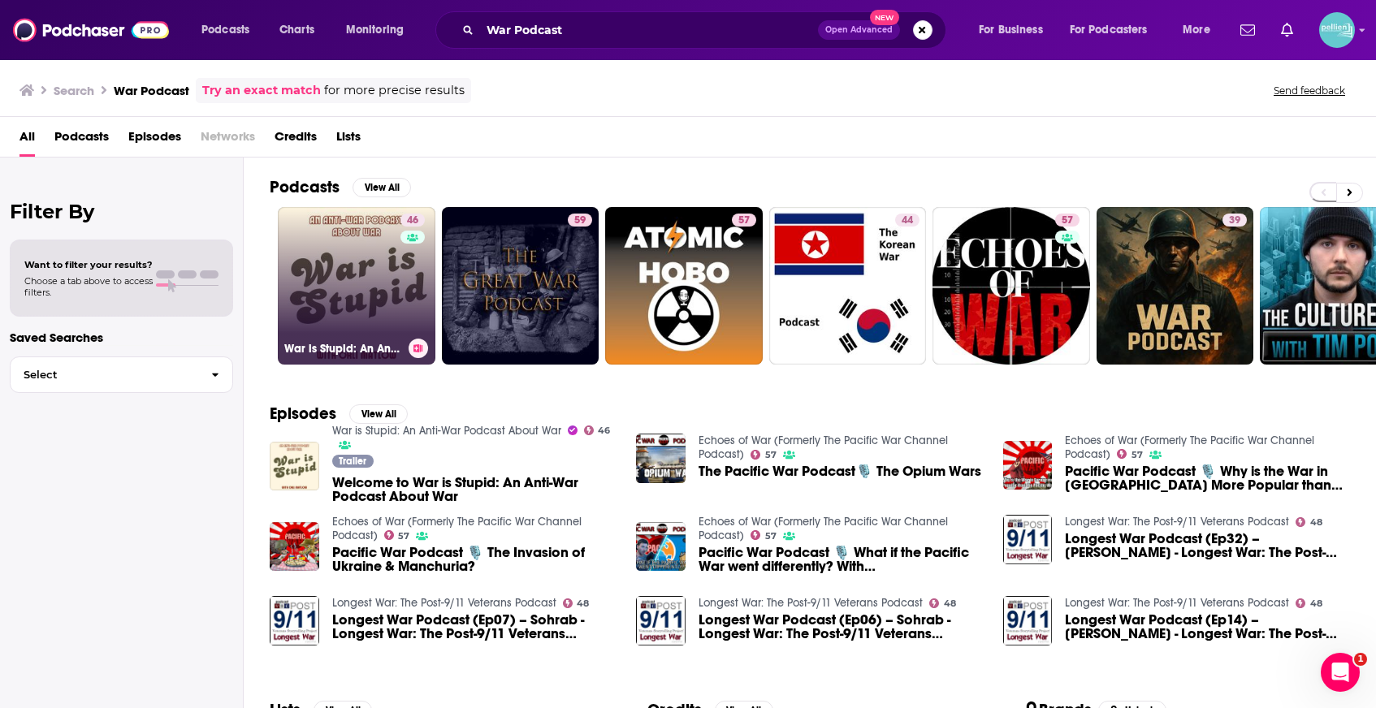
click at [399, 270] on link "46 War is Stupid: An Anti-War Podcast About War" at bounding box center [357, 286] width 158 height 158
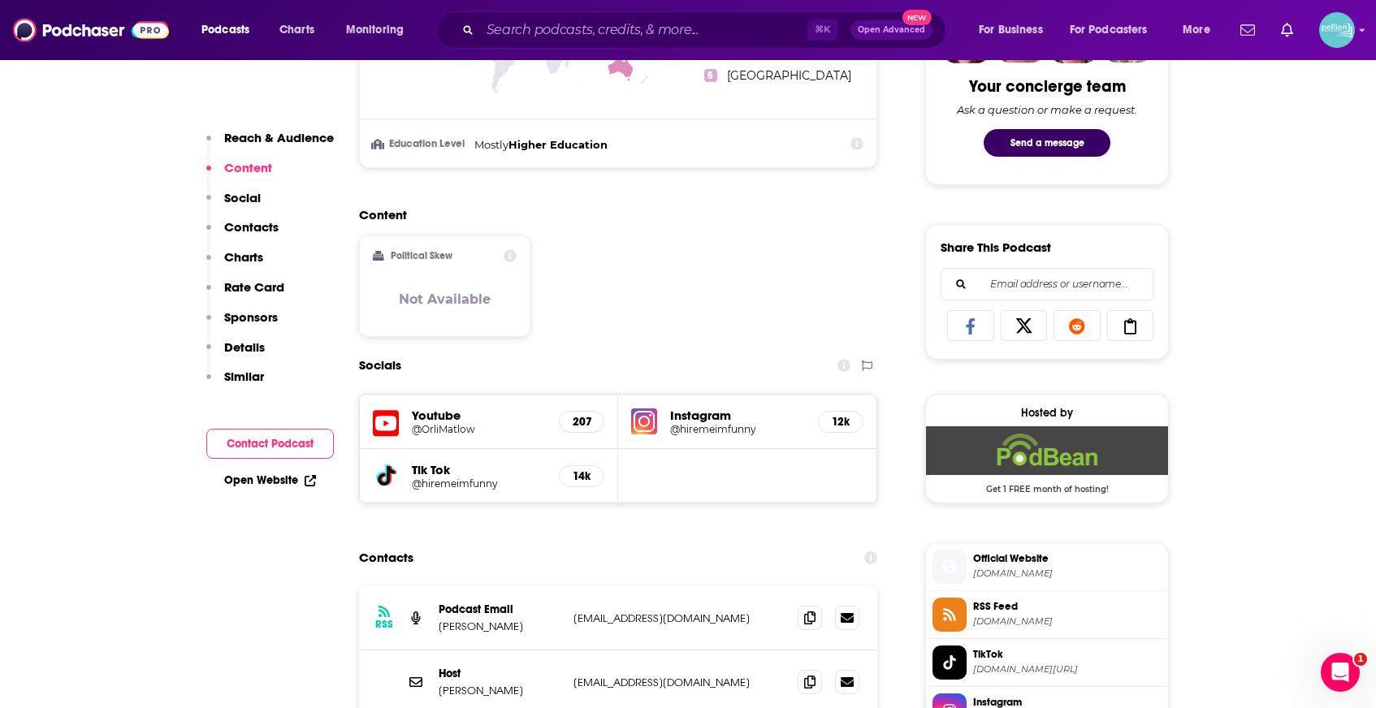
scroll to position [928, 0]
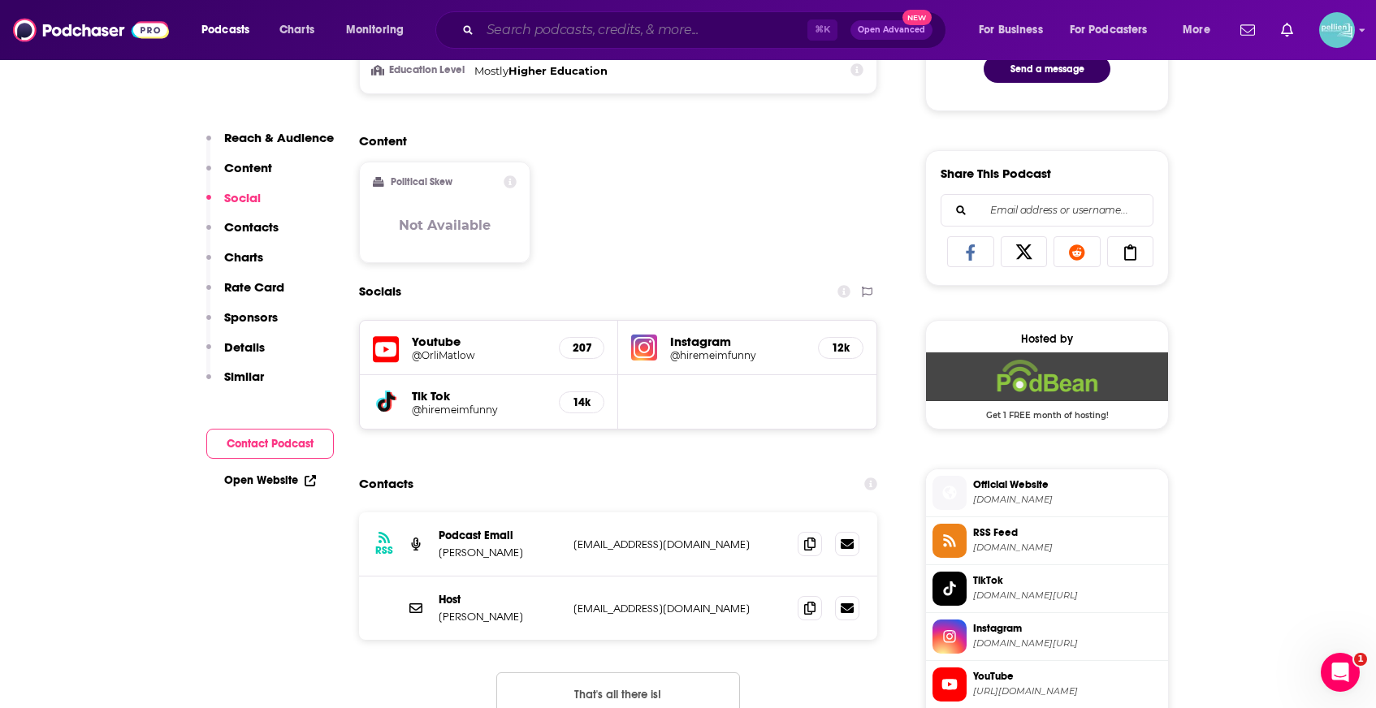
click at [494, 34] on input "Search podcasts, credits, & more..." at bounding box center [643, 30] width 327 height 26
paste input "War Podcast"
type input "War Podcast"
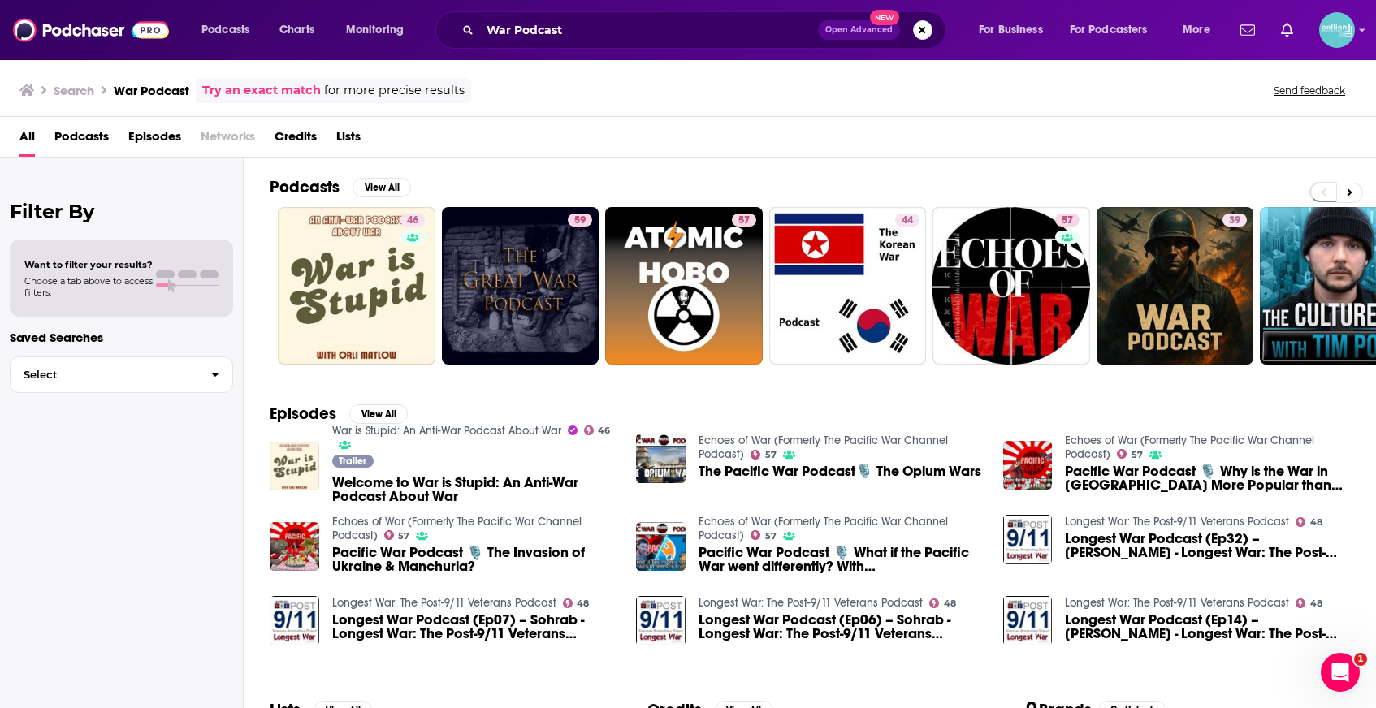
click at [538, 188] on div "Podcasts View All" at bounding box center [823, 192] width 1106 height 30
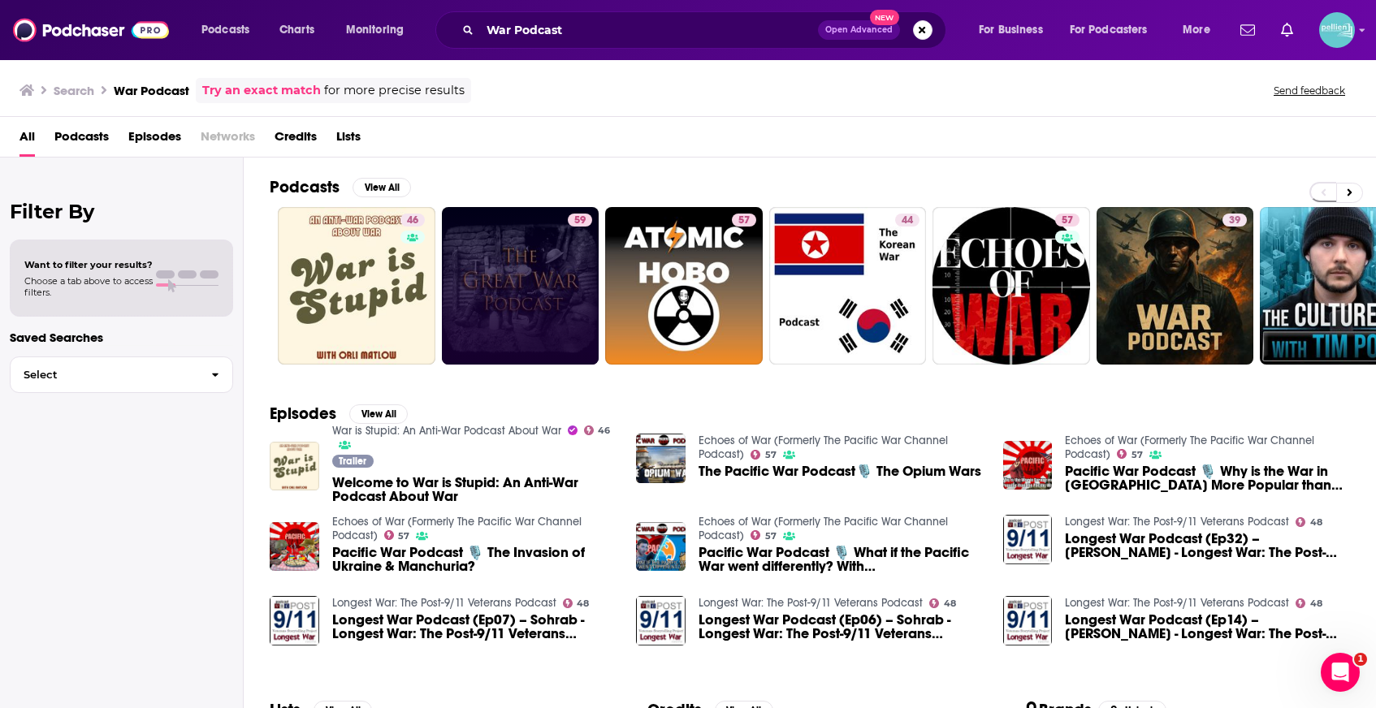
click at [532, 229] on link "59" at bounding box center [521, 286] width 158 height 158
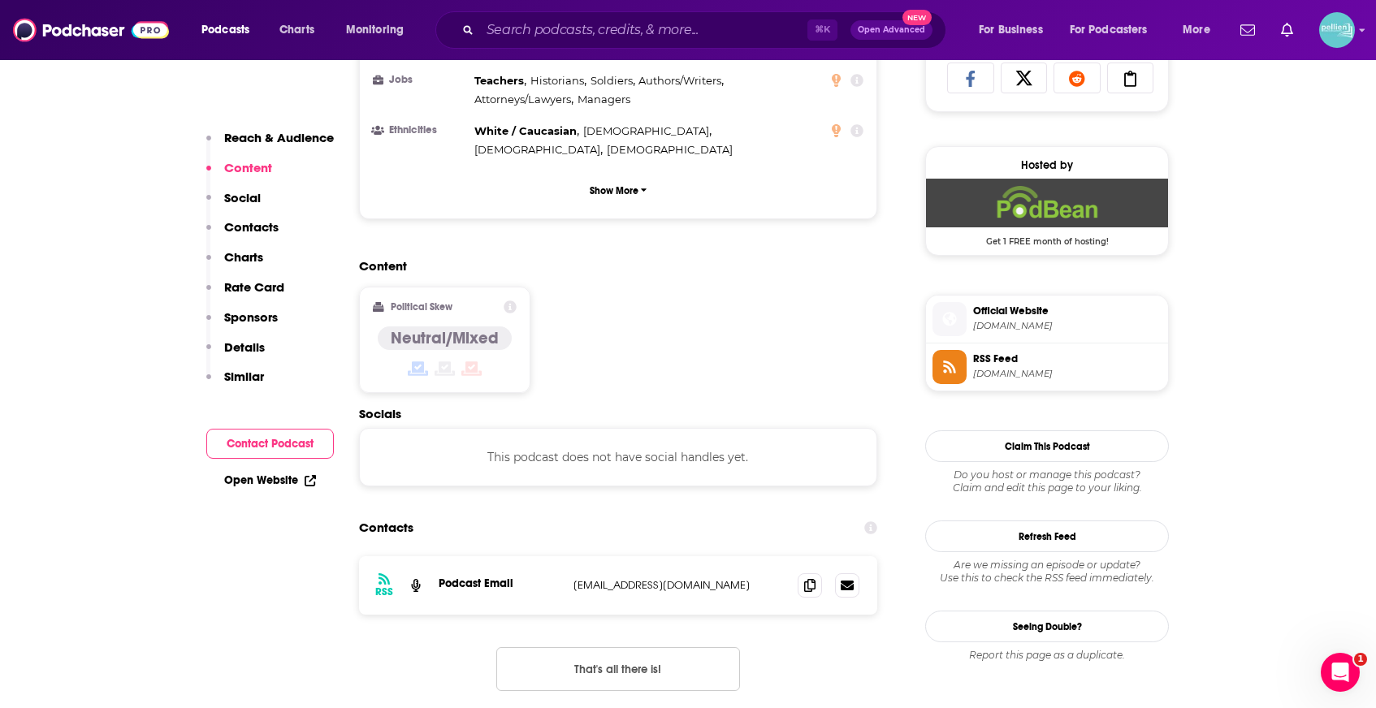
scroll to position [1111, 0]
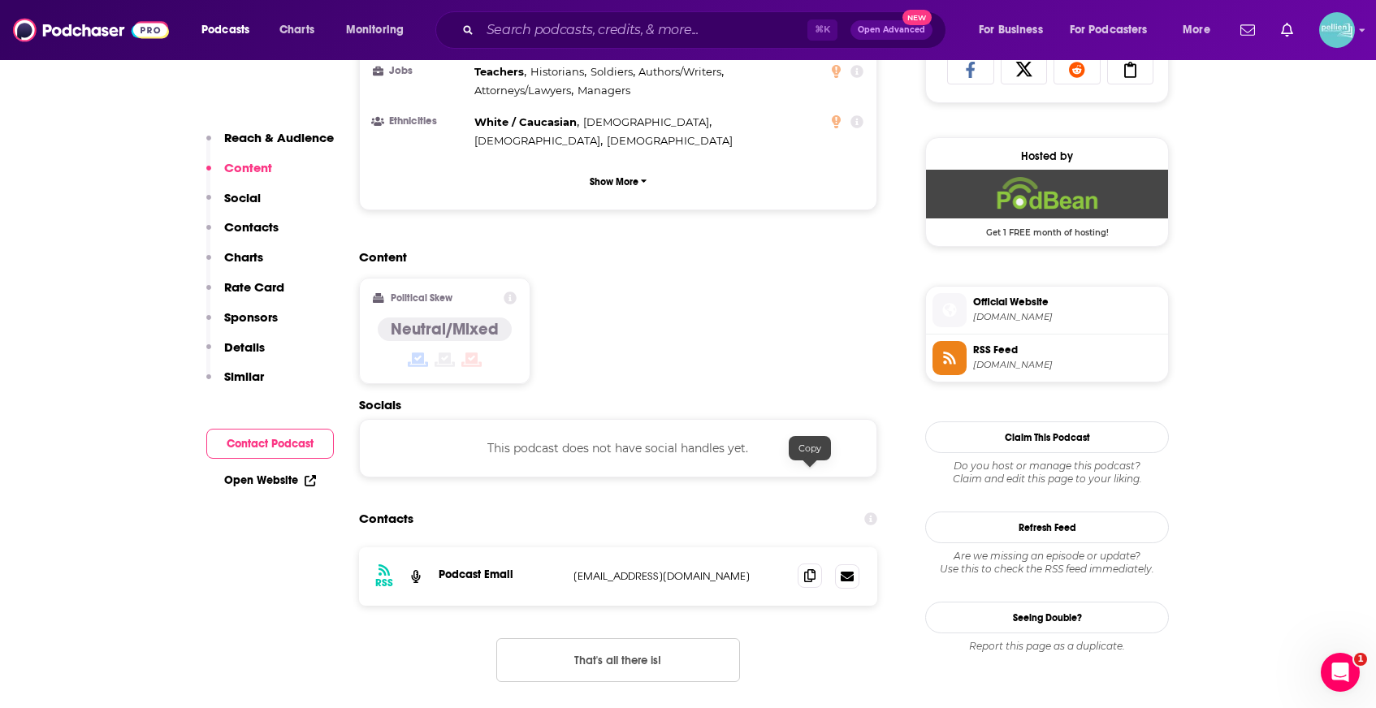
click at [807, 569] on icon at bounding box center [809, 575] width 11 height 13
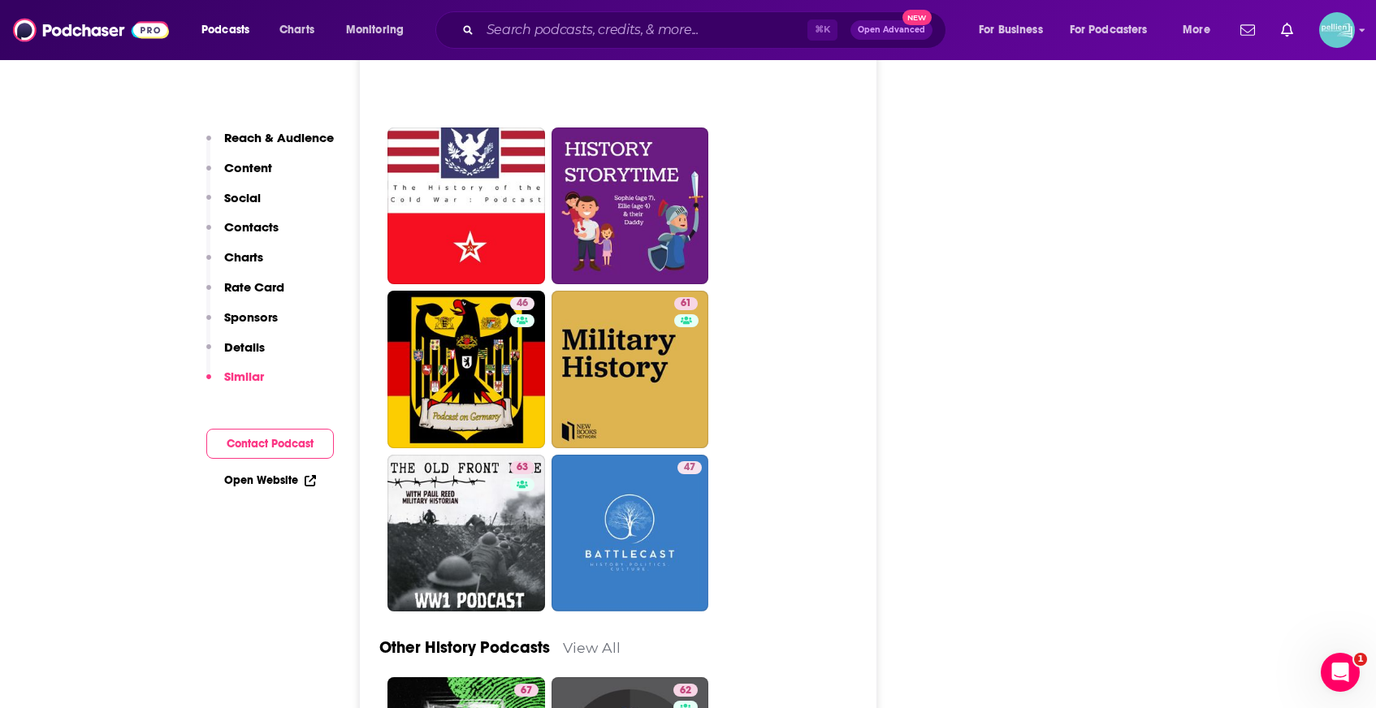
scroll to position [4468, 0]
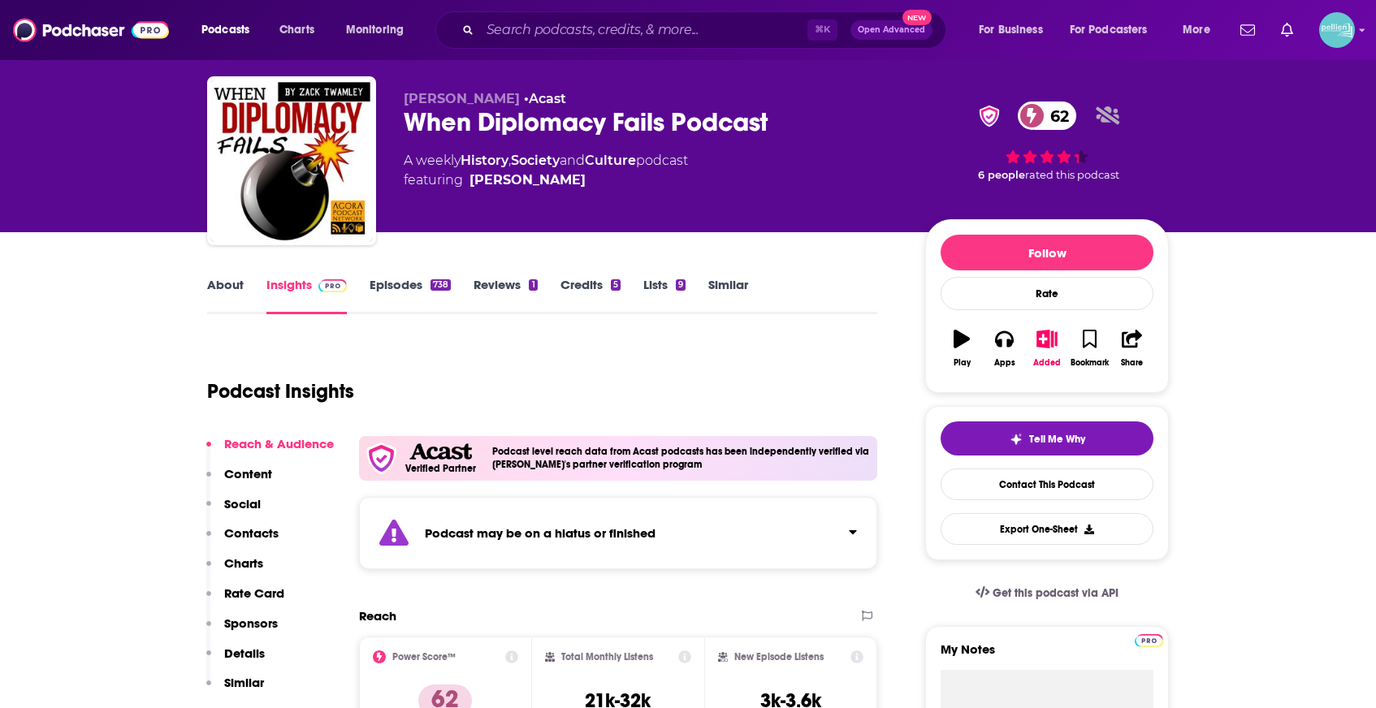
scroll to position [41, 0]
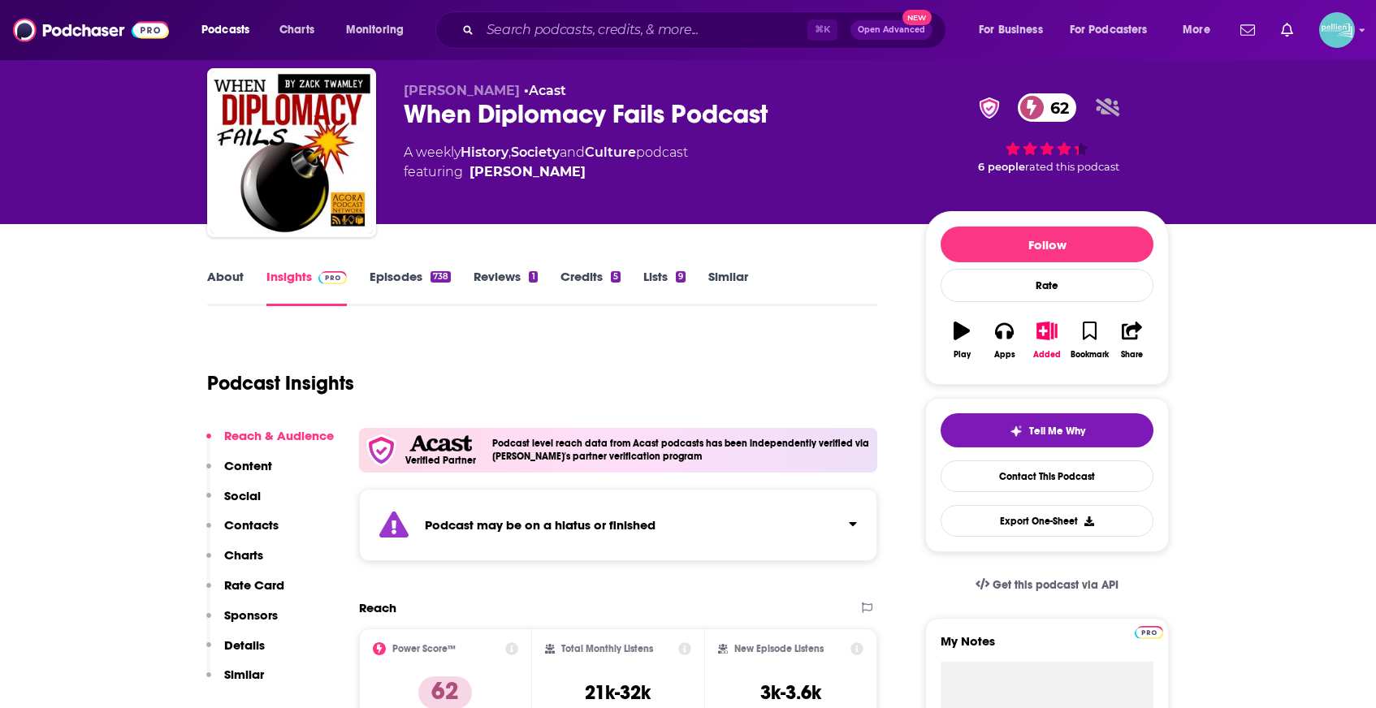
click at [420, 291] on link "Episodes 738" at bounding box center [410, 287] width 81 height 37
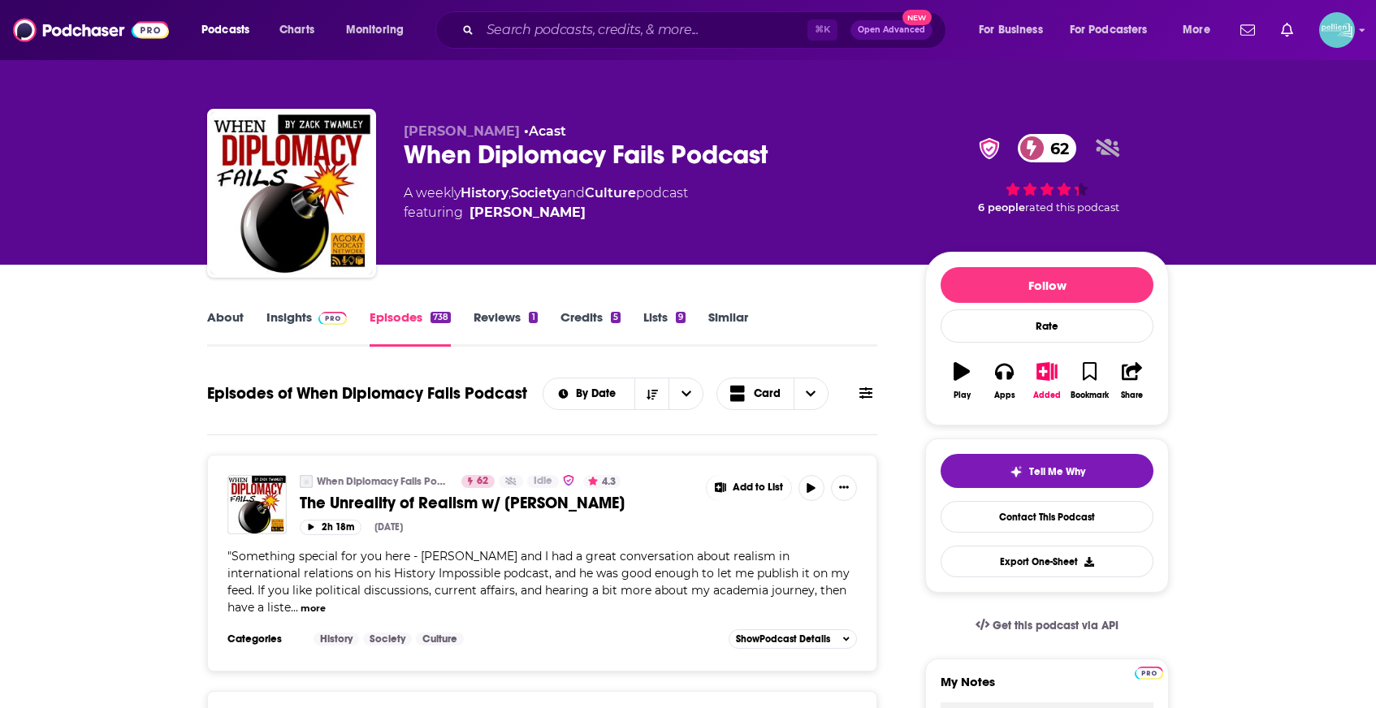
click at [298, 322] on link "Insights" at bounding box center [306, 327] width 80 height 37
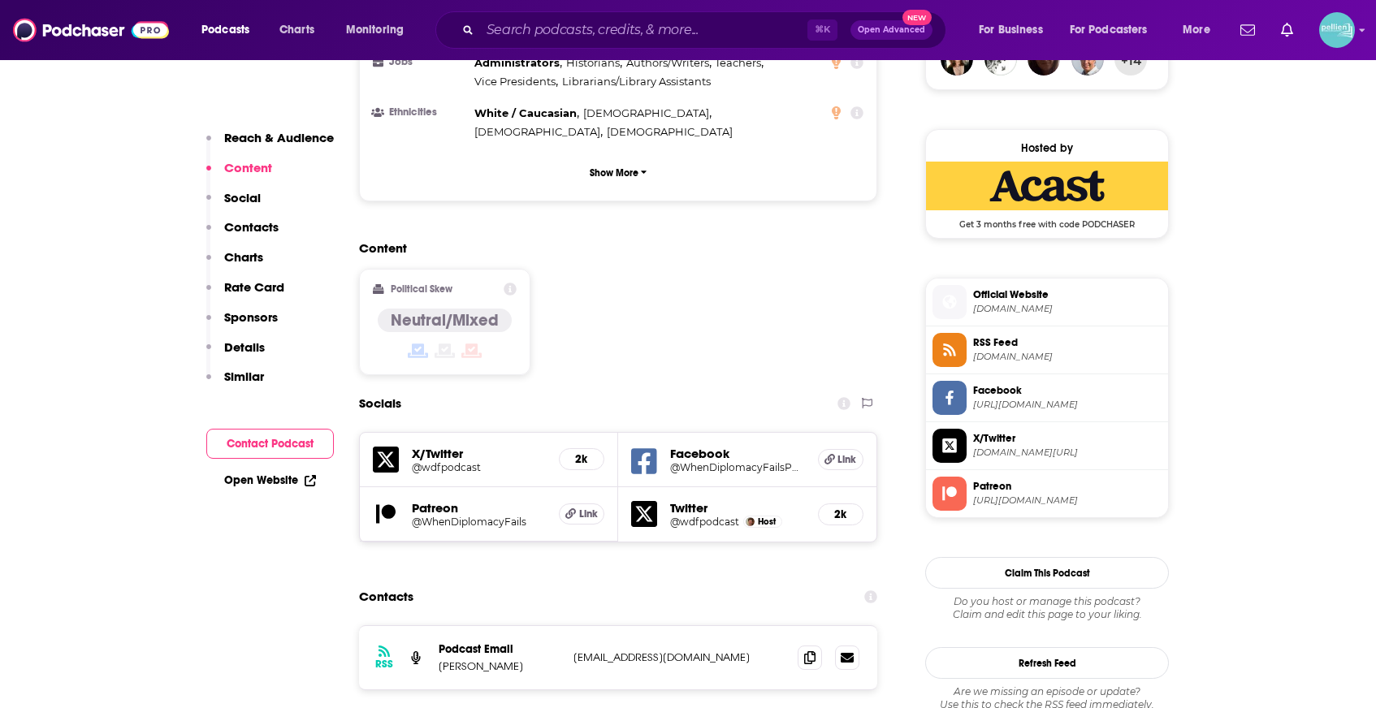
scroll to position [1253, 0]
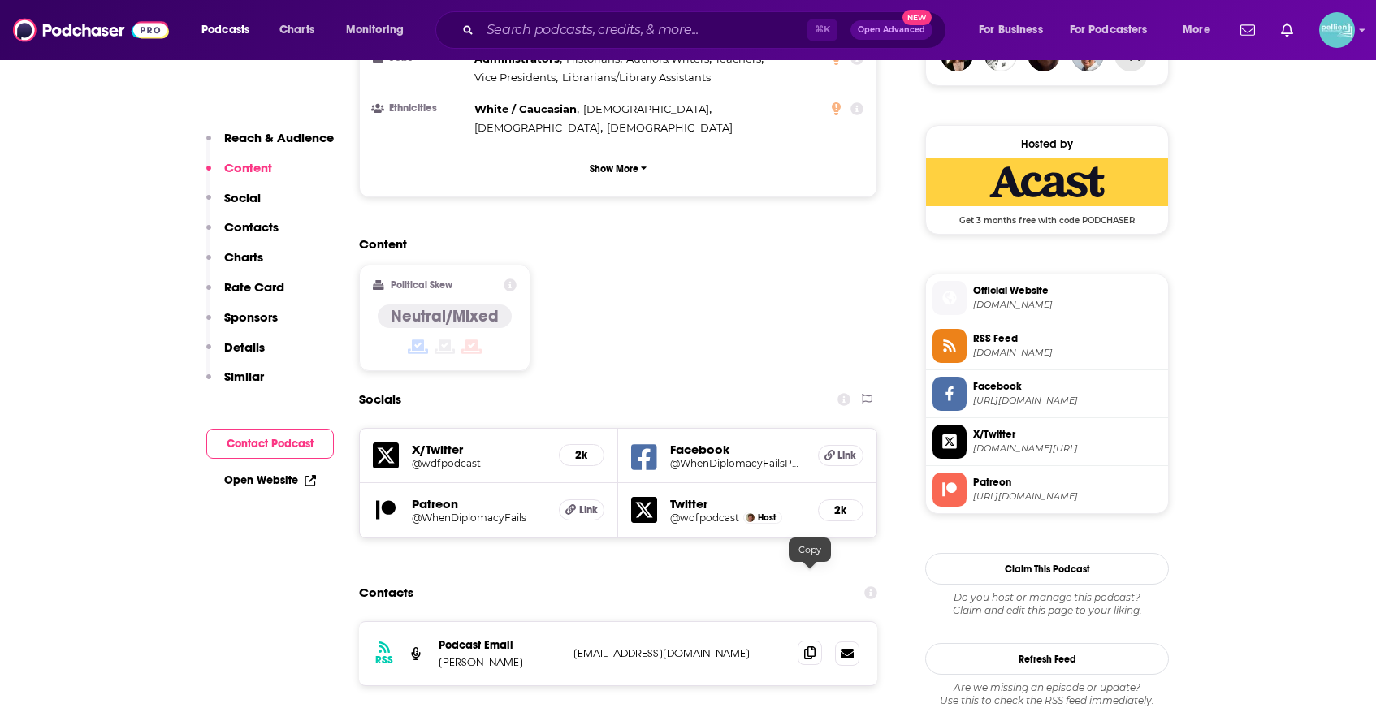
click at [815, 647] on icon at bounding box center [809, 653] width 11 height 13
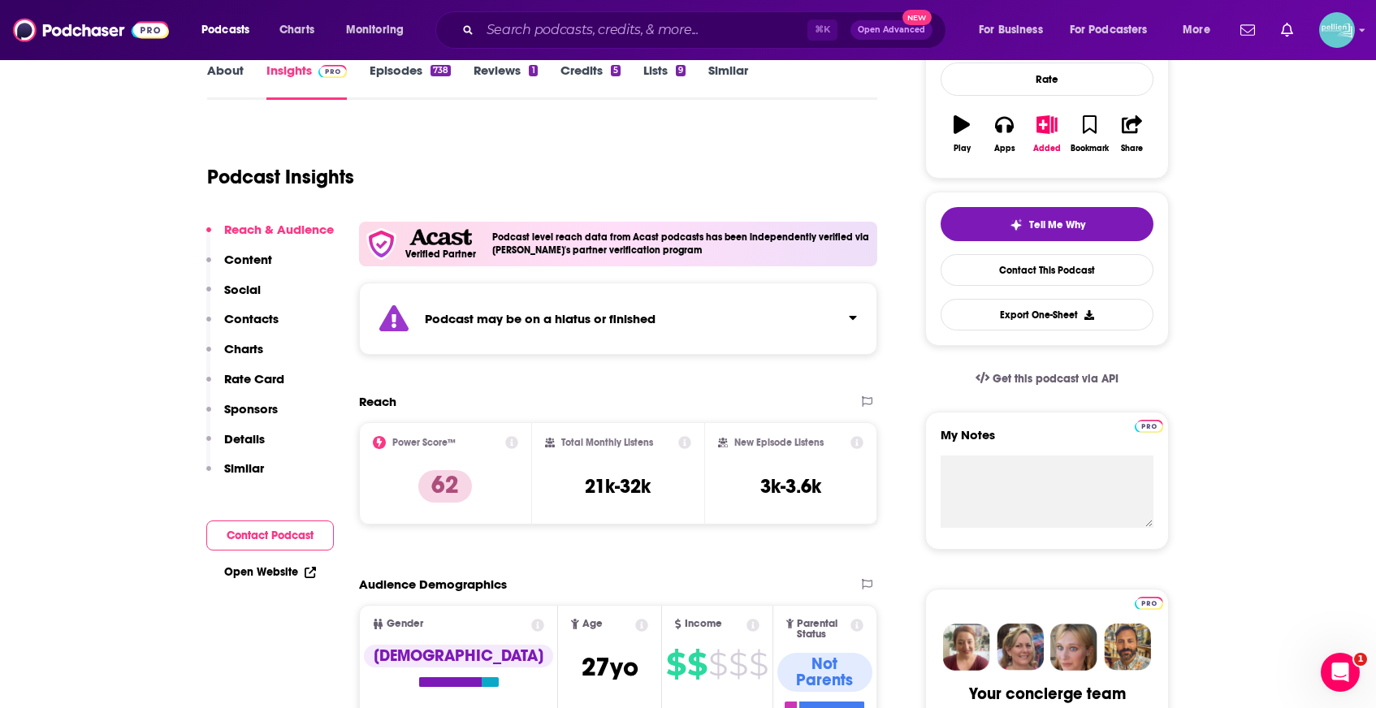
scroll to position [0, 0]
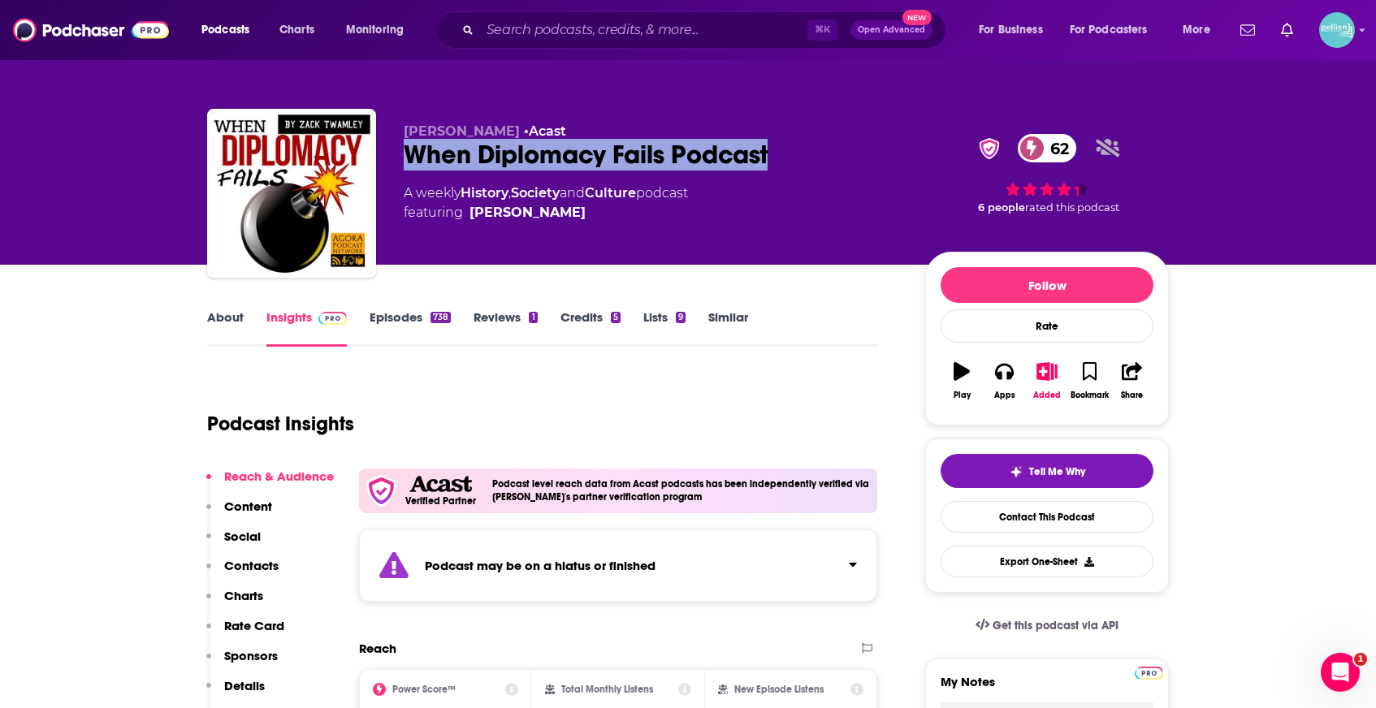
drag, startPoint x: 657, startPoint y: 166, endPoint x: 405, endPoint y: 154, distance: 252.9
click at [405, 154] on div "When Diplomacy Fails Podcast 62" at bounding box center [652, 155] width 496 height 32
copy h2 "When Diplomacy Fails Podcast"
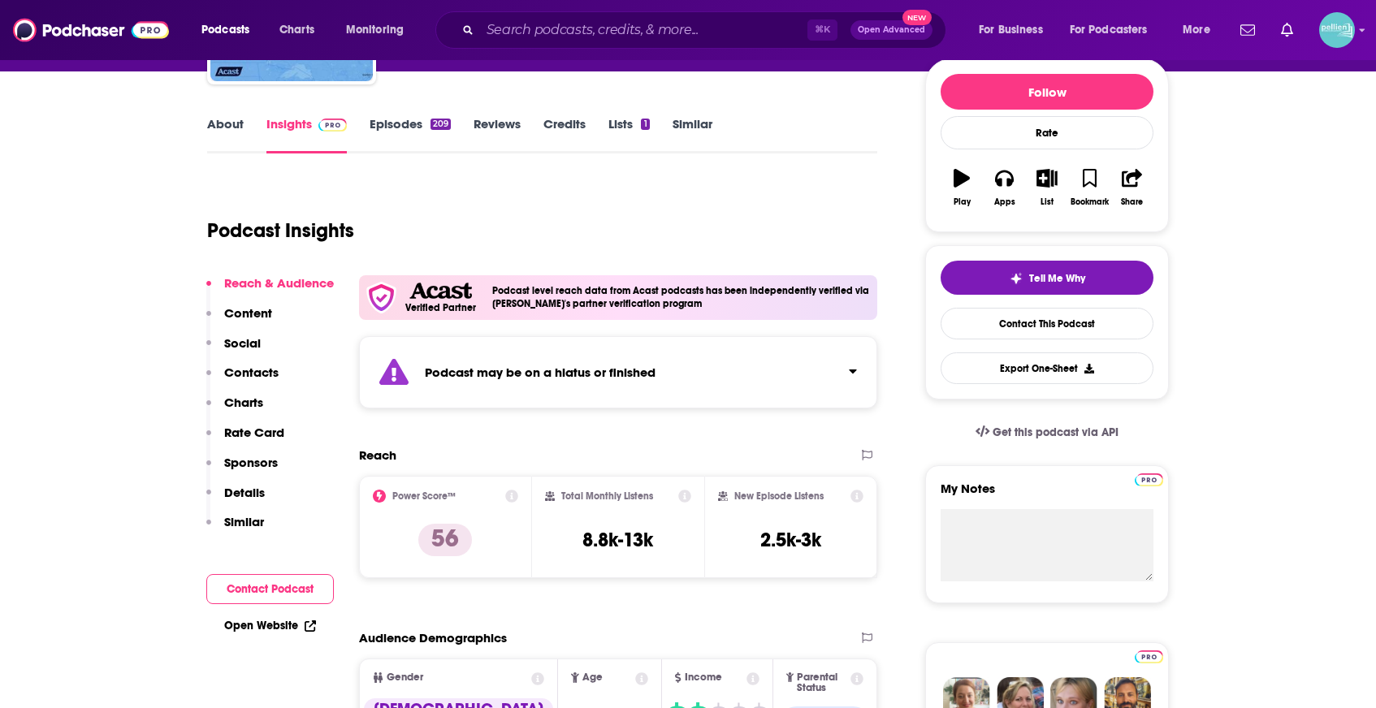
scroll to position [223, 0]
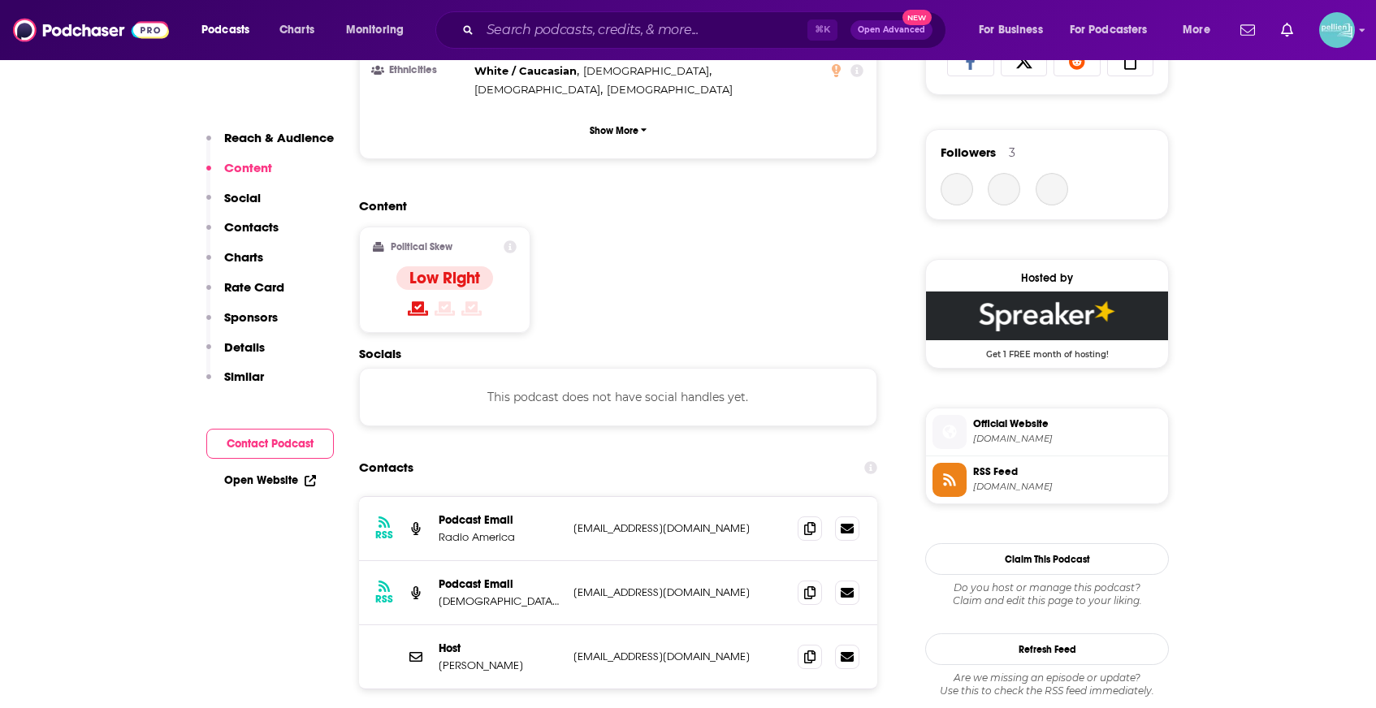
scroll to position [1162, 0]
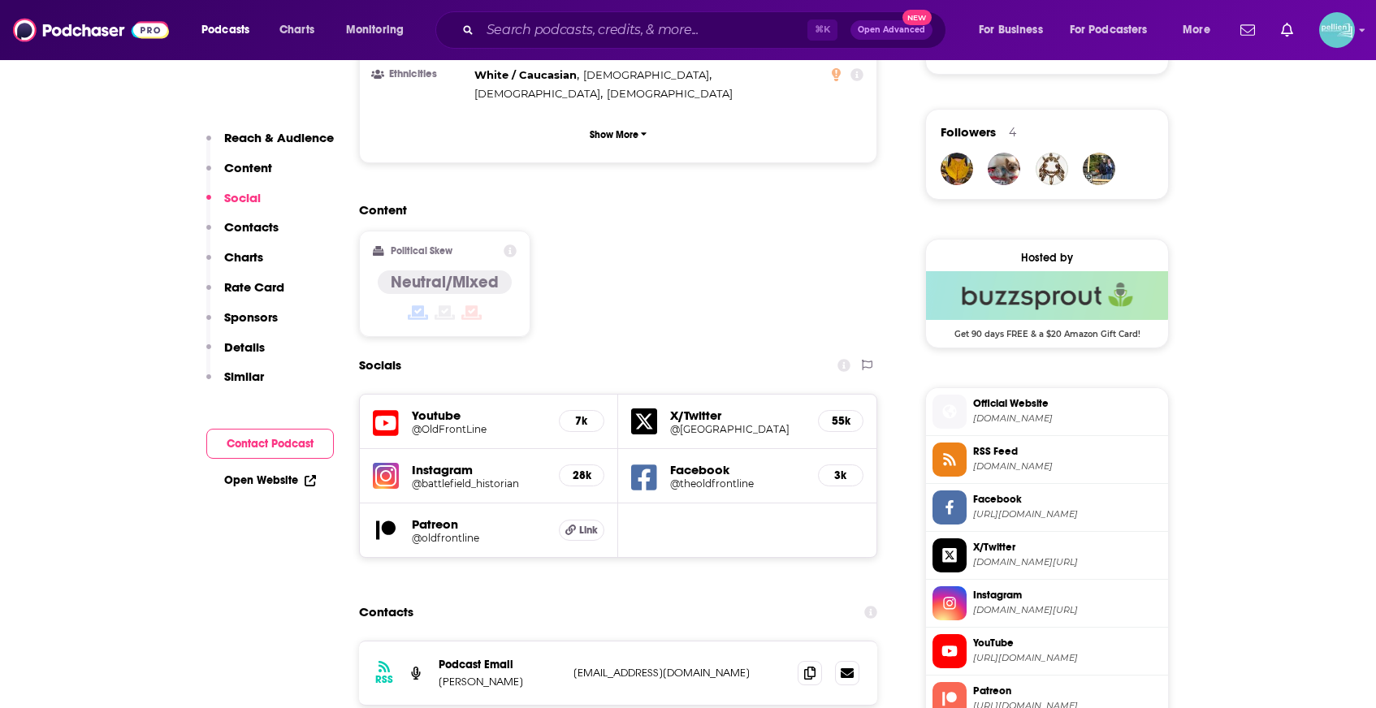
scroll to position [1235, 0]
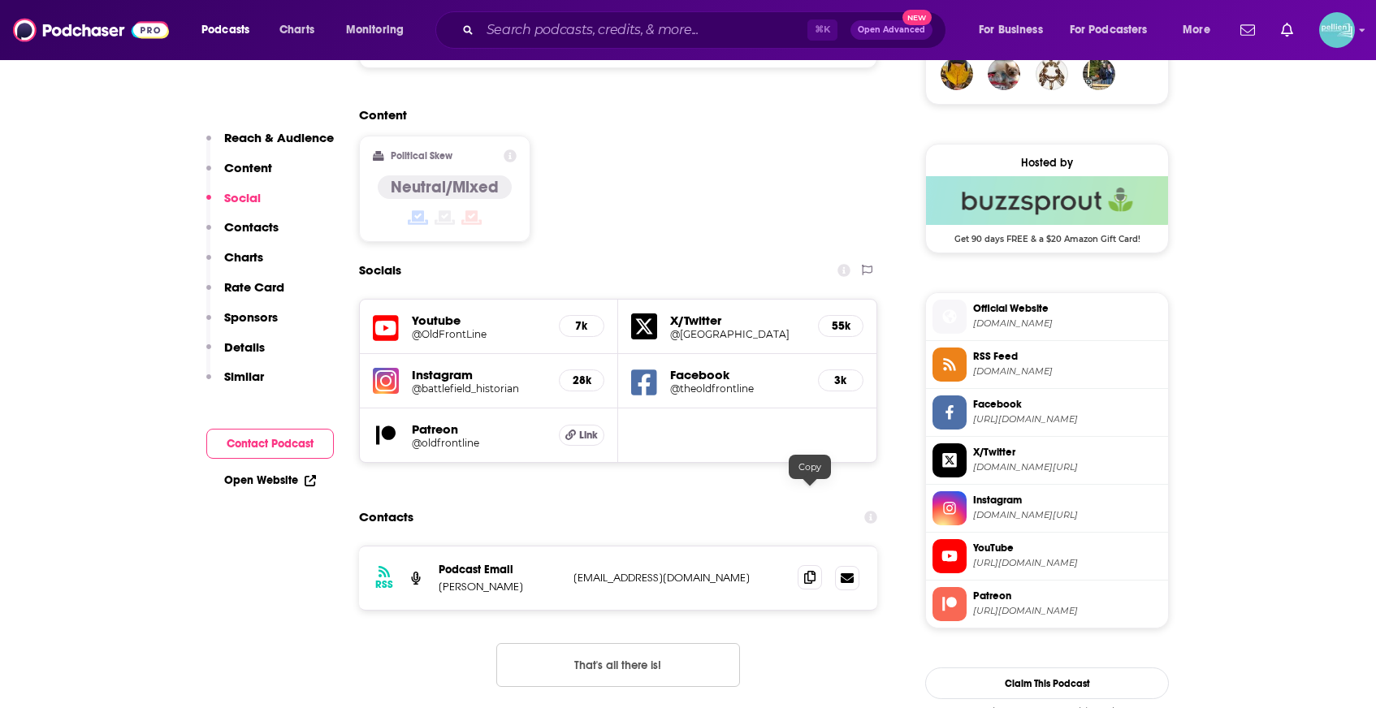
click at [805, 571] on icon at bounding box center [809, 577] width 11 height 13
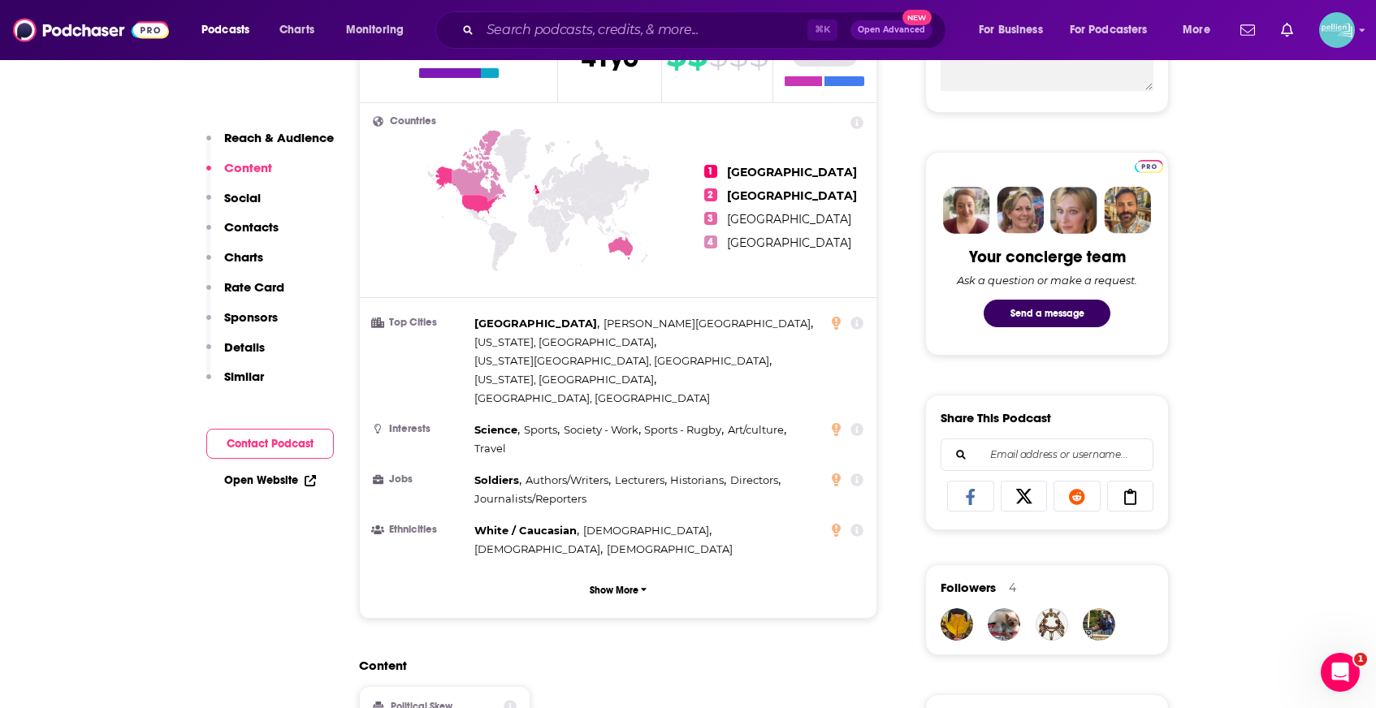
scroll to position [0, 0]
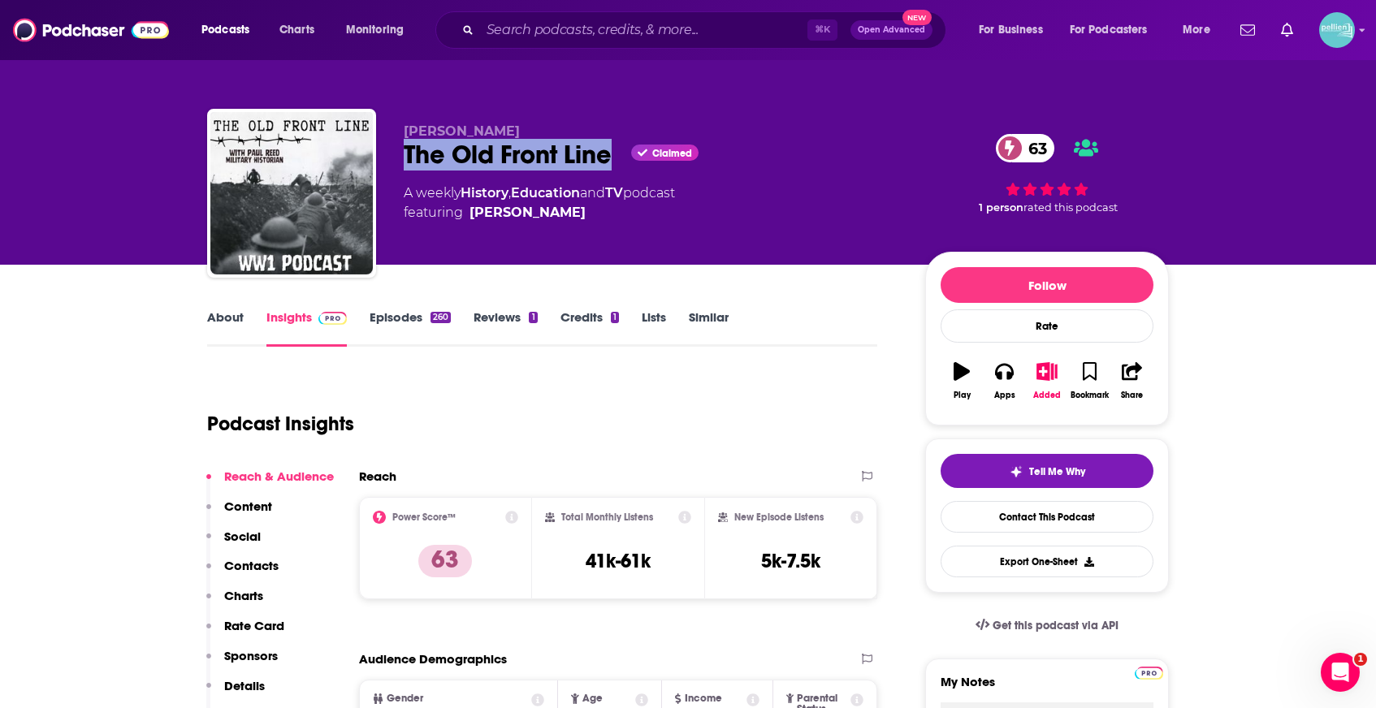
drag, startPoint x: 615, startPoint y: 162, endPoint x: 403, endPoint y: 161, distance: 212.0
click at [403, 161] on div "[PERSON_NAME] The Old Front Line Claimed 63 A weekly History , Education and TV…" at bounding box center [688, 196] width 962 height 175
copy h2 "The Old Front Line"
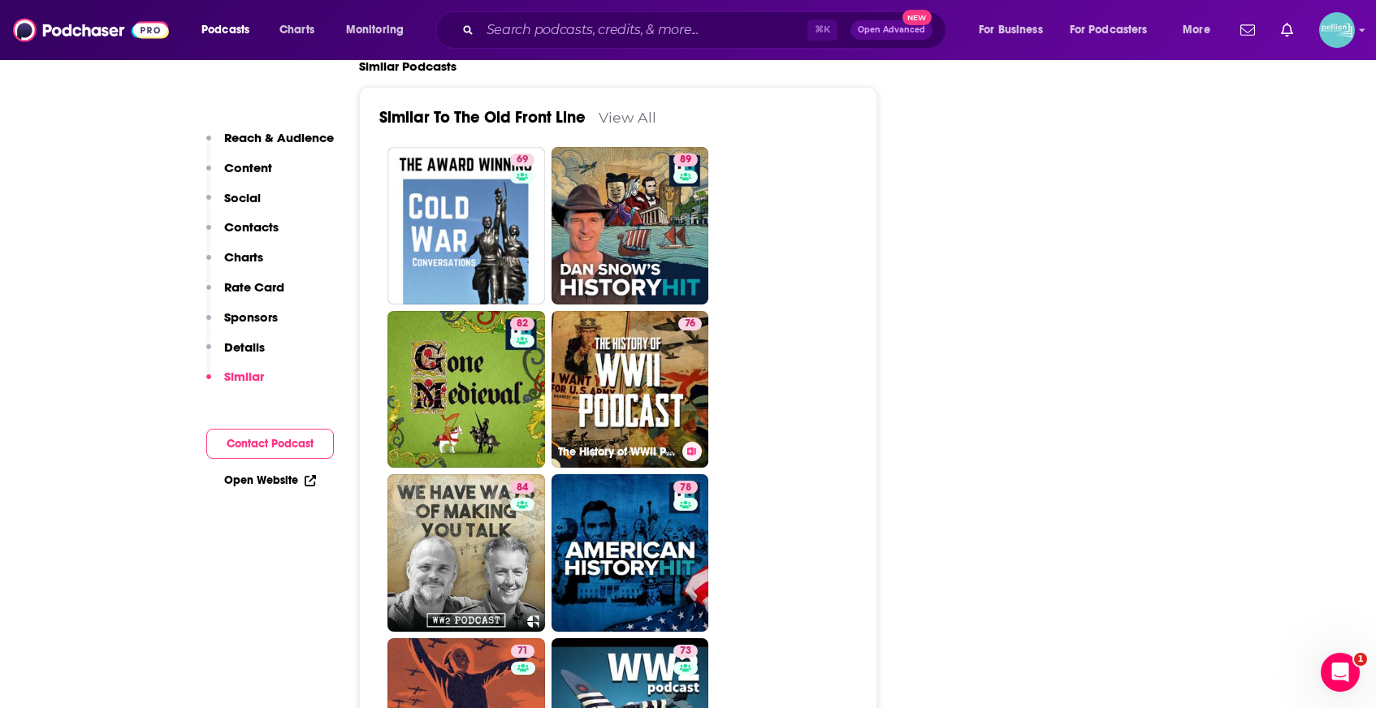
scroll to position [3105, 0]
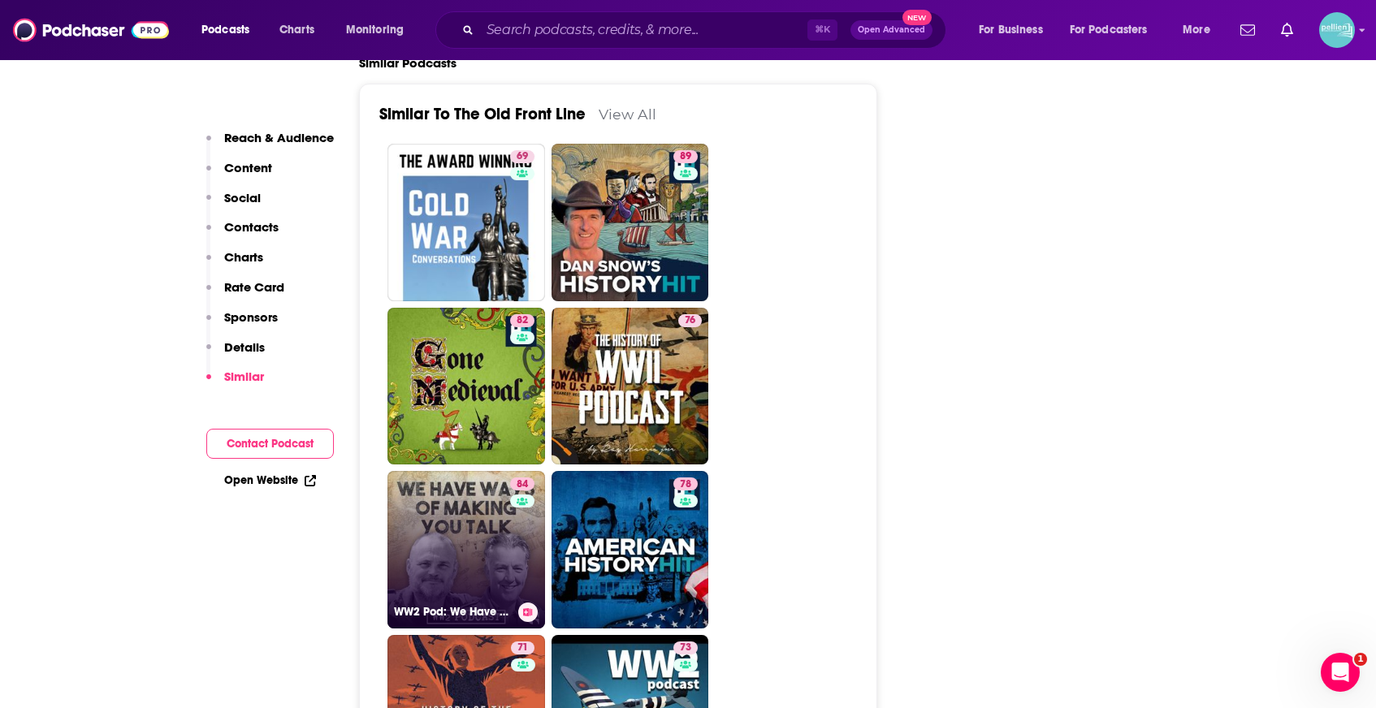
click at [478, 471] on link "84 WW2 Pod: We Have Ways of Making You Talk" at bounding box center [466, 550] width 158 height 158
type input "[URL][DOMAIN_NAME]"
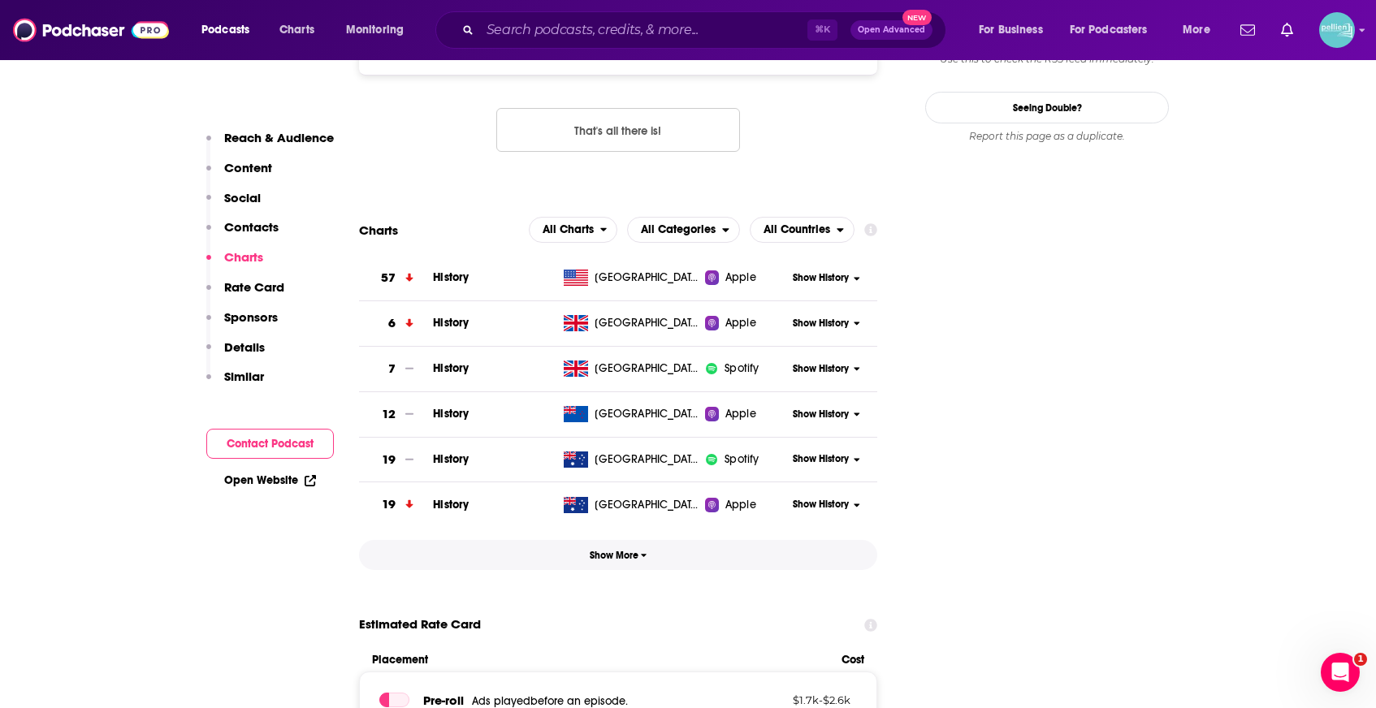
scroll to position [1694, 0]
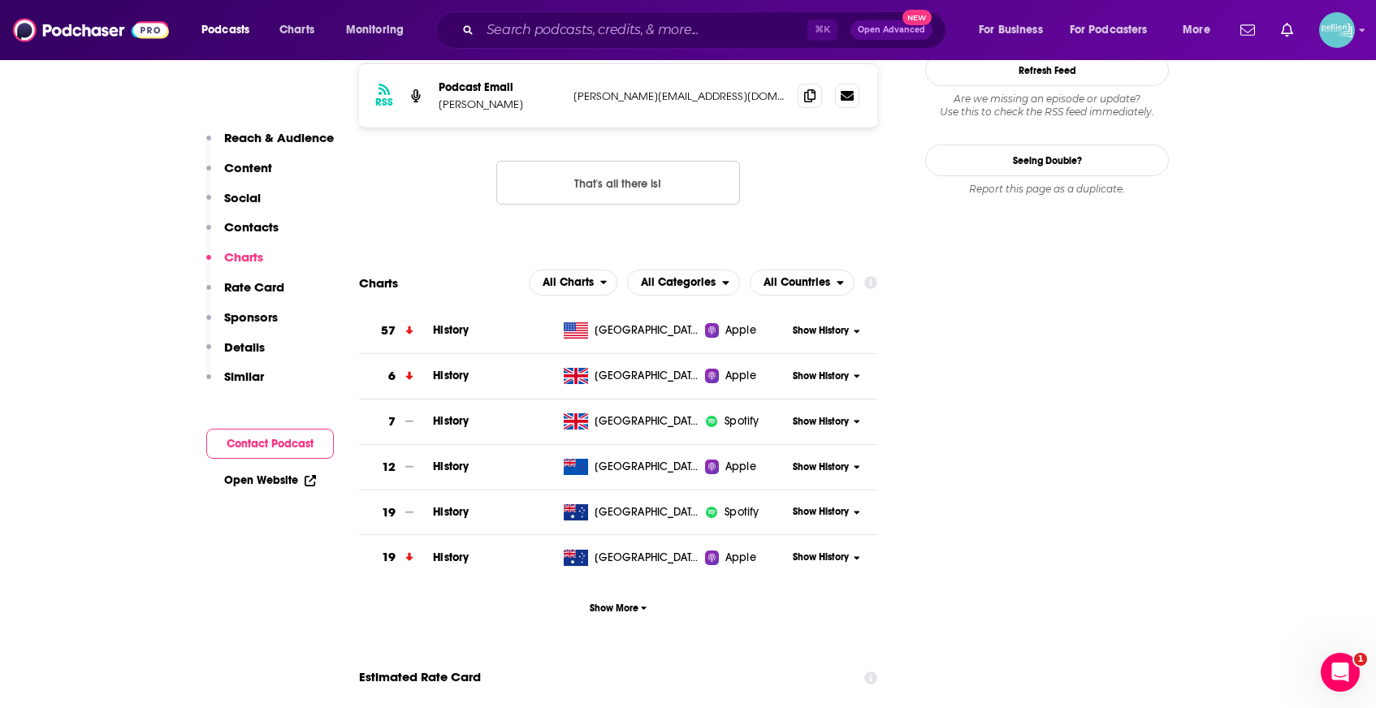
click at [450, 323] on span "History" at bounding box center [451, 330] width 36 height 14
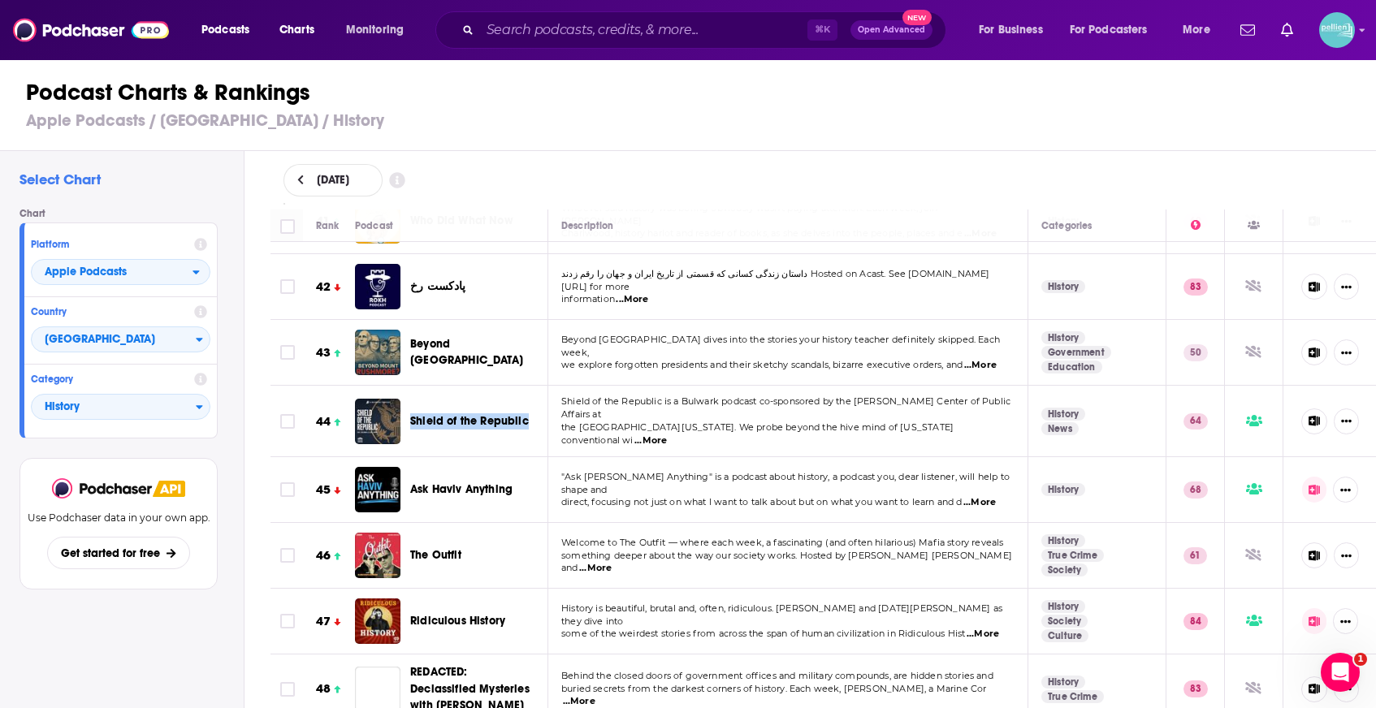
scroll to position [2728, 0]
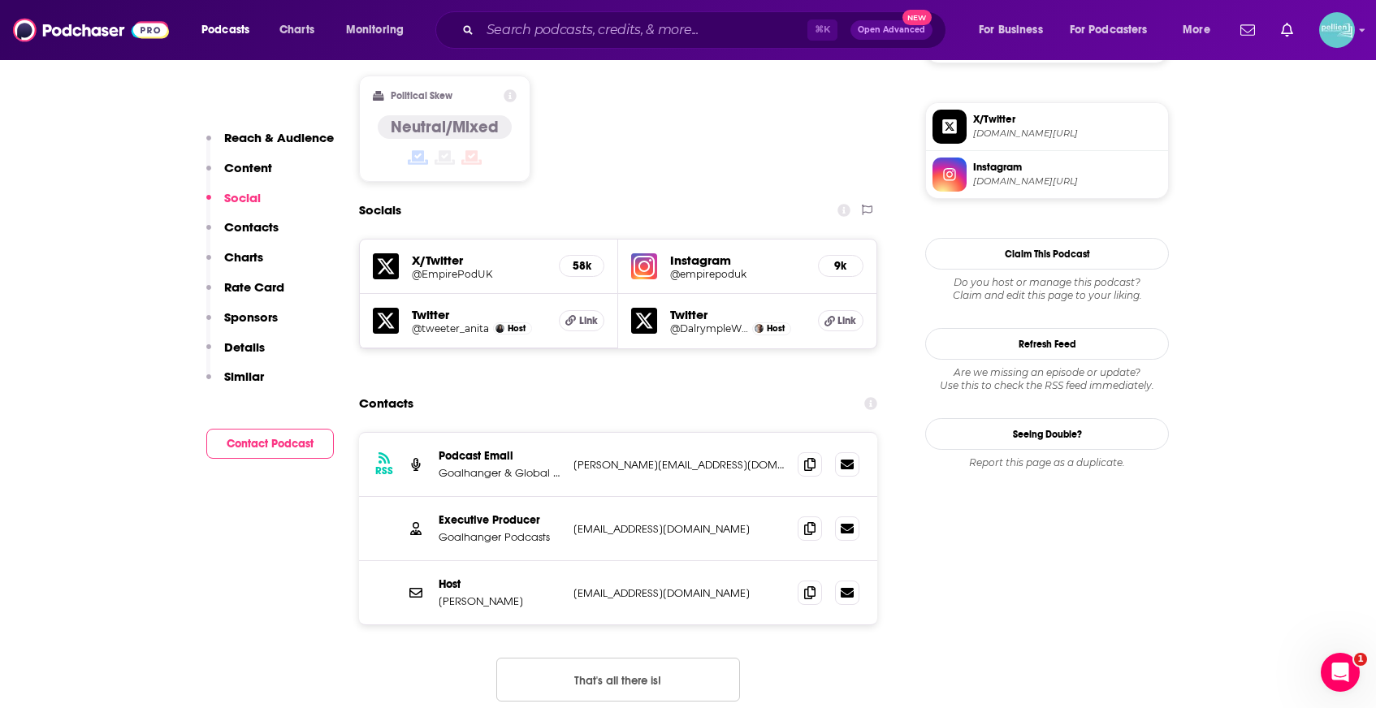
scroll to position [1281, 0]
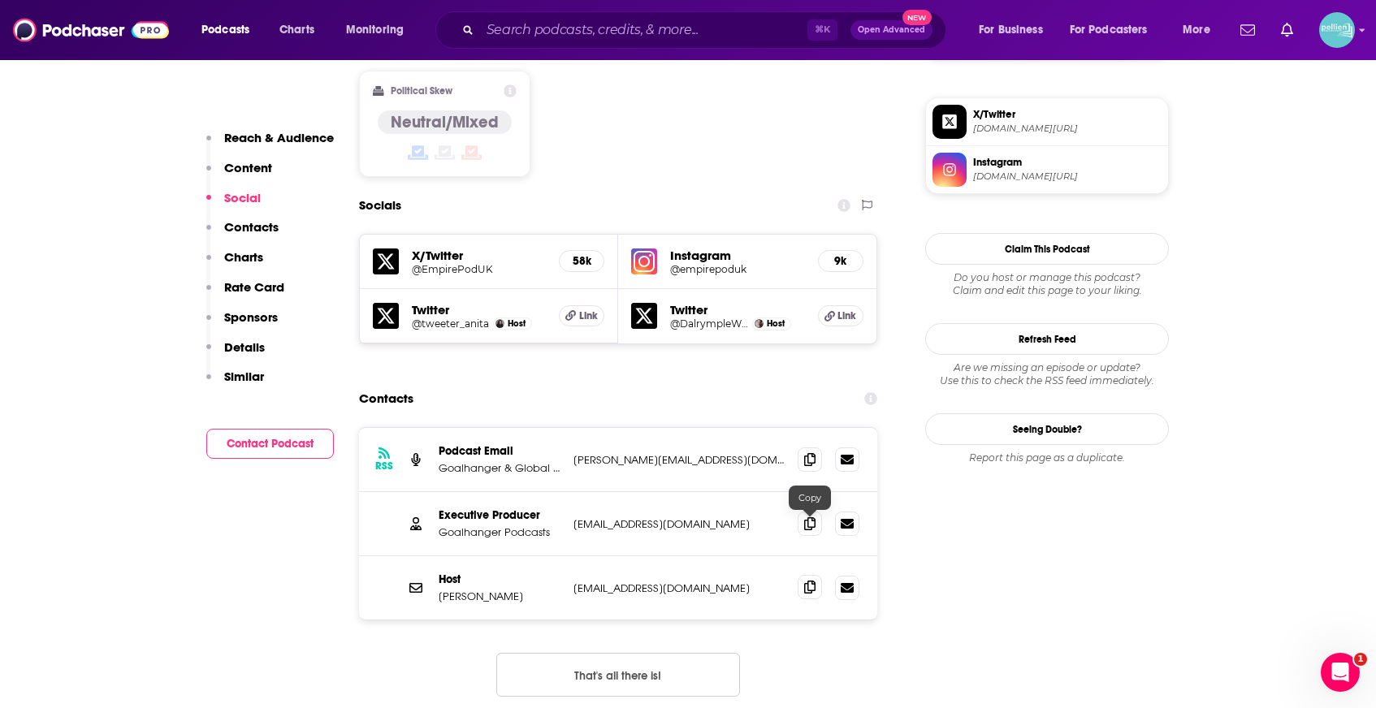
click at [811, 581] on icon at bounding box center [809, 587] width 11 height 13
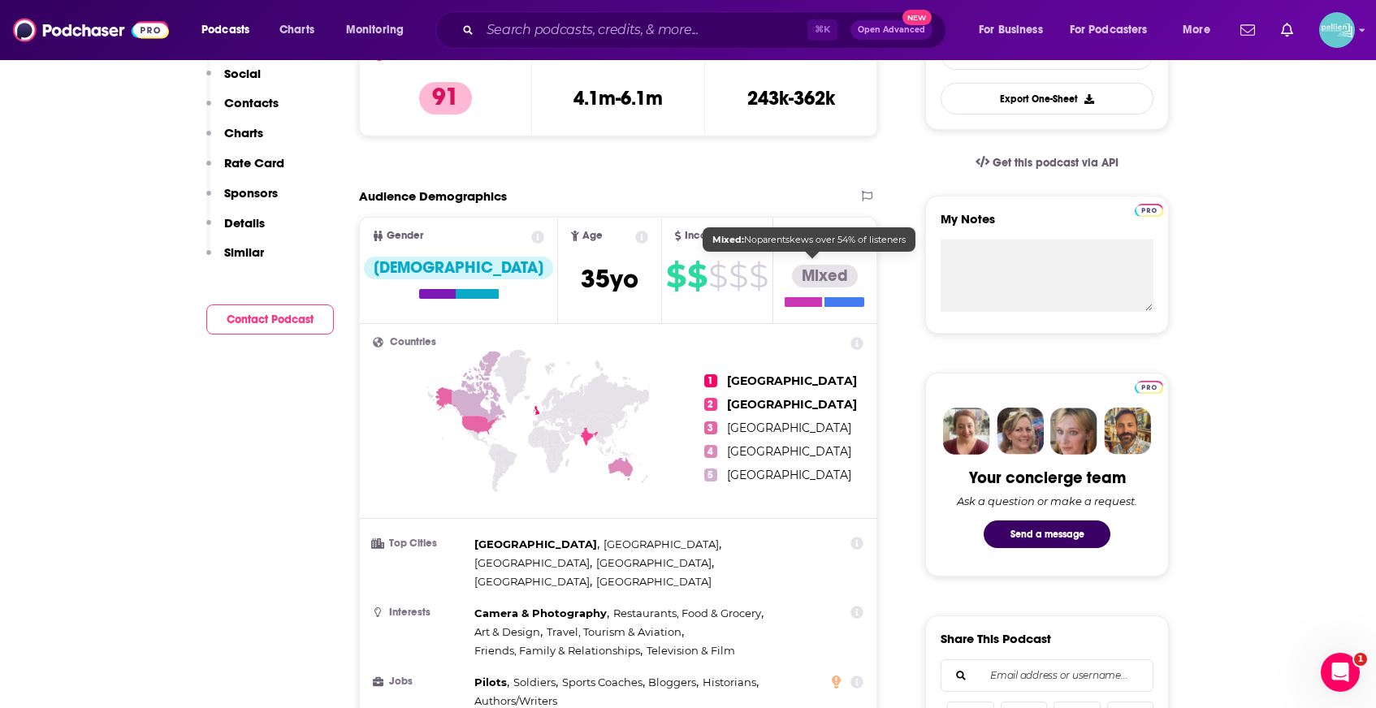
scroll to position [0, 0]
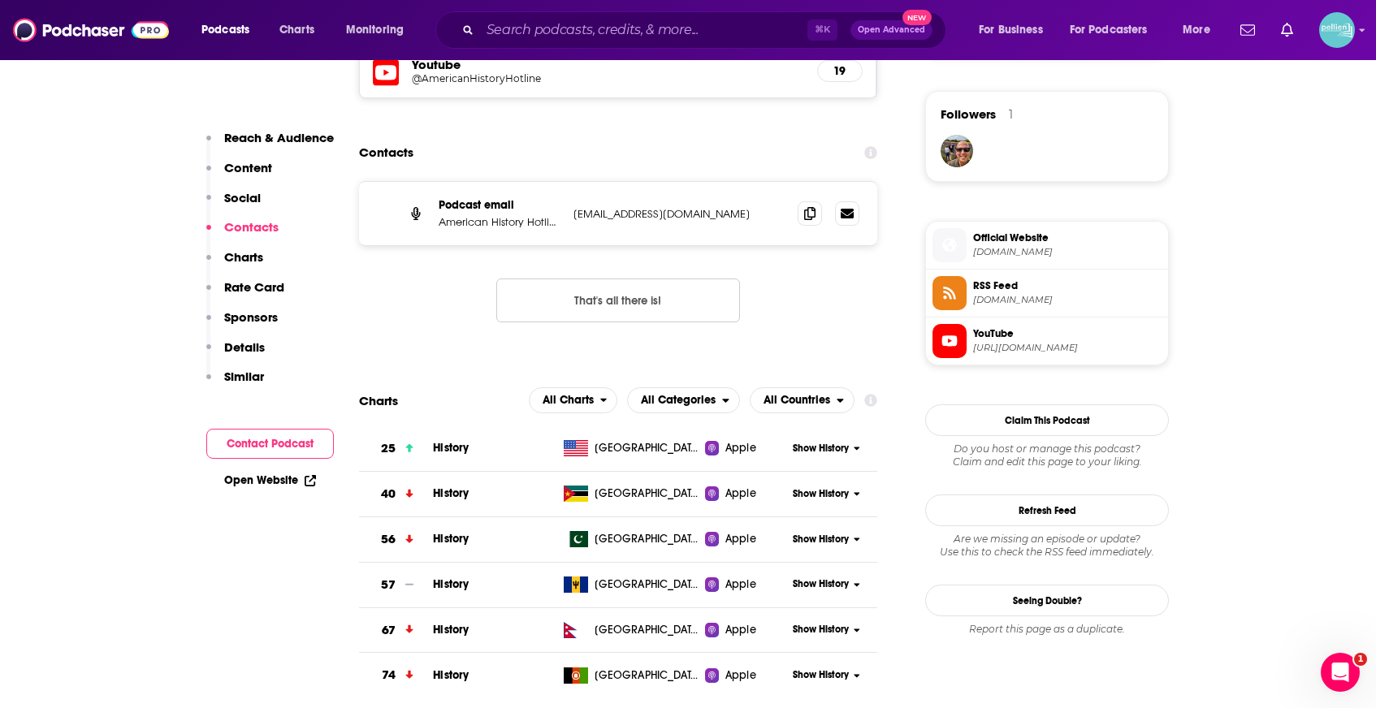
scroll to position [1171, 0]
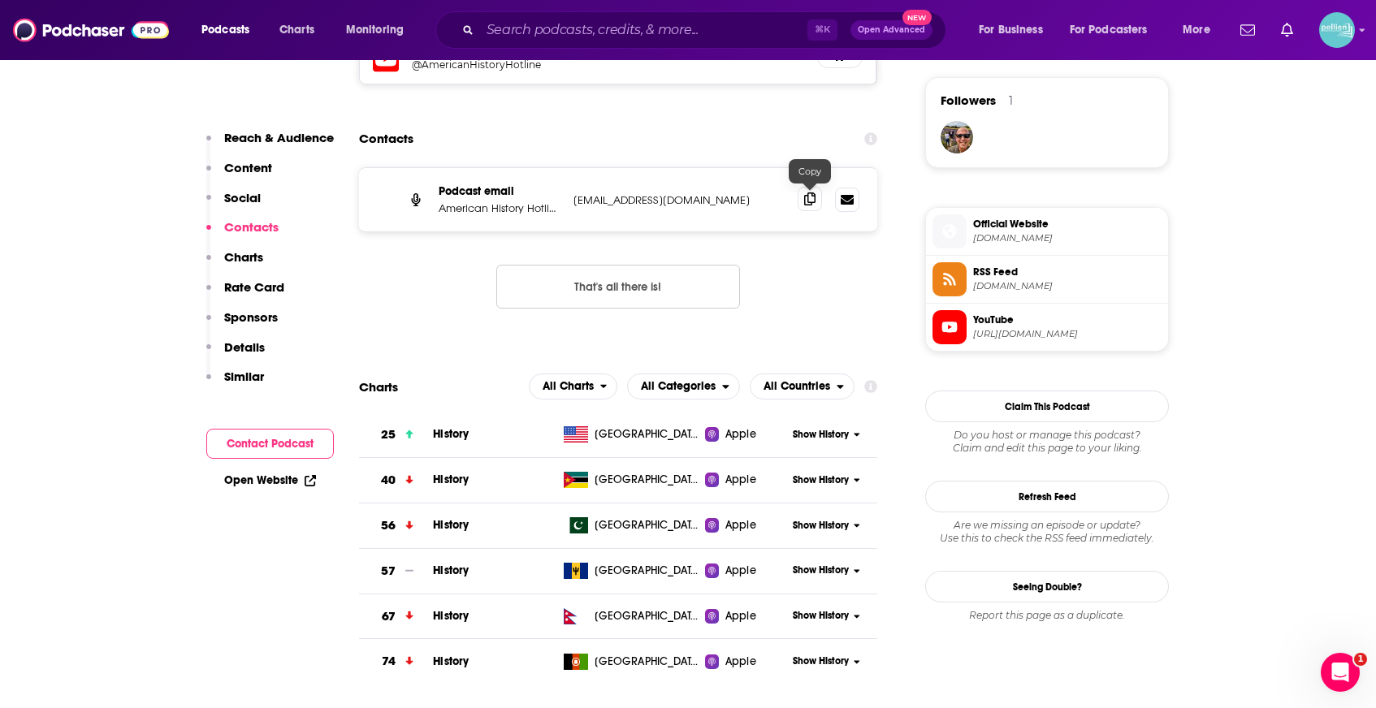
click at [803, 207] on span at bounding box center [810, 199] width 24 height 24
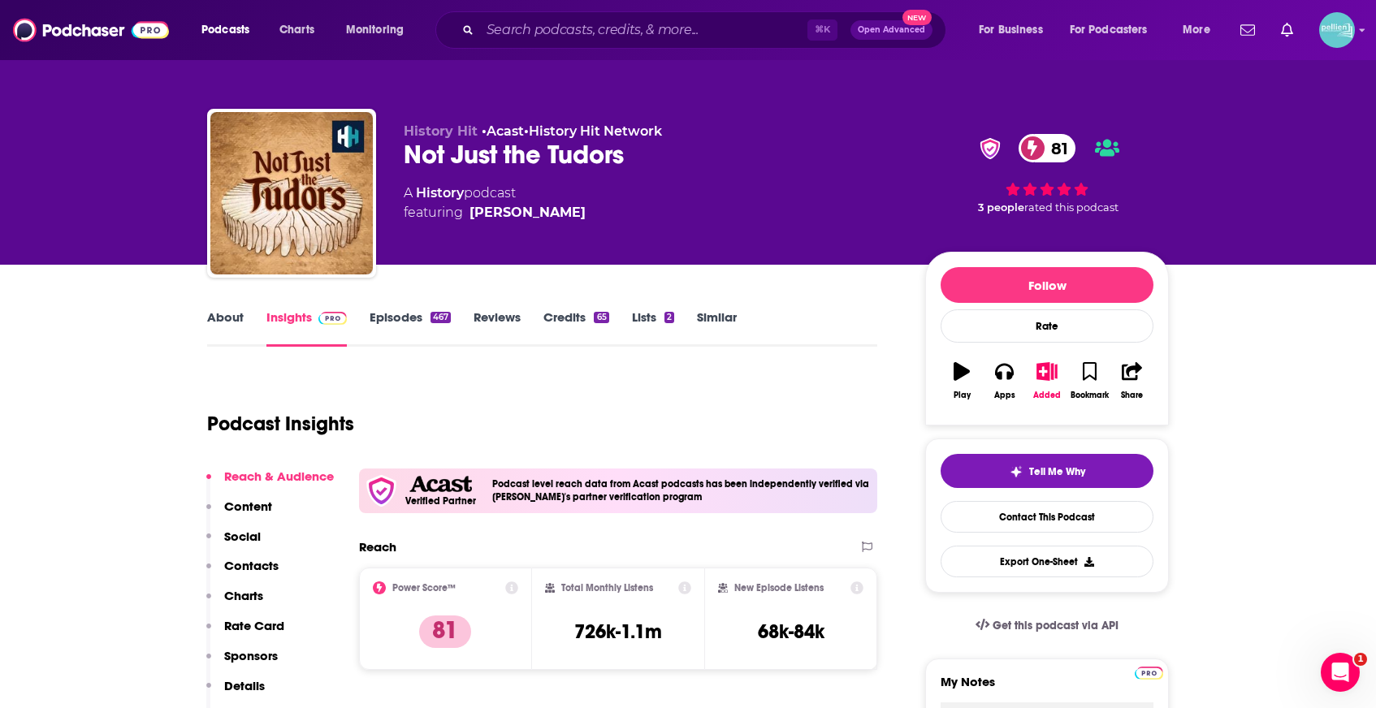
click at [228, 315] on link "About" at bounding box center [225, 327] width 37 height 37
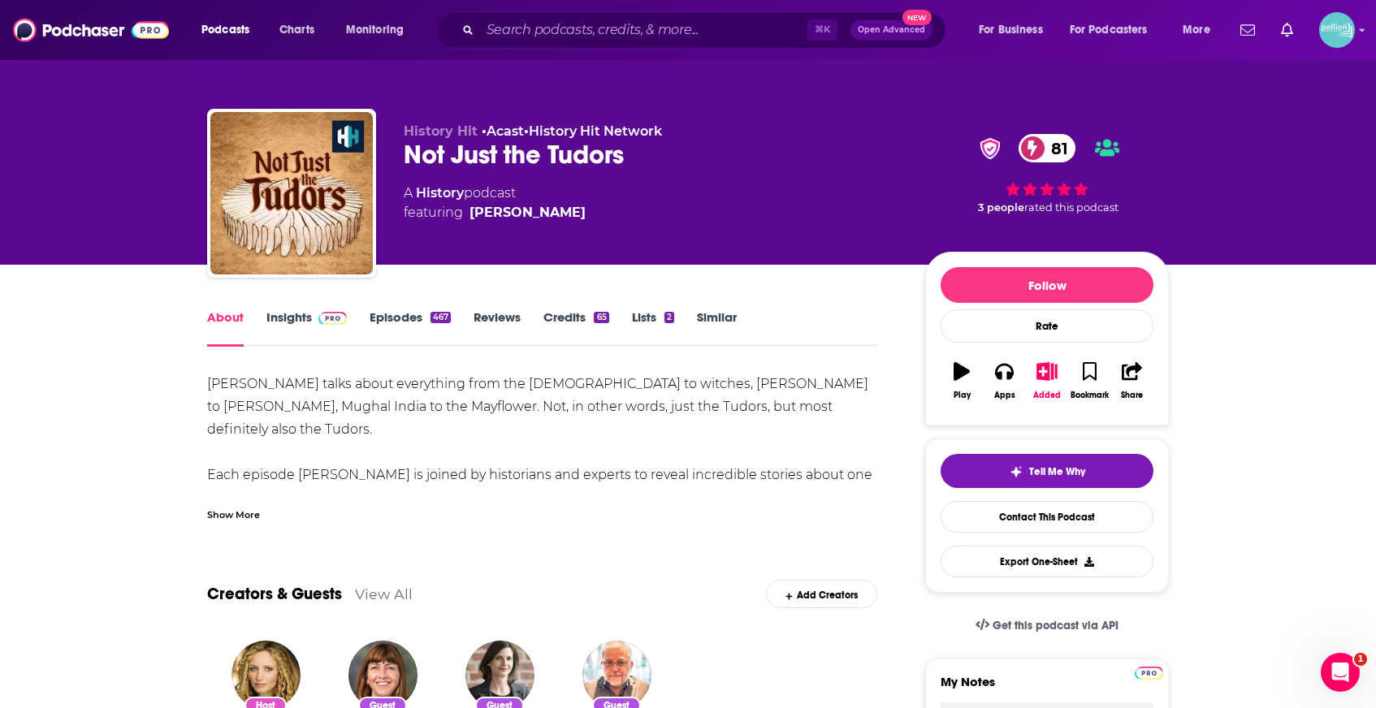
click at [270, 318] on link "Insights" at bounding box center [306, 327] width 80 height 37
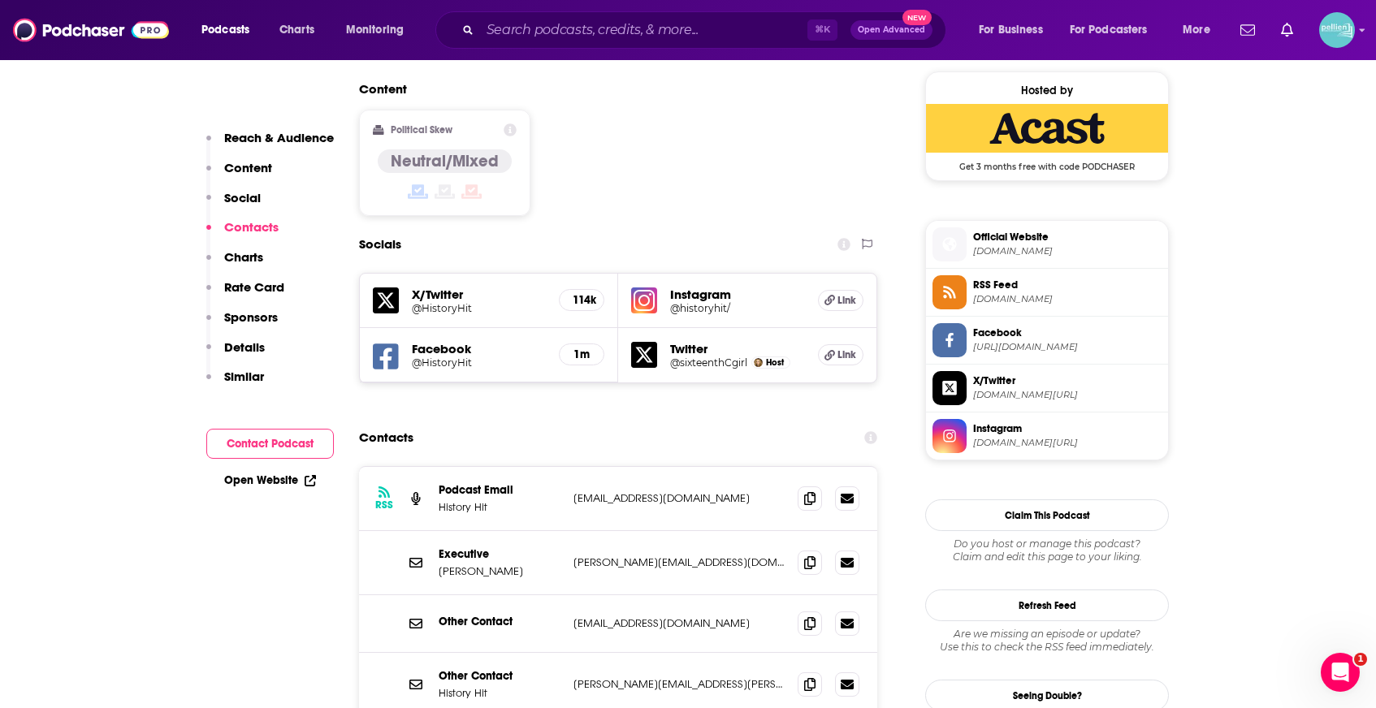
scroll to position [1300, 0]
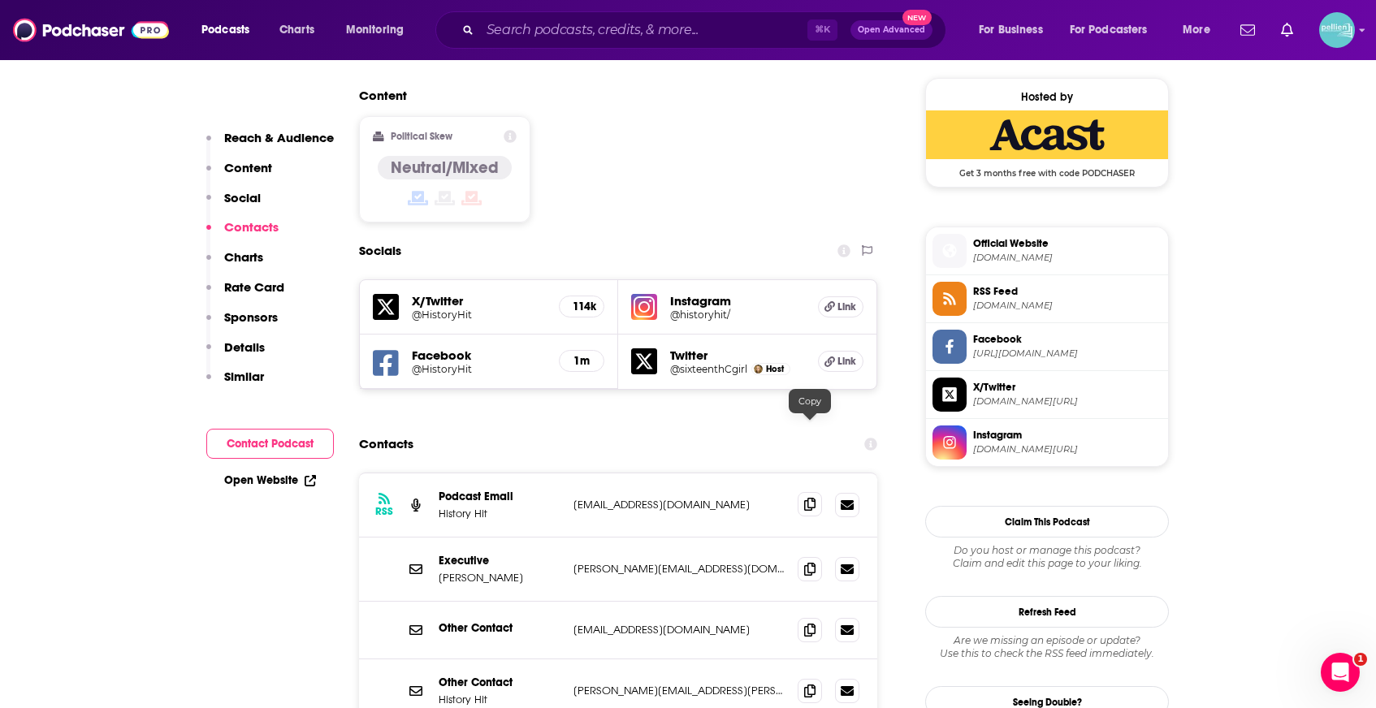
click at [815, 492] on span at bounding box center [810, 504] width 24 height 24
click at [810, 562] on icon at bounding box center [809, 568] width 11 height 13
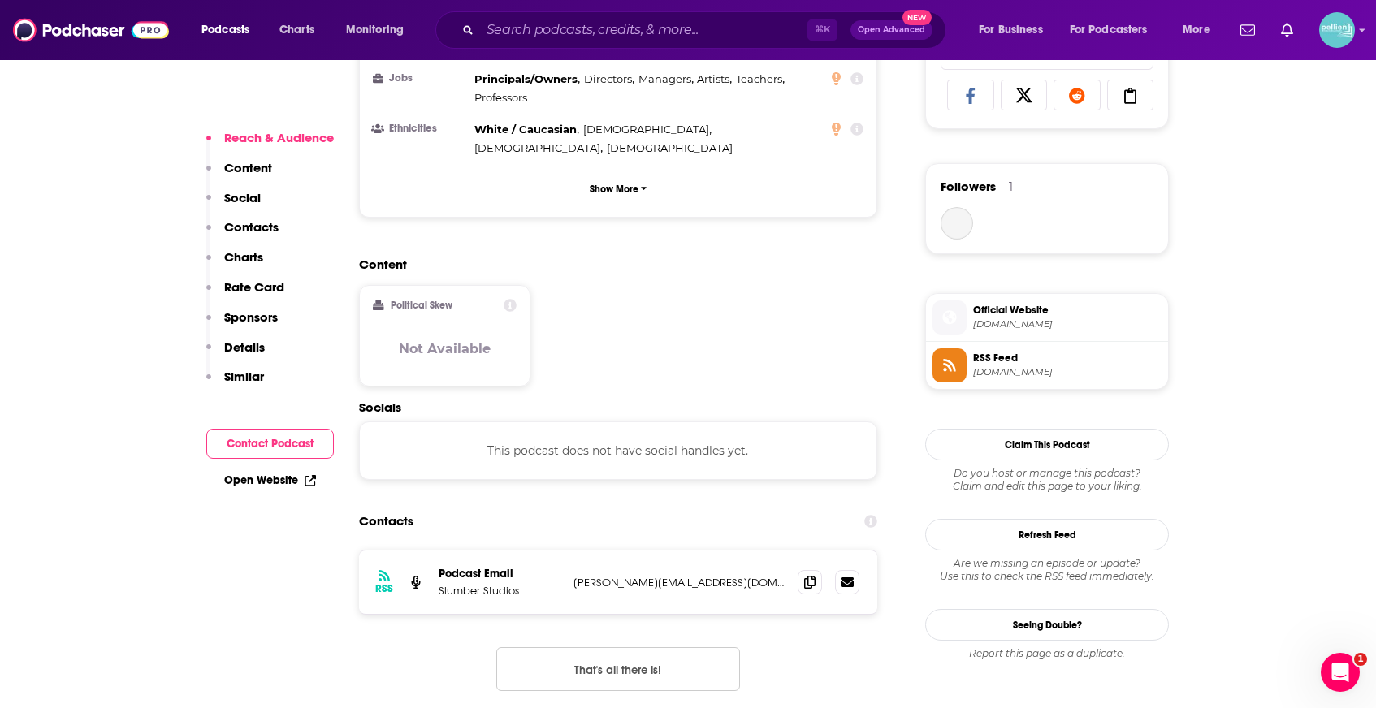
scroll to position [1103, 0]
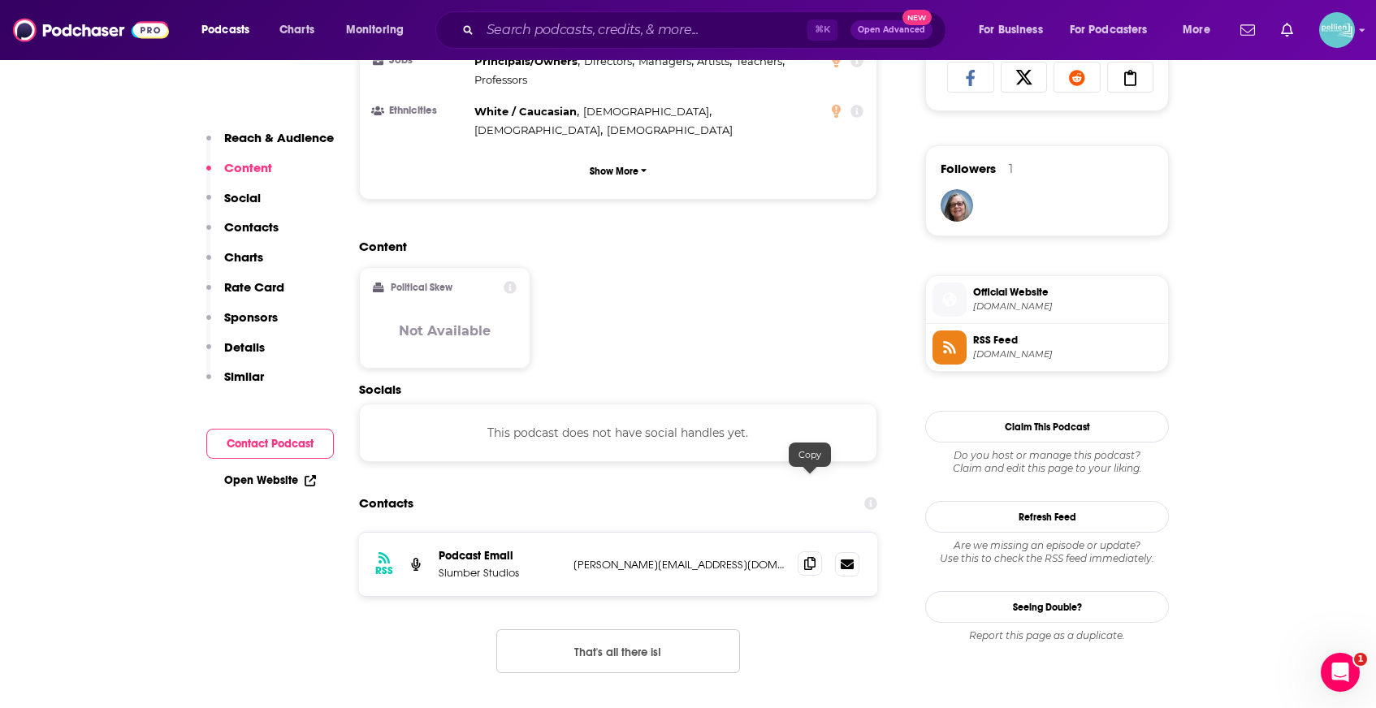
click at [804, 557] on icon at bounding box center [809, 563] width 11 height 13
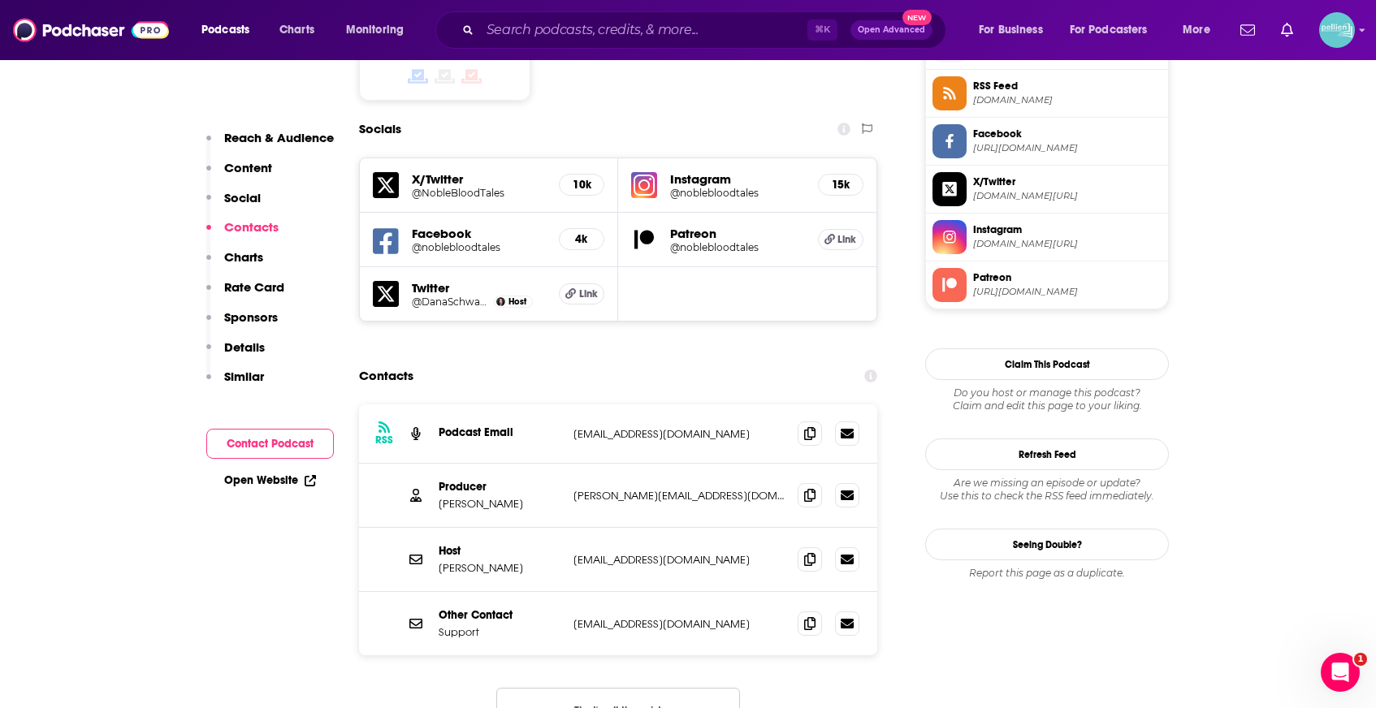
scroll to position [1369, 0]
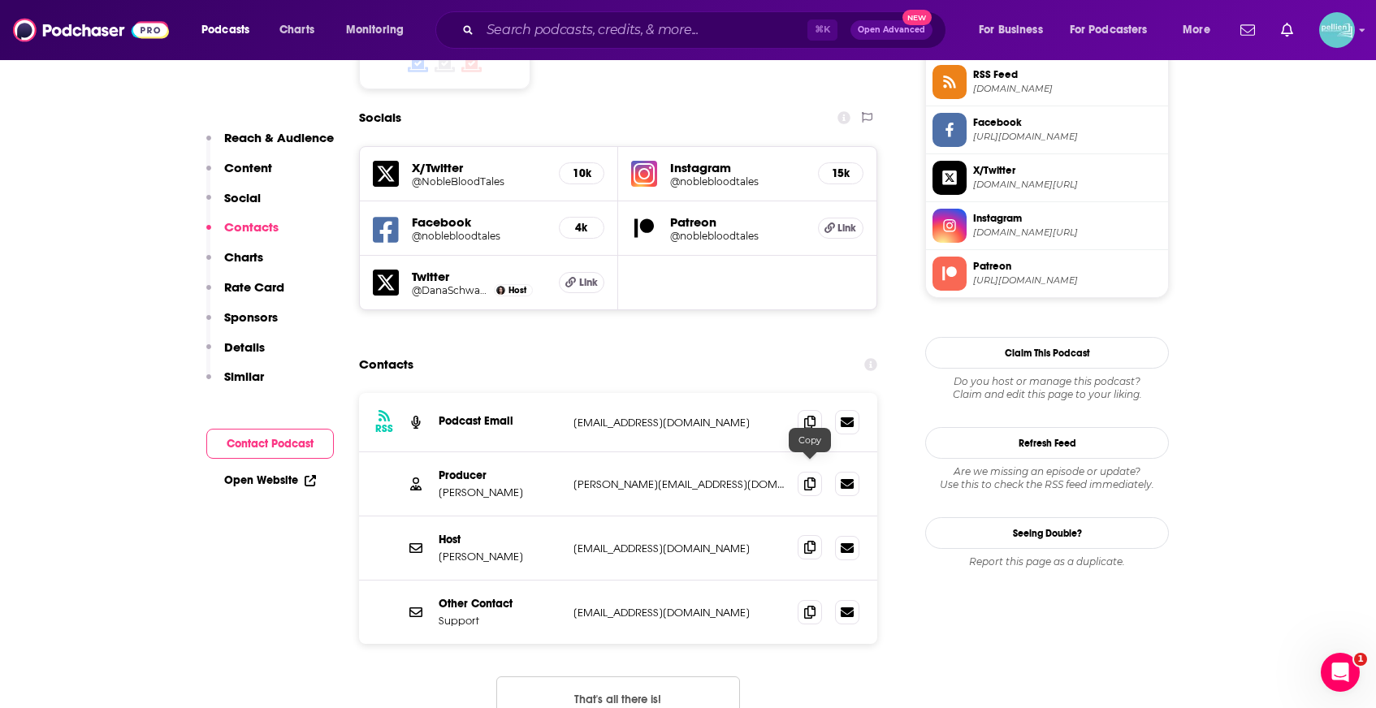
click at [809, 541] on icon at bounding box center [809, 547] width 11 height 13
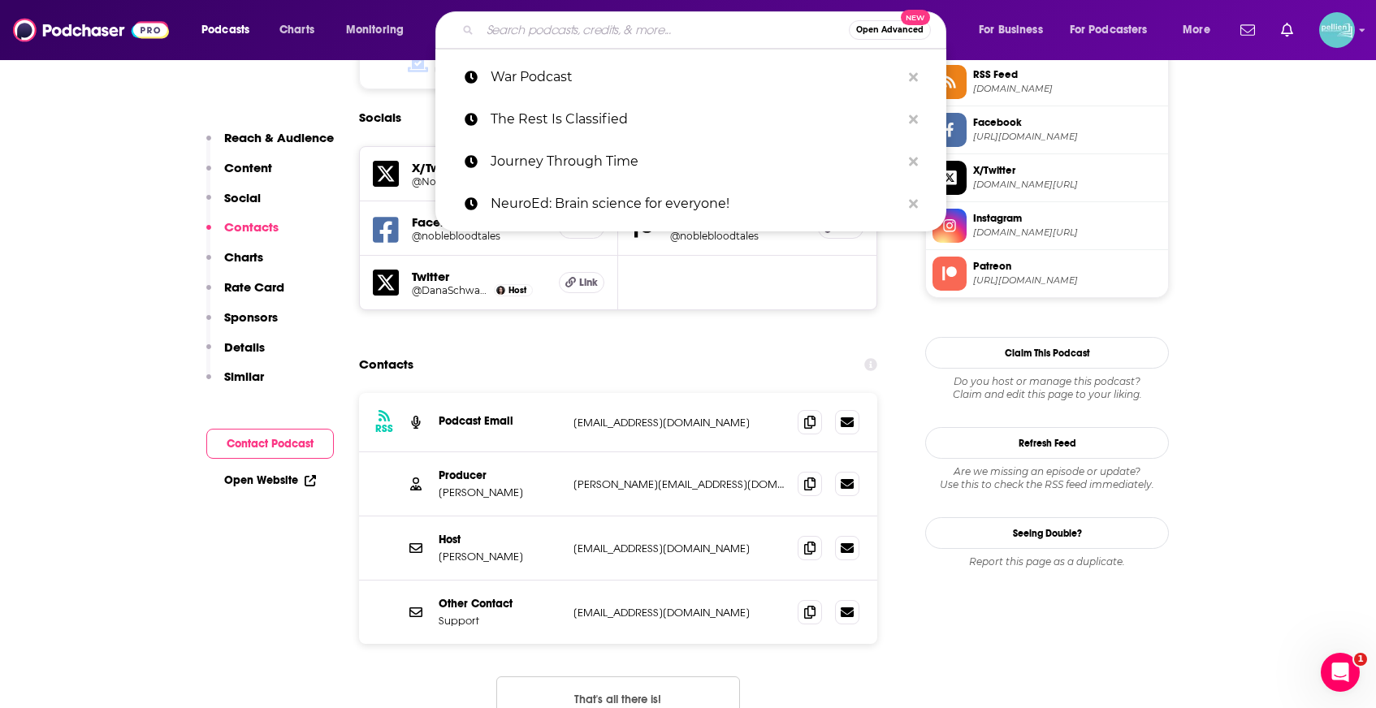
click at [528, 34] on input "Search podcasts, credits, & more..." at bounding box center [664, 30] width 369 height 26
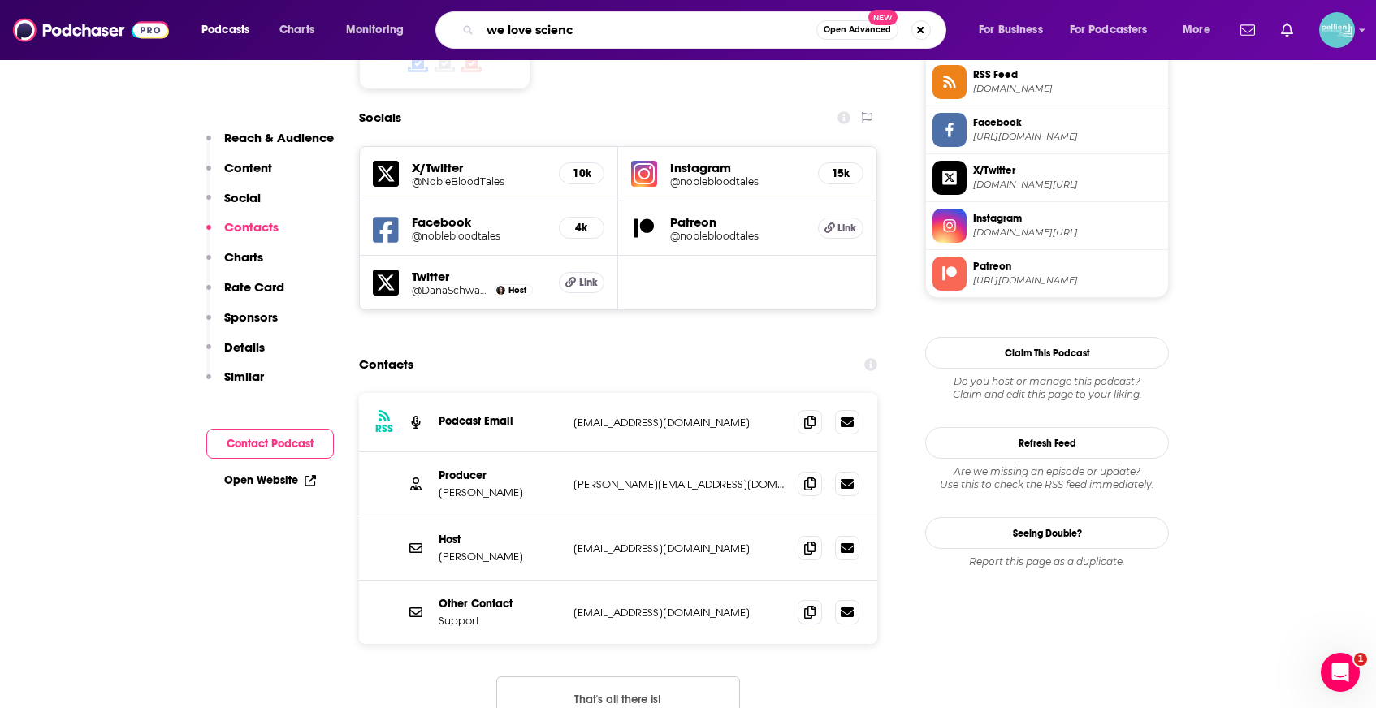
type input "we love science"
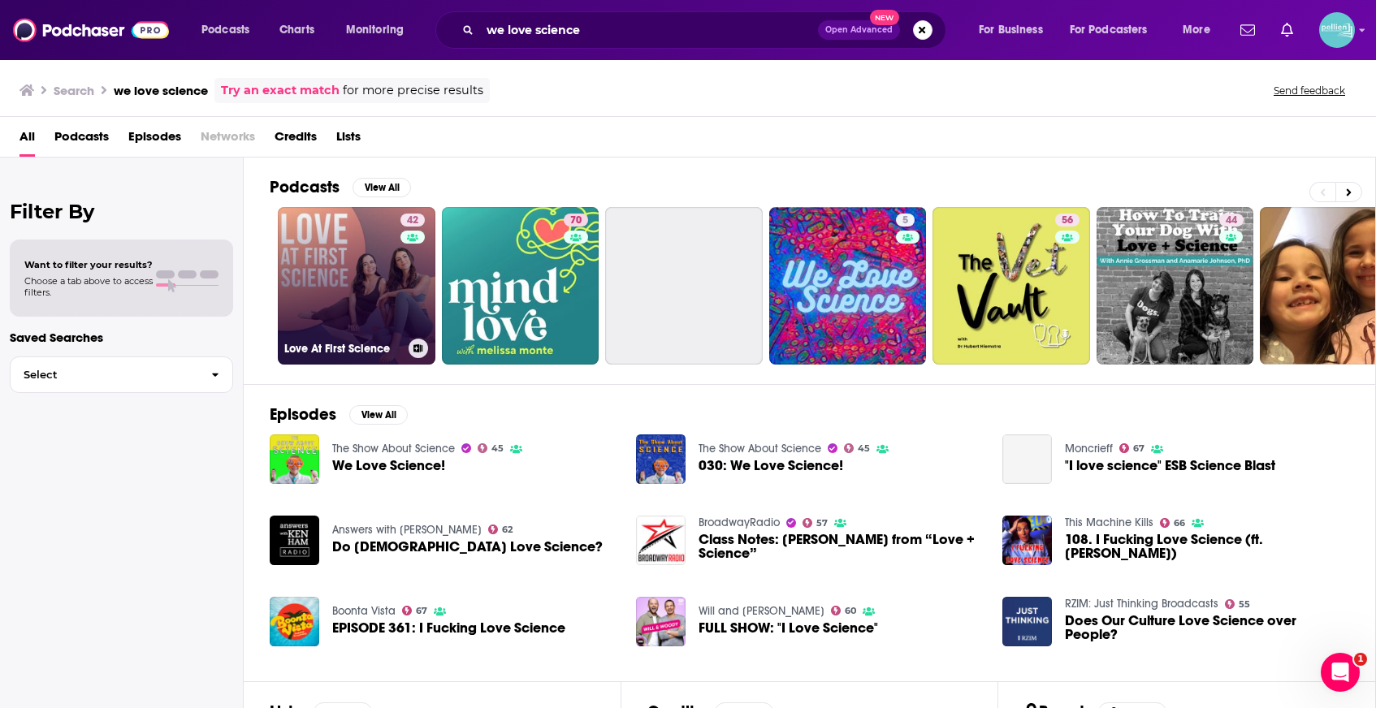
click at [344, 273] on link "42 Love At First Science" at bounding box center [357, 286] width 158 height 158
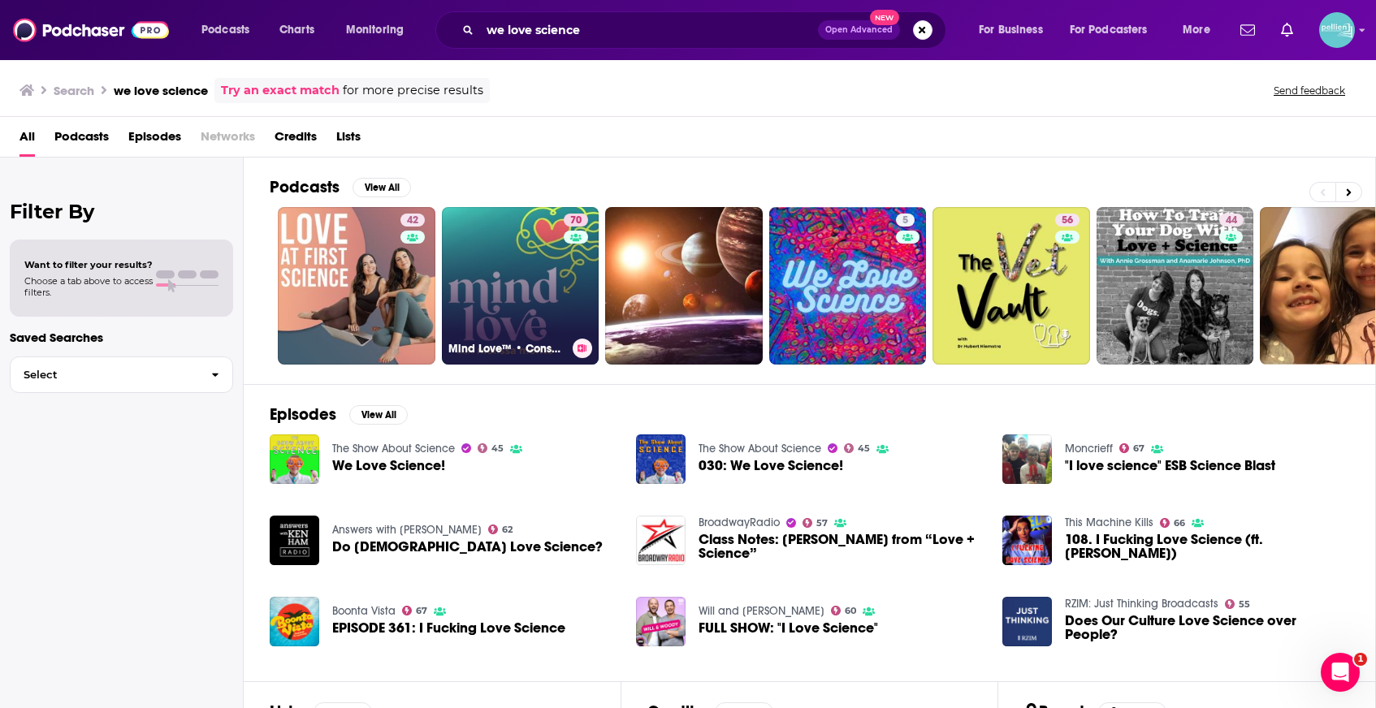
click at [504, 270] on link "70 Mind Love™ • Consciousness, Spirituality, and Science for Awakening" at bounding box center [521, 286] width 158 height 158
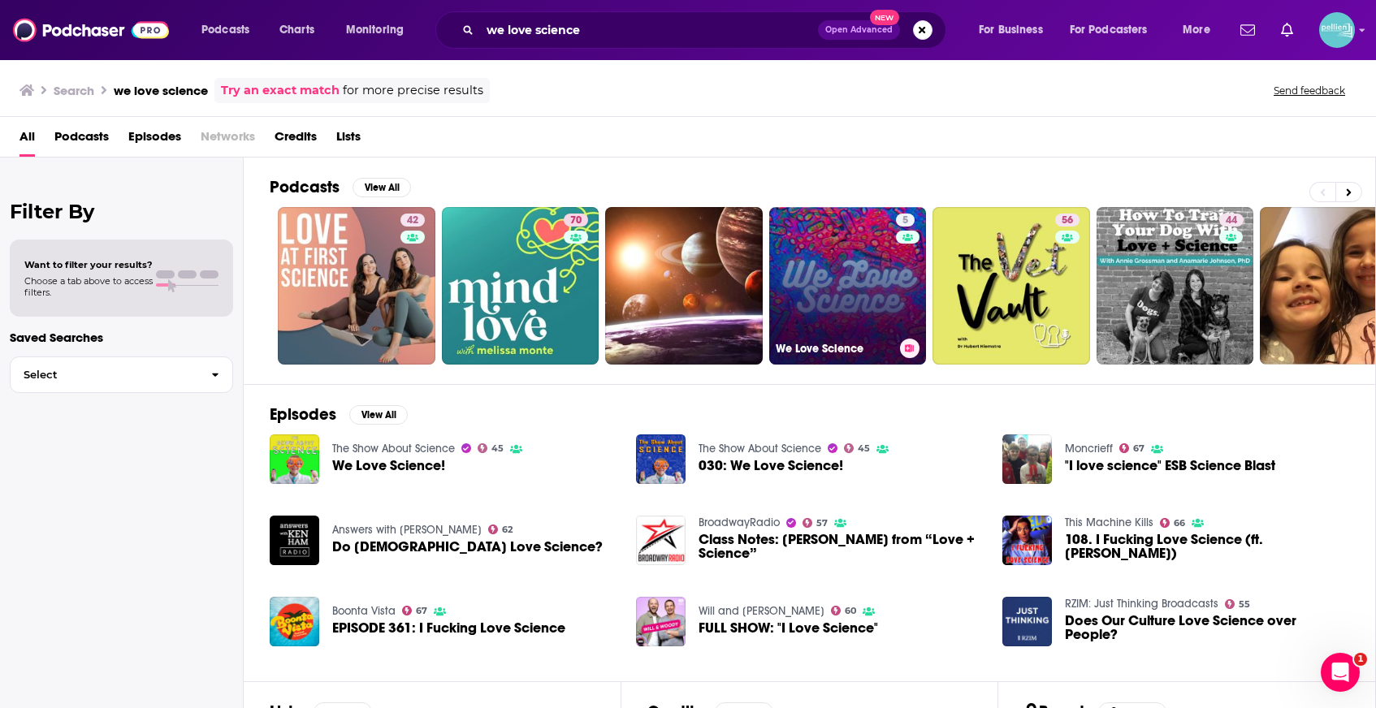
click at [811, 279] on link "5 We Love Science" at bounding box center [848, 286] width 158 height 158
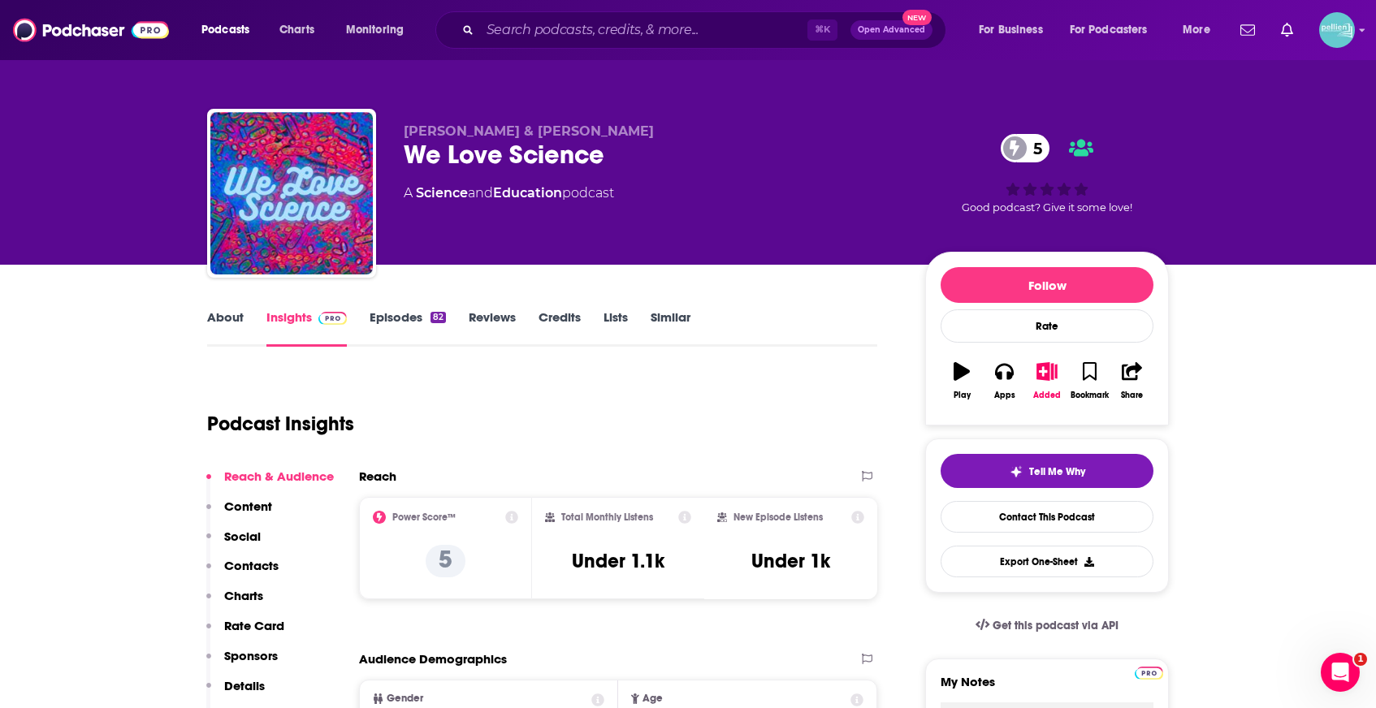
click at [223, 319] on link "About" at bounding box center [225, 327] width 37 height 37
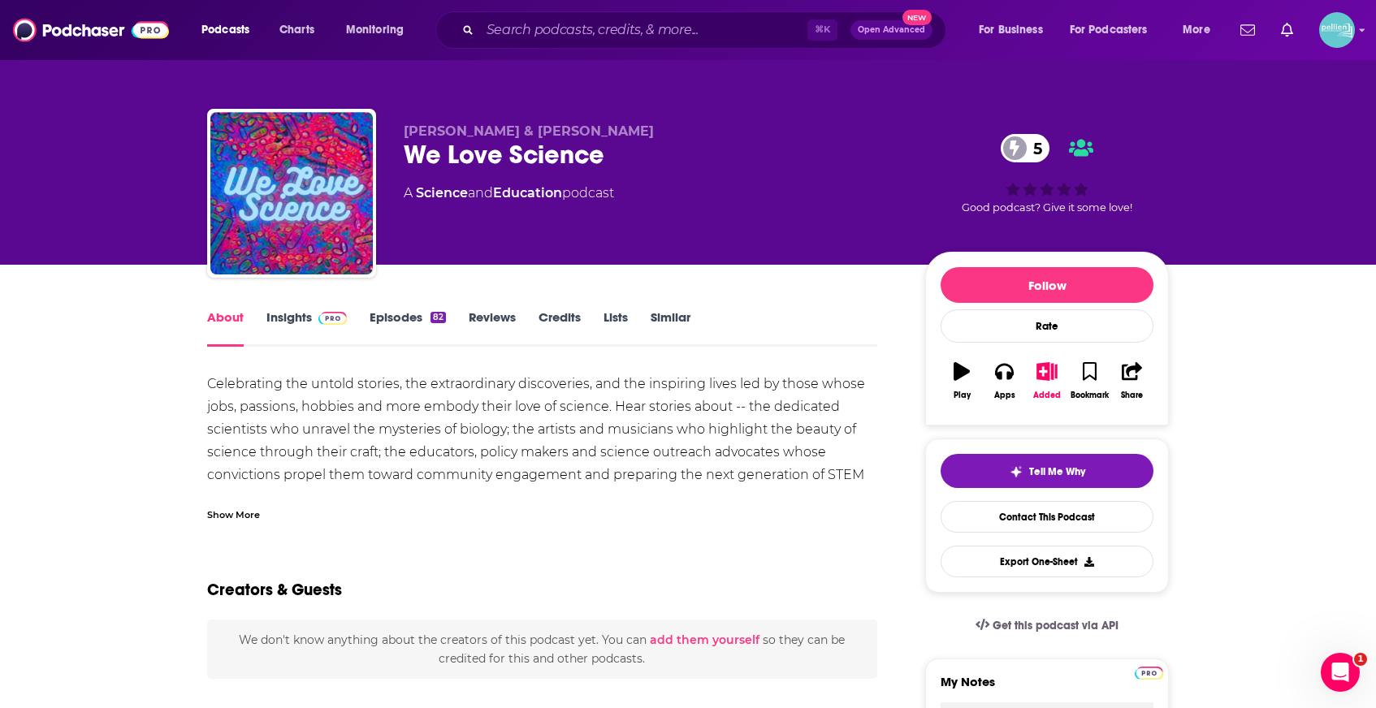
click at [305, 322] on link "Insights" at bounding box center [306, 327] width 80 height 37
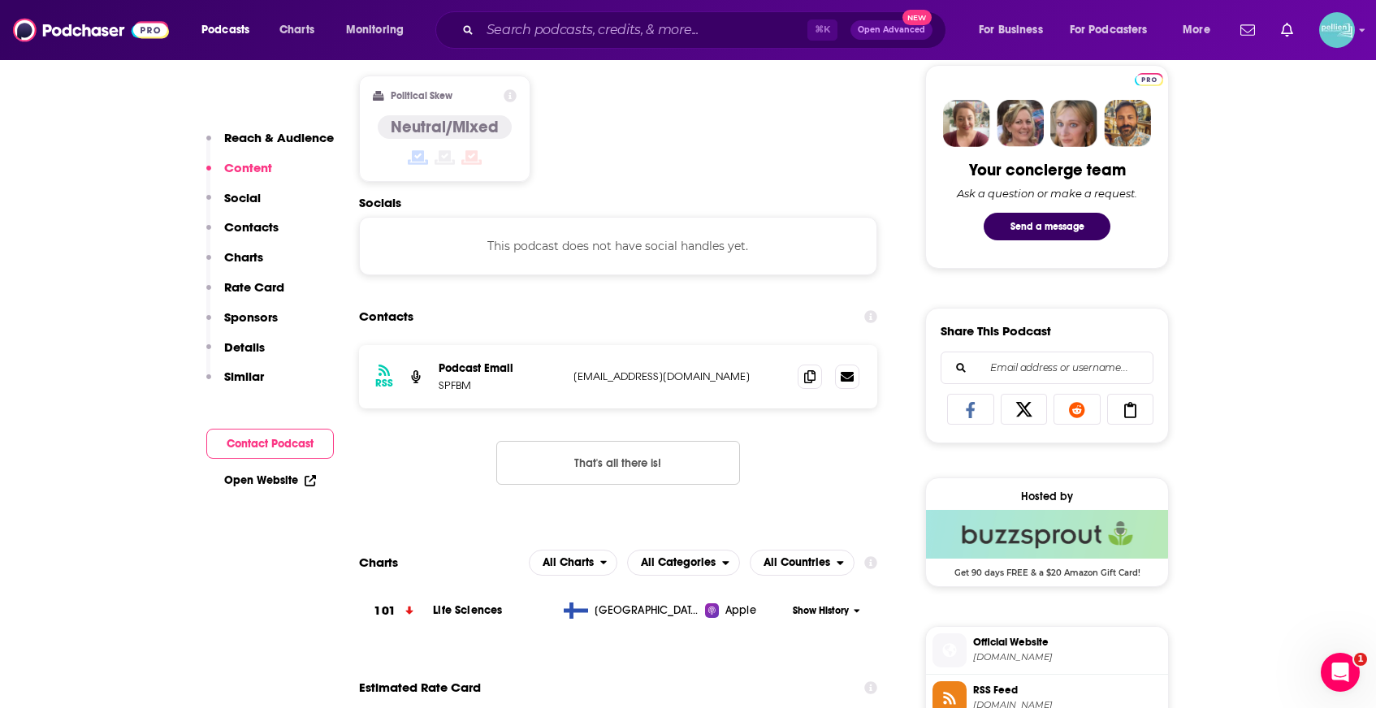
scroll to position [774, 0]
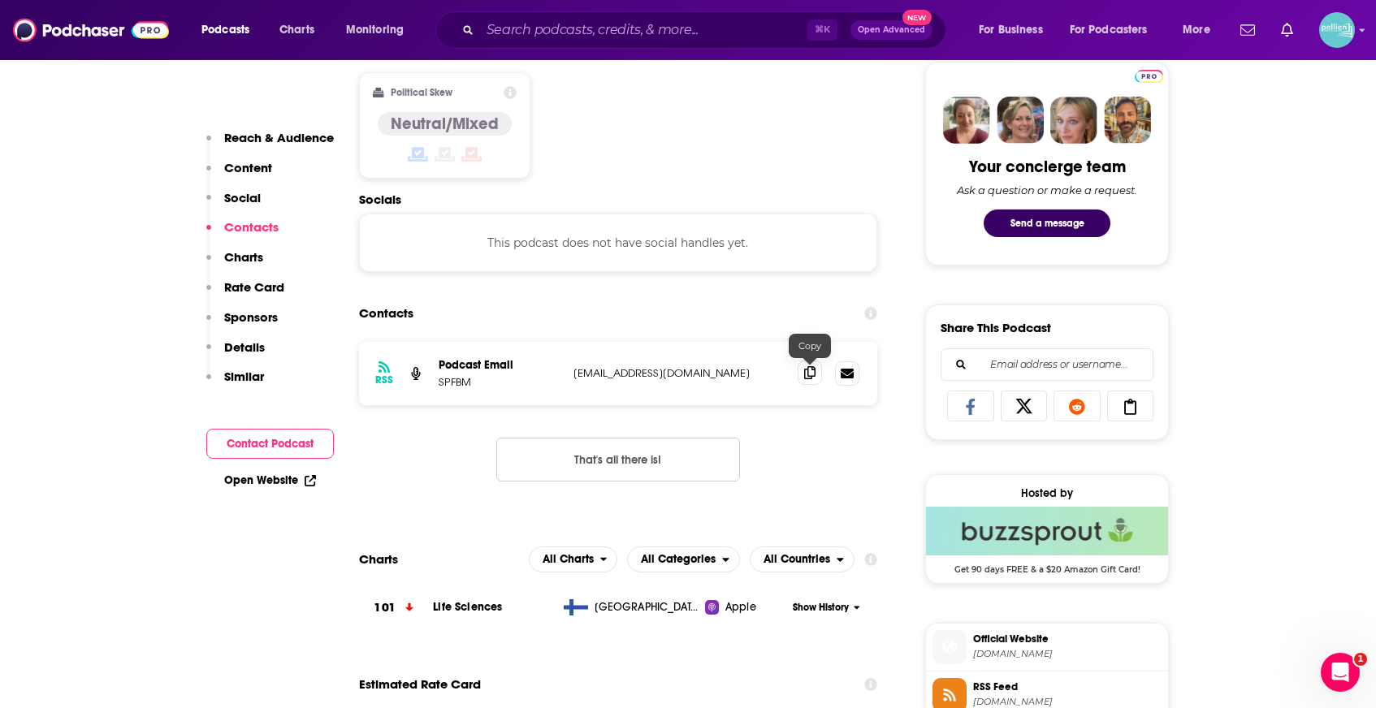
click at [807, 373] on icon at bounding box center [809, 372] width 11 height 13
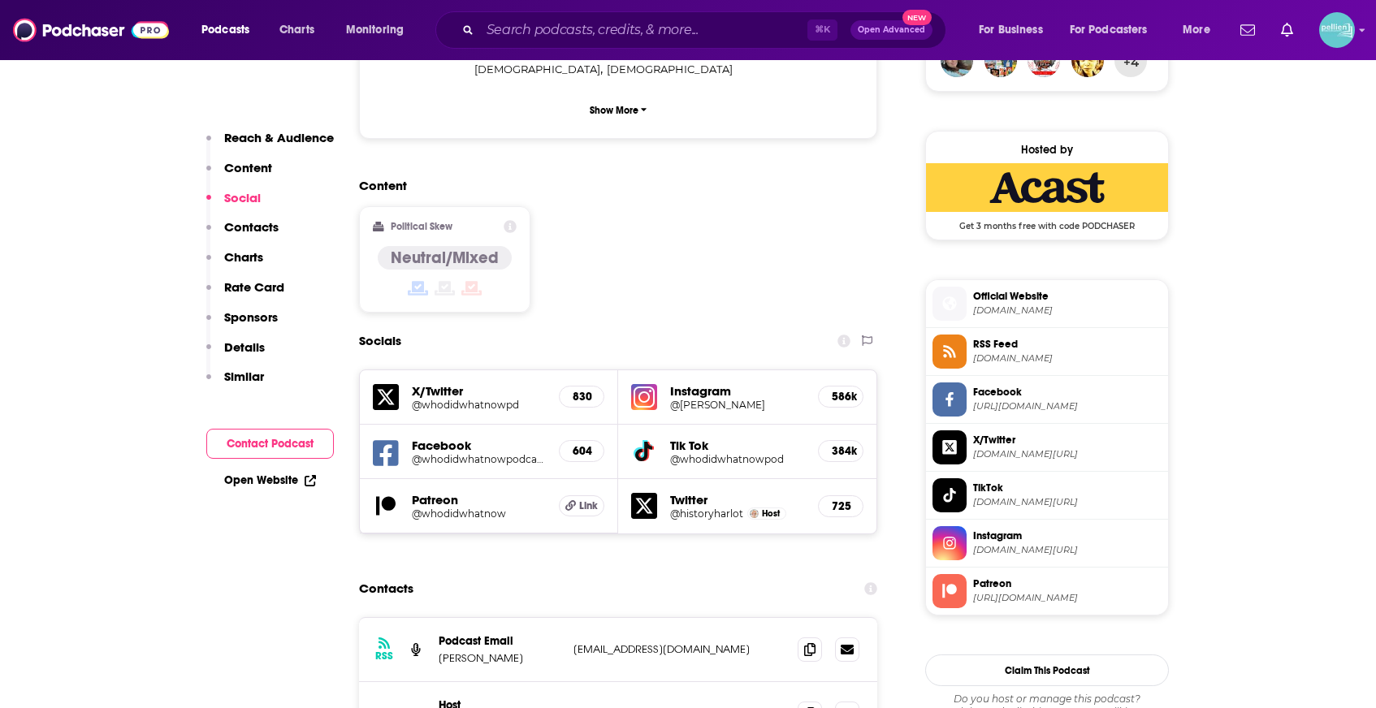
scroll to position [1249, 0]
click at [809, 706] on icon at bounding box center [809, 712] width 11 height 13
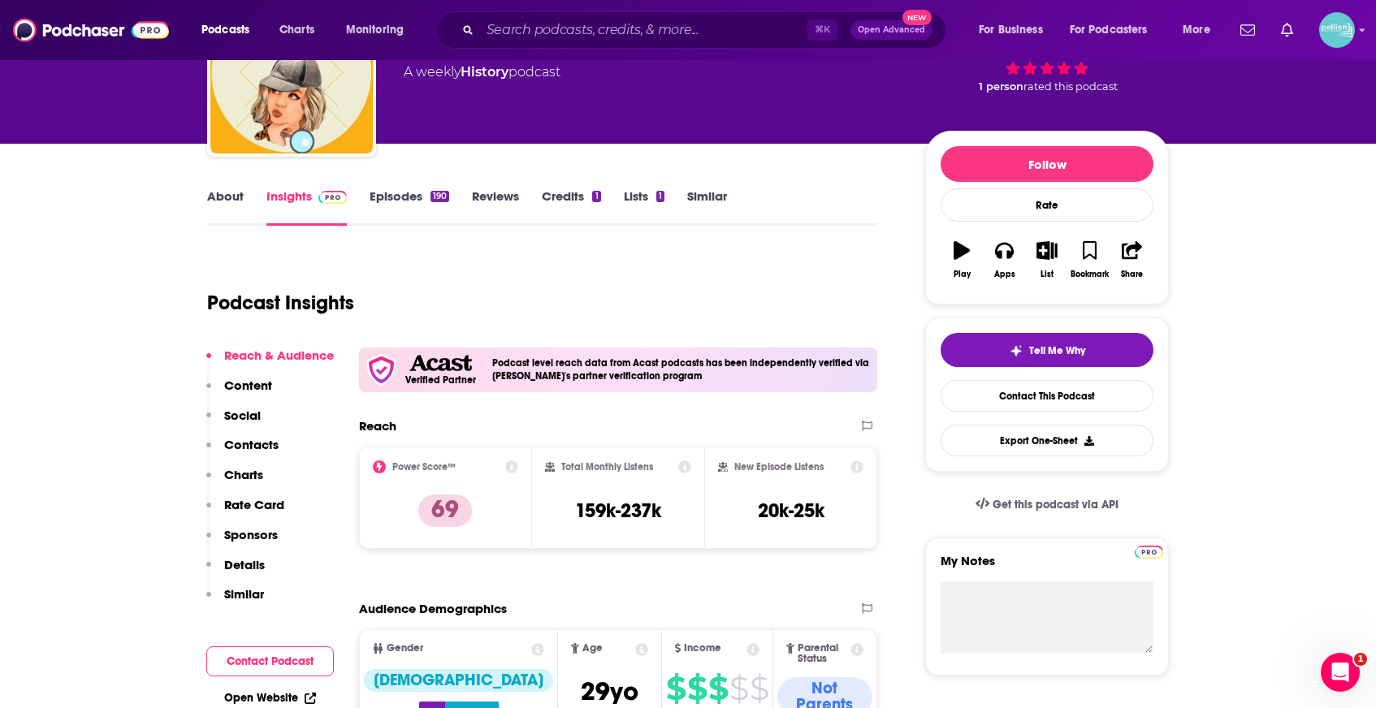
scroll to position [0, 0]
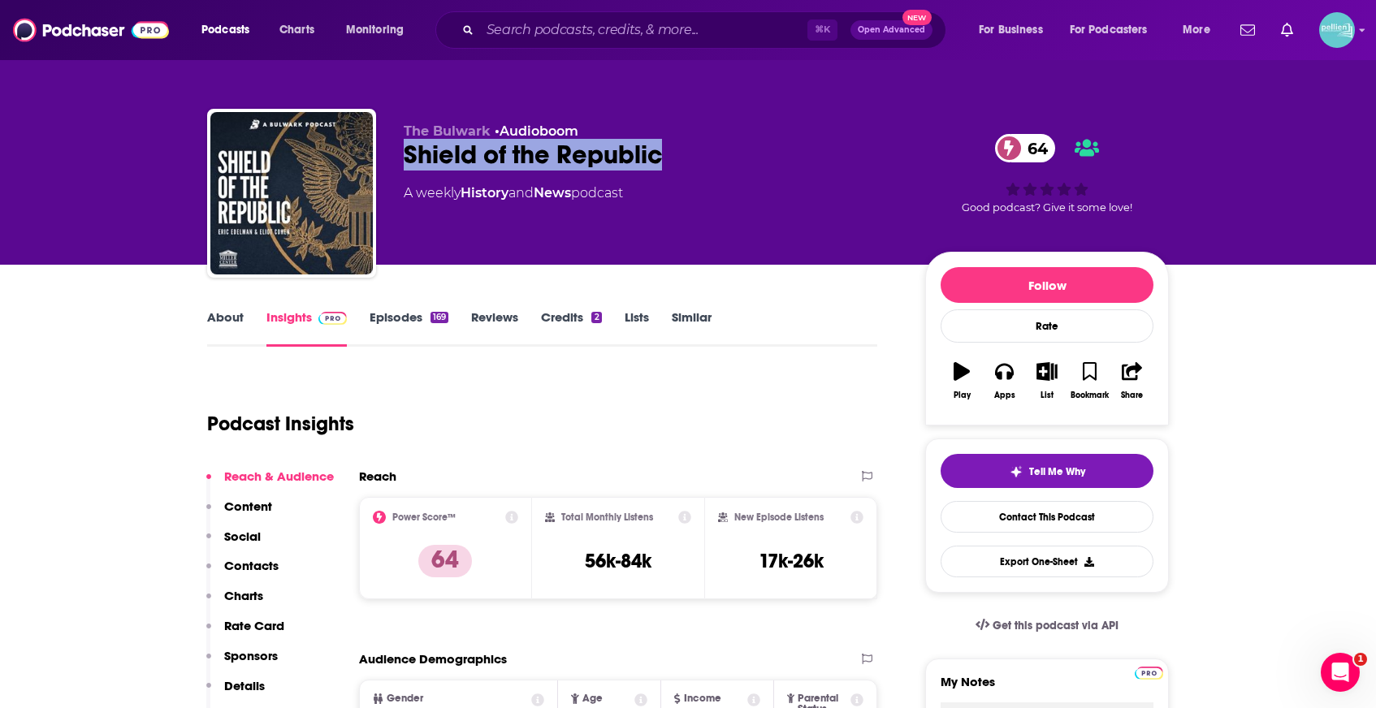
drag, startPoint x: 673, startPoint y: 167, endPoint x: 399, endPoint y: 162, distance: 274.6
click at [399, 162] on div "The Bulwark • Audioboom Shield of the Republic 64 A weekly History and News pod…" at bounding box center [688, 196] width 962 height 175
copy h2 "Shield of the Republic"
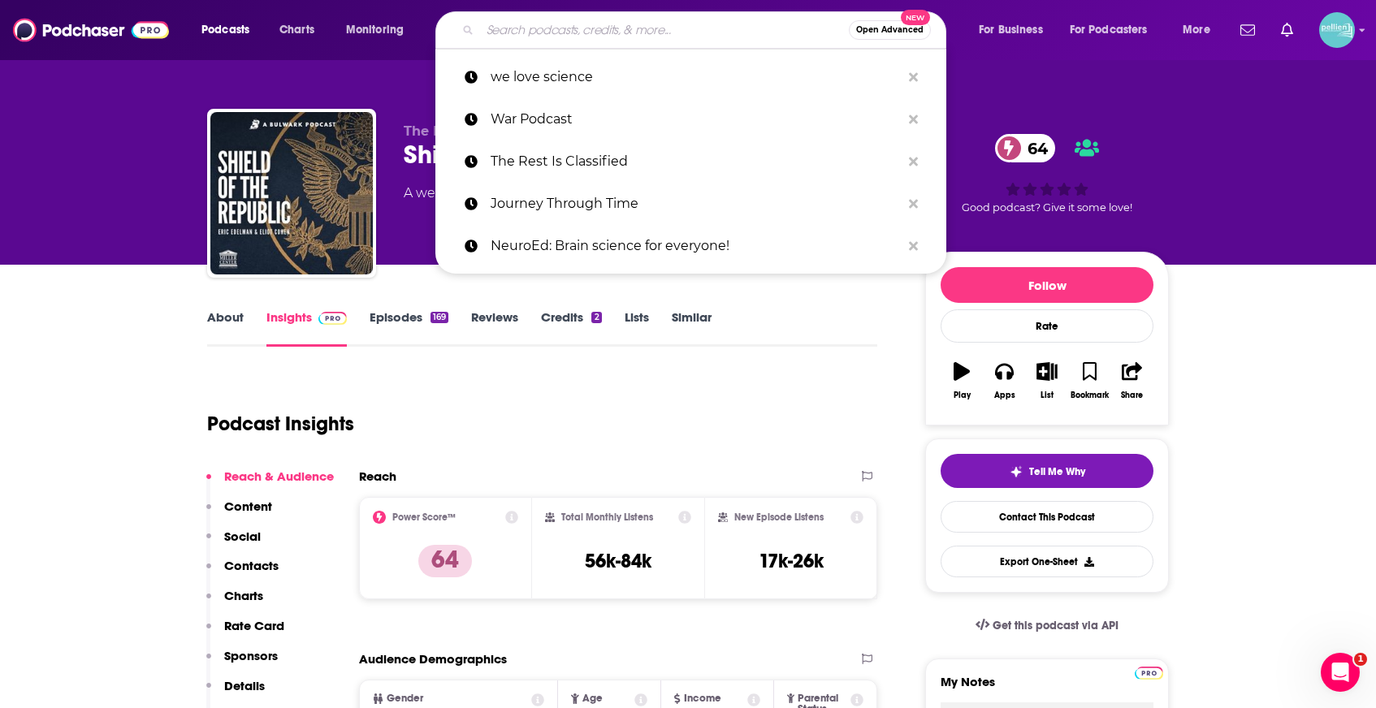
click at [634, 31] on input "Search podcasts, credits, & more..." at bounding box center [664, 30] width 369 height 26
paste input "Growth Mindset Psychology"
type input "Growth Mindset Psychology"
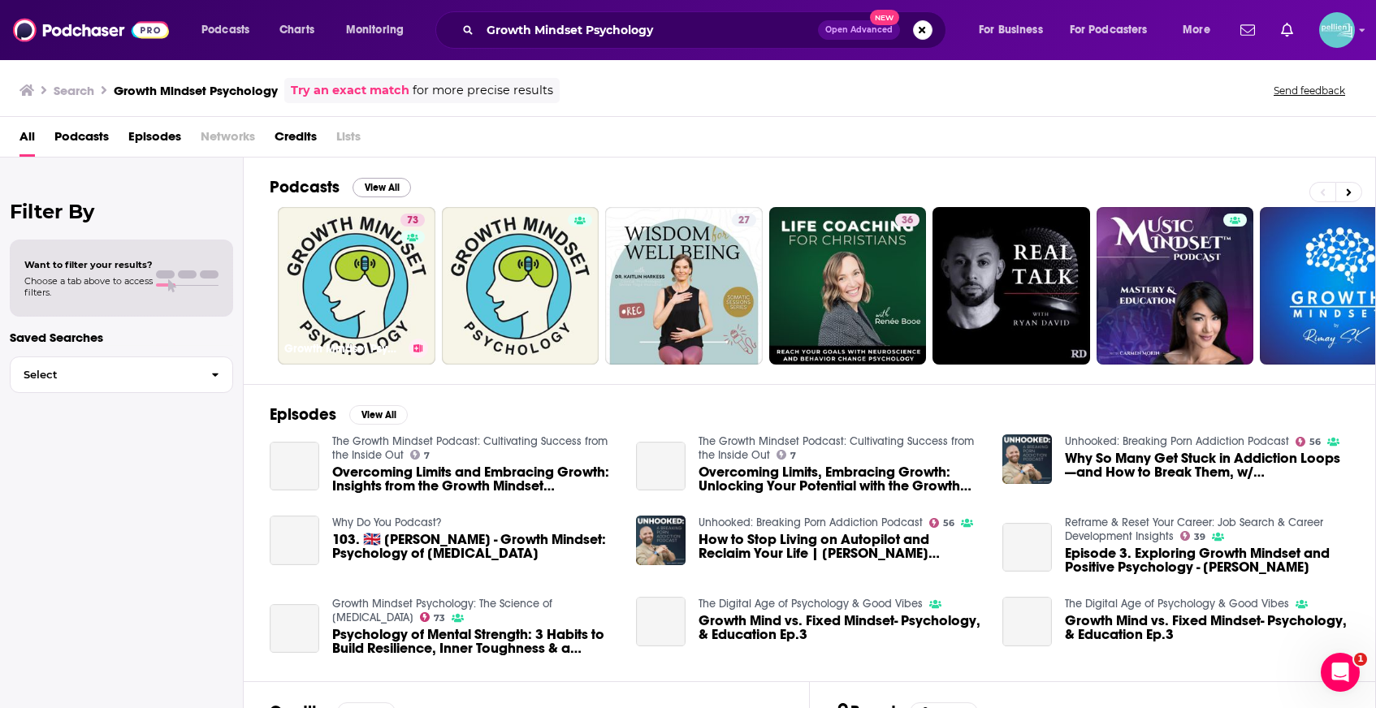
click at [342, 253] on link "73 Growth Mindset Psychology: The Science of Self-Improvement" at bounding box center [357, 286] width 158 height 158
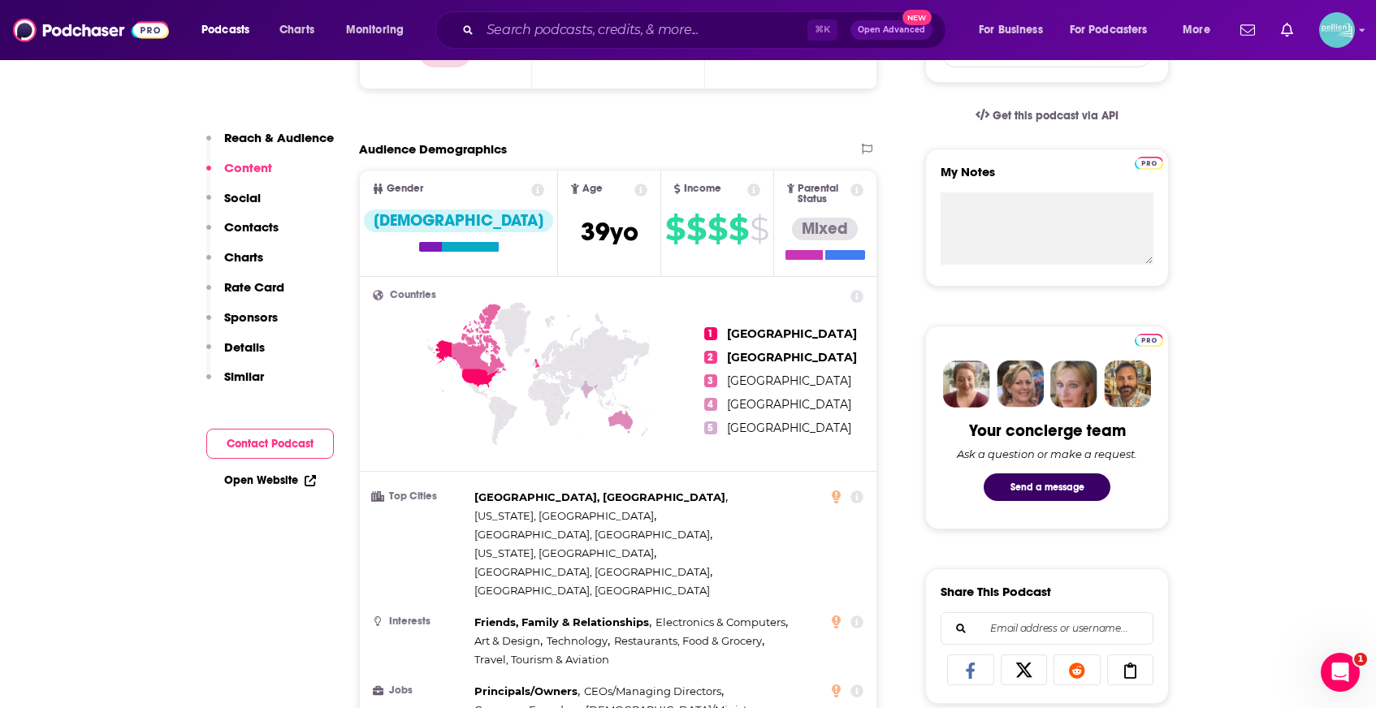
scroll to position [226, 0]
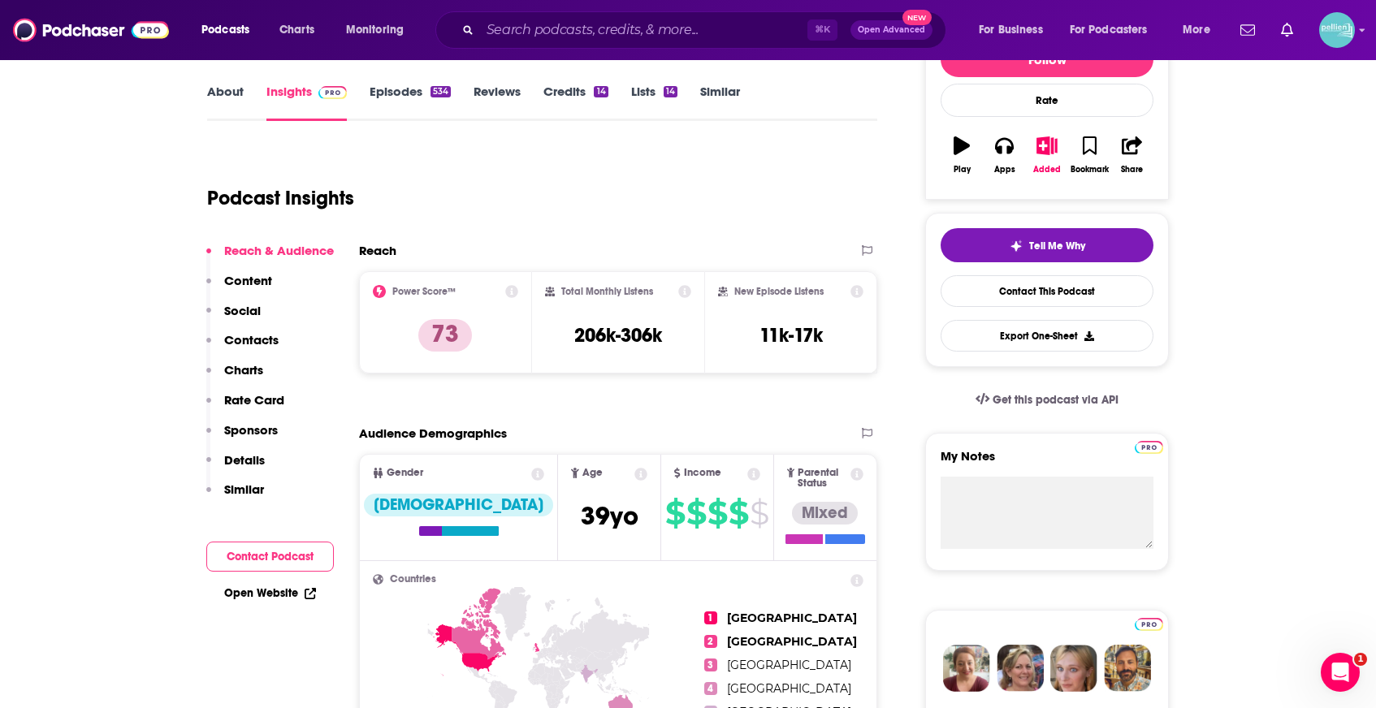
click at [226, 101] on link "About" at bounding box center [225, 102] width 37 height 37
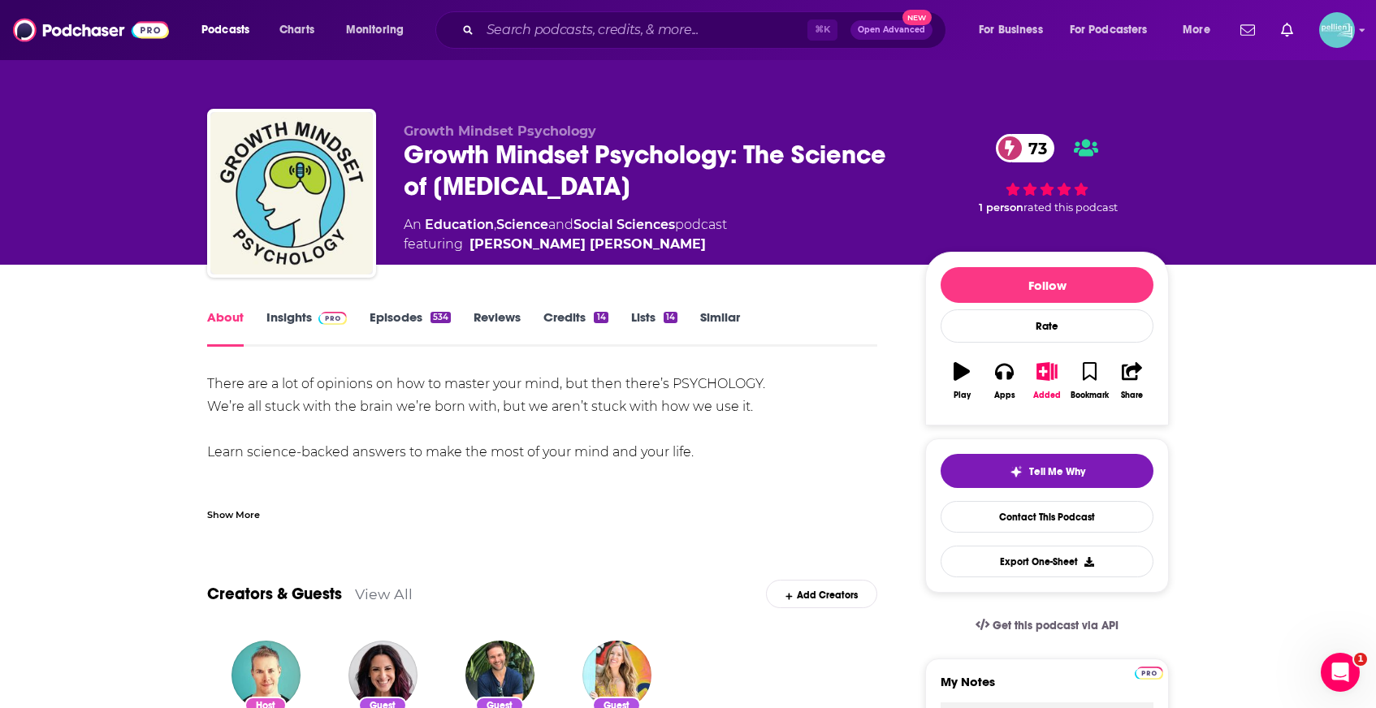
click at [280, 322] on link "Insights" at bounding box center [306, 327] width 80 height 37
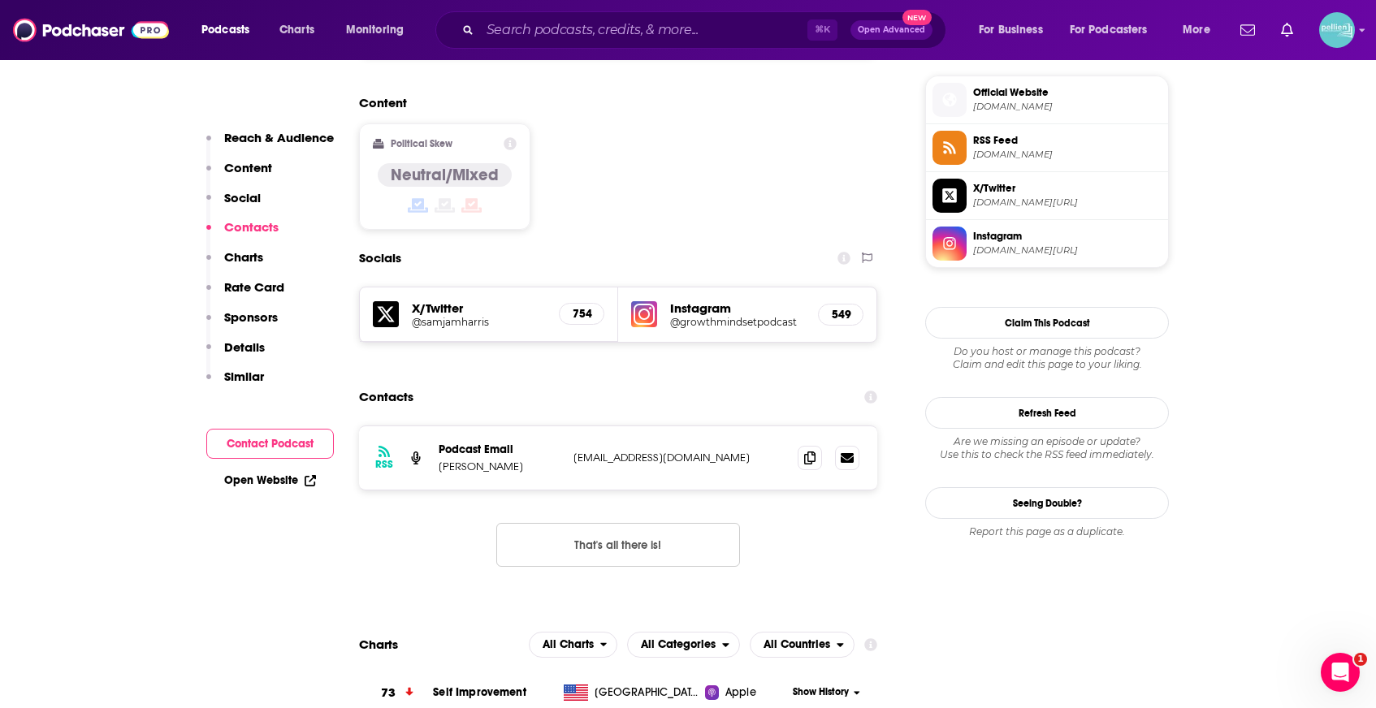
scroll to position [1343, 0]
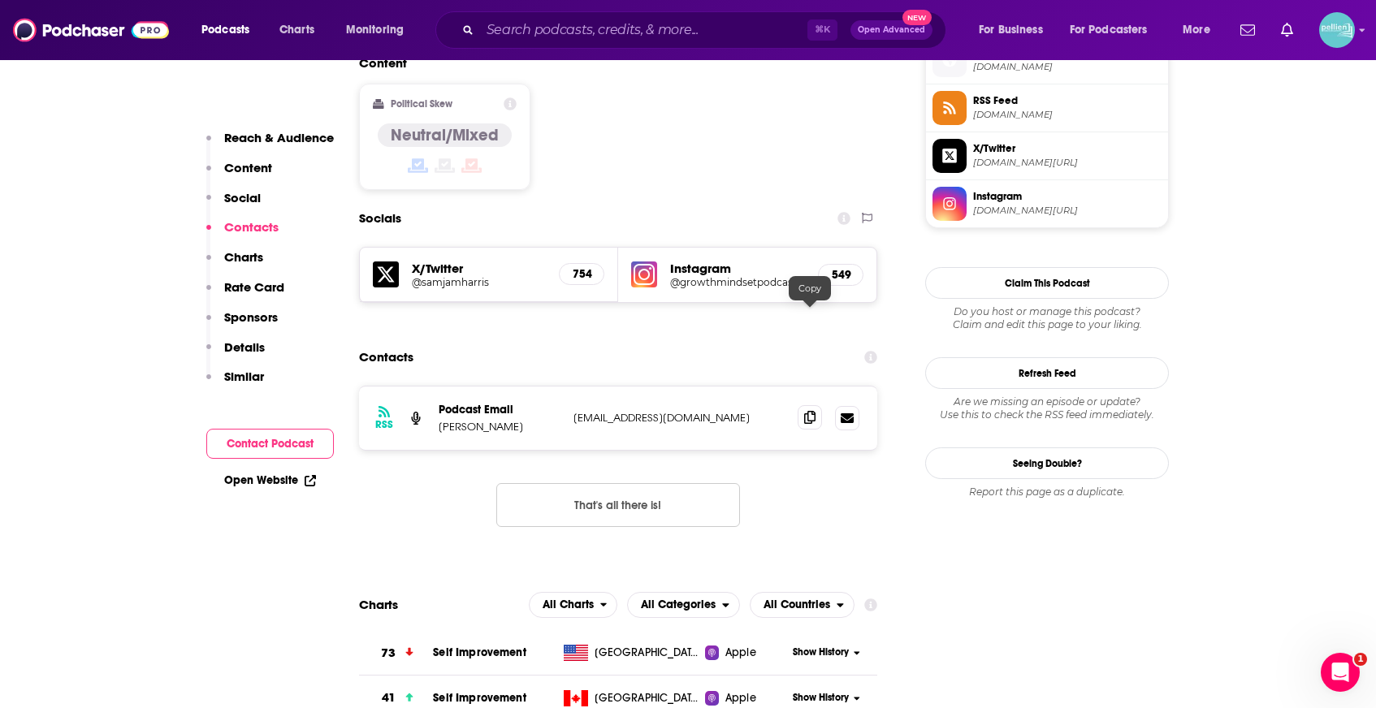
click at [811, 411] on icon at bounding box center [809, 417] width 11 height 13
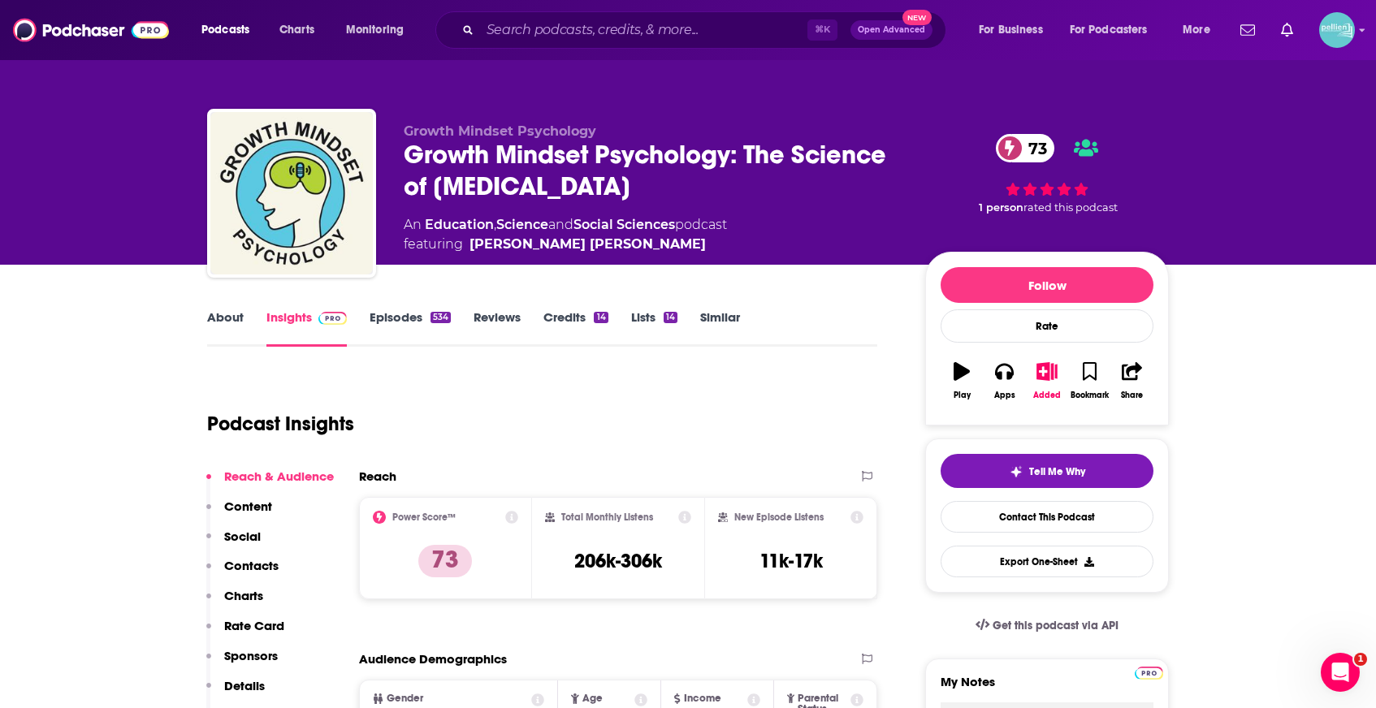
scroll to position [20, 0]
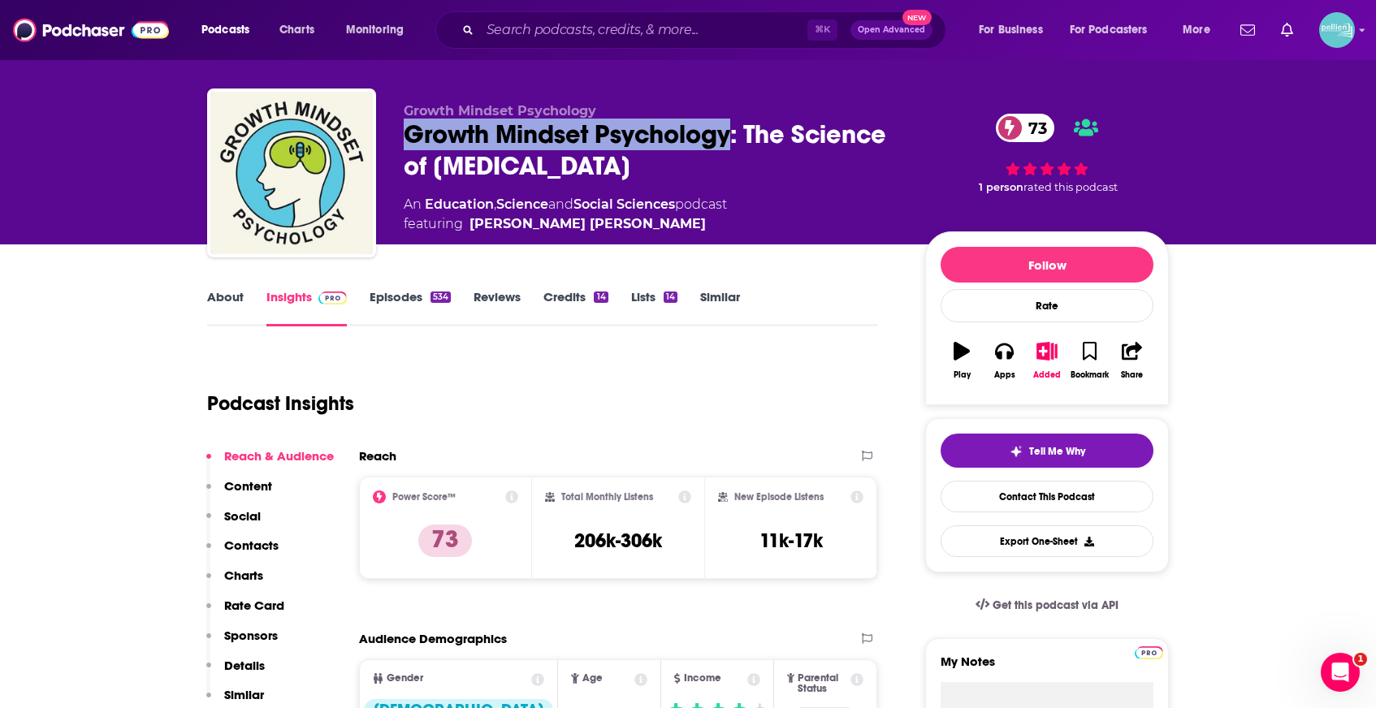
drag, startPoint x: 732, startPoint y: 132, endPoint x: 397, endPoint y: 137, distance: 334.7
click at [397, 137] on div "Growth Mindset Psychology Growth Mindset Psychology: The Science of Self-Improv…" at bounding box center [688, 176] width 962 height 175
copy h2 "Growth Mindset Psychology"
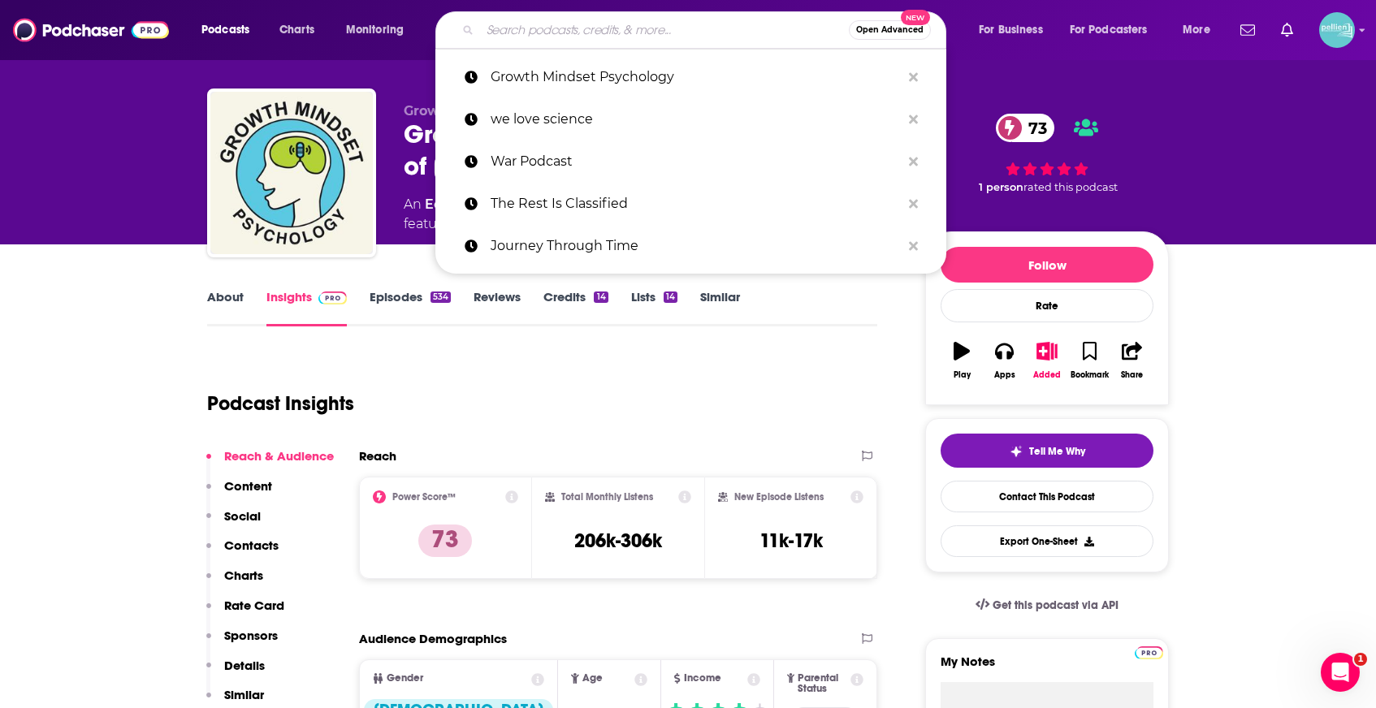
click at [616, 28] on input "Search podcasts, credits, & more..." at bounding box center [664, 30] width 369 height 26
paste input ""YOUR WELCOME" with [PERSON_NAME]"
type input ""YOUR WELCOME" with [PERSON_NAME]"
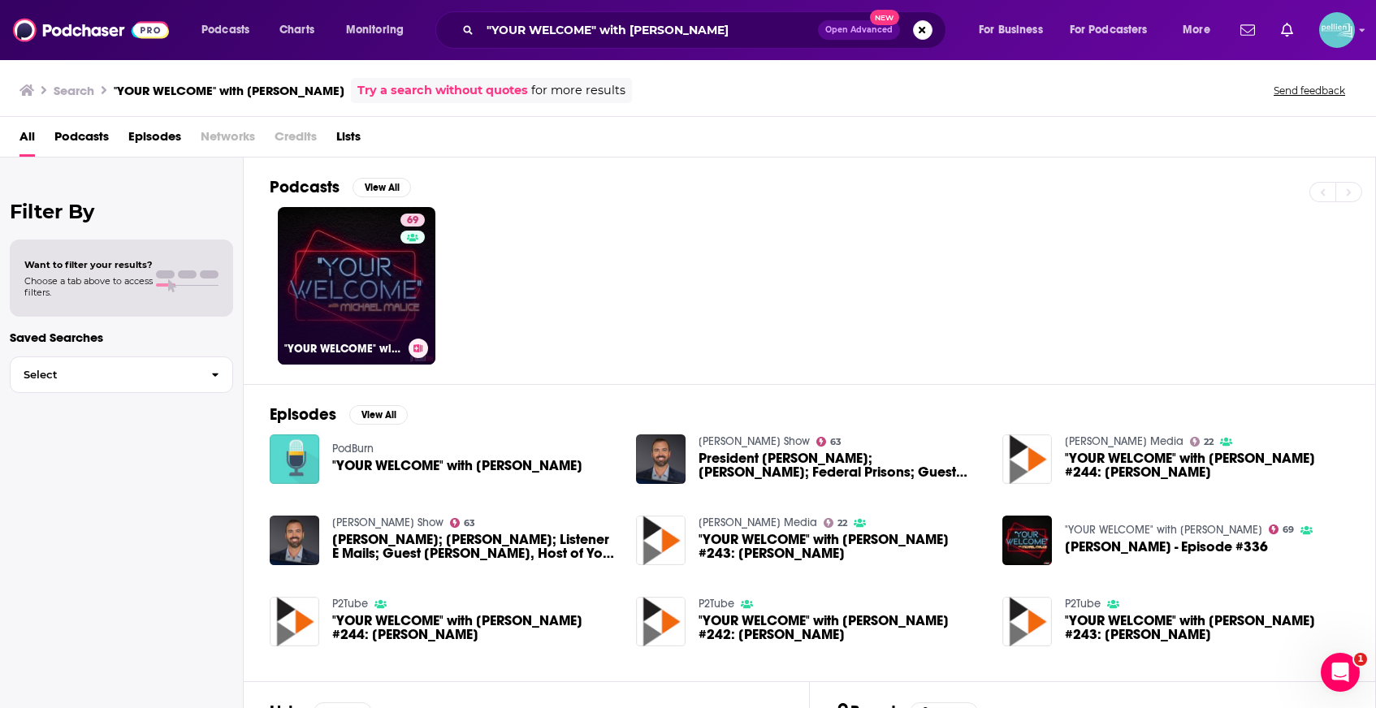
click at [344, 289] on link "69 "YOUR WELCOME" with Michael Malice" at bounding box center [357, 286] width 158 height 158
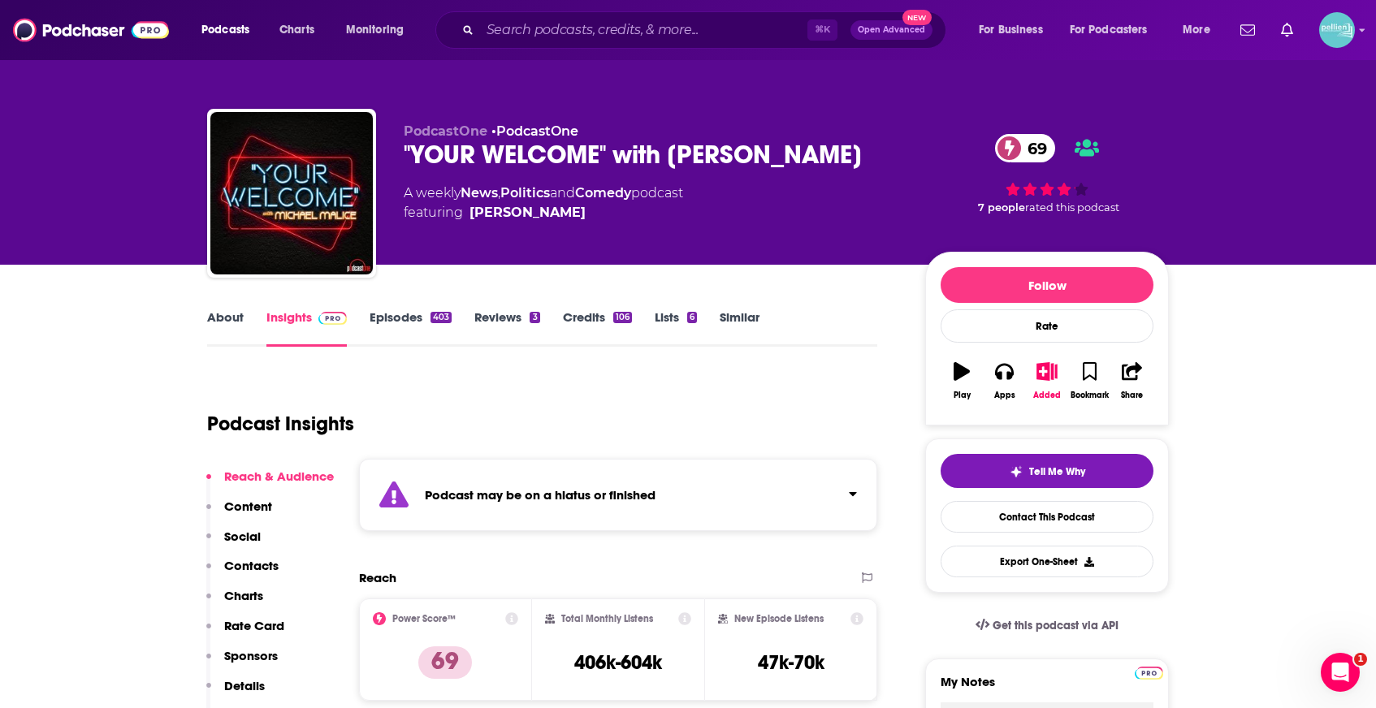
drag, startPoint x: 656, startPoint y: 167, endPoint x: 402, endPoint y: 158, distance: 254.4
click at [402, 158] on div "PodcastOne • PodcastOne "YOUR WELCOME" with Michael Malice 69 A weekly News , P…" at bounding box center [688, 196] width 962 height 175
copy h2 ""YOUR WELCOME" with [PERSON_NAME]"
click at [565, 39] on input "Search podcasts, credits, & more..." at bounding box center [643, 30] width 327 height 26
paste input "Kaleidoscience"
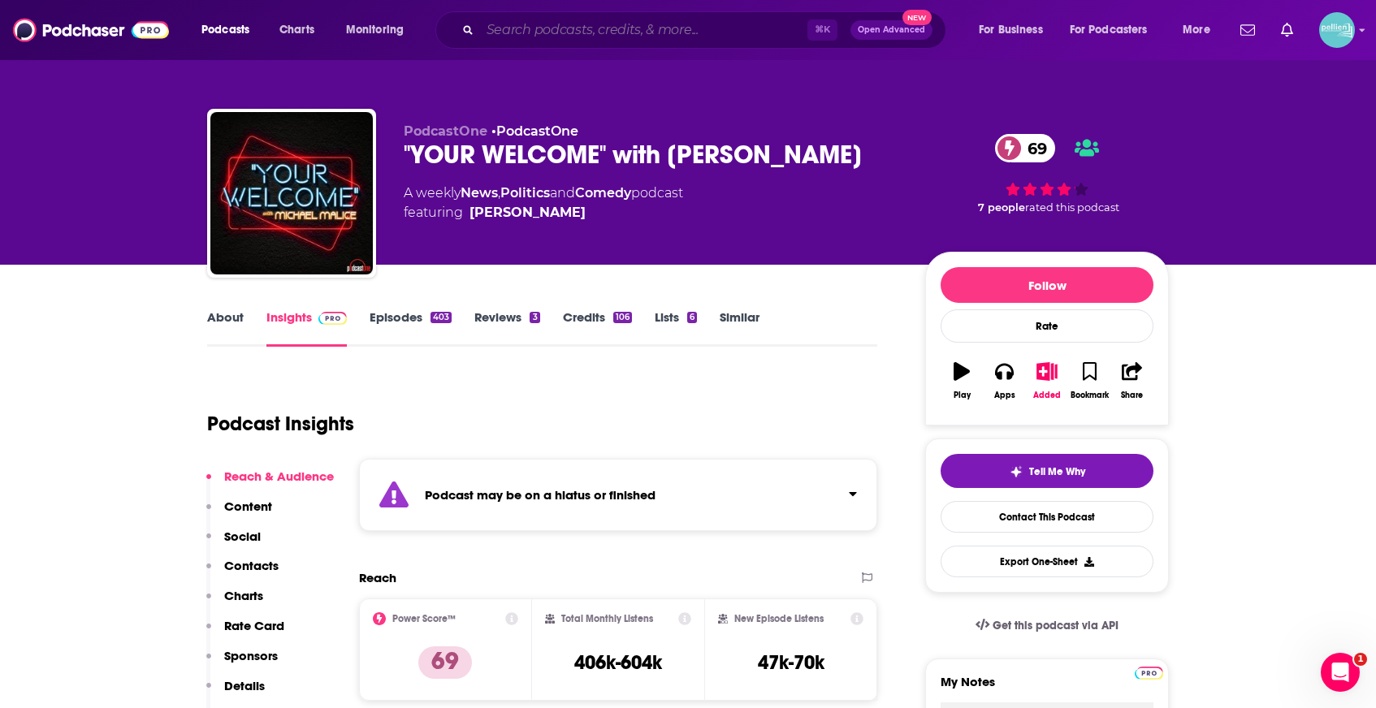
type input "Kaleidoscience"
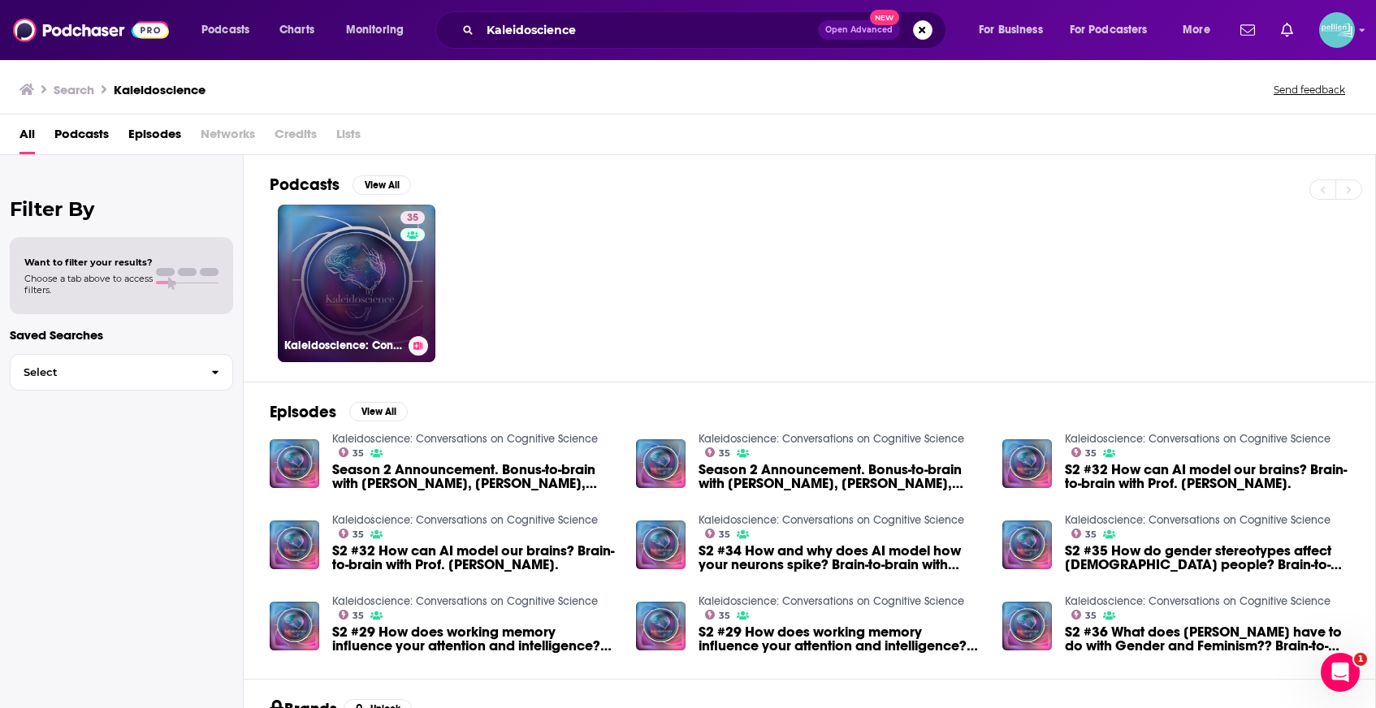
click at [383, 260] on link "35 Kaleidoscience: Conversations on Cognitive Science" at bounding box center [357, 284] width 158 height 158
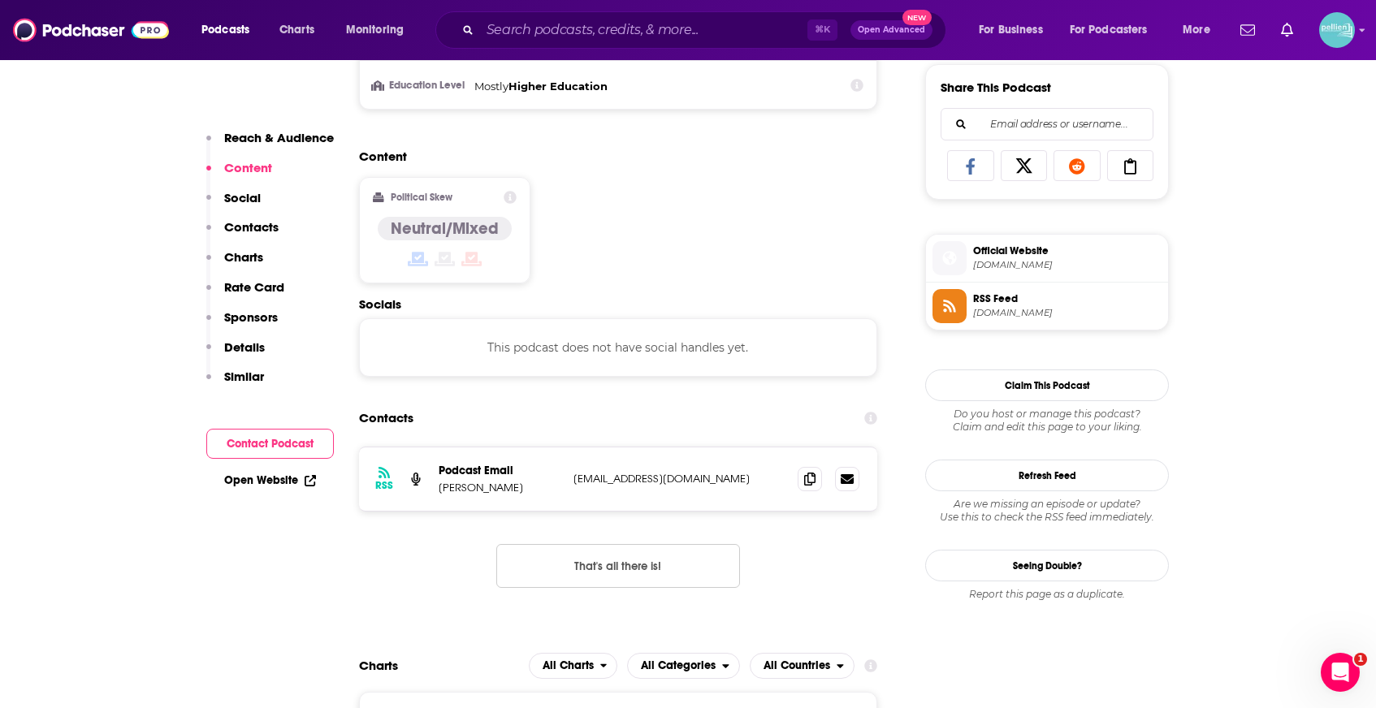
scroll to position [1036, 0]
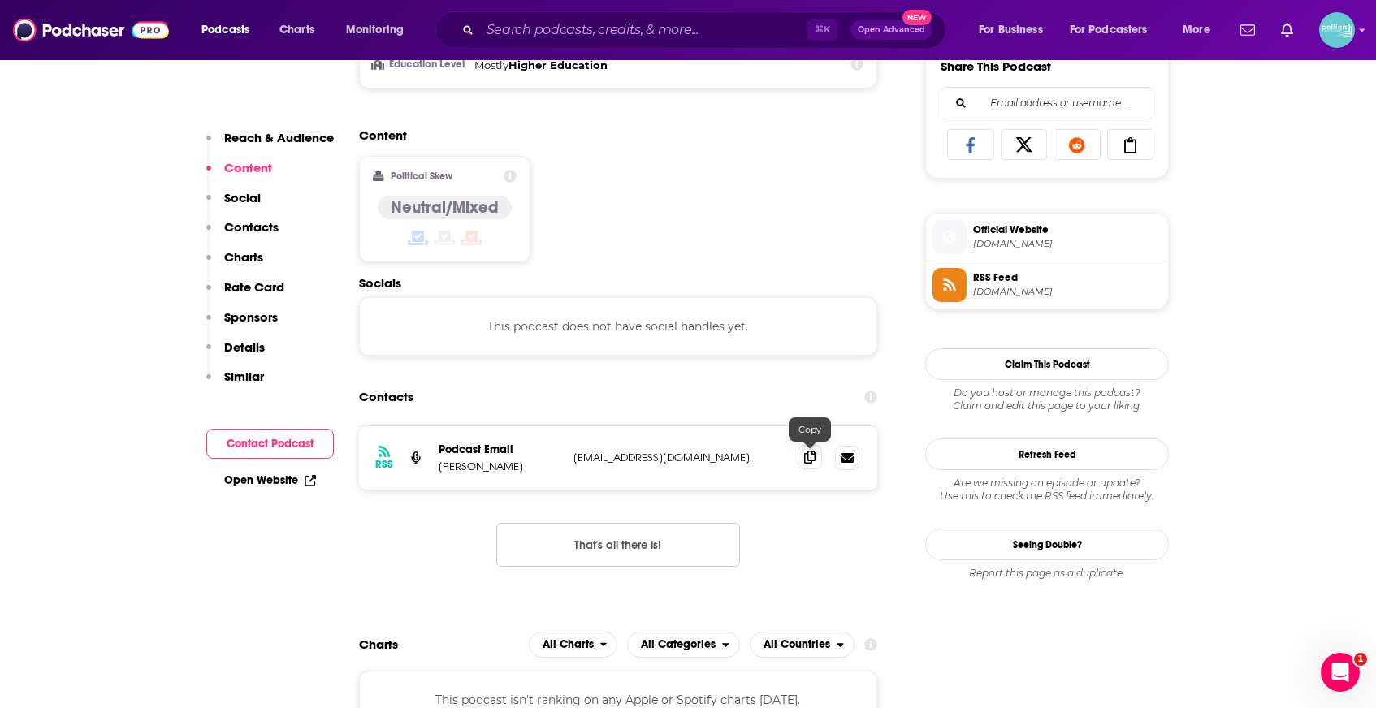
click at [807, 461] on icon at bounding box center [809, 457] width 11 height 13
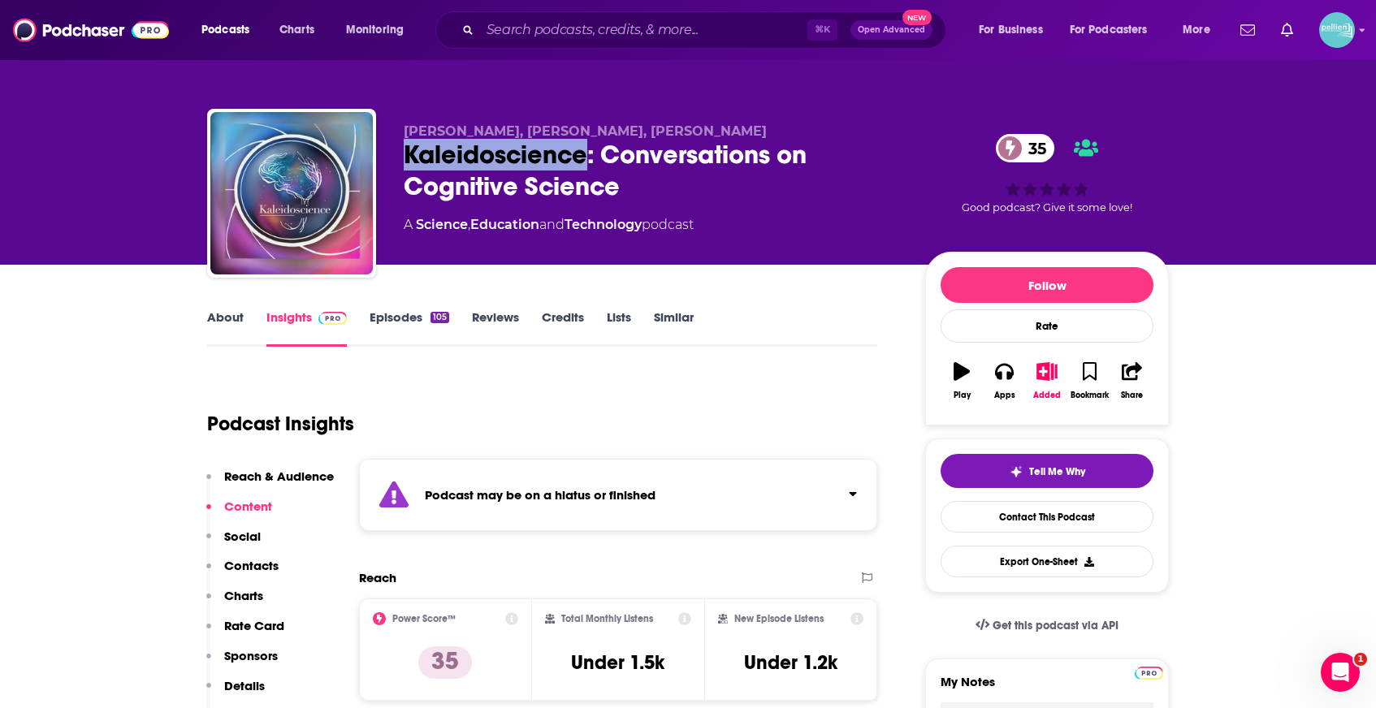
drag, startPoint x: 591, startPoint y: 157, endPoint x: 383, endPoint y: 161, distance: 208.0
click at [383, 161] on div "Sophie Kühne, Sönke Lülf, Elisa Palme Kaleidoscience: Conversations on Cognitiv…" at bounding box center [688, 196] width 962 height 175
copy h2 "Kaleidoscience"
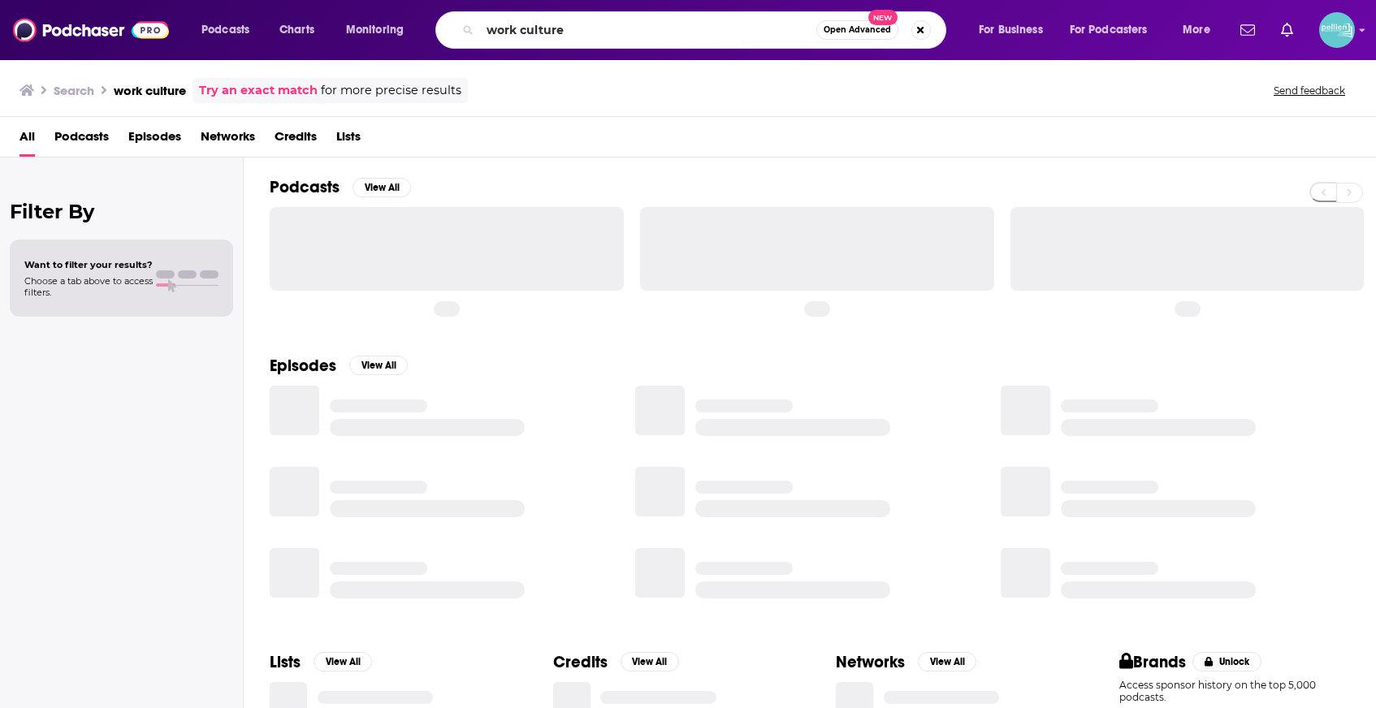
click at [589, 31] on input "work culture" at bounding box center [648, 30] width 336 height 26
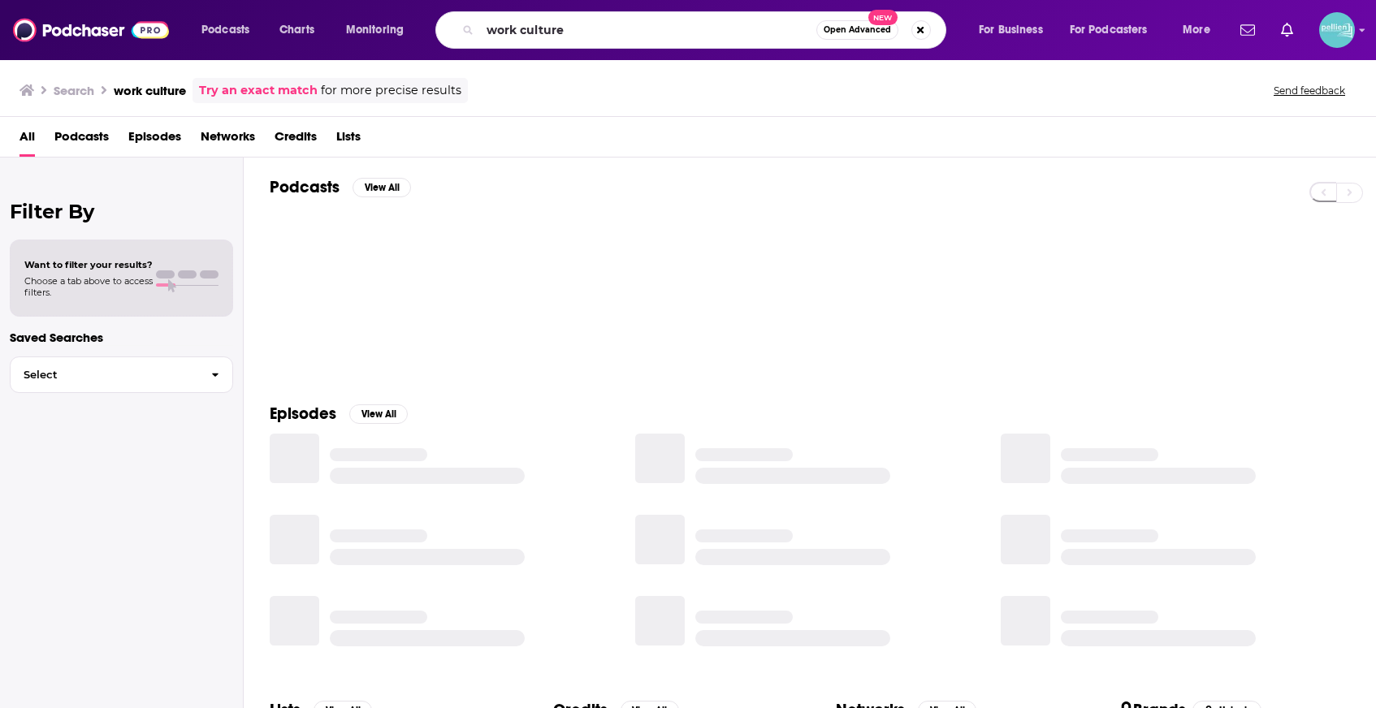
click at [589, 31] on input "work culture" at bounding box center [648, 30] width 336 height 26
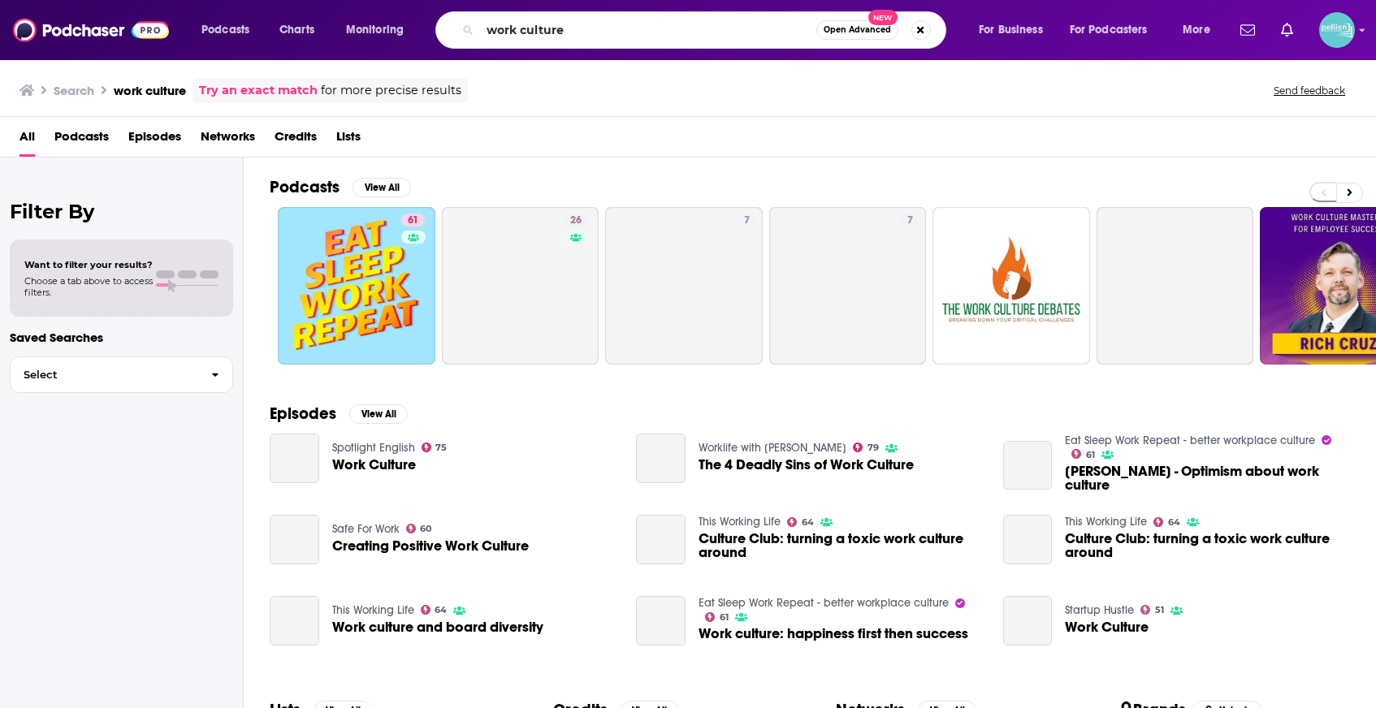
click at [589, 31] on input "work culture" at bounding box center [648, 30] width 336 height 26
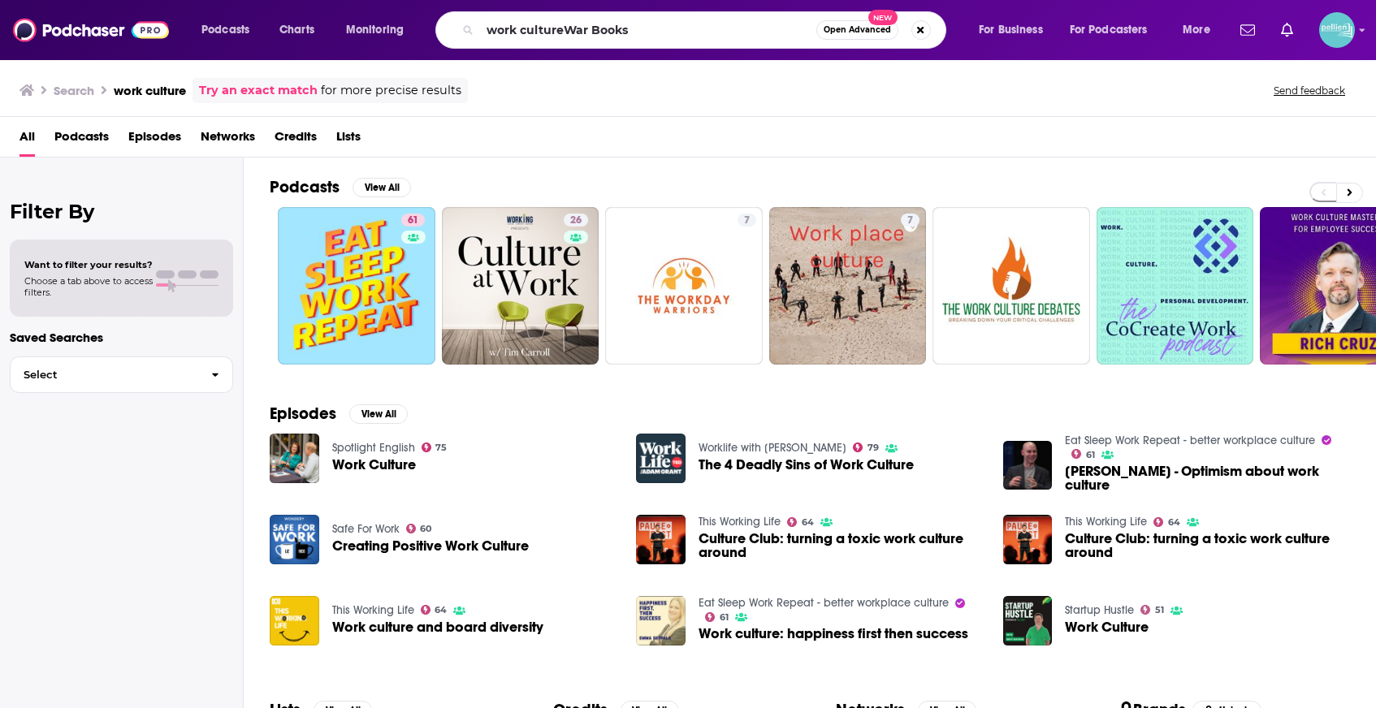
click at [589, 31] on input "work cultureWar Books" at bounding box center [648, 30] width 336 height 26
type input "War Books"
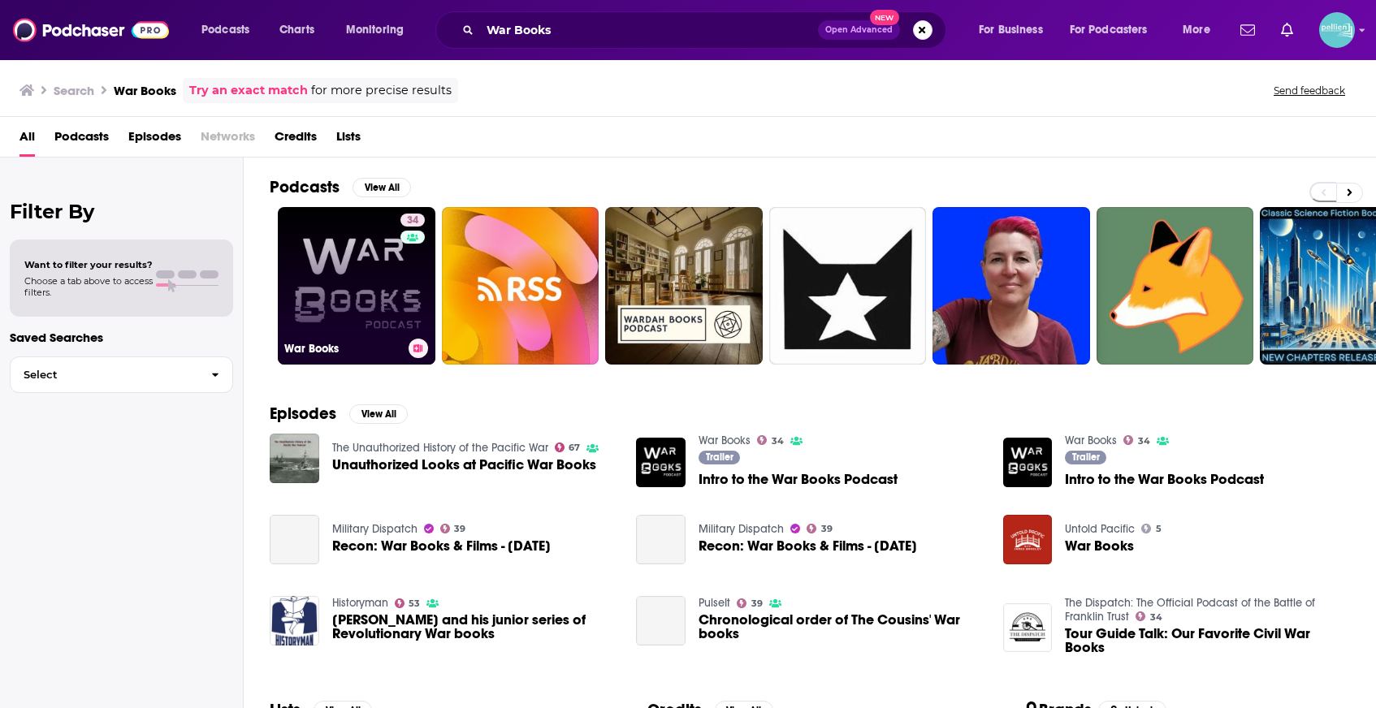
click at [309, 265] on link "34 War Books" at bounding box center [357, 286] width 158 height 158
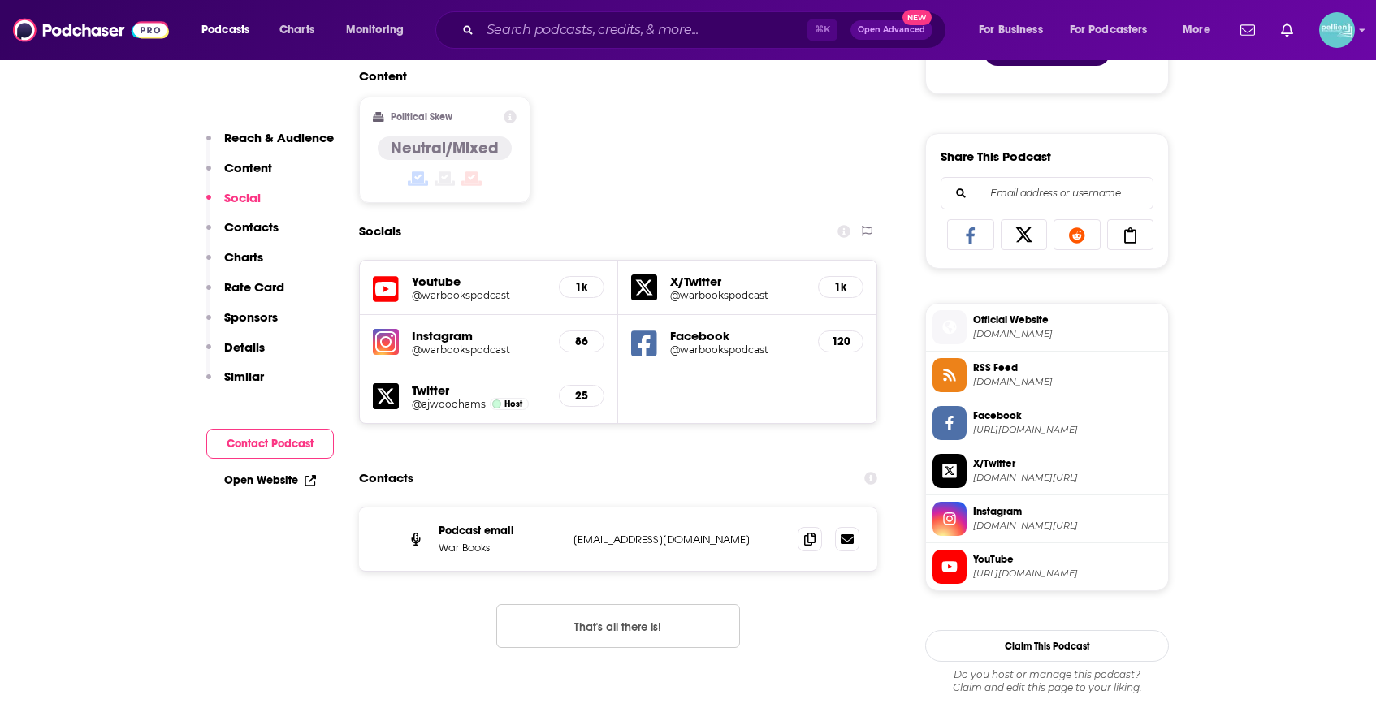
scroll to position [1075, 0]
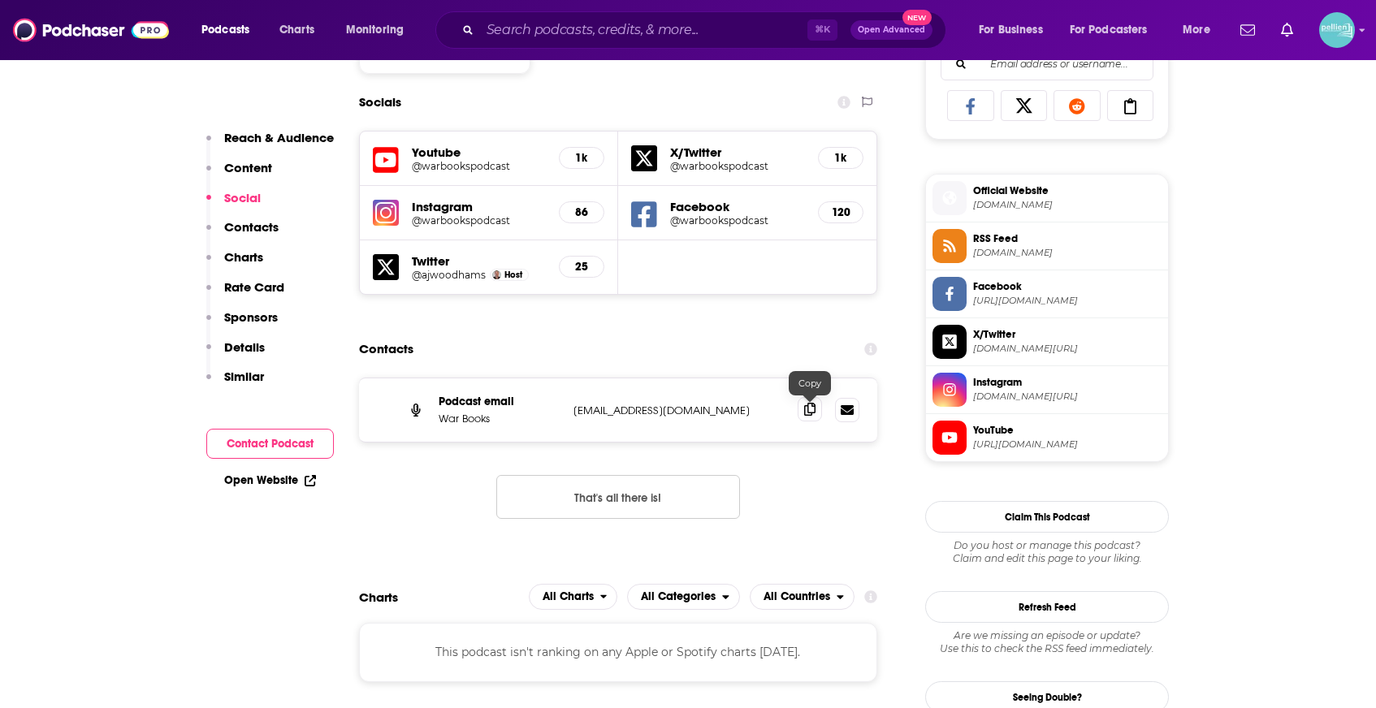
click at [807, 415] on icon at bounding box center [809, 409] width 11 height 13
click at [543, 28] on input "Search podcasts, credits, & more..." at bounding box center [643, 30] width 327 height 26
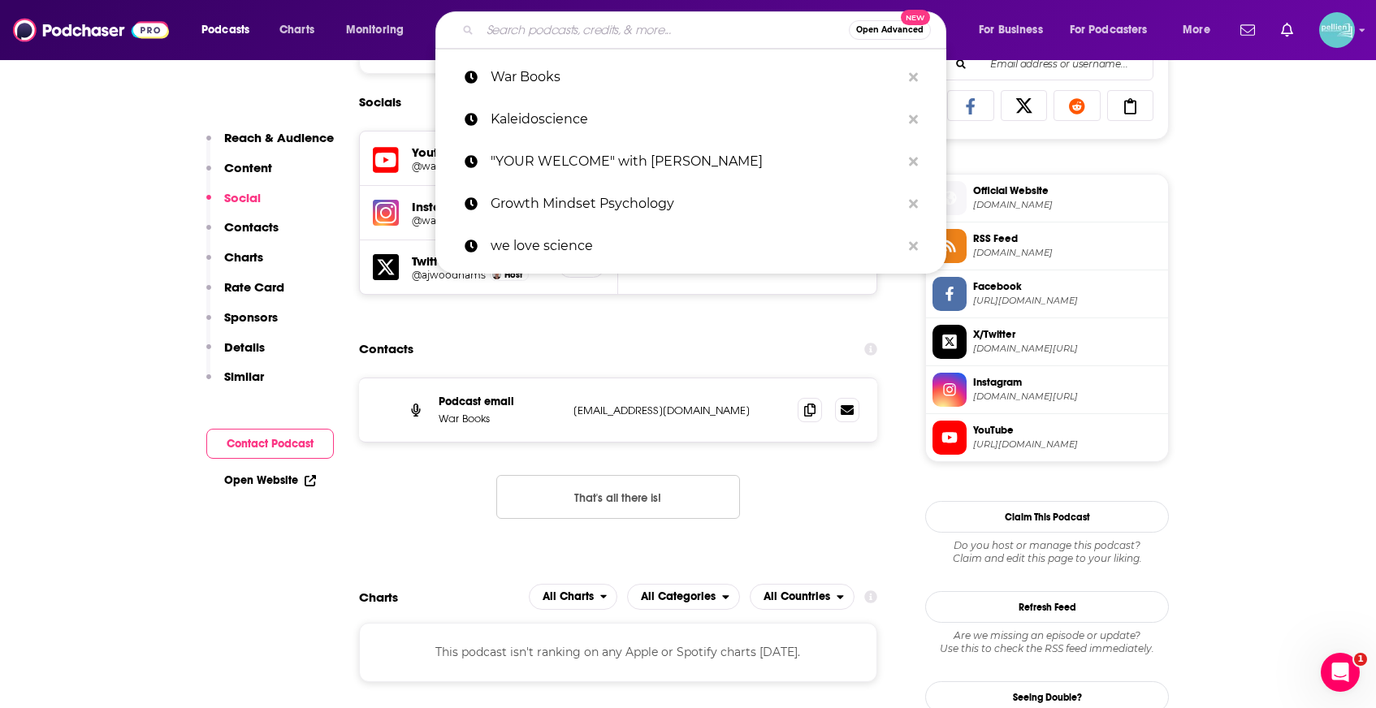
paste input "The Current Thing"
type input "The Current Thing"
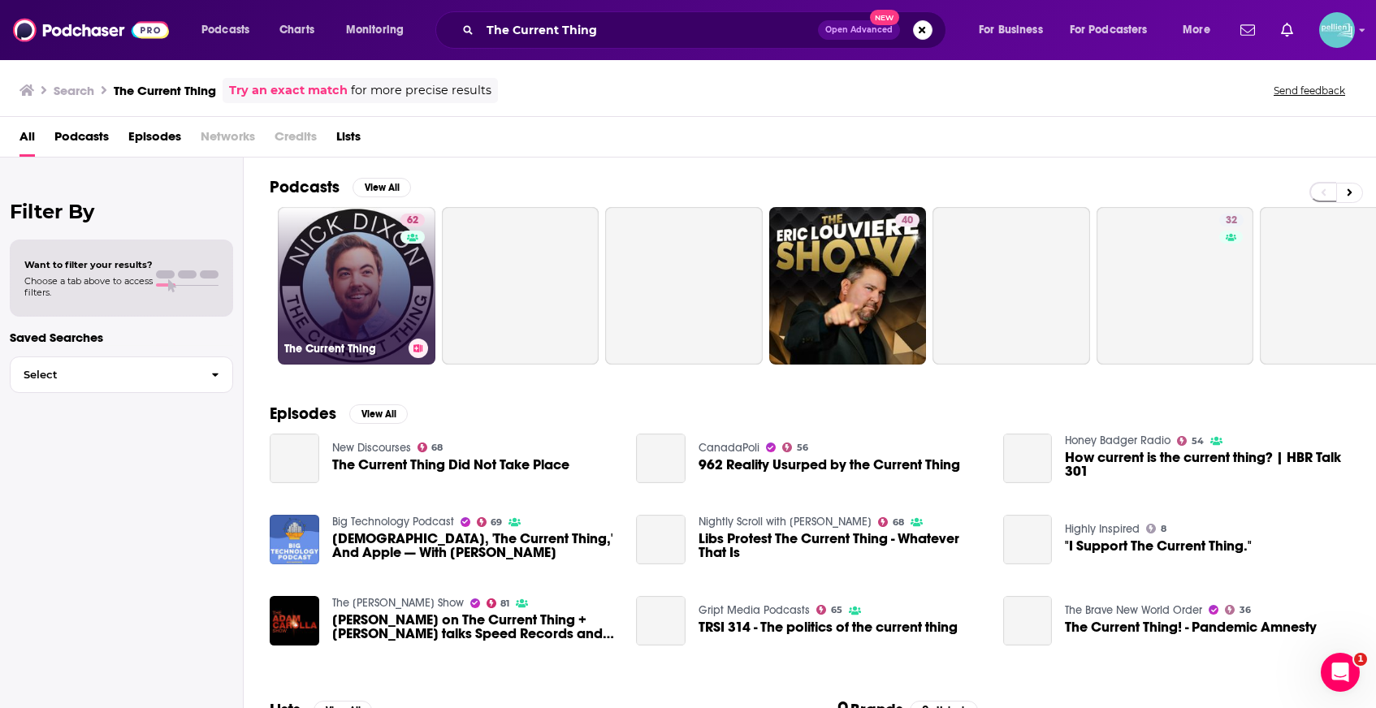
click at [343, 302] on link "62 The Current Thing" at bounding box center [357, 286] width 158 height 158
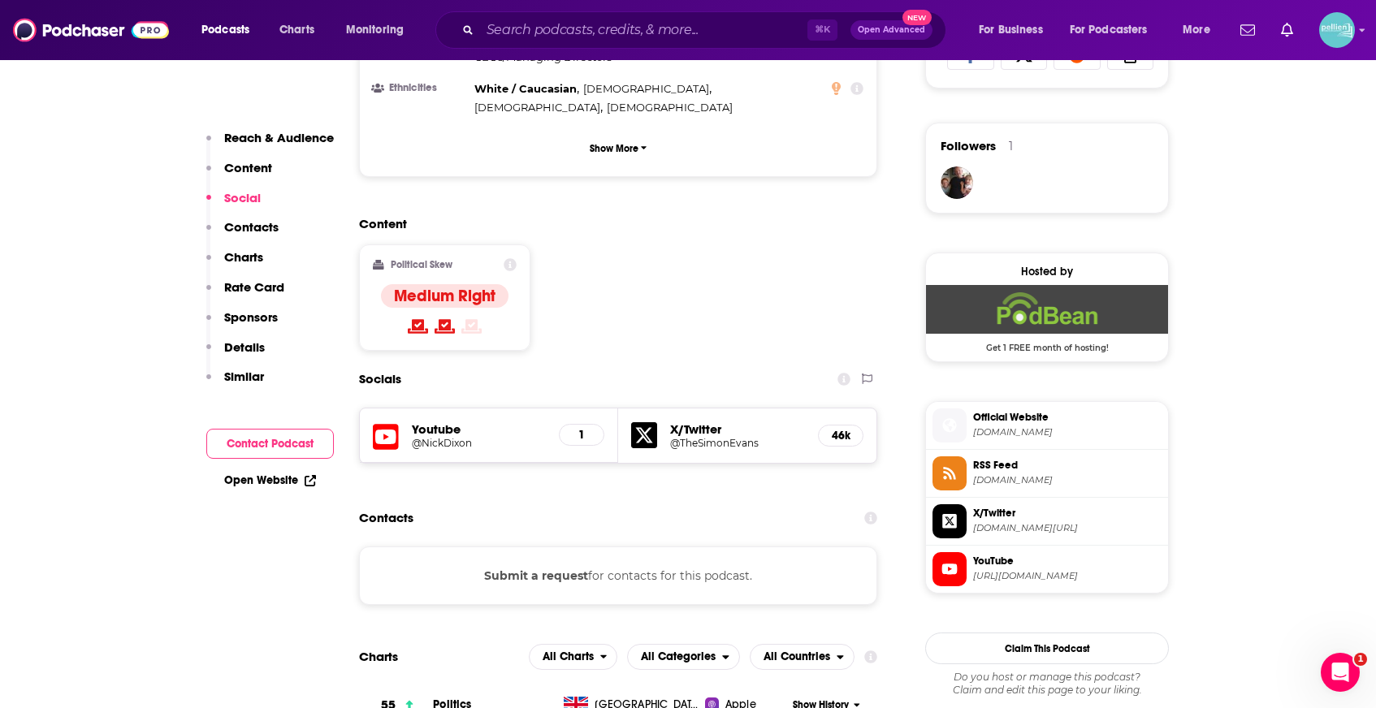
scroll to position [1157, 0]
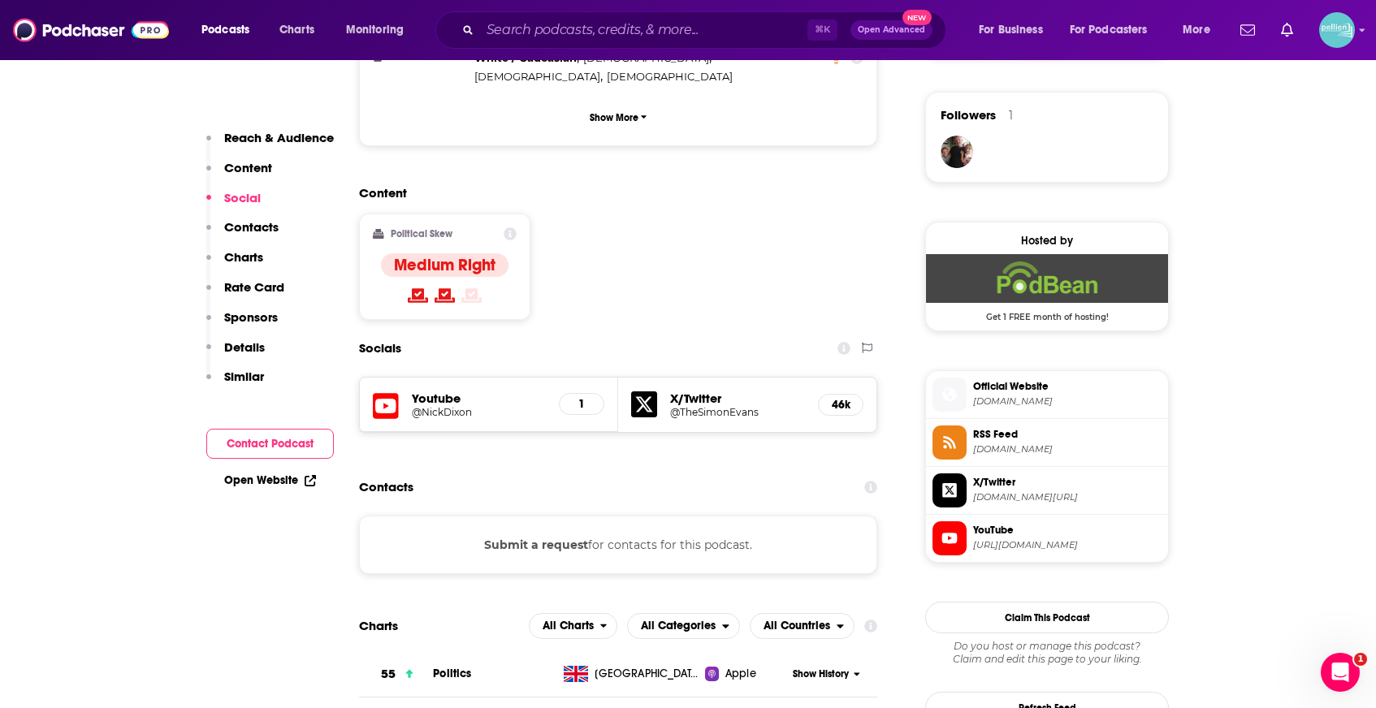
click at [382, 378] on div "Youtube @NickDixon 1" at bounding box center [489, 405] width 258 height 54
click at [383, 393] on icon at bounding box center [386, 406] width 26 height 26
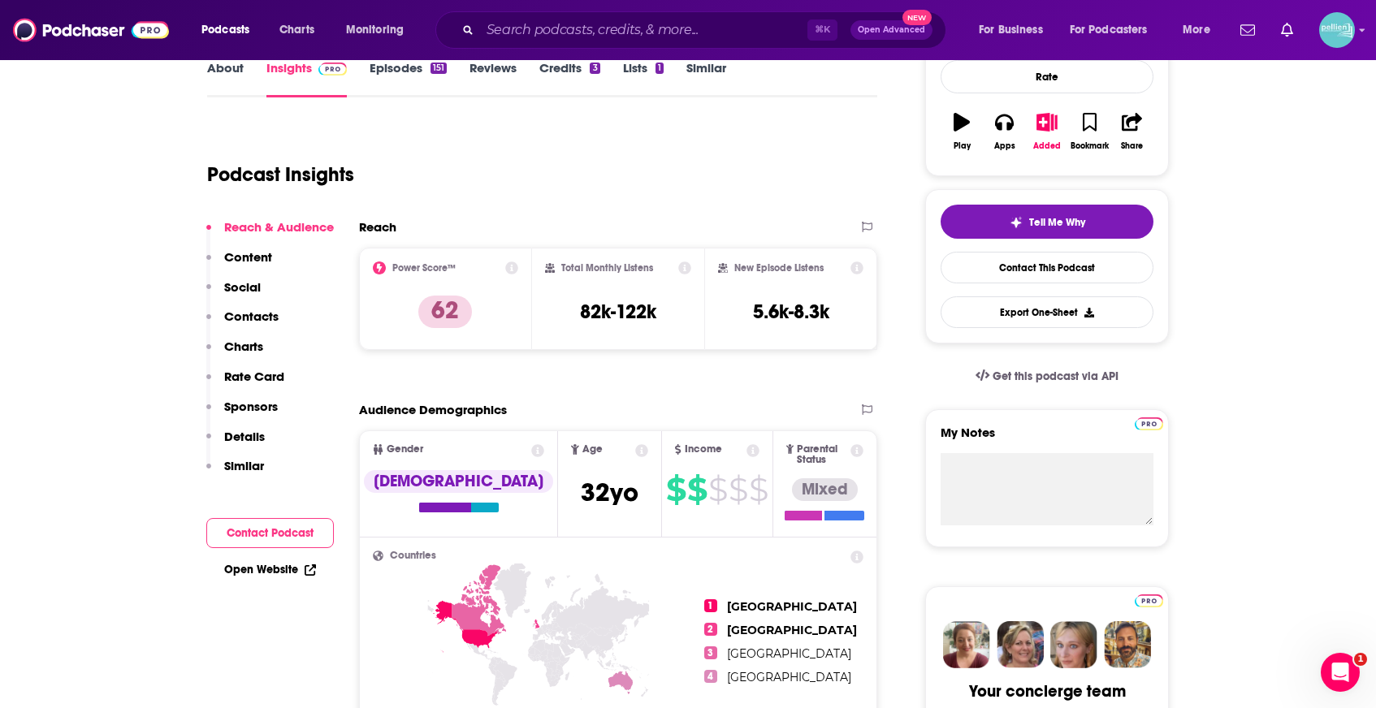
scroll to position [0, 0]
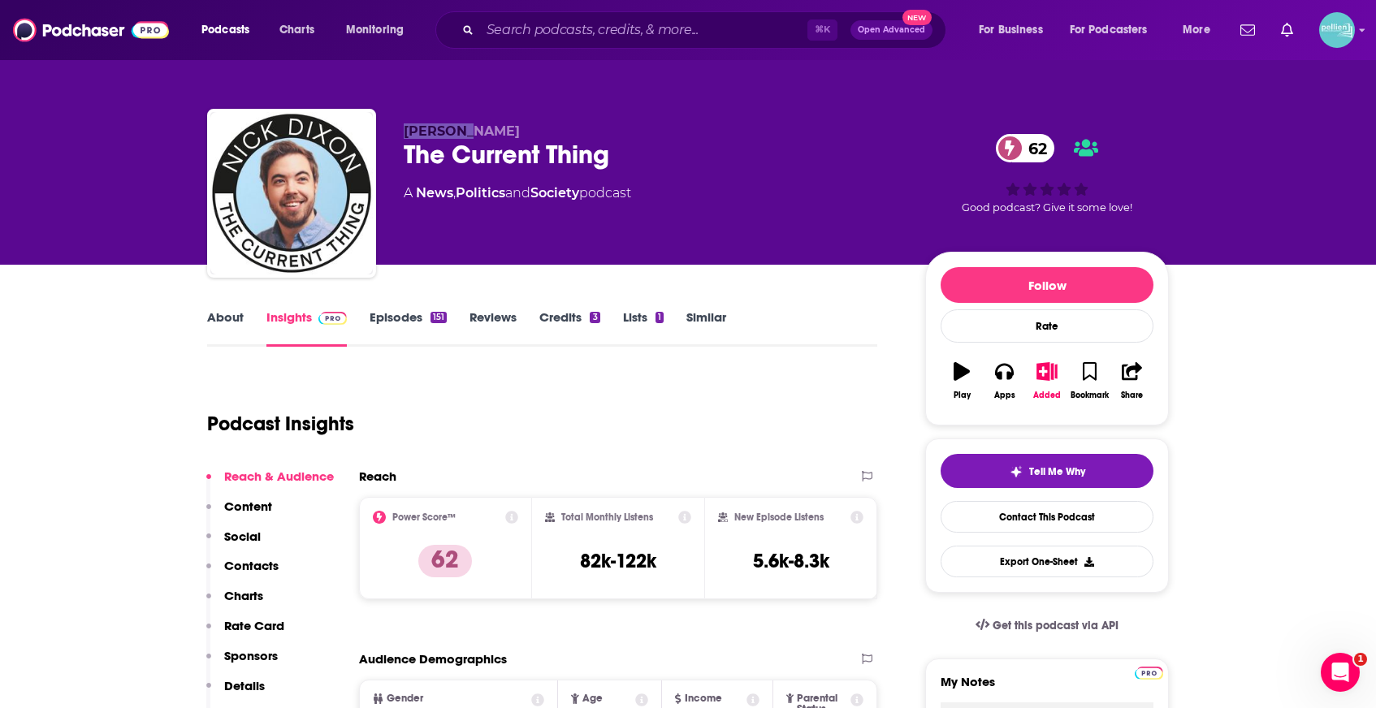
drag, startPoint x: 441, startPoint y: 133, endPoint x: 396, endPoint y: 133, distance: 45.5
click at [396, 133] on div "[PERSON_NAME] The Current Thing 62 A News , Politics and Society podcast 62 Goo…" at bounding box center [688, 196] width 962 height 175
click at [466, 133] on span "[PERSON_NAME]" at bounding box center [462, 130] width 116 height 15
drag, startPoint x: 482, startPoint y: 133, endPoint x: 384, endPoint y: 134, distance: 97.5
click at [384, 134] on div "[PERSON_NAME] The Current Thing 62 A News , Politics and Society podcast 62 Goo…" at bounding box center [688, 196] width 962 height 175
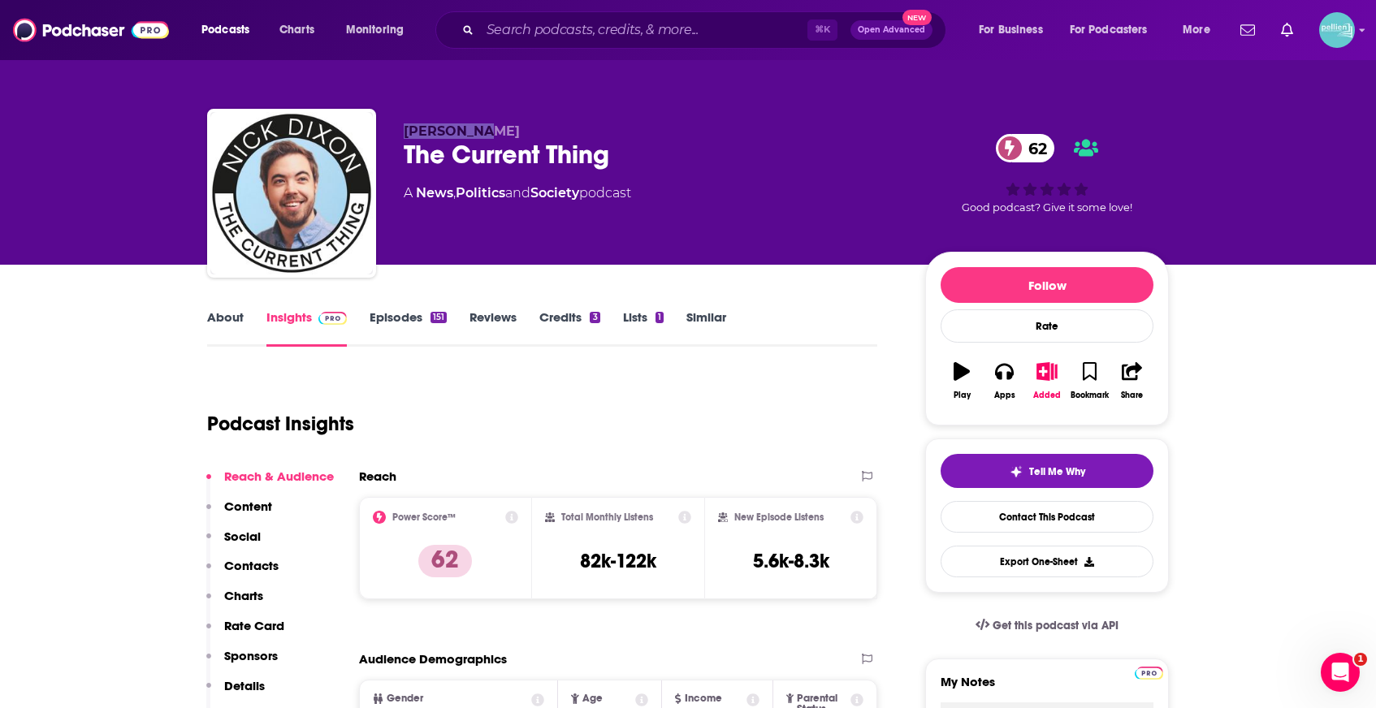
copy span "[PERSON_NAME]"
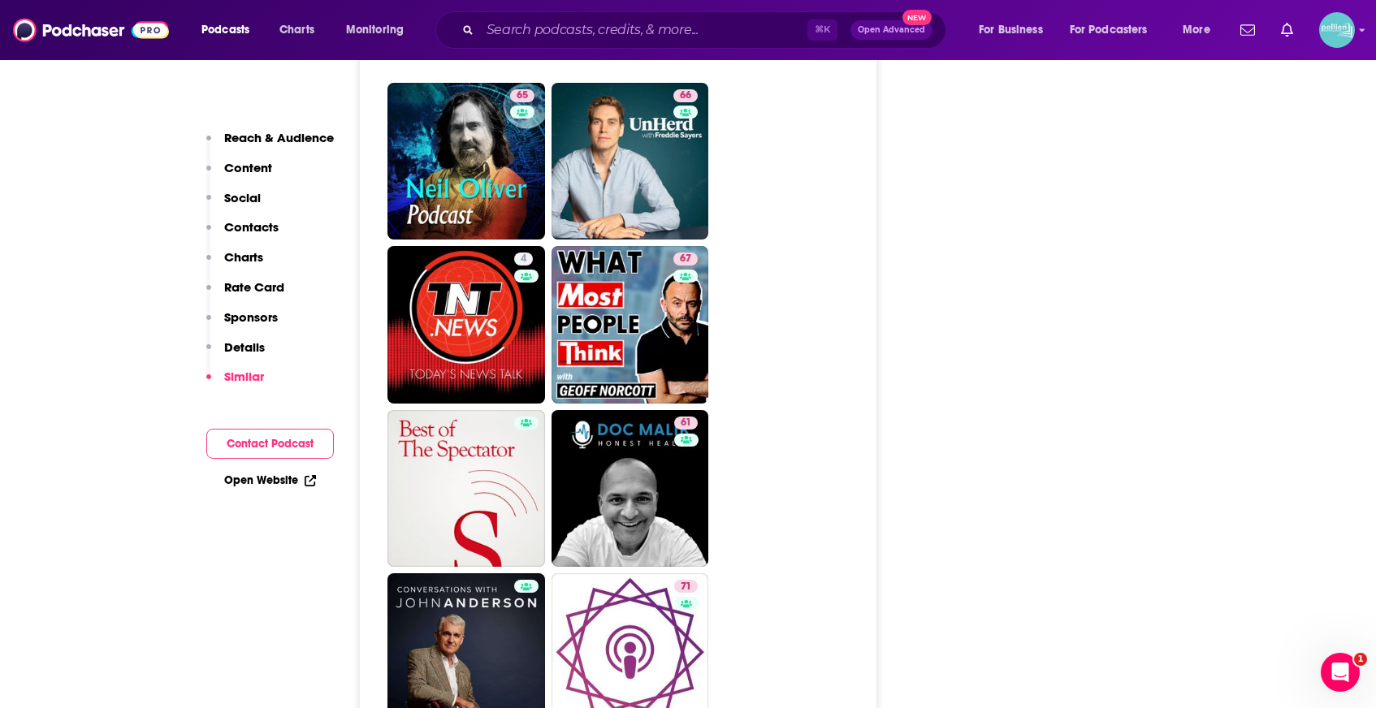
scroll to position [3281, 0]
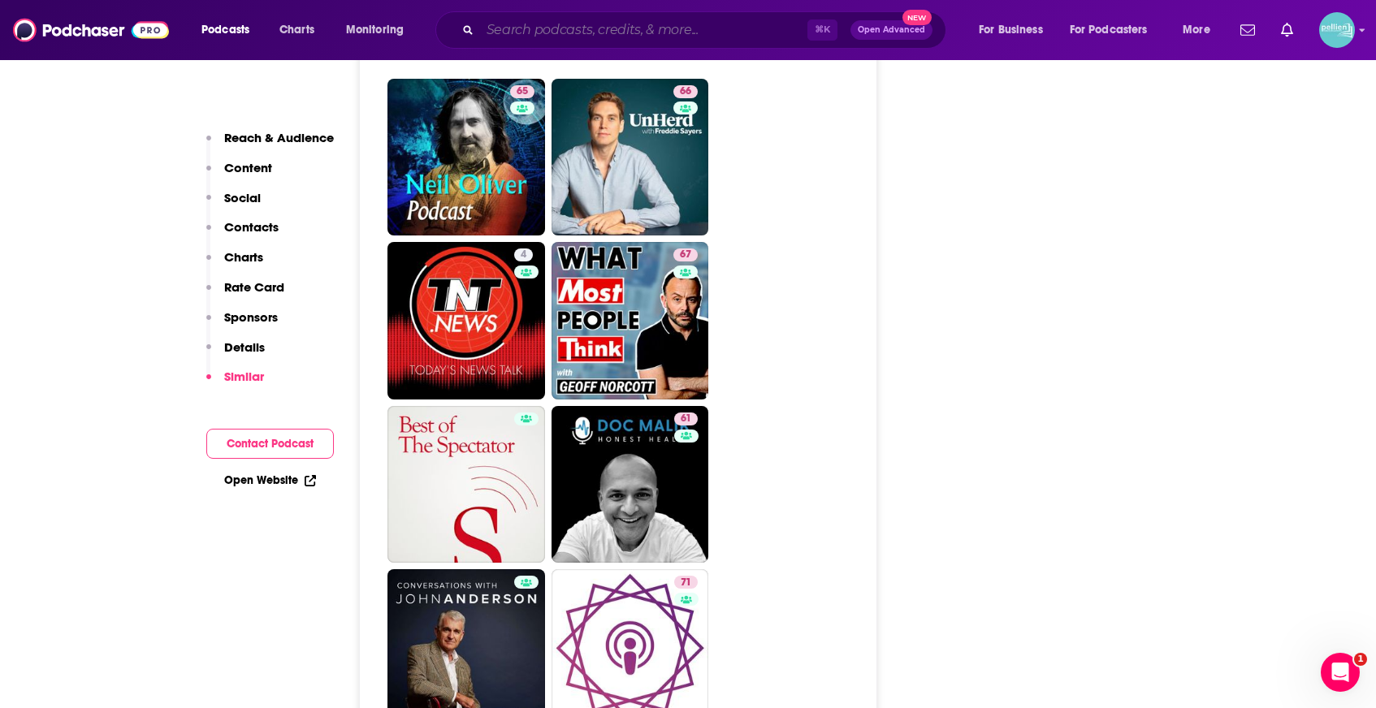
click at [585, 22] on input "Search podcasts, credits, & more..." at bounding box center [643, 30] width 327 height 26
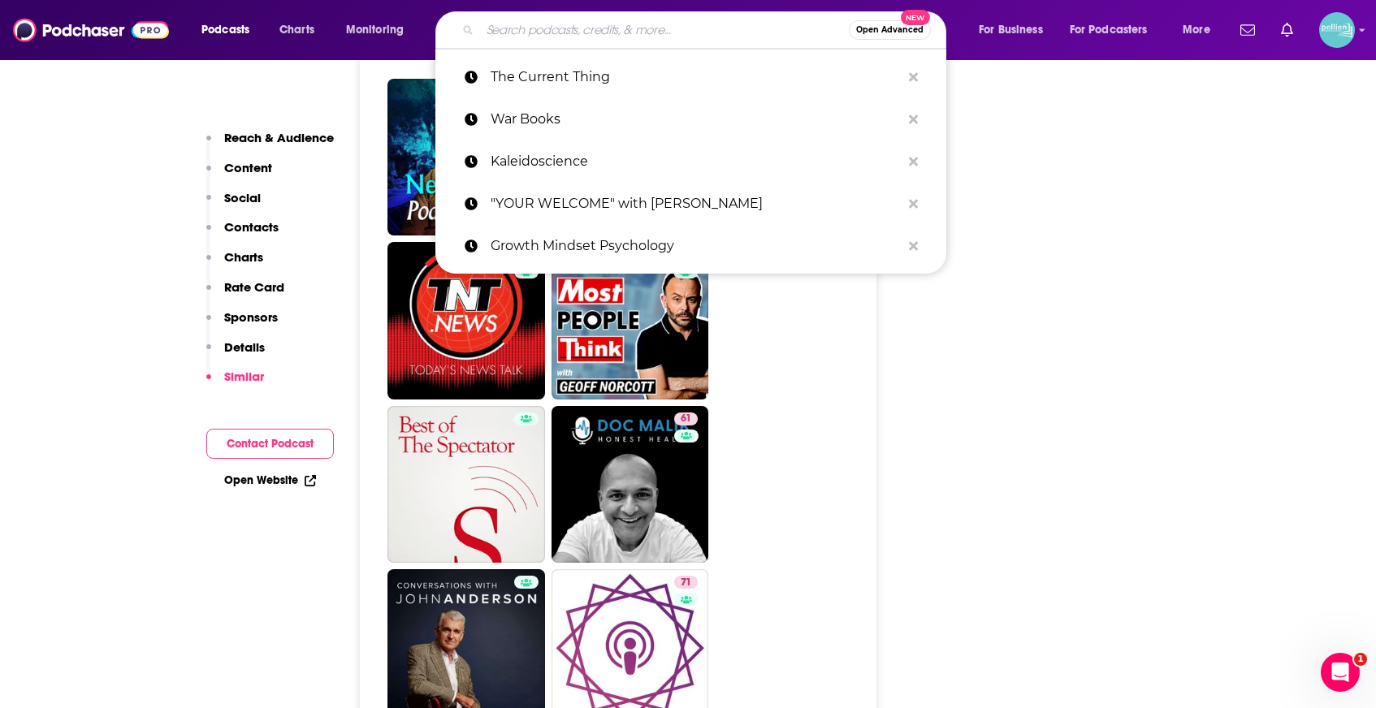
paste input "From Nowhere to Nothing"
type input "From Nowhere to Nothing"
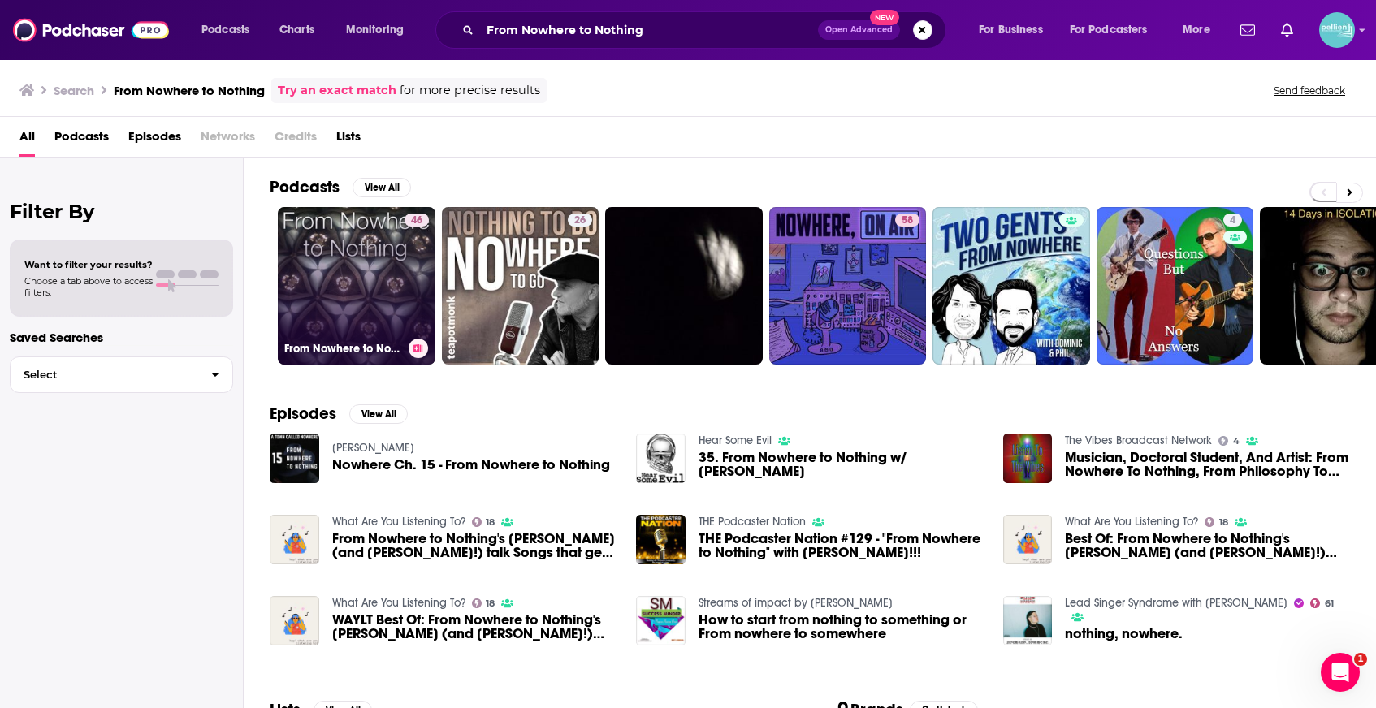
click at [351, 262] on link "46 From Nowhere to Nothing" at bounding box center [357, 286] width 158 height 158
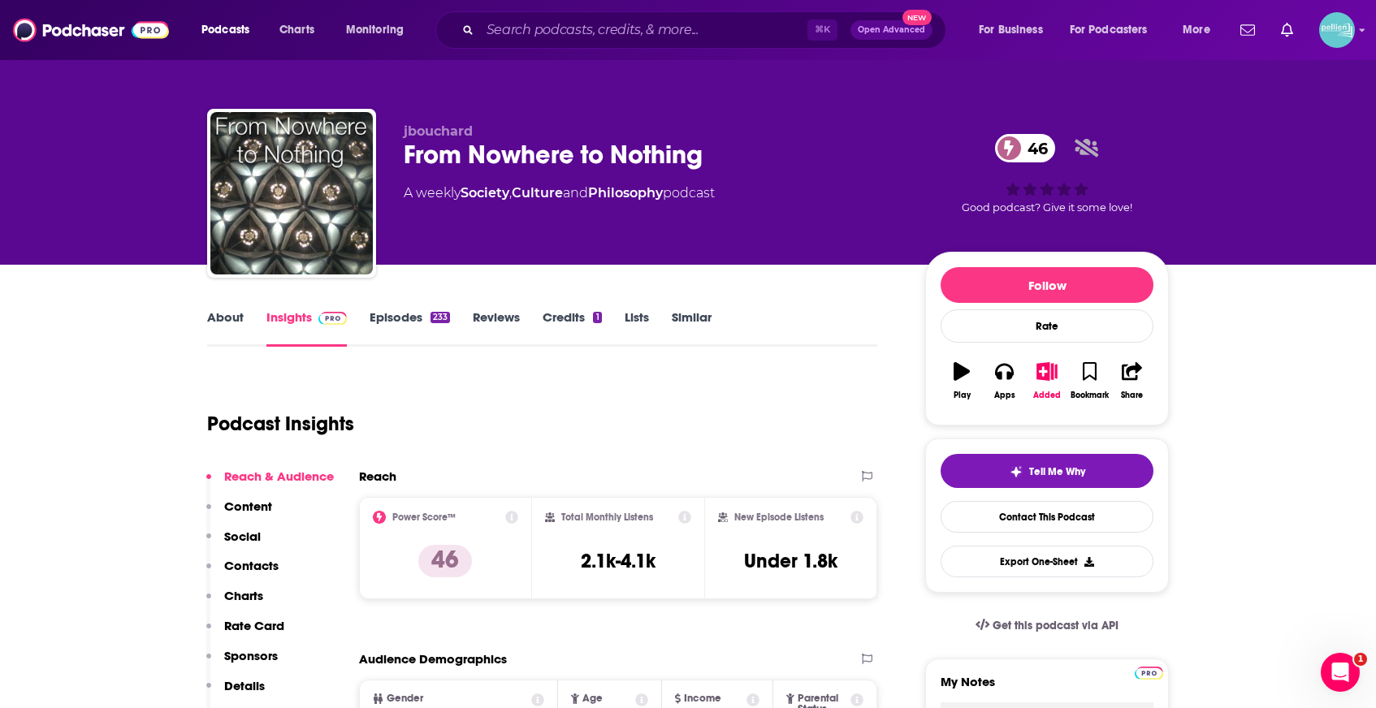
click at [238, 327] on link "About" at bounding box center [225, 327] width 37 height 37
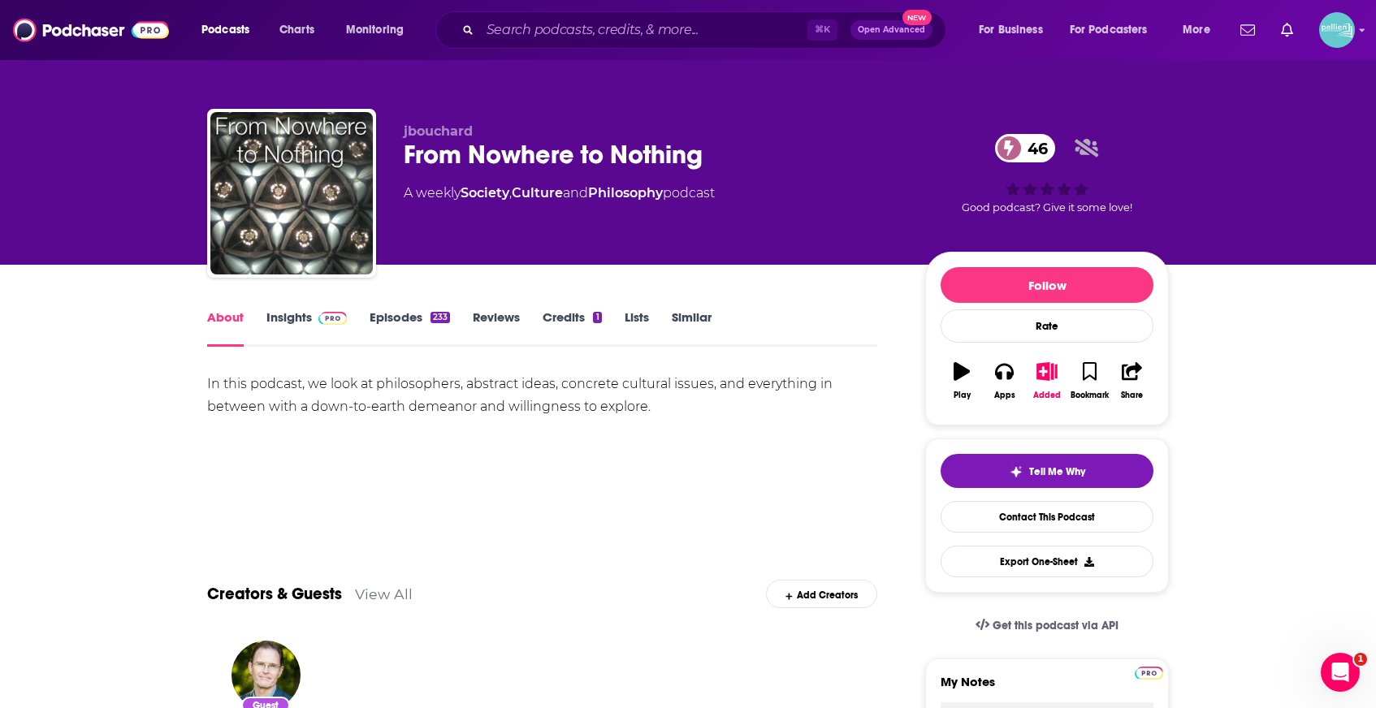
click at [309, 327] on link "Insights" at bounding box center [306, 327] width 80 height 37
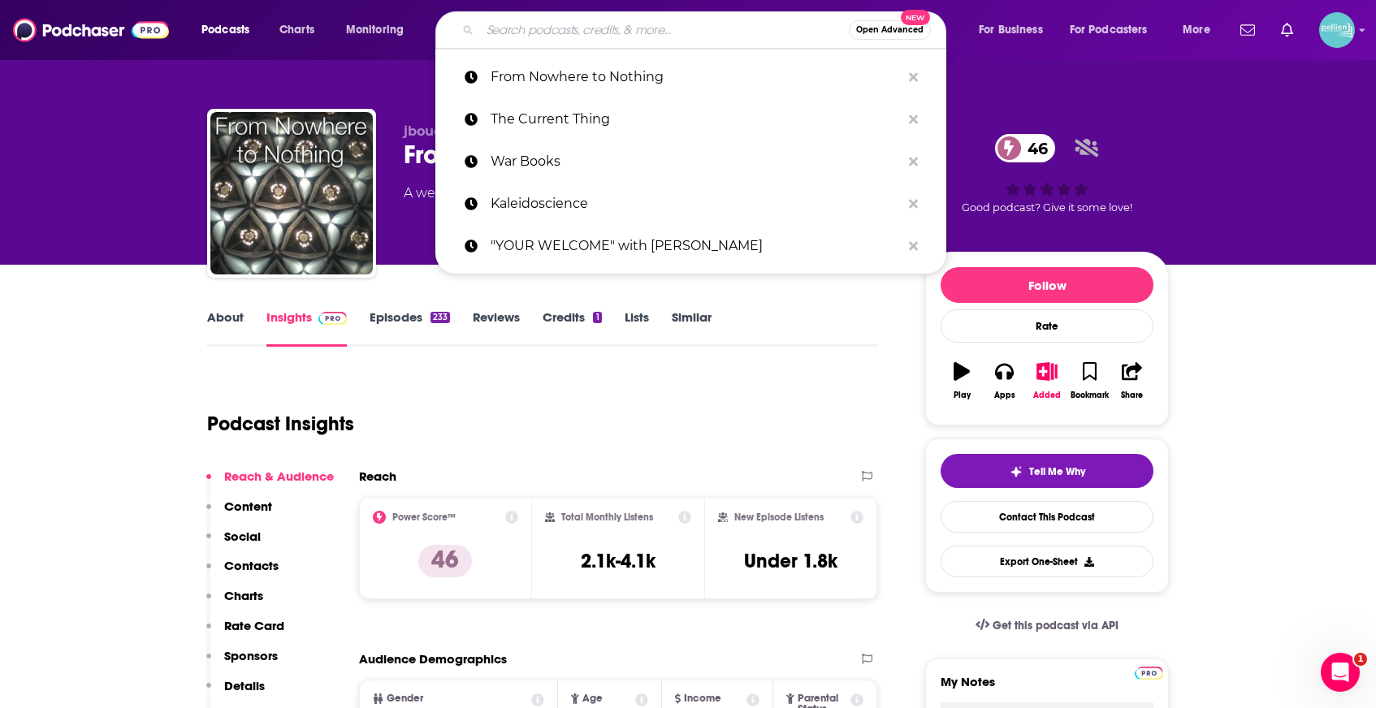
click at [519, 41] on input "Search podcasts, credits, & more..." at bounding box center [664, 30] width 369 height 26
paste input "Future Hindsight"
type input "Future Hindsight"
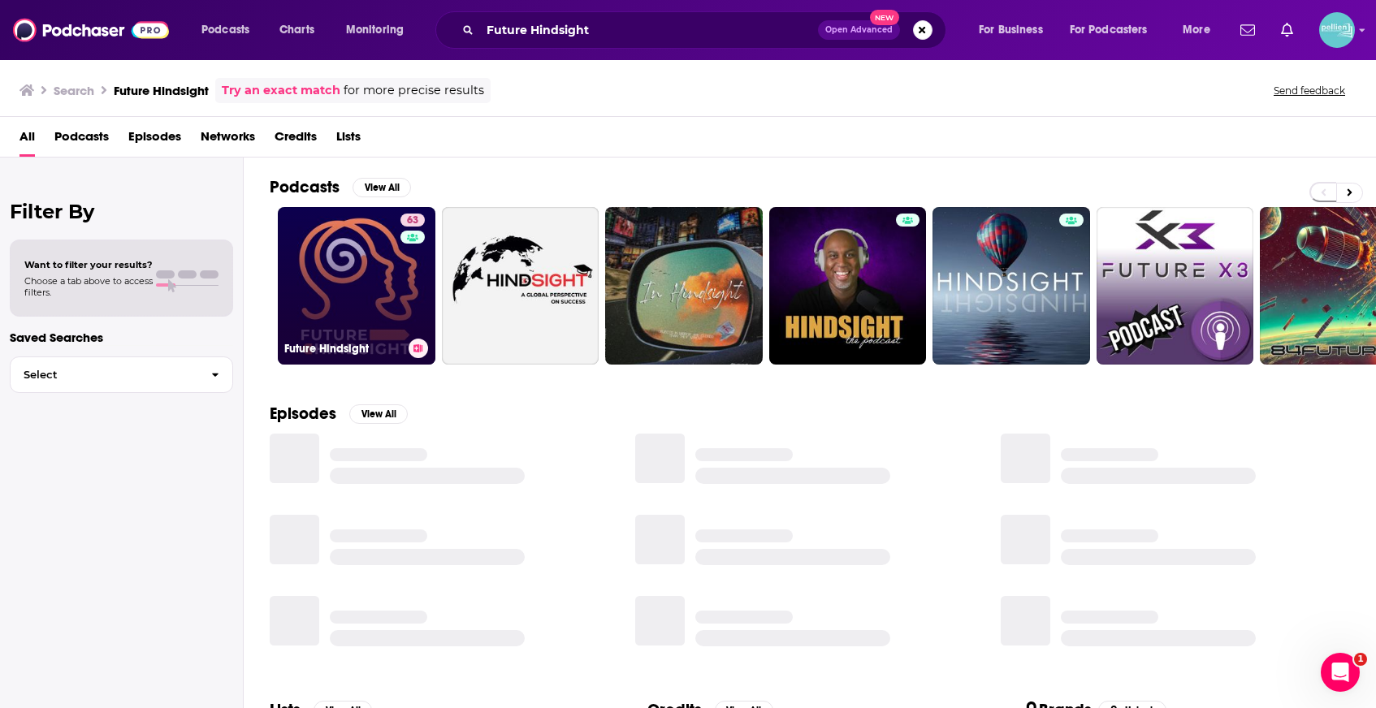
click at [333, 275] on link "63 Future Hindsight" at bounding box center [357, 286] width 158 height 158
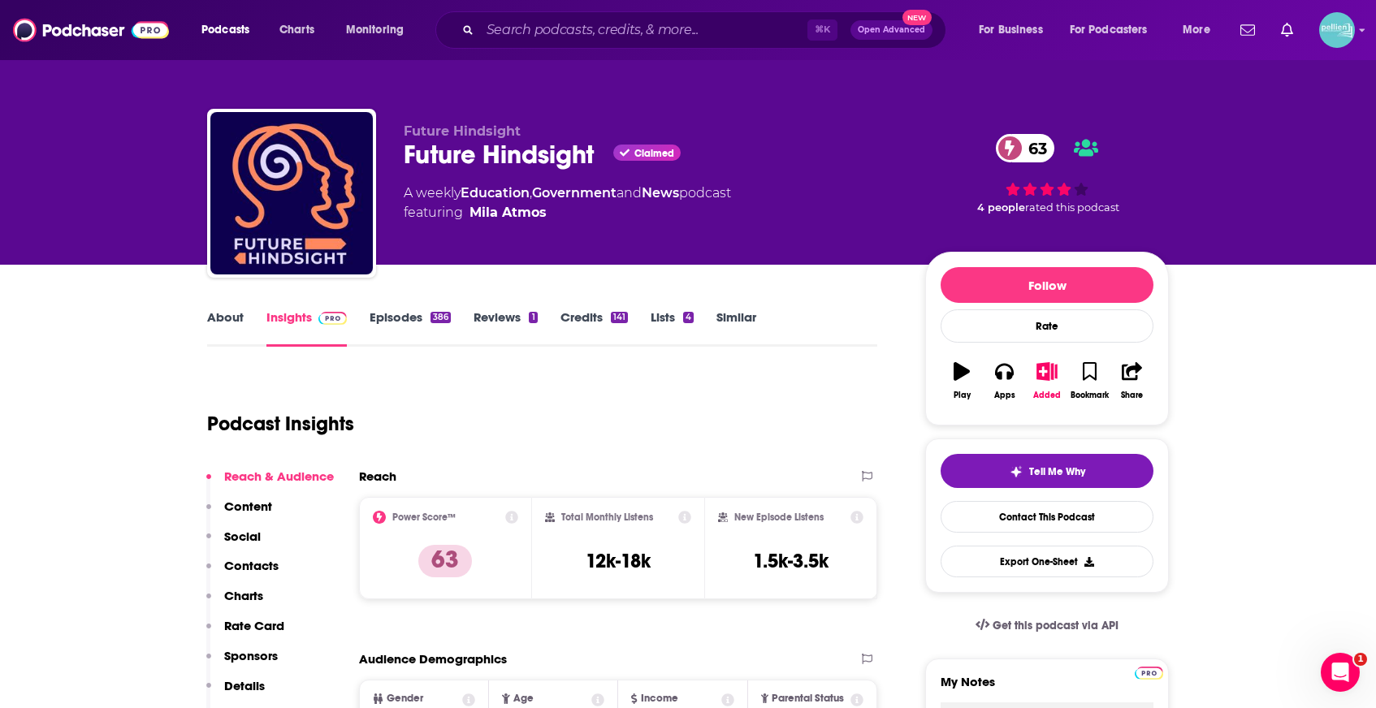
click at [228, 311] on link "About" at bounding box center [225, 327] width 37 height 37
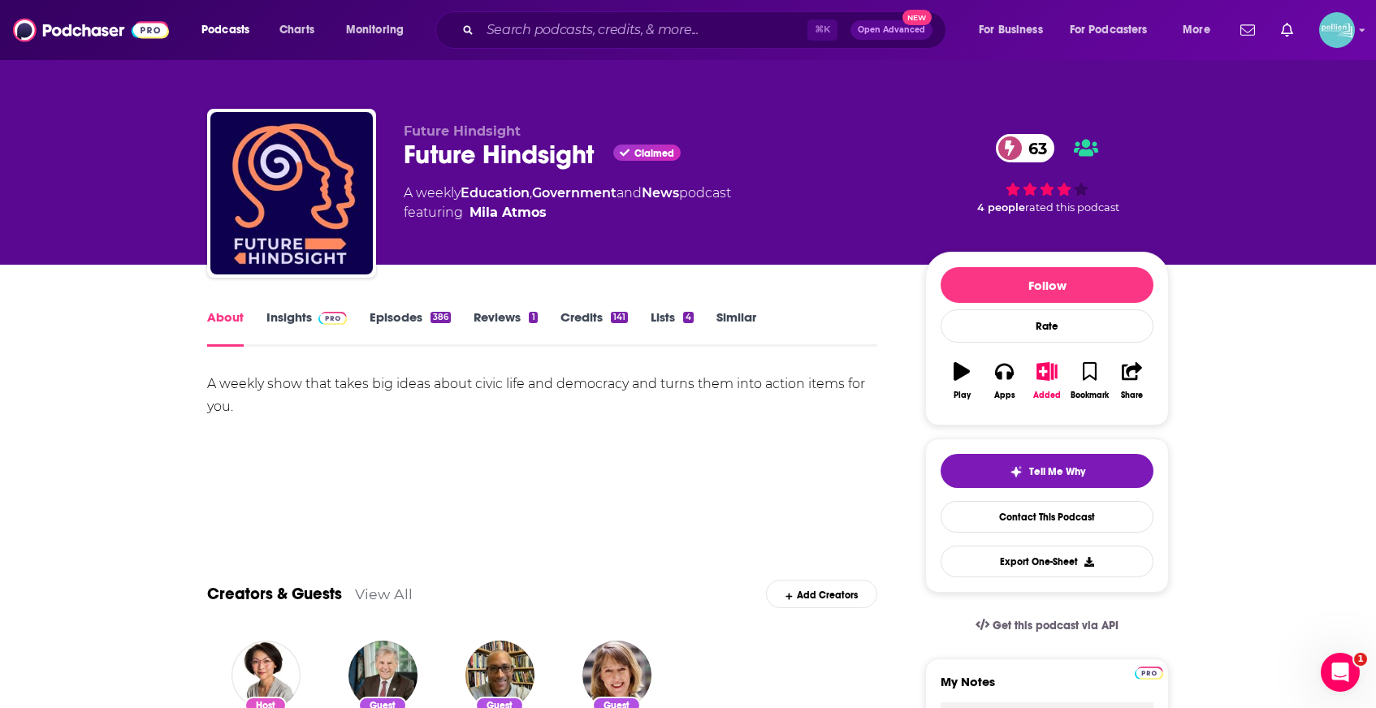
click at [322, 320] on img at bounding box center [332, 318] width 28 height 13
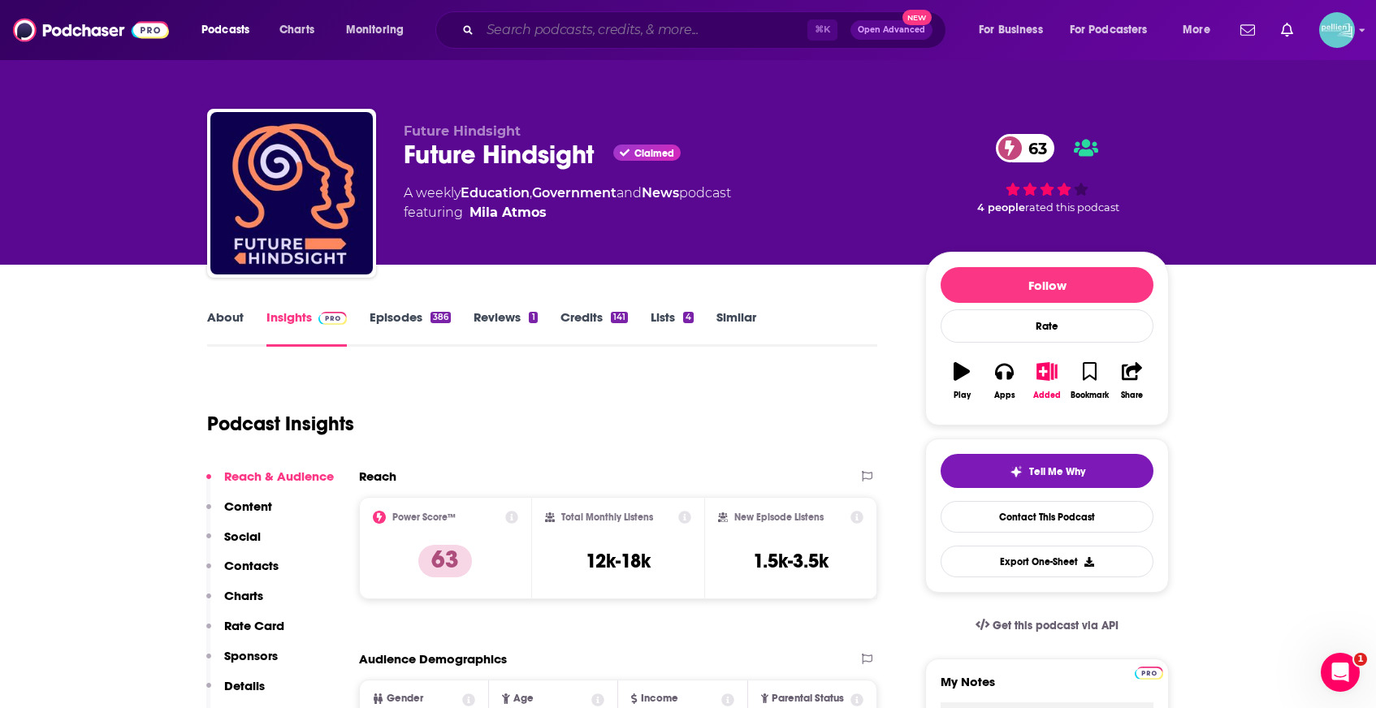
click at [530, 30] on input "Search podcasts, credits, & more..." at bounding box center [643, 30] width 327 height 26
paste input "This Machine Kills"
type input "This Machine Kills"
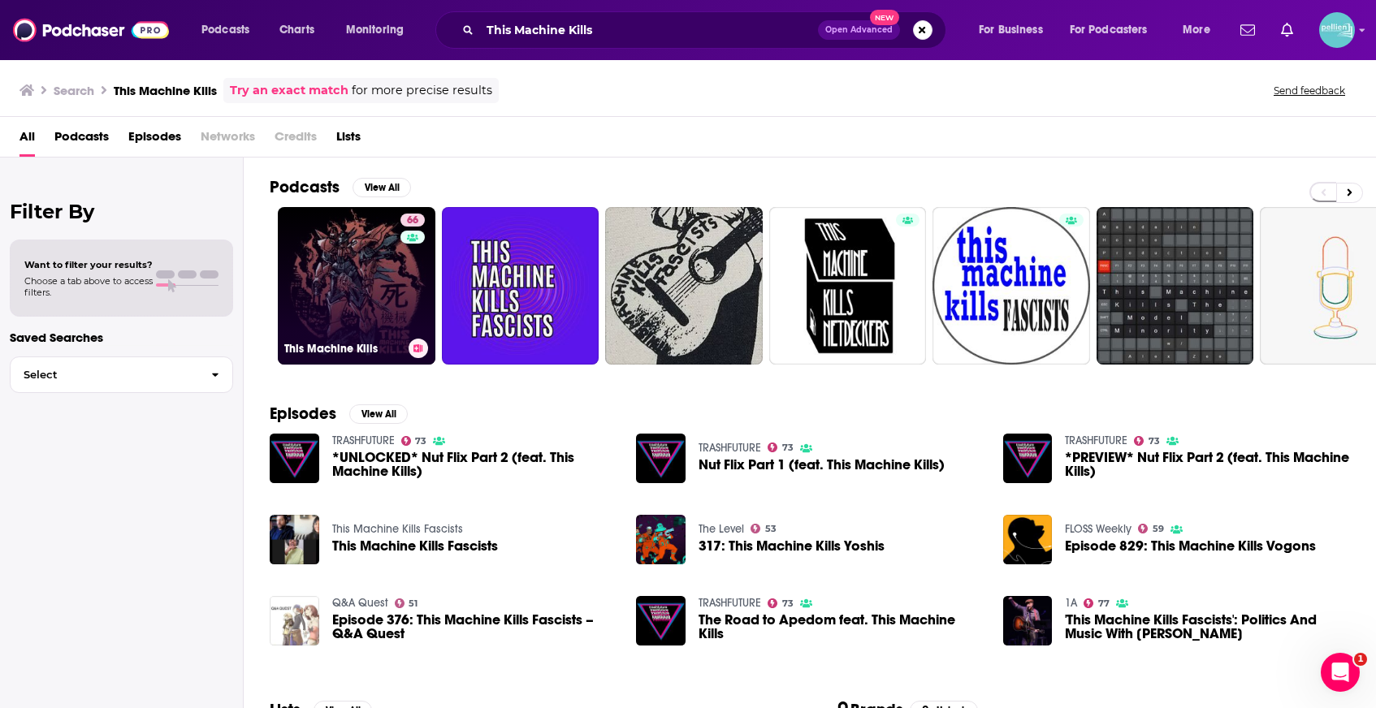
click at [379, 281] on link "66 This Machine Kills" at bounding box center [357, 286] width 158 height 158
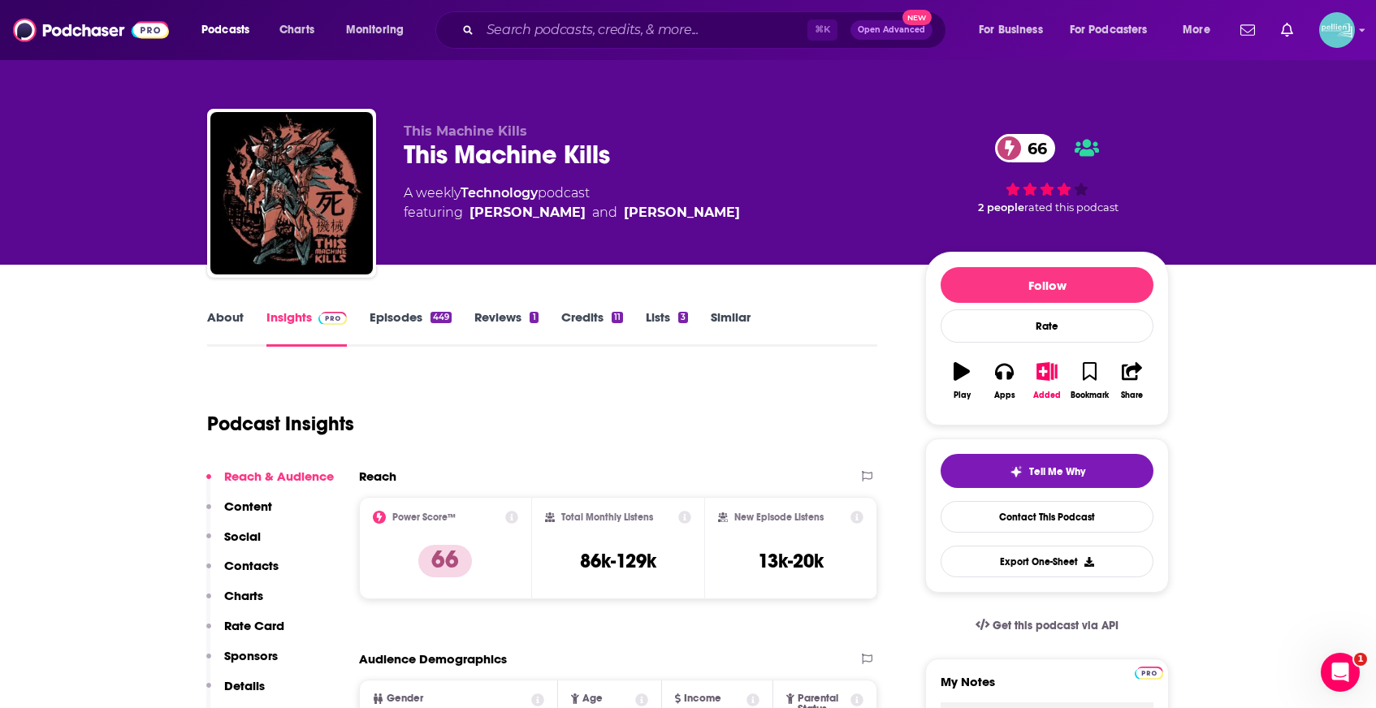
click at [213, 323] on link "About" at bounding box center [225, 327] width 37 height 37
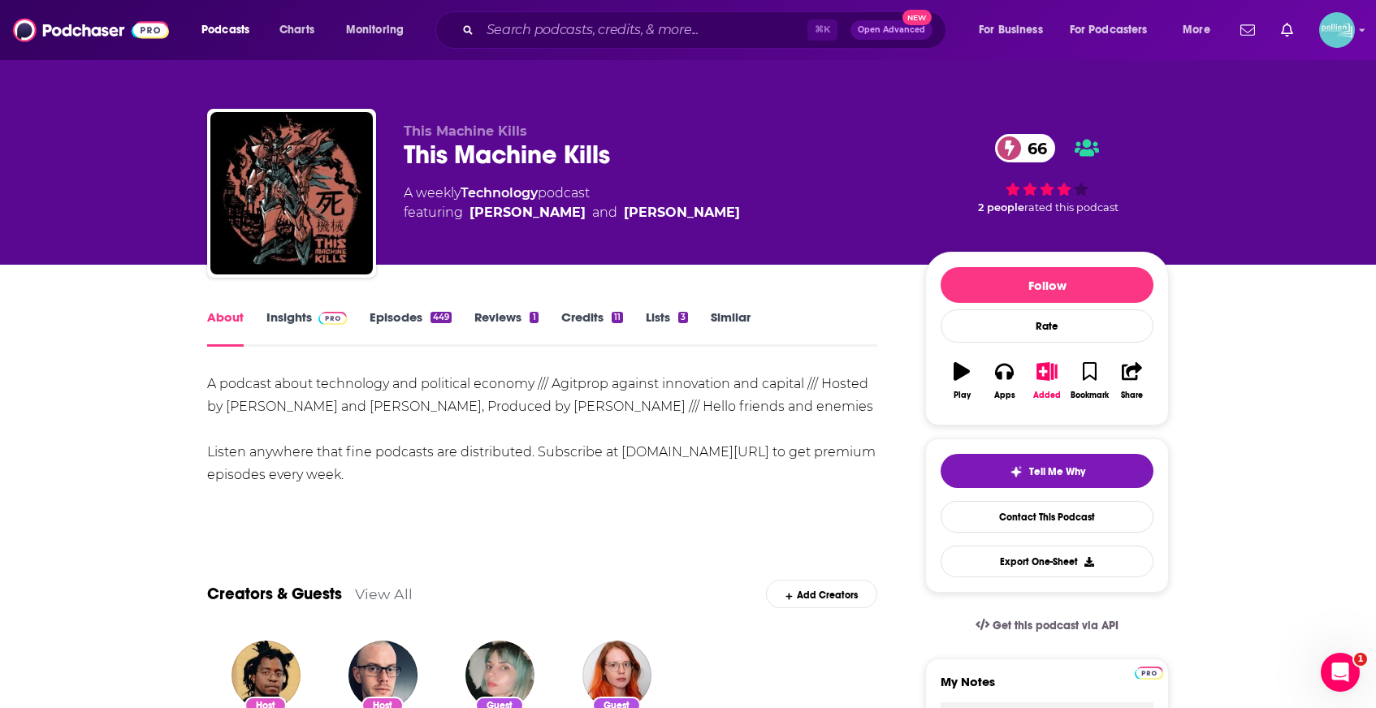
click at [407, 322] on link "Episodes 449" at bounding box center [411, 327] width 82 height 37
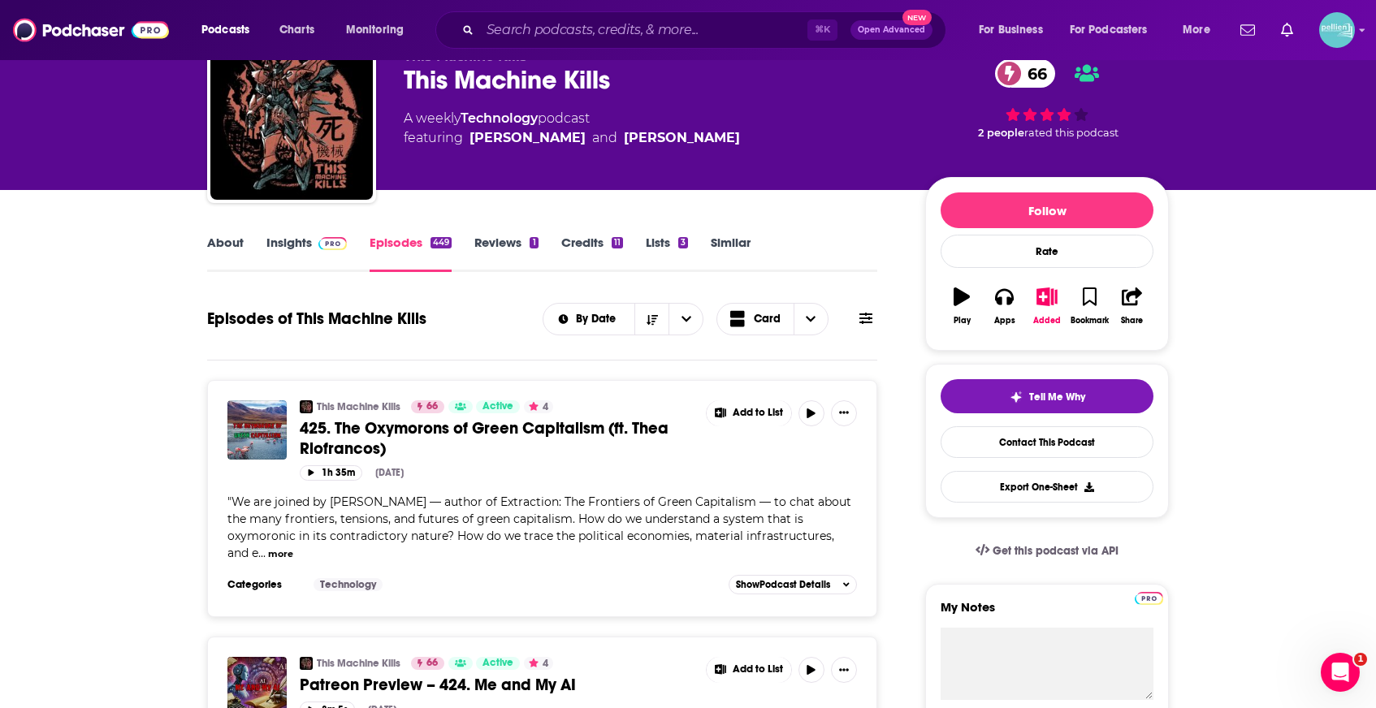
scroll to position [84, 0]
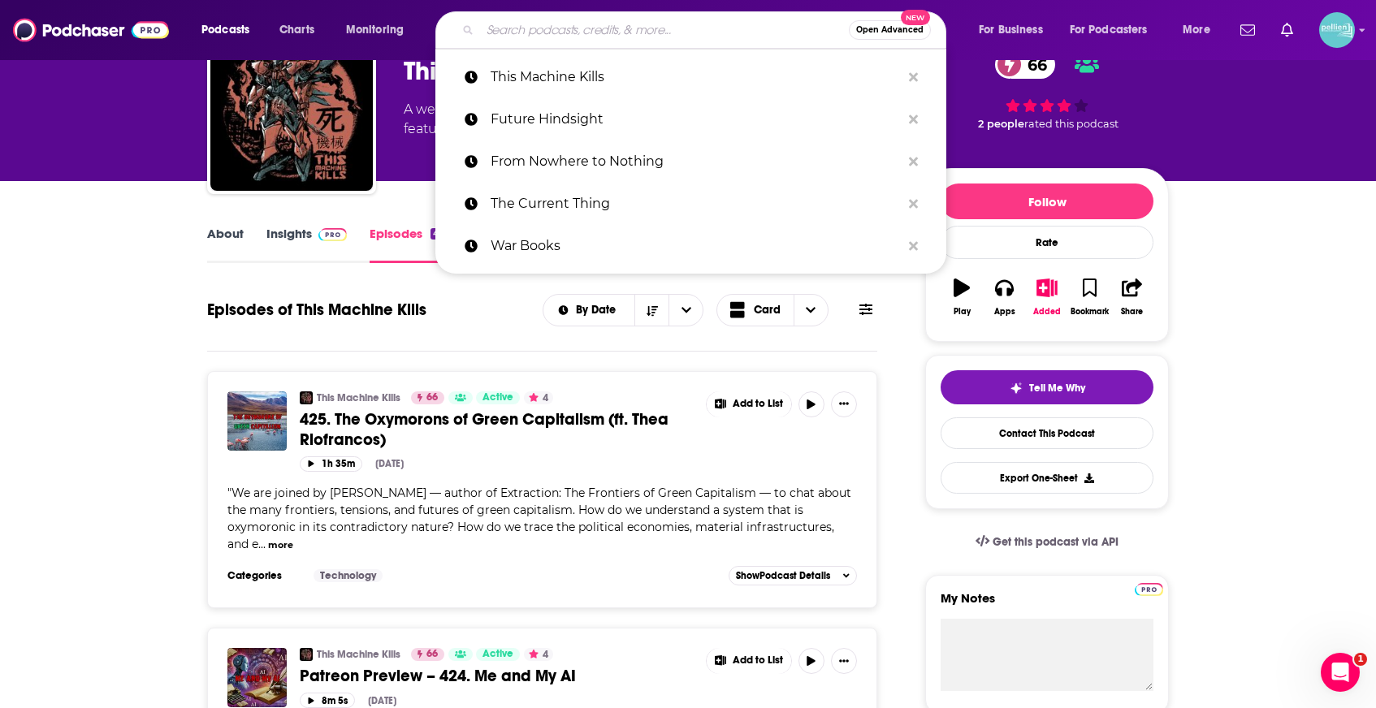
click at [610, 32] on input "Search podcasts, credits, & more..." at bounding box center [664, 30] width 369 height 26
paste input "Science & Tech Daily"
type input "Science & Tech Daily"
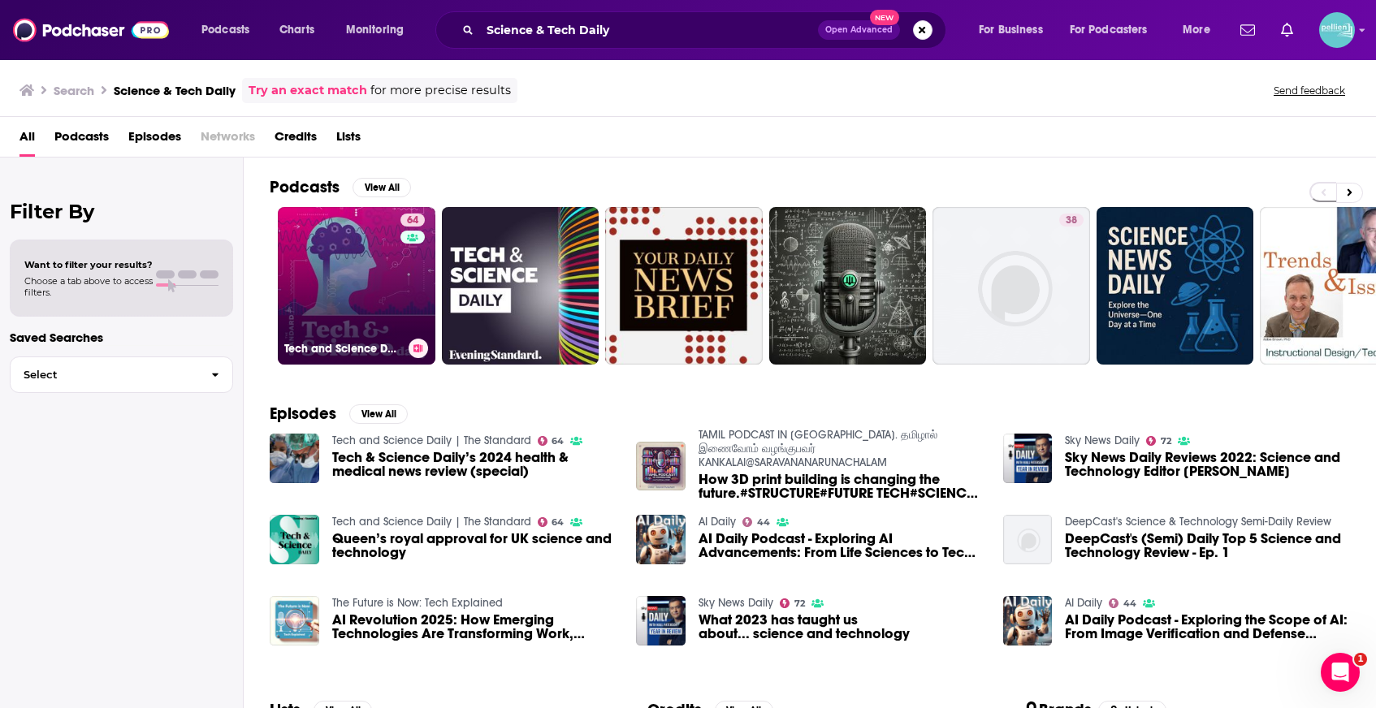
click at [355, 300] on link "64 Tech and Science Daily | The Standard" at bounding box center [357, 286] width 158 height 158
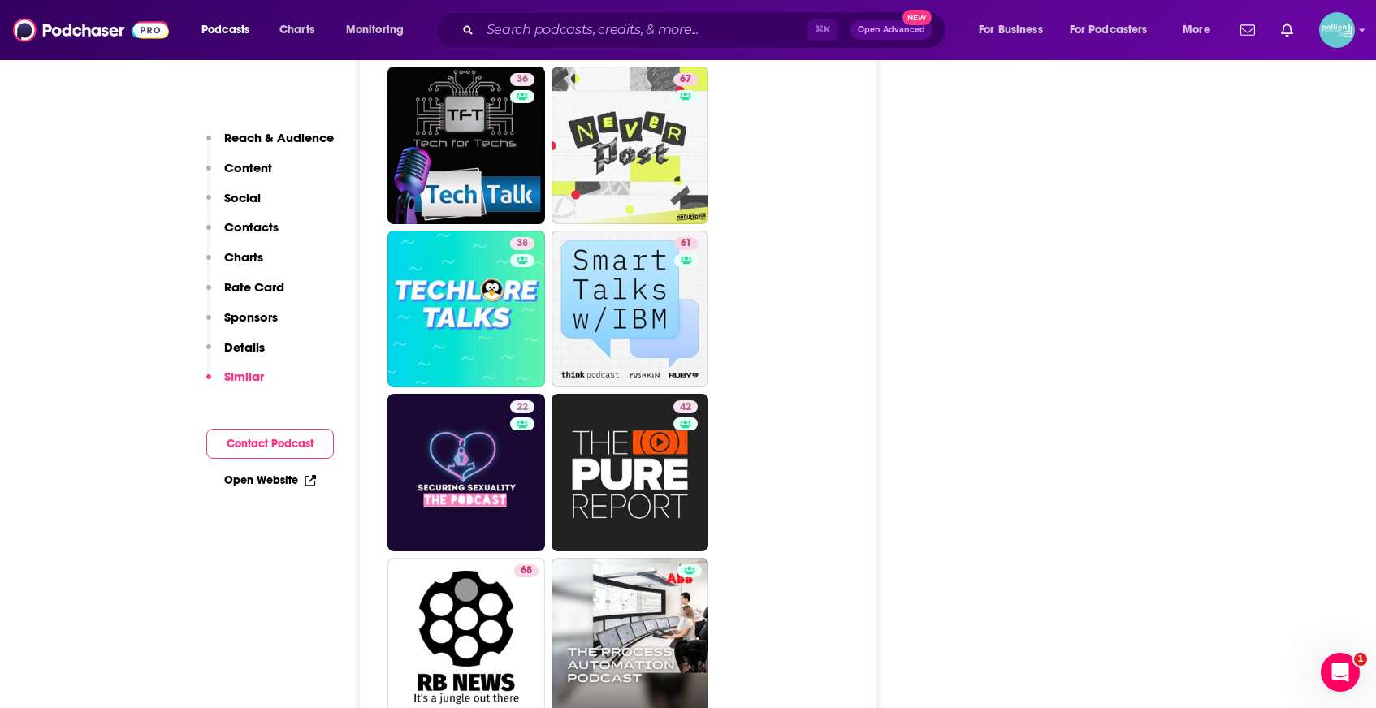
scroll to position [5269, 0]
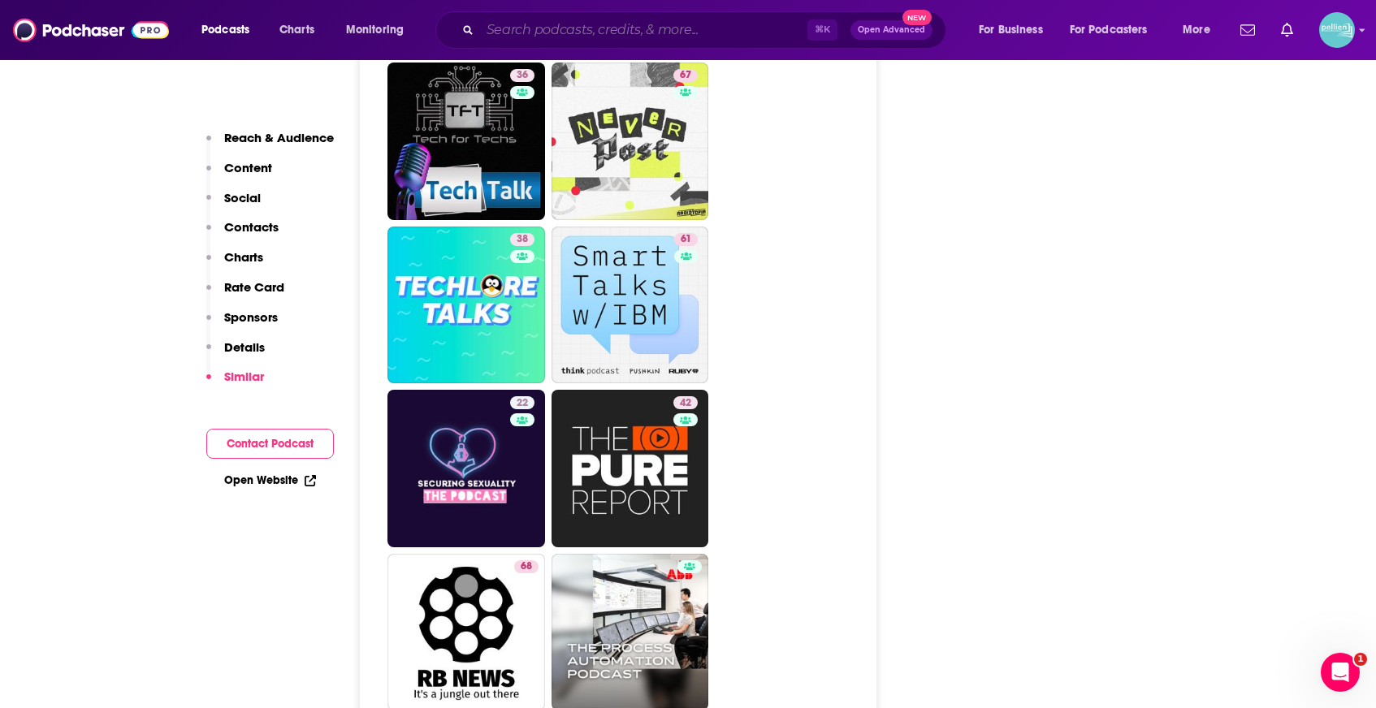
click at [659, 31] on input "Search podcasts, credits, & more..." at bounding box center [643, 30] width 327 height 26
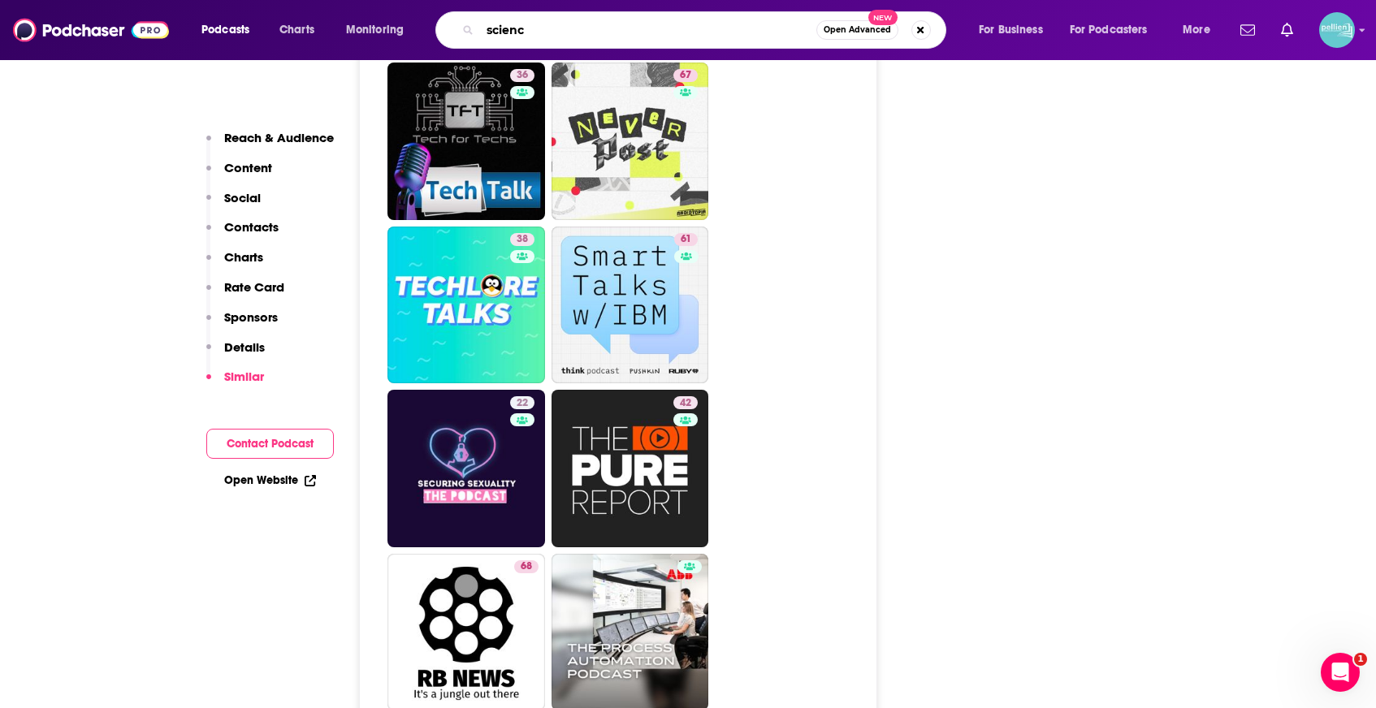
type input "science"
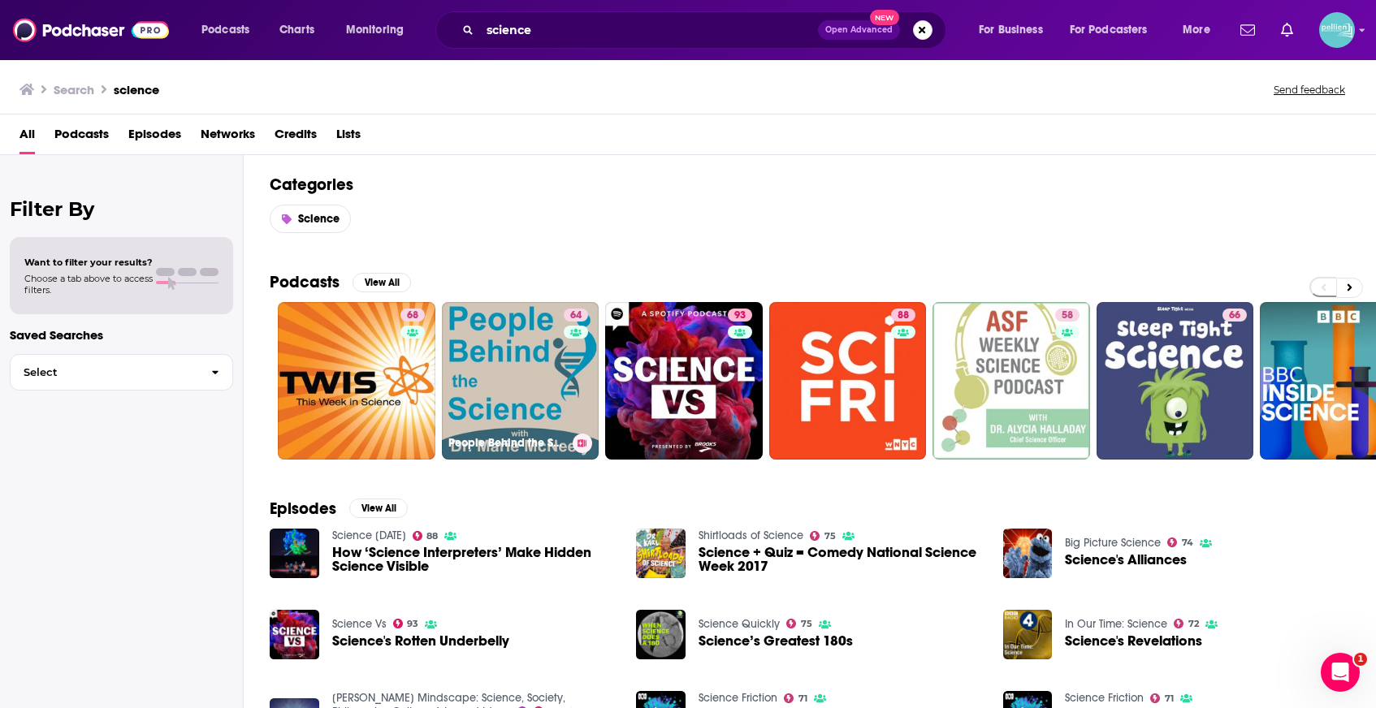
scroll to position [1, 0]
click at [89, 143] on span "Podcasts" at bounding box center [81, 137] width 54 height 33
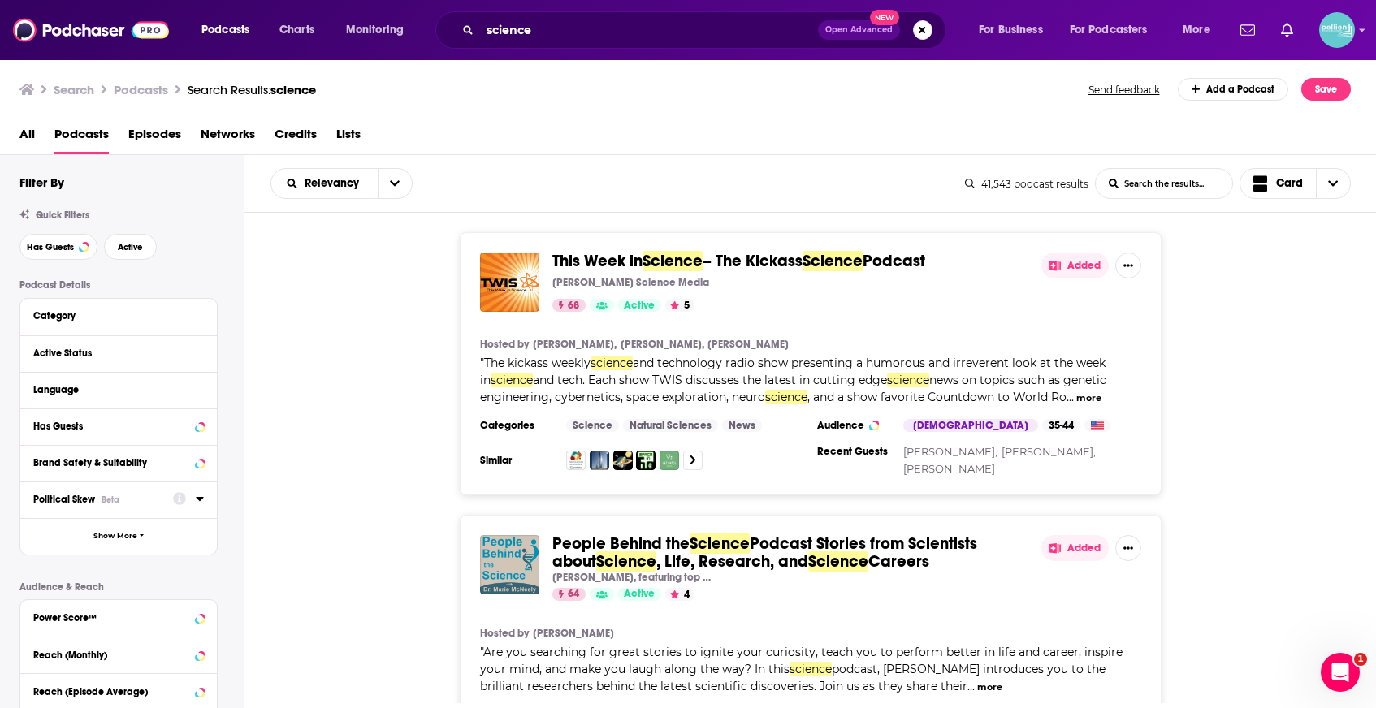
click at [151, 507] on button "Political Skew Beta" at bounding box center [103, 499] width 140 height 20
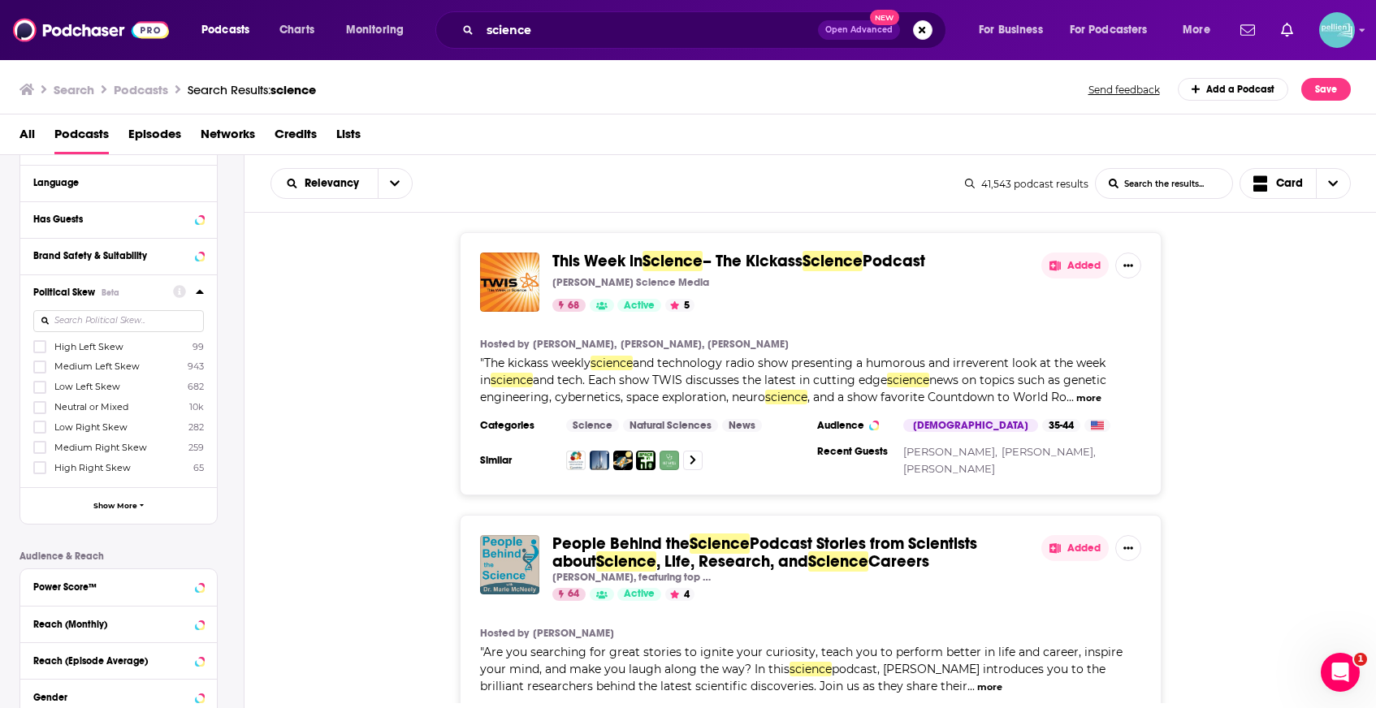
scroll to position [213, 0]
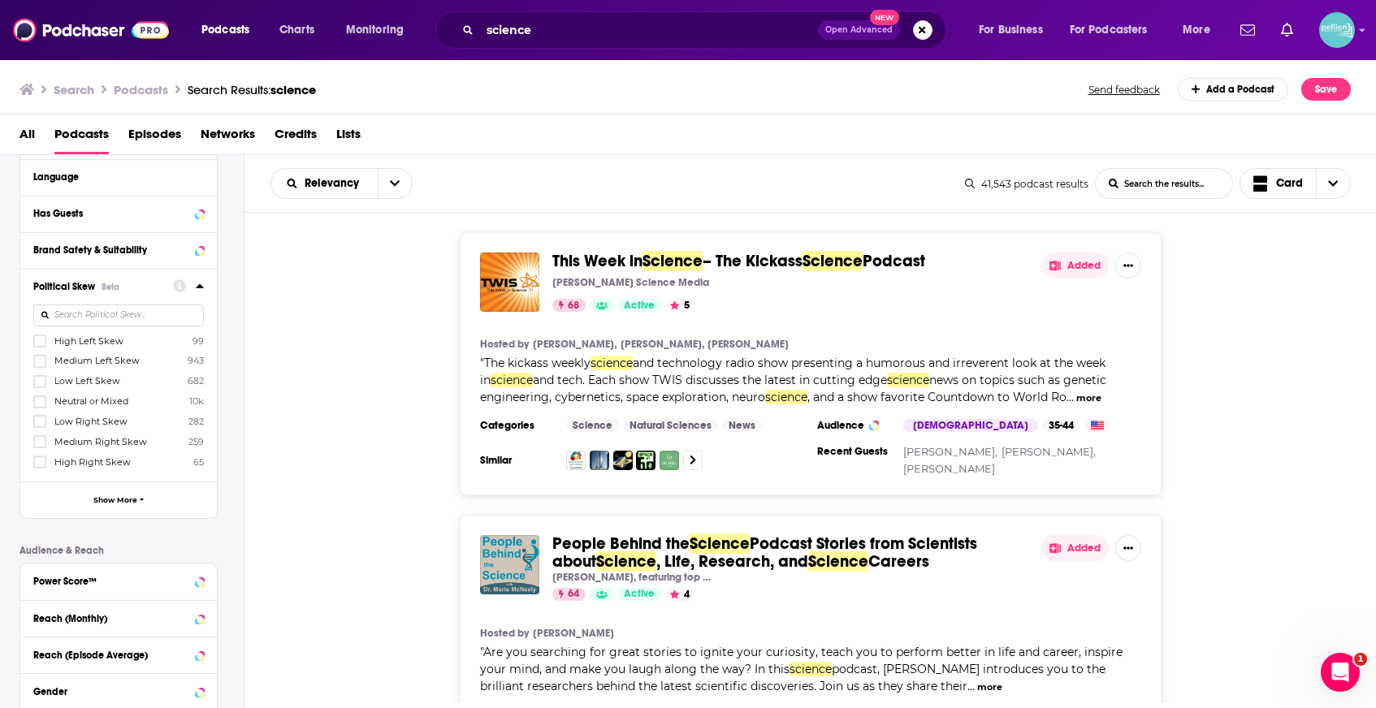
click at [102, 606] on div "Reach (Monthly)" at bounding box center [118, 618] width 197 height 37
click at [94, 594] on div "Power Score™" at bounding box center [118, 582] width 197 height 37
click at [80, 579] on div "Power Score™" at bounding box center [97, 581] width 129 height 11
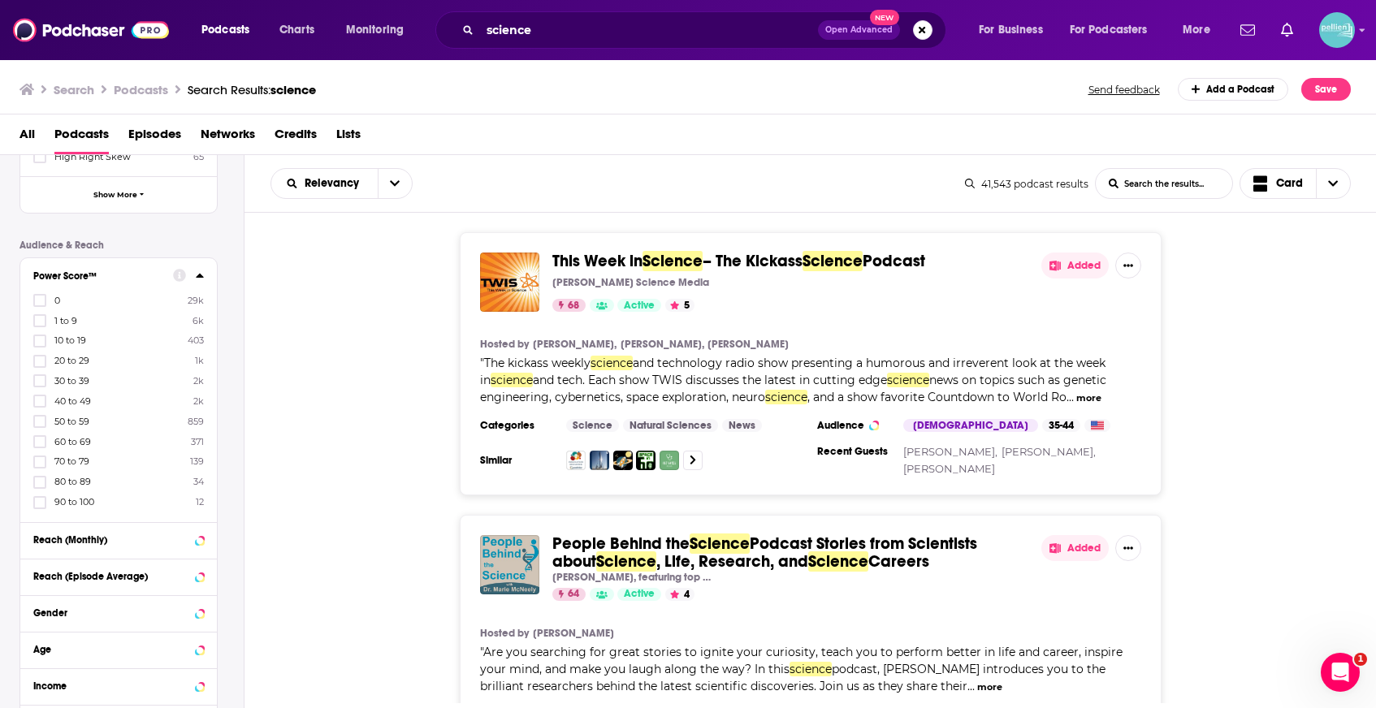
click at [54, 478] on span "80 to 89" at bounding box center [72, 481] width 37 height 11
click at [40, 487] on input "multiSelectOption-80-9" at bounding box center [40, 487] width 0 height 0
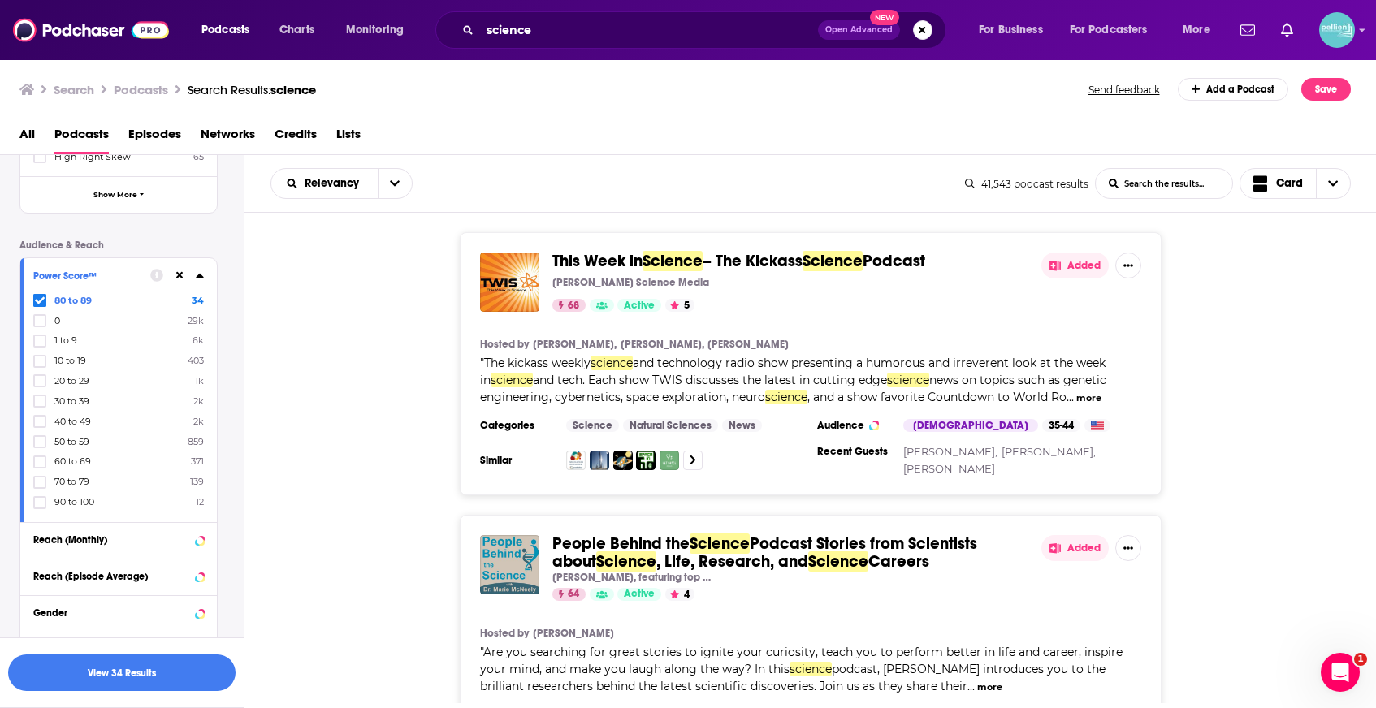
click at [72, 459] on span "60 to 69" at bounding box center [72, 461] width 37 height 11
click at [40, 467] on input "multiSelectOption-60-8" at bounding box center [40, 467] width 0 height 0
click at [37, 316] on icon at bounding box center [40, 321] width 10 height 10
click at [136, 673] on button "View 371 Results" at bounding box center [121, 673] width 227 height 37
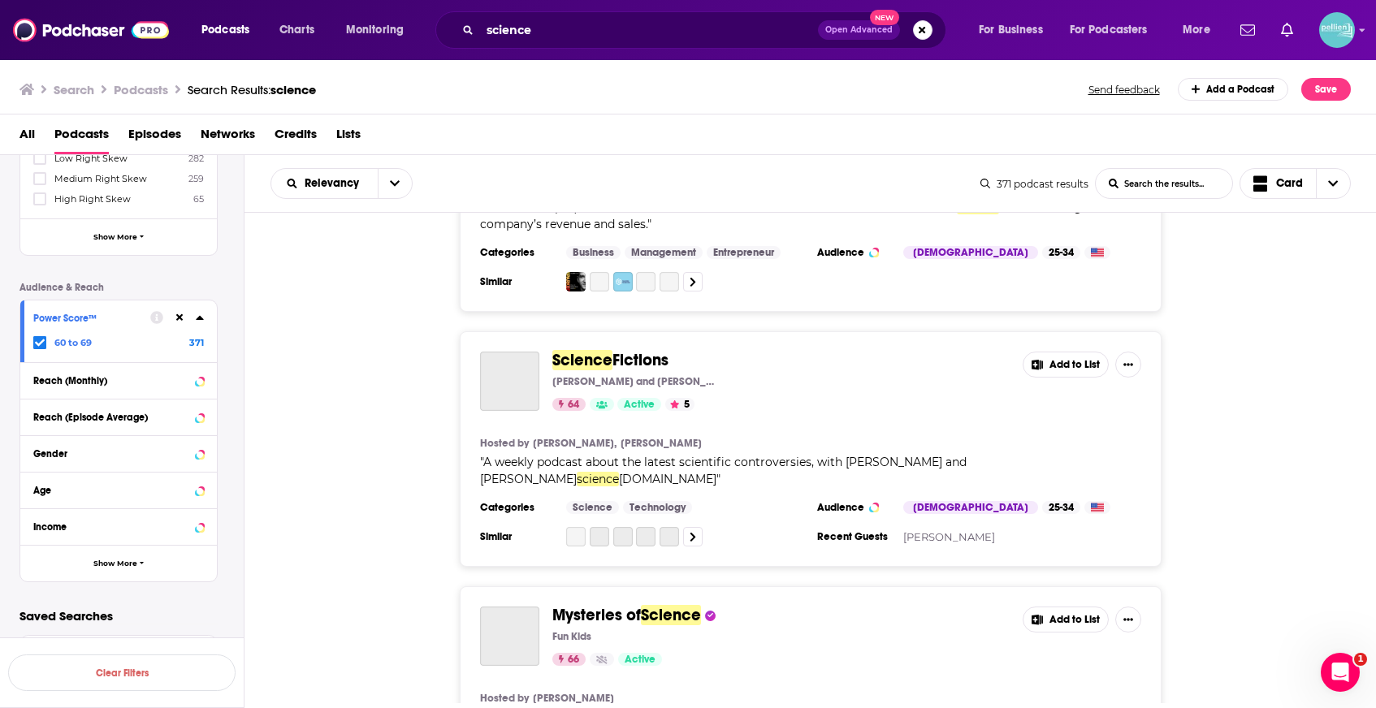
scroll to position [2854, 0]
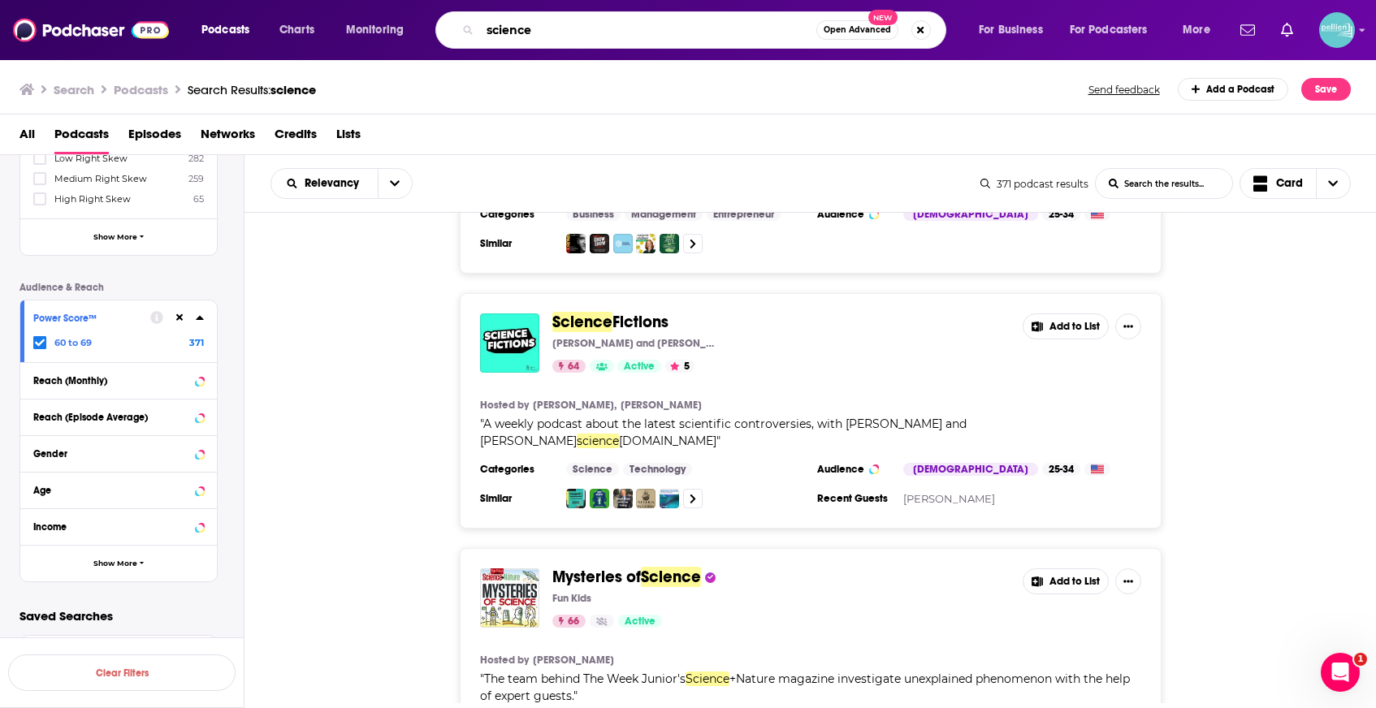
click at [500, 28] on input "science" at bounding box center [648, 30] width 336 height 26
paste input "On Your Mind Neuroscience Podcast"
type input "On Your Mind Neuroscience Podcast"
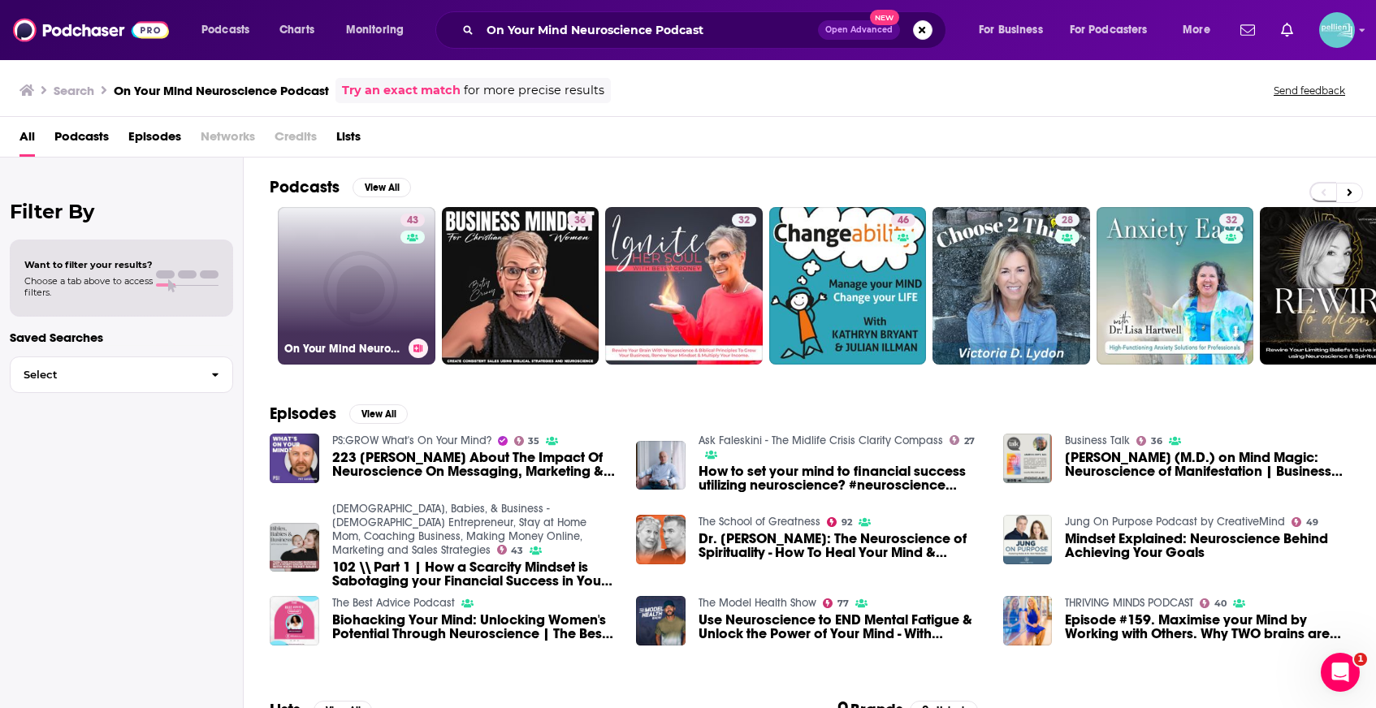
click at [361, 275] on link "43 On Your Mind Neuroscience Podcast" at bounding box center [357, 286] width 158 height 158
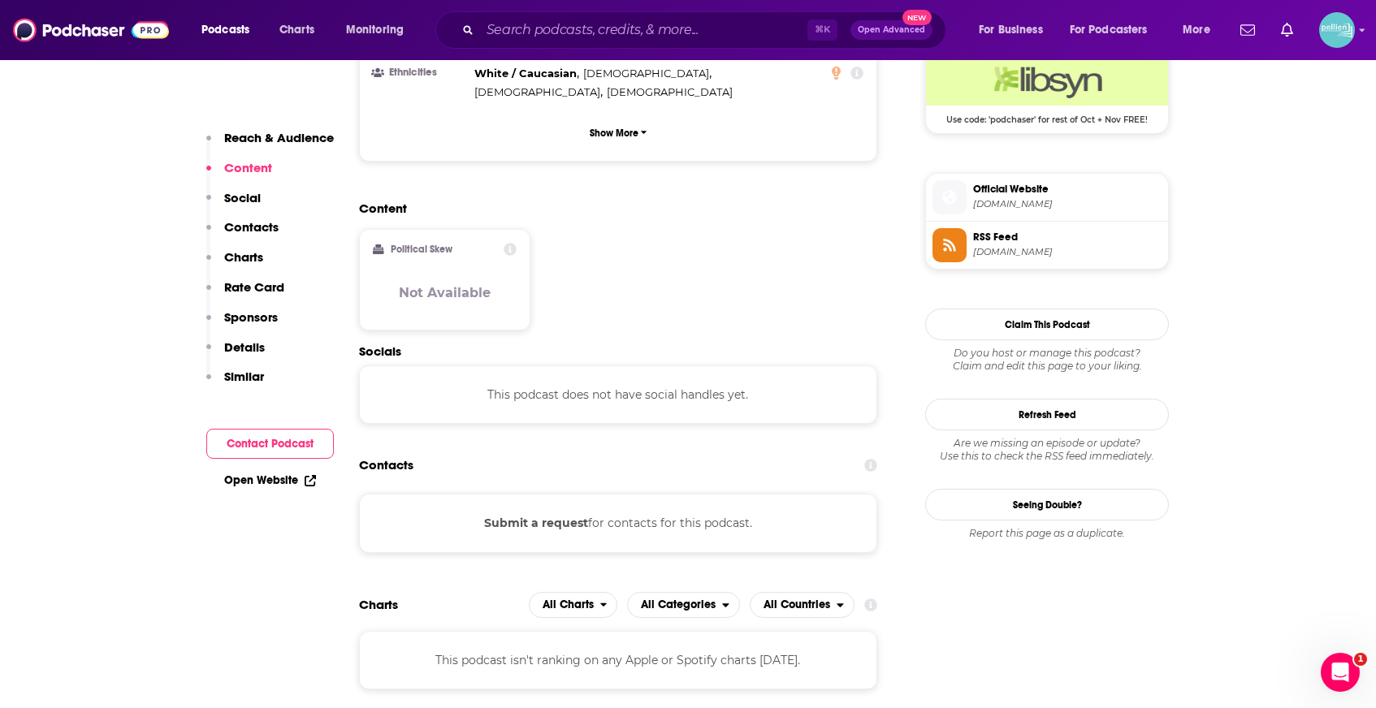
scroll to position [1258, 0]
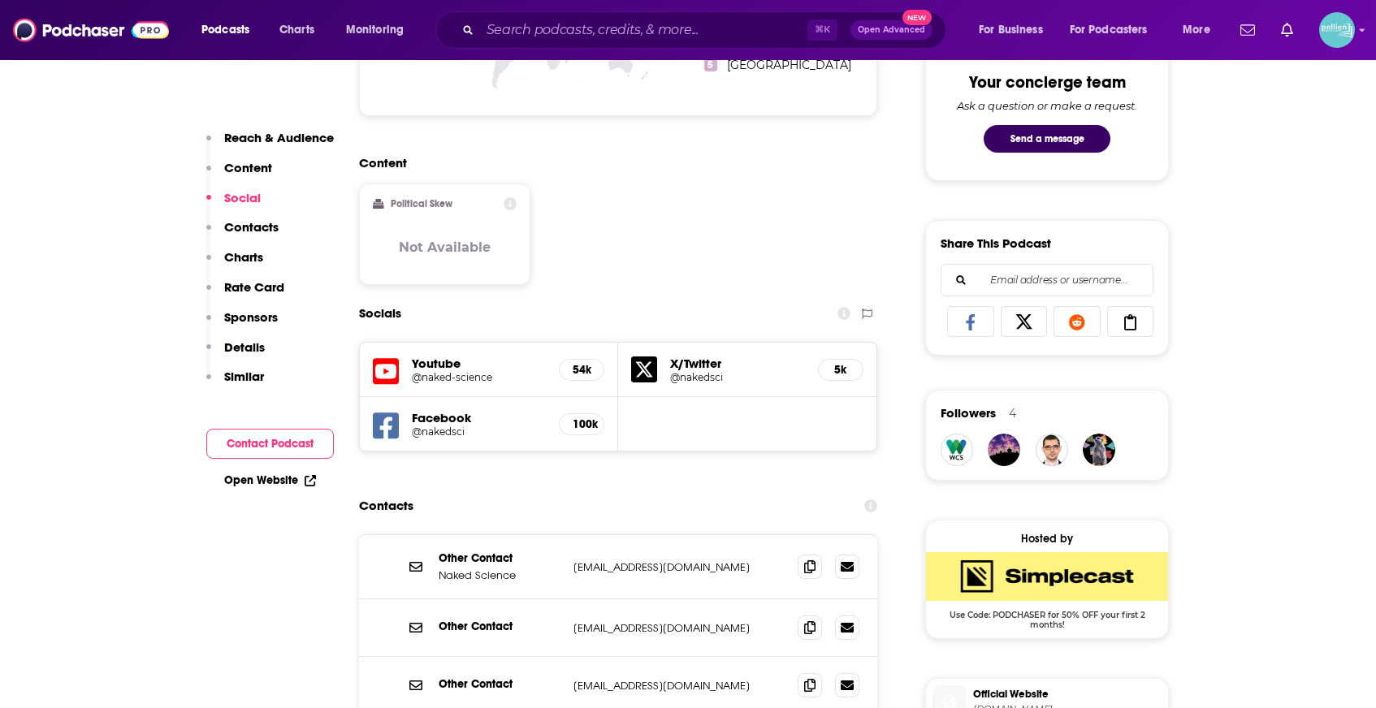
scroll to position [859, 0]
